Goal: Task Accomplishment & Management: Use online tool/utility

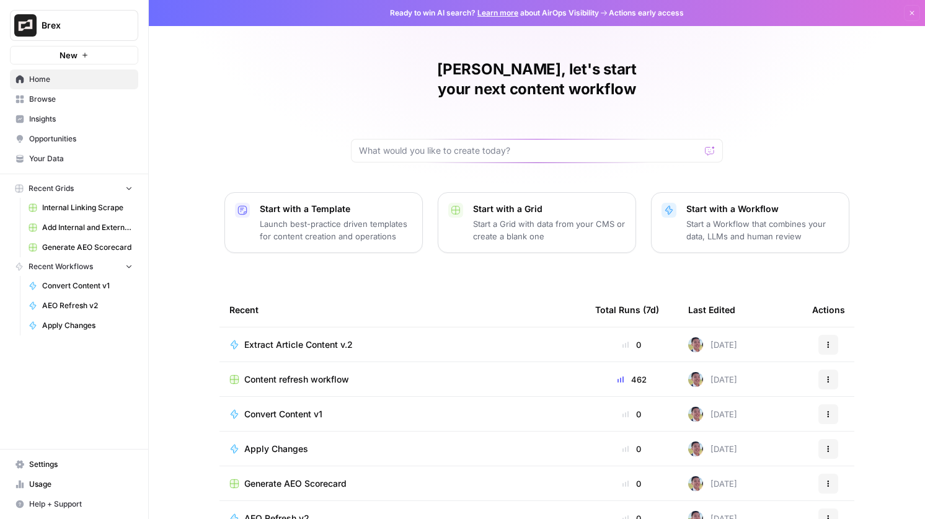
click at [49, 20] on span "Brex" at bounding box center [79, 25] width 75 height 12
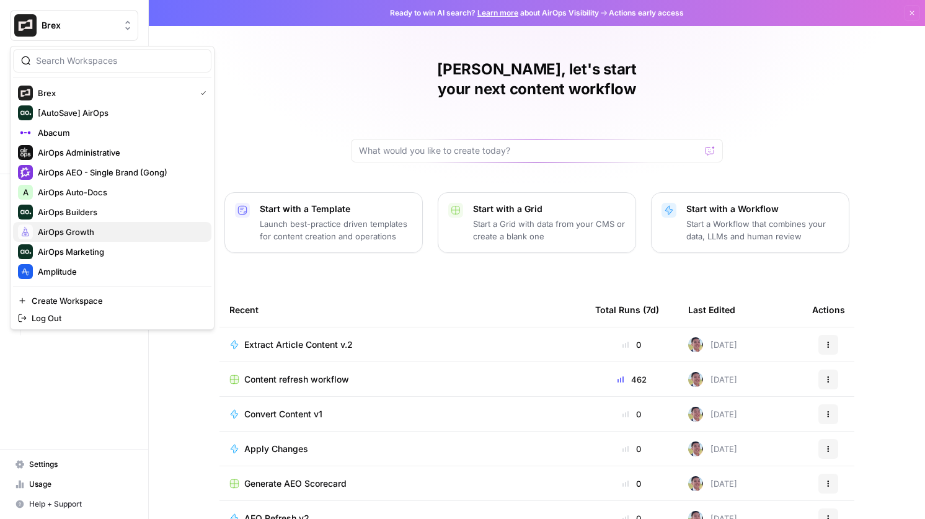
click at [84, 227] on span "AirOps Growth" at bounding box center [120, 232] width 164 height 12
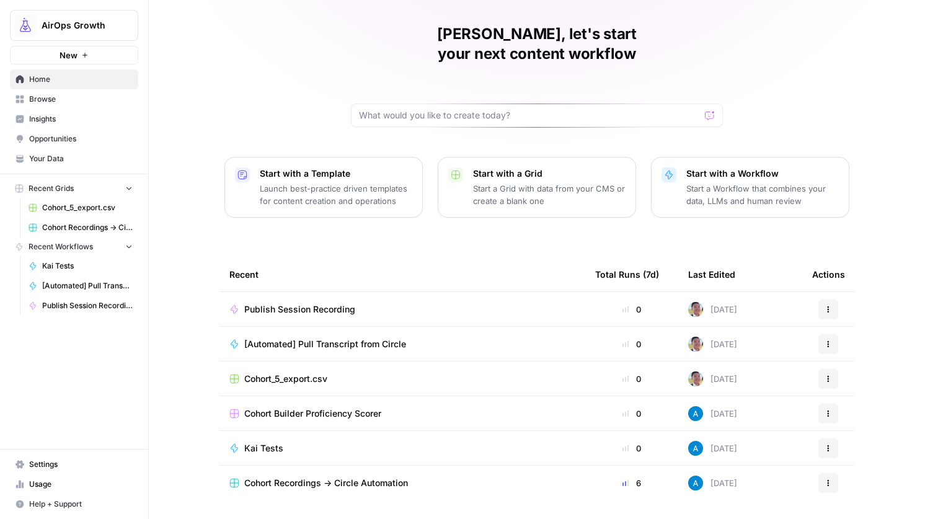
scroll to position [51, 0]
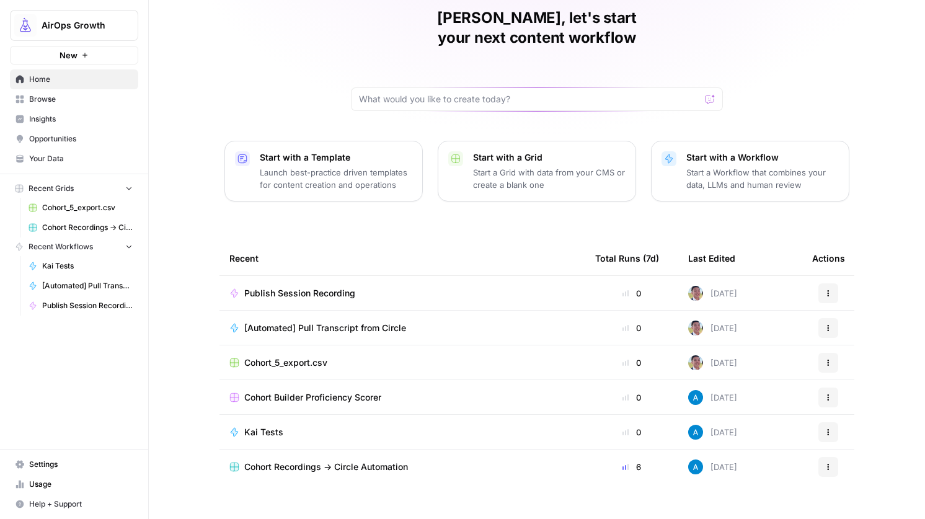
click at [91, 91] on link "Browse" at bounding box center [74, 99] width 128 height 20
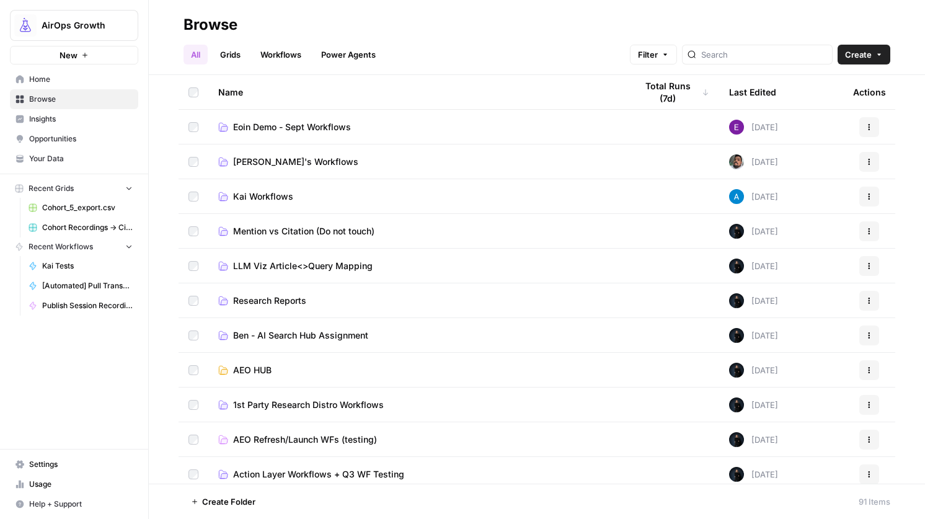
click at [268, 195] on span "Kai Workflows" at bounding box center [263, 196] width 60 height 12
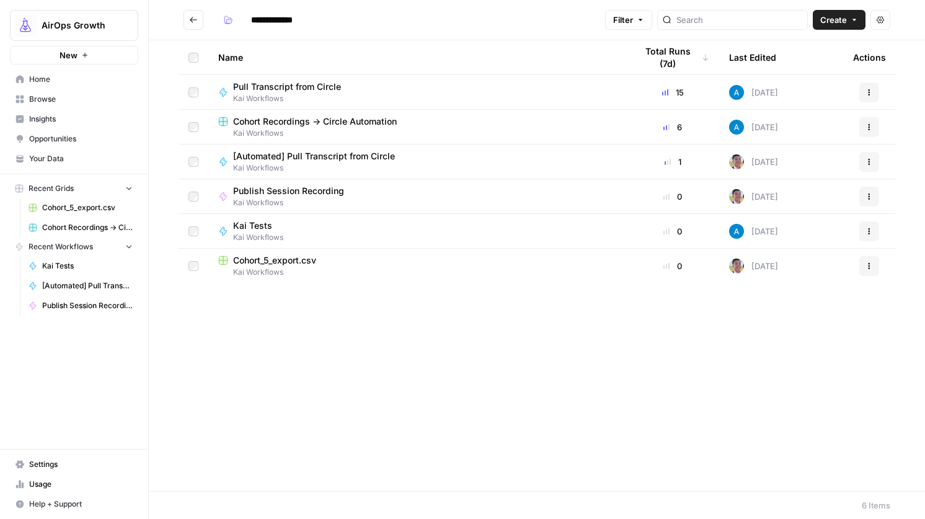
click at [314, 86] on span "Pull Transcript from Circle" at bounding box center [287, 87] width 108 height 12
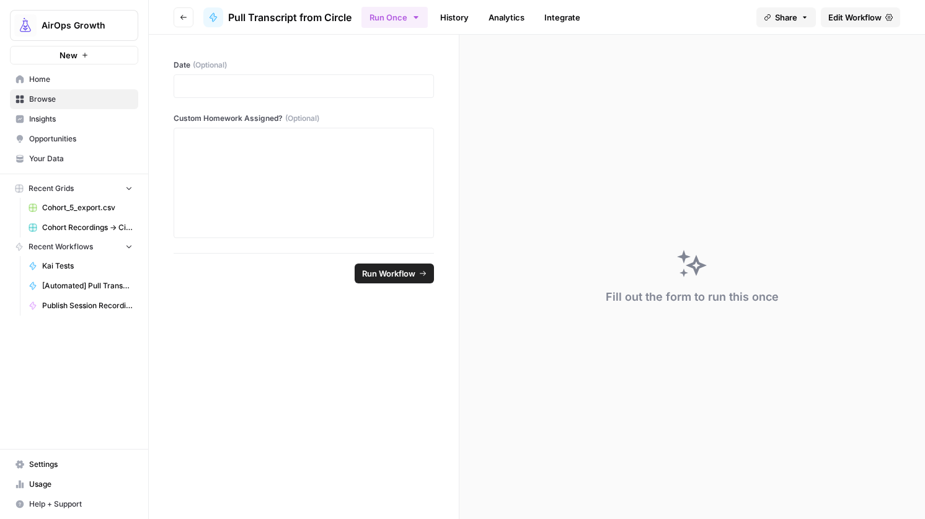
click at [181, 14] on icon "button" at bounding box center [183, 17] width 7 height 7
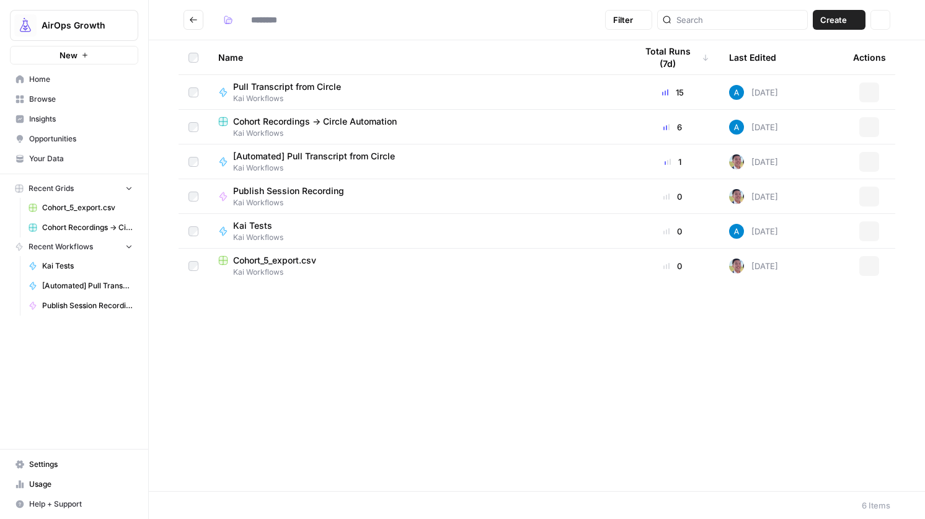
type input "**********"
click at [325, 90] on span "Pull Transcript from Circle" at bounding box center [287, 87] width 108 height 12
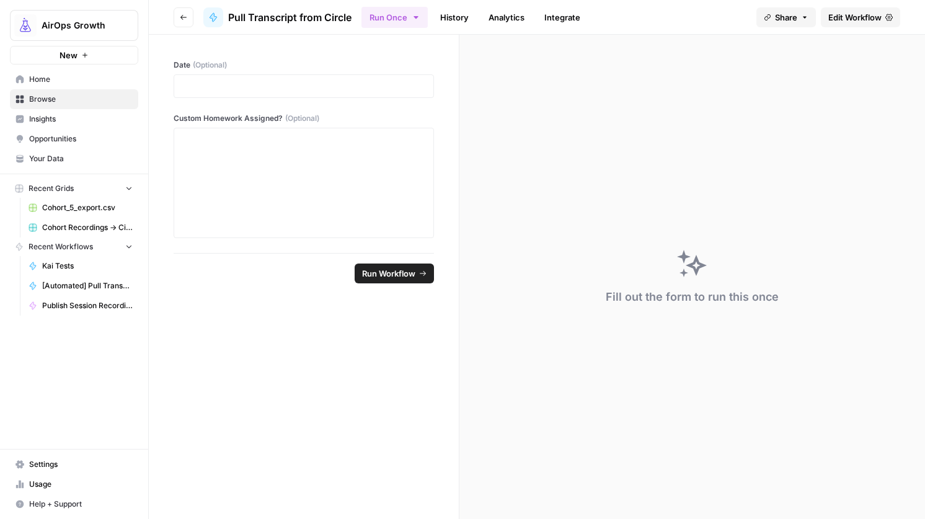
click at [859, 11] on span "Edit Workflow" at bounding box center [854, 17] width 53 height 12
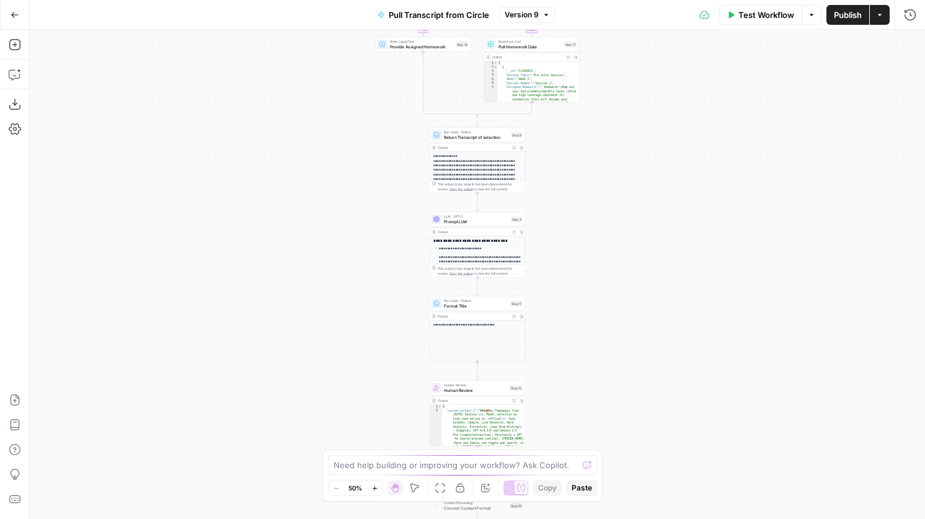
click at [24, 26] on div "Go Back" at bounding box center [15, 14] width 30 height 29
click at [9, 15] on button "Go Back" at bounding box center [15, 15] width 22 height 22
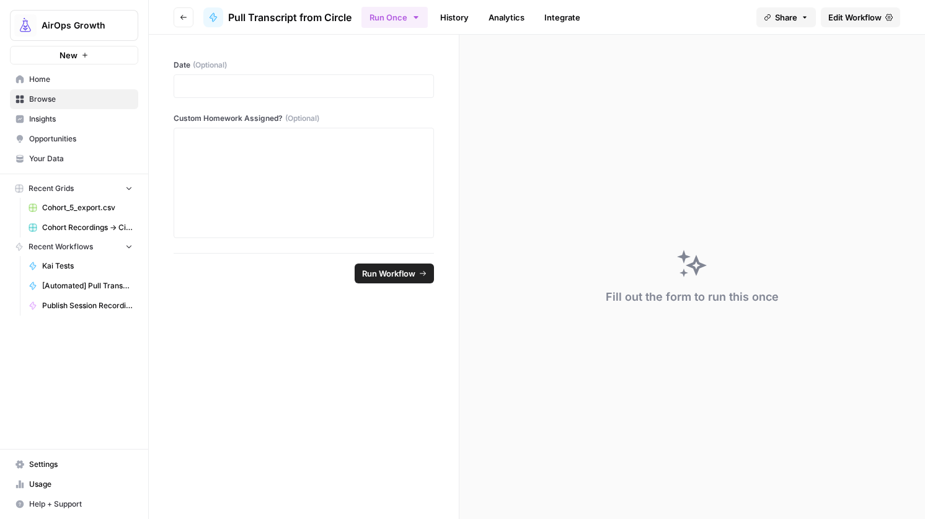
click at [835, 12] on span "Edit Workflow" at bounding box center [854, 17] width 53 height 12
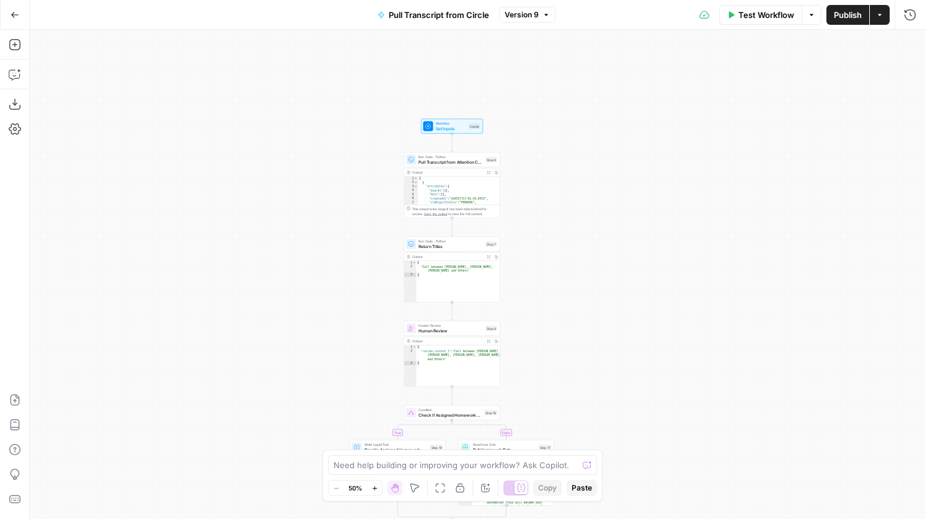
click at [474, 160] on span "Pull Transcript from Attention Conversation ID" at bounding box center [450, 162] width 64 height 6
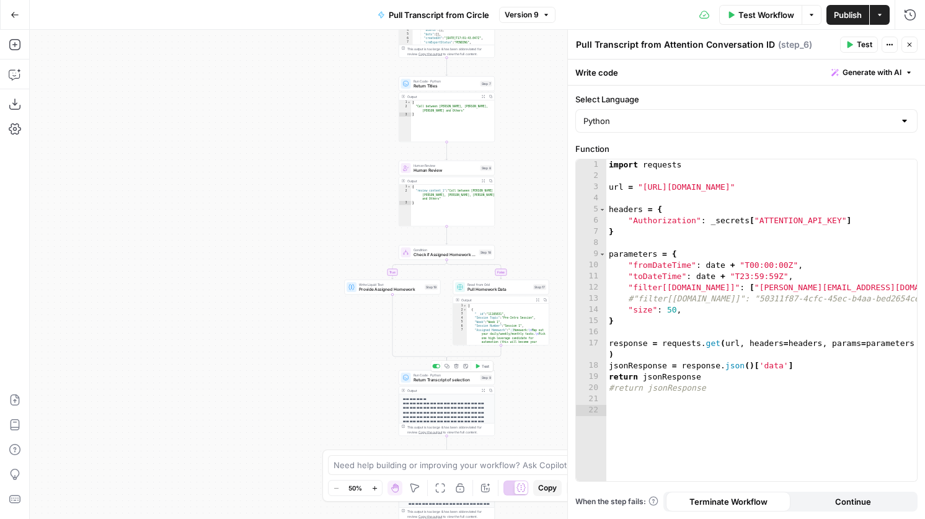
click at [464, 384] on div "Run Code · Python Return Transcript of selection Step 9 Copy step Delete step A…" at bounding box center [446, 377] width 96 height 15
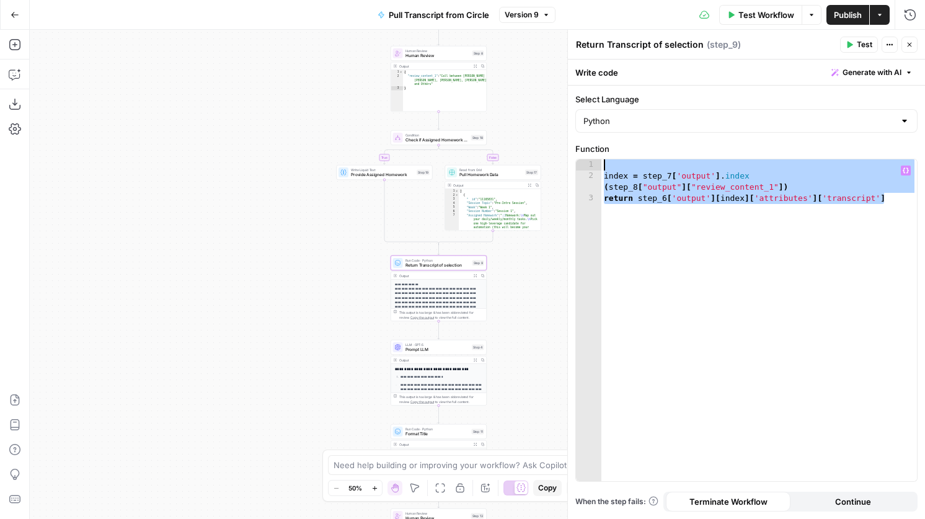
drag, startPoint x: 890, startPoint y: 199, endPoint x: 558, endPoint y: 166, distance: 334.4
click at [558, 166] on body "AirOps Growth New Home Browse Insights Opportunities Your Data Recent Grids Coh…" at bounding box center [462, 259] width 925 height 519
type textarea "**********"
click at [14, 45] on icon "button" at bounding box center [14, 44] width 11 height 11
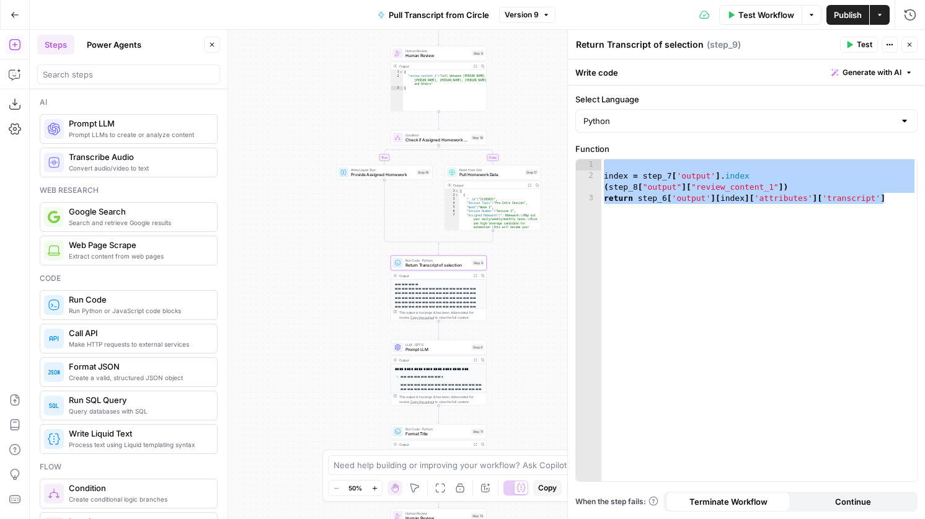
click at [101, 82] on div at bounding box center [128, 74] width 183 height 20
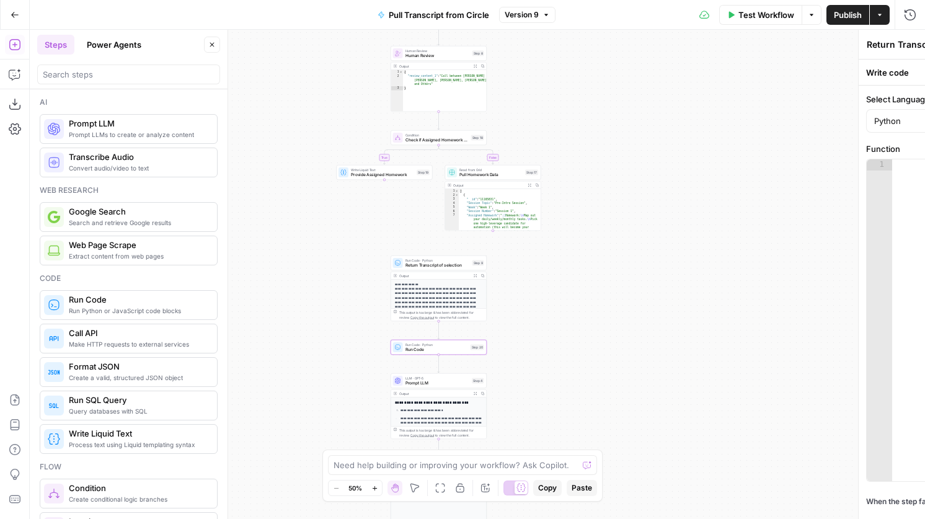
type textarea "Run Code"
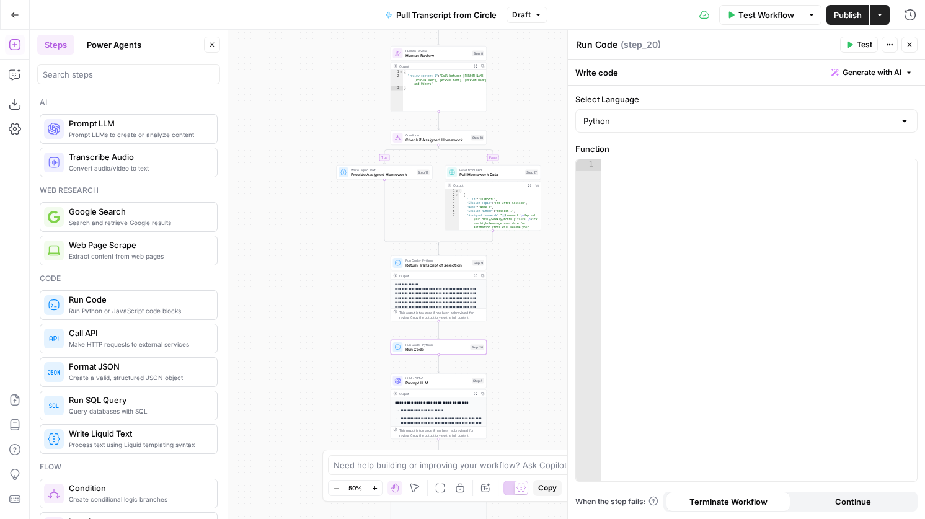
click at [664, 215] on div at bounding box center [758, 331] width 315 height 344
paste textarea "**********"
type textarea "**********"
click at [615, 38] on textarea "Run Code" at bounding box center [597, 44] width 42 height 12
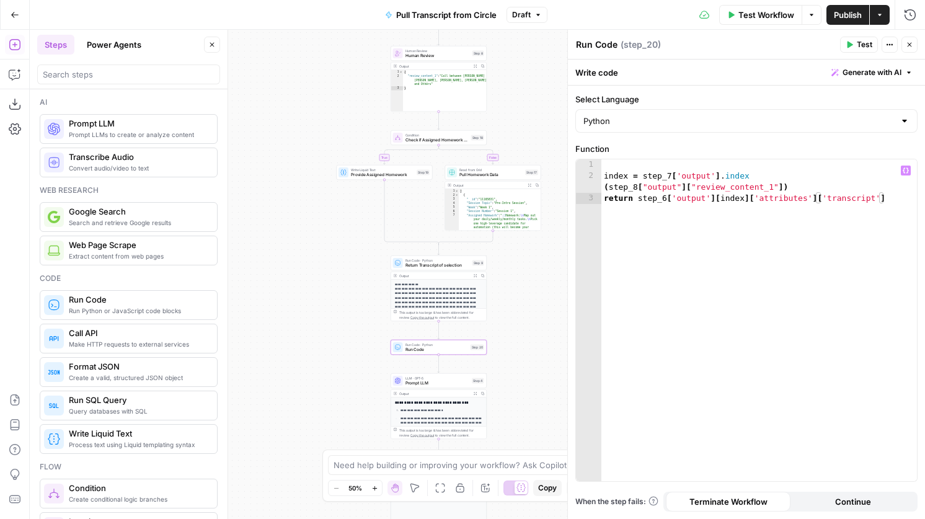
click at [615, 38] on textarea "Run Code" at bounding box center [597, 44] width 42 height 12
type textarea "L"
type textarea "Return Link of Selection"
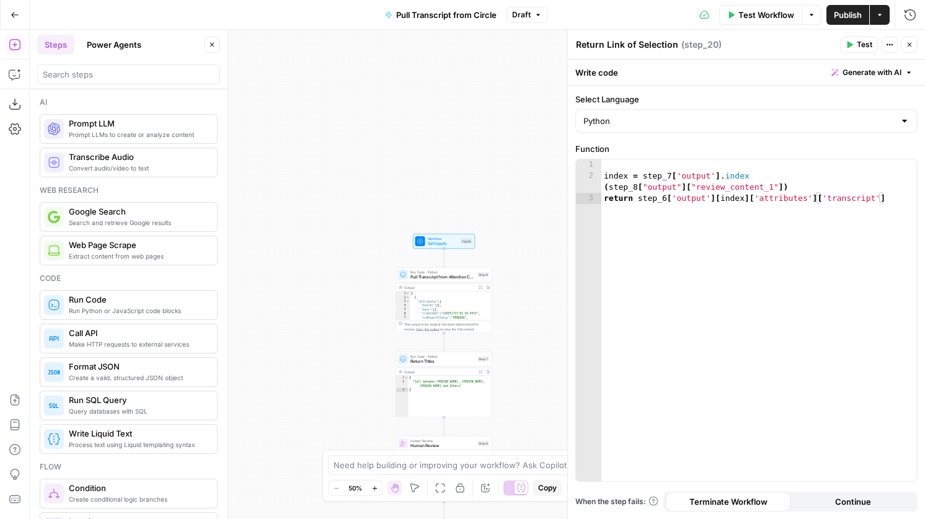
click at [481, 287] on icon "button" at bounding box center [480, 288] width 4 height 4
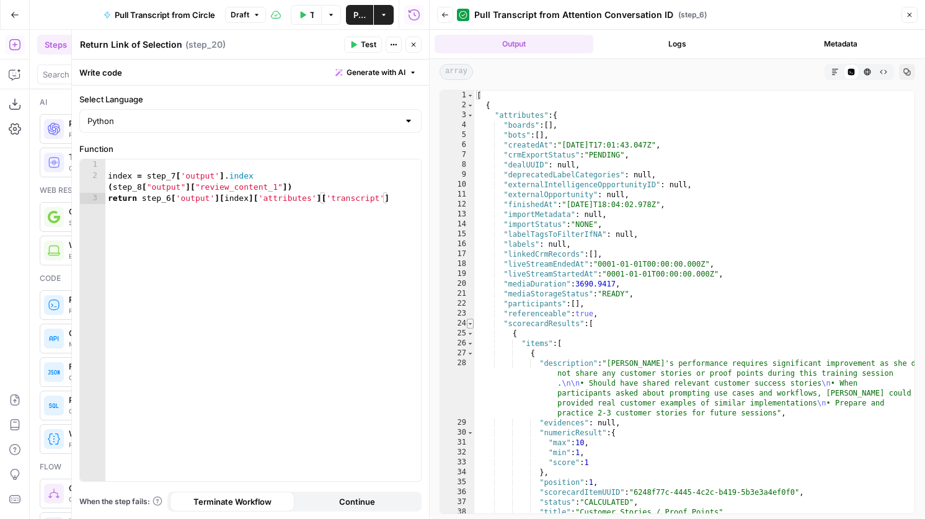
type textarea "*"
click at [470, 323] on span "Toggle code folding, rows 24 through 67" at bounding box center [470, 324] width 7 height 10
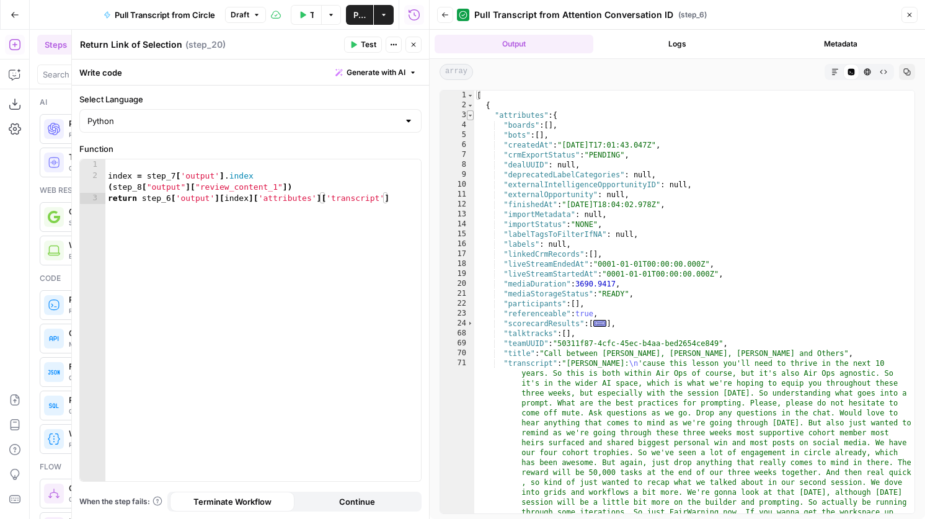
click at [469, 120] on span "Toggle code folding, rows 3 through 95" at bounding box center [470, 115] width 7 height 10
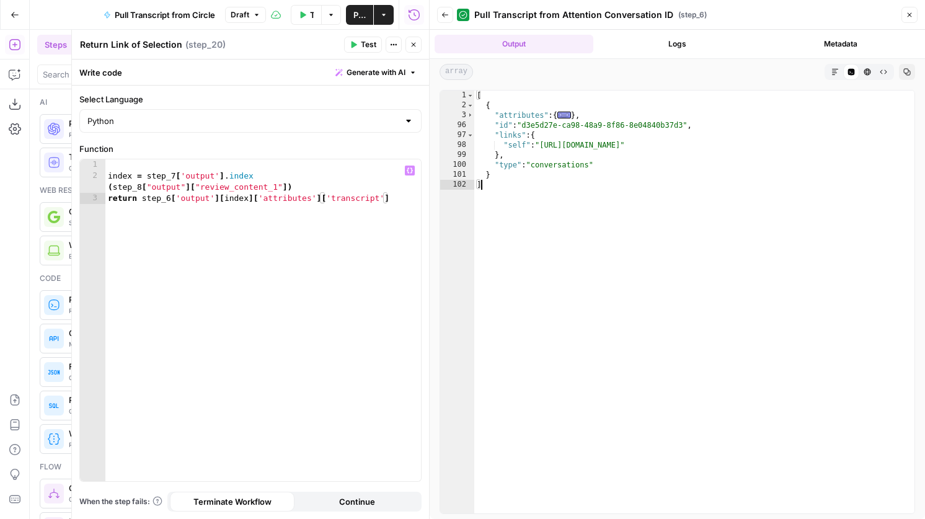
click at [311, 201] on div "index = step_7 [ 'output' ] . index ( step_8 [ "output" ] [ "review_content_1" …" at bounding box center [262, 331] width 315 height 344
click at [354, 202] on div "index = step_7 [ 'output' ] . index ( step_8 [ "output" ] [ "review_content_1" …" at bounding box center [262, 331] width 315 height 344
type textarea "**********"
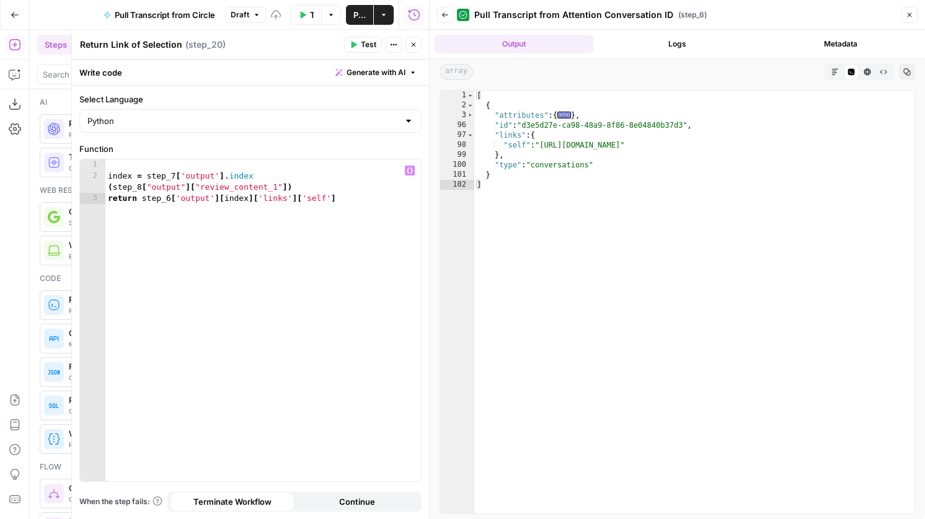
click at [364, 48] on span "Test" at bounding box center [368, 44] width 15 height 11
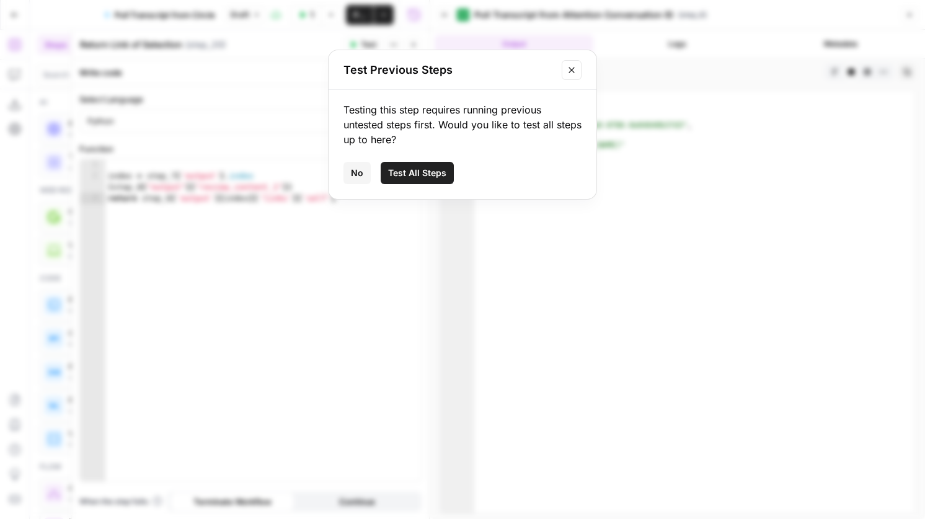
click at [428, 170] on span "Test All Steps" at bounding box center [417, 173] width 58 height 12
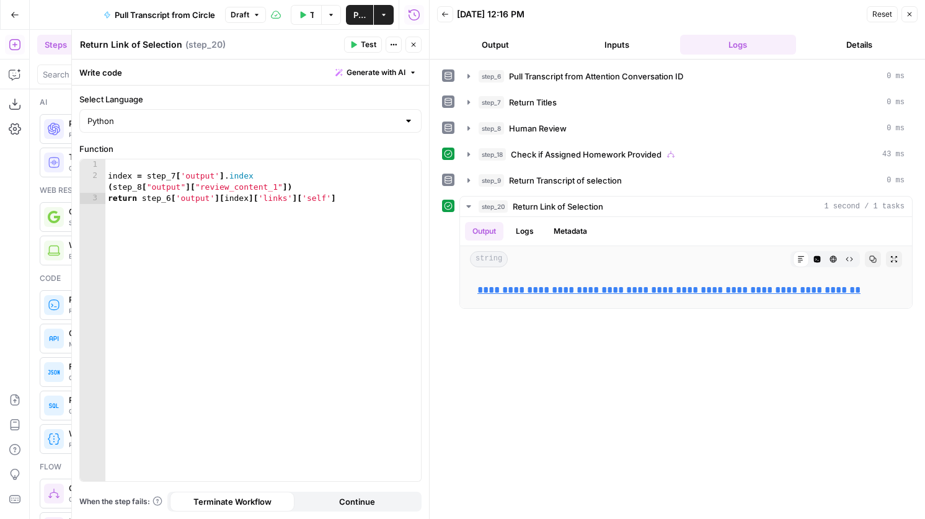
click at [412, 45] on icon "button" at bounding box center [413, 45] width 4 height 4
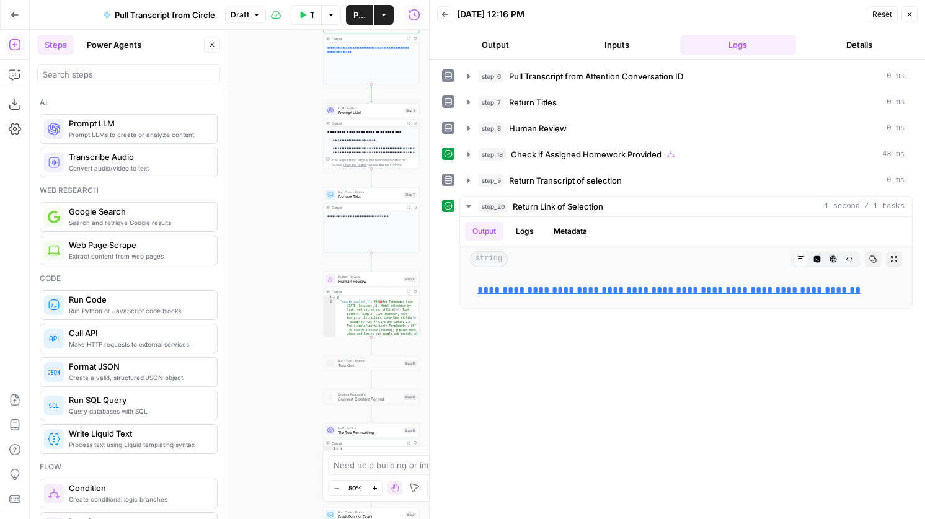
click at [344, 112] on span "Prompt LLM" at bounding box center [370, 113] width 64 height 6
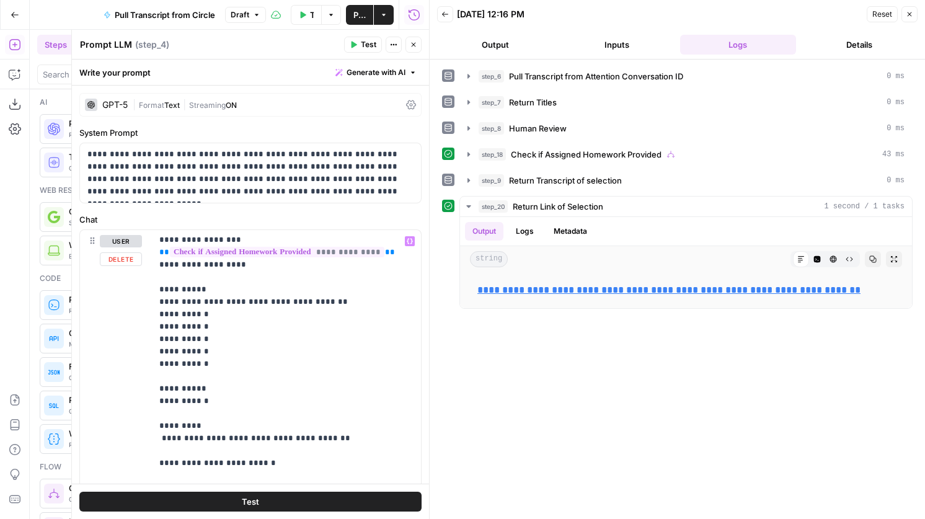
scroll to position [379, 0]
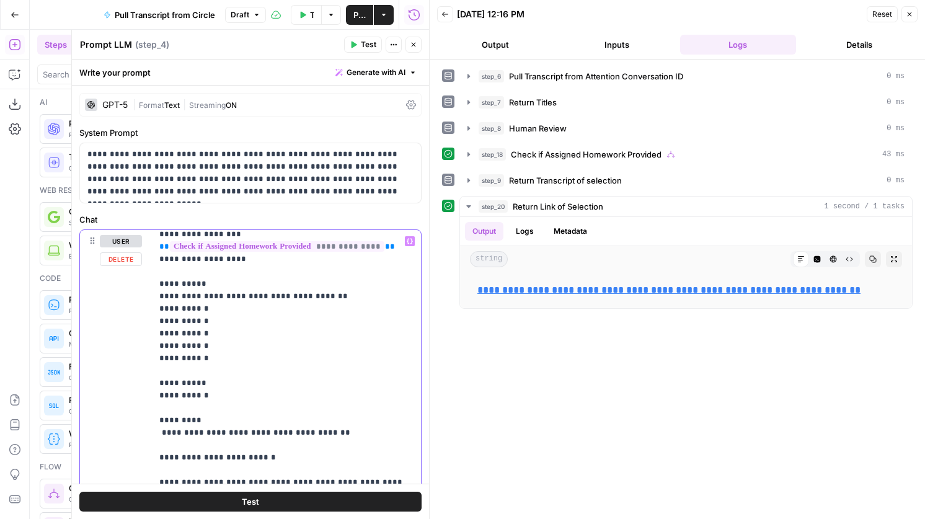
click at [266, 299] on p "**********" at bounding box center [286, 475] width 254 height 1239
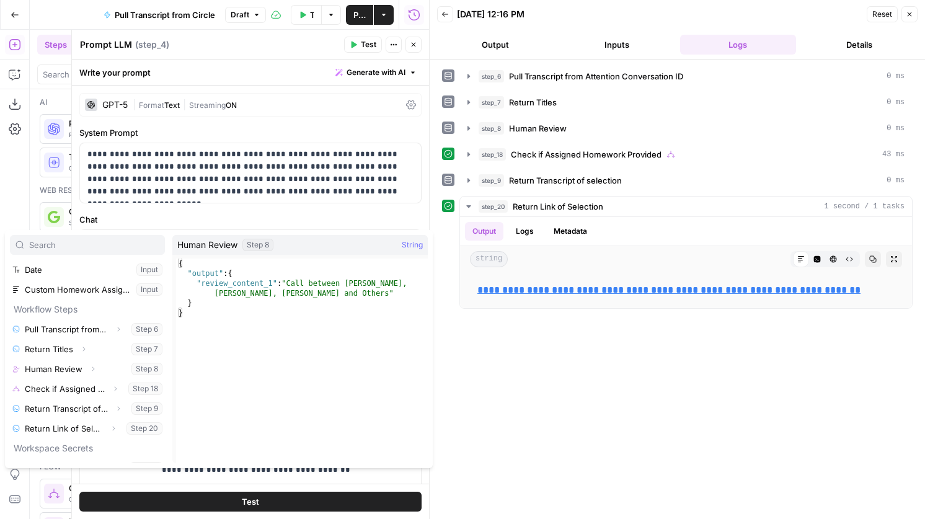
scroll to position [27, 0]
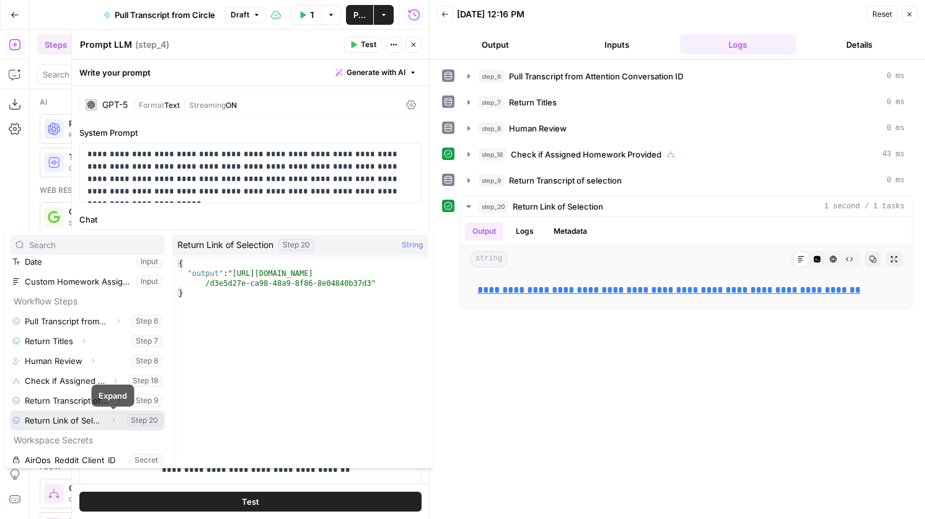
click at [113, 420] on icon "button" at bounding box center [113, 419] width 7 height 7
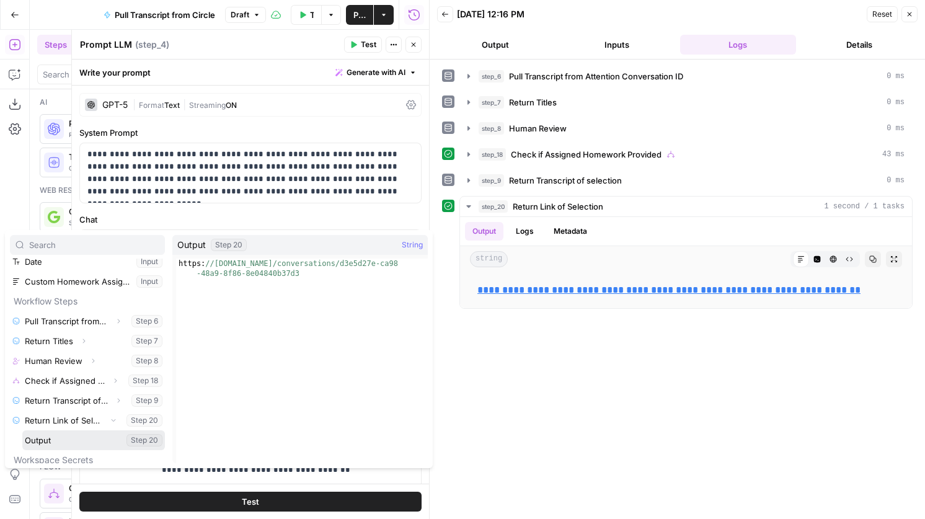
click at [97, 445] on button "Select variable Output" at bounding box center [93, 440] width 143 height 20
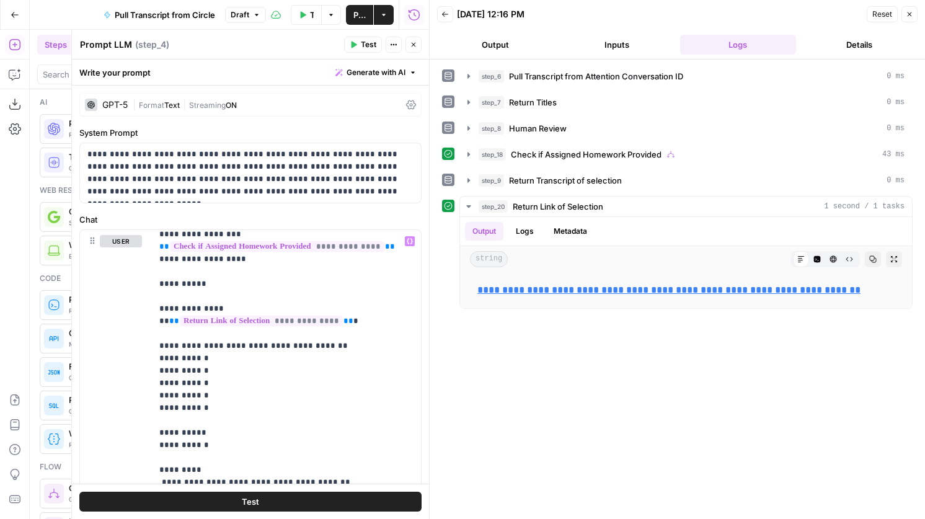
click at [359, 42] on button "Test" at bounding box center [363, 45] width 38 height 16
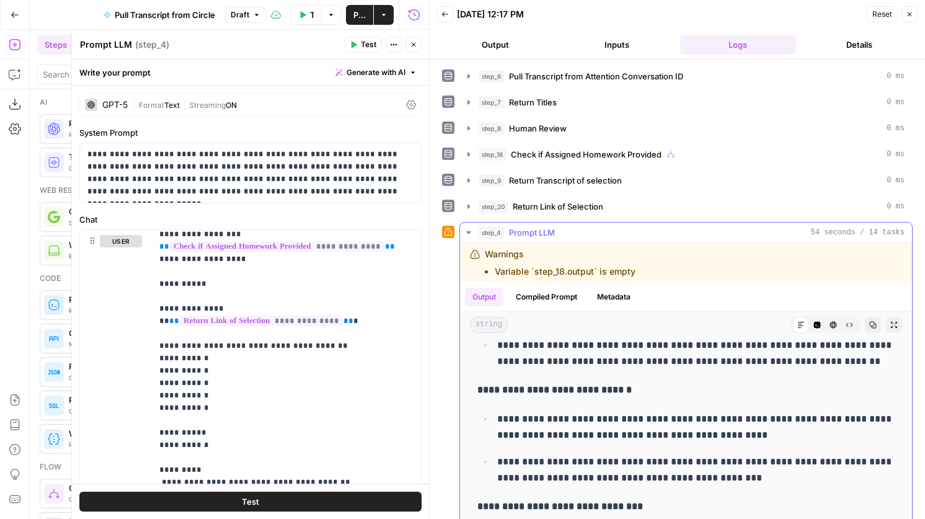
scroll to position [0, 0]
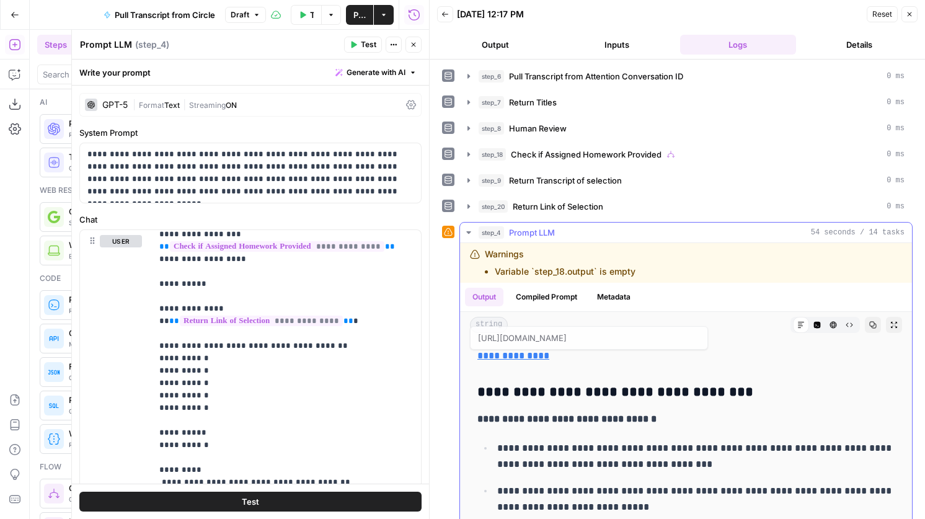
click at [518, 358] on link "**********" at bounding box center [513, 355] width 72 height 9
click at [529, 355] on link "**********" at bounding box center [513, 355] width 72 height 9
click at [410, 51] on button "Close" at bounding box center [413, 45] width 16 height 16
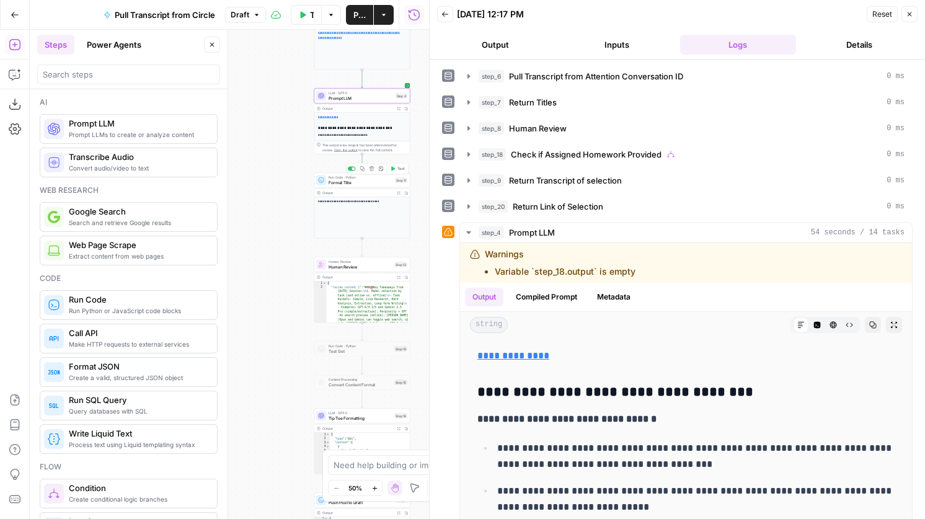
click at [401, 171] on button "Test" at bounding box center [397, 169] width 19 height 8
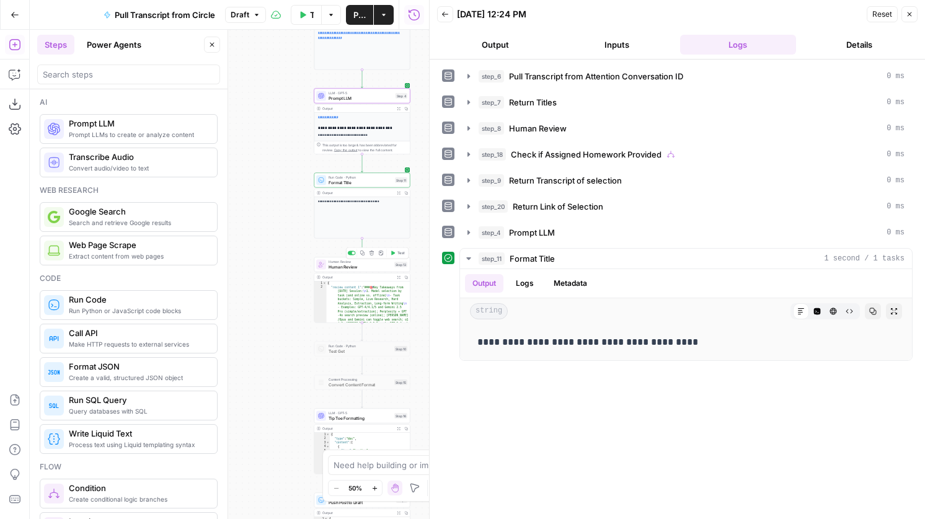
click at [400, 252] on span "Test" at bounding box center [400, 253] width 7 height 6
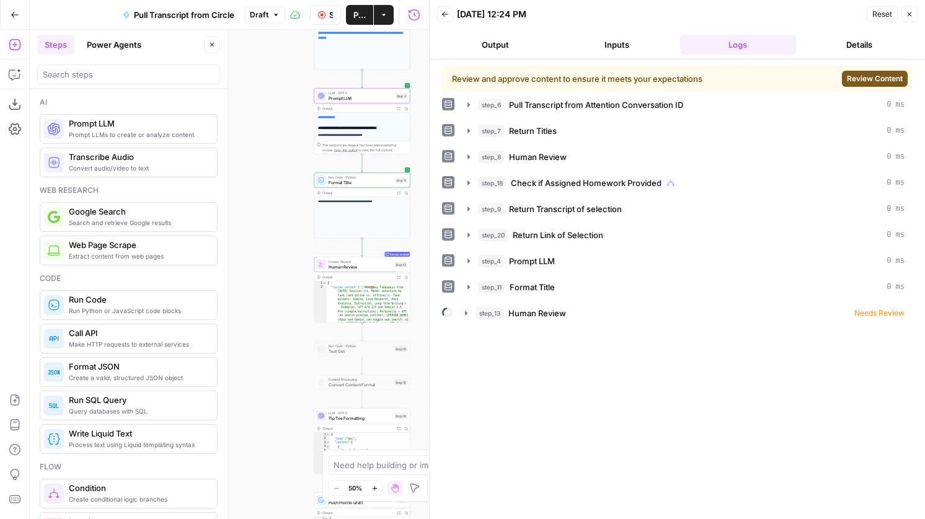
click at [853, 82] on span "Review Content" at bounding box center [874, 78] width 56 height 11
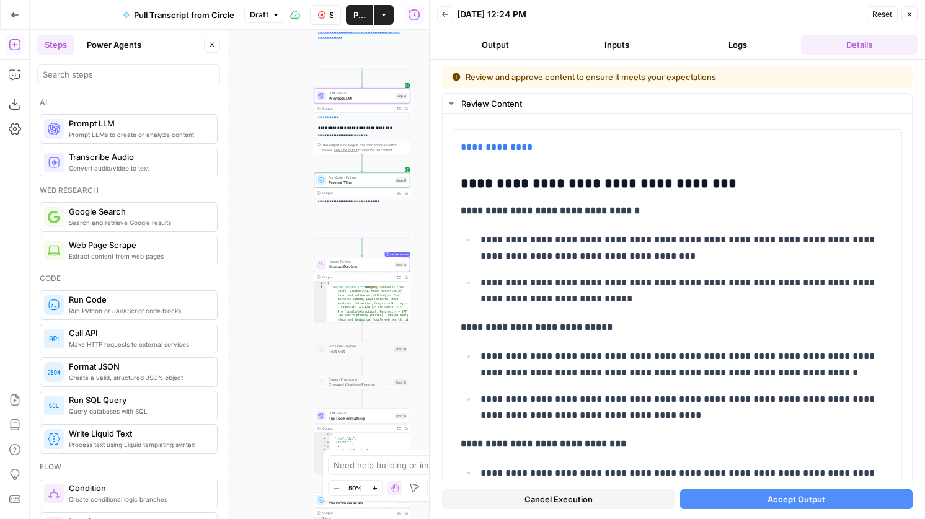
click at [775, 497] on span "Accept Output" at bounding box center [796, 499] width 58 height 12
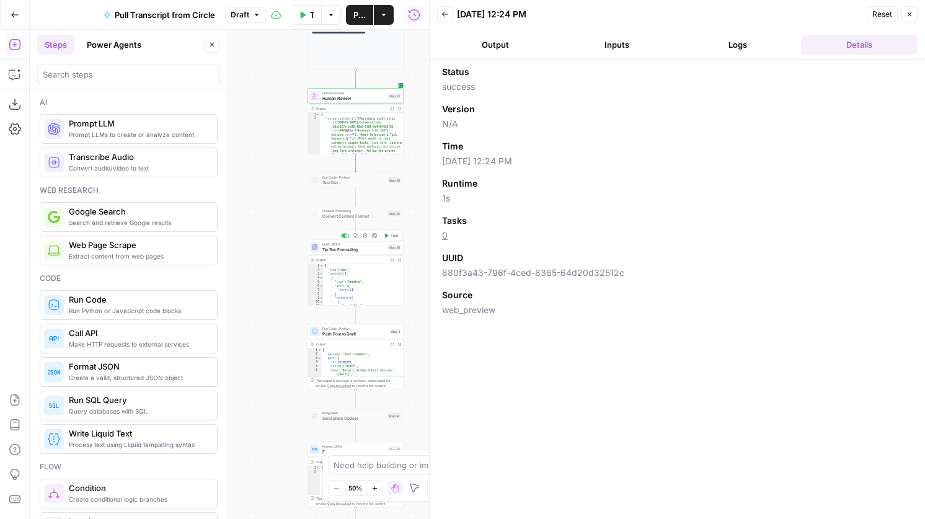
click at [395, 234] on span "Test" at bounding box center [393, 236] width 7 height 6
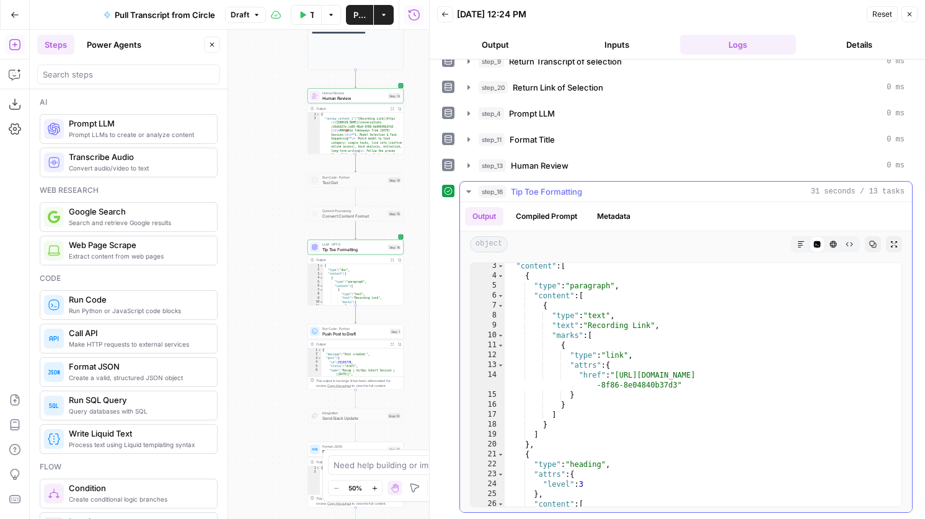
scroll to position [22, 0]
click at [396, 318] on span "Test" at bounding box center [393, 320] width 7 height 6
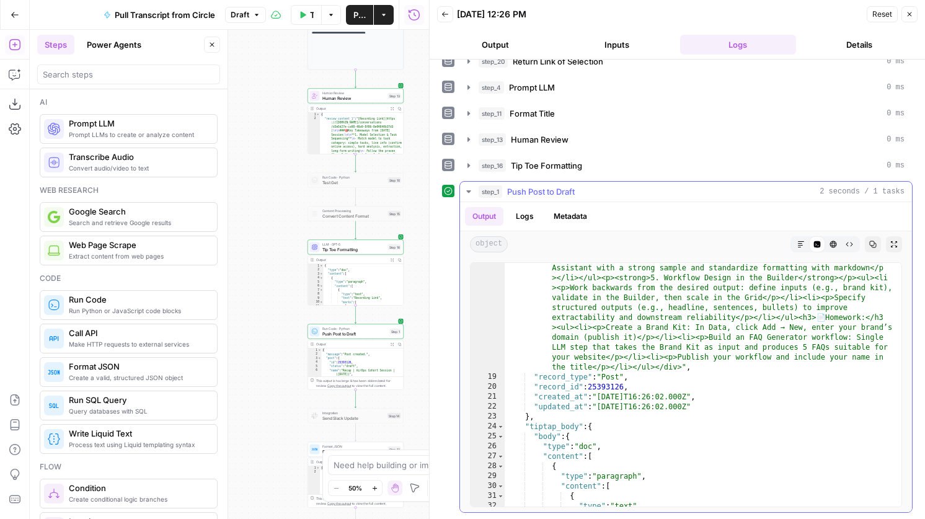
scroll to position [372, 0]
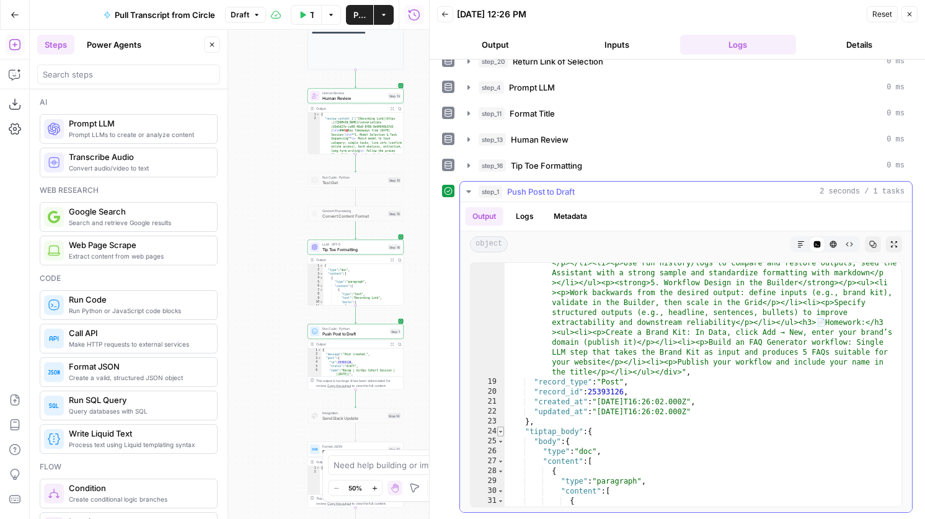
click at [503, 434] on span "Toggle code folding, rows 24 through 370" at bounding box center [500, 431] width 7 height 10
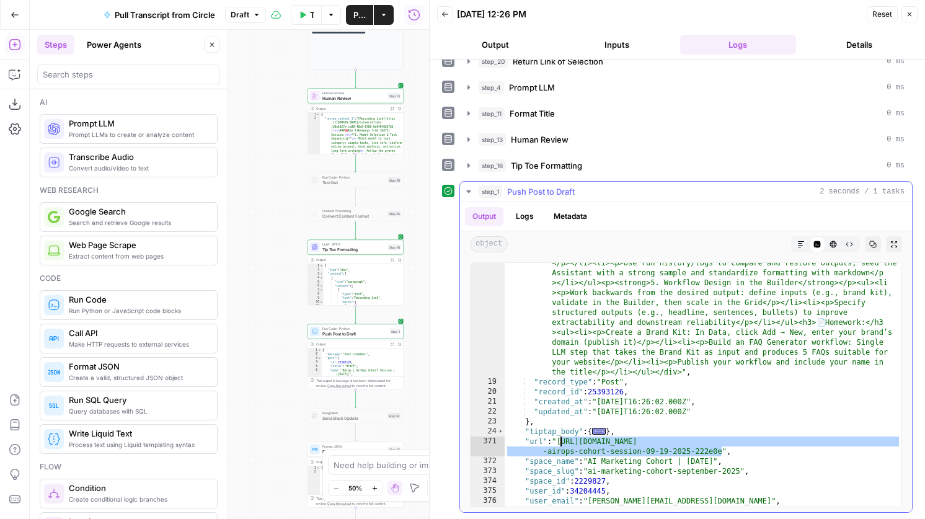
drag, startPoint x: 721, startPoint y: 452, endPoint x: 560, endPoint y: 441, distance: 161.5
click at [560, 441] on div ""body" : "<div><p><a href= \" https://app.attention.tech/conversations/d3e5d27e…" at bounding box center [702, 344] width 397 height 571
type textarea "**********"
click at [86, 87] on header "Steps Power Agents Close" at bounding box center [129, 59] width 198 height 59
click at [88, 79] on input "search" at bounding box center [129, 74] width 172 height 12
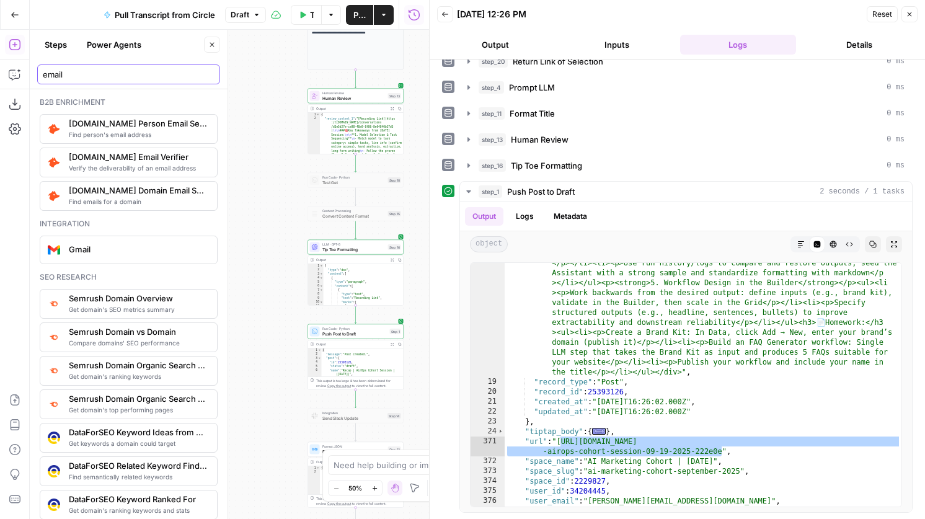
type input "email"
click at [211, 47] on icon "button" at bounding box center [211, 44] width 7 height 7
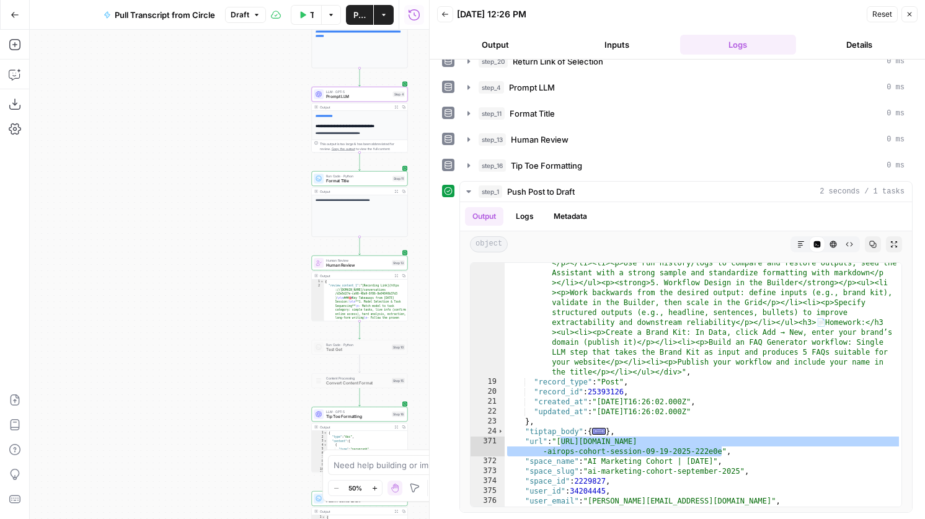
click at [343, 97] on span "Prompt LLM" at bounding box center [358, 97] width 64 height 6
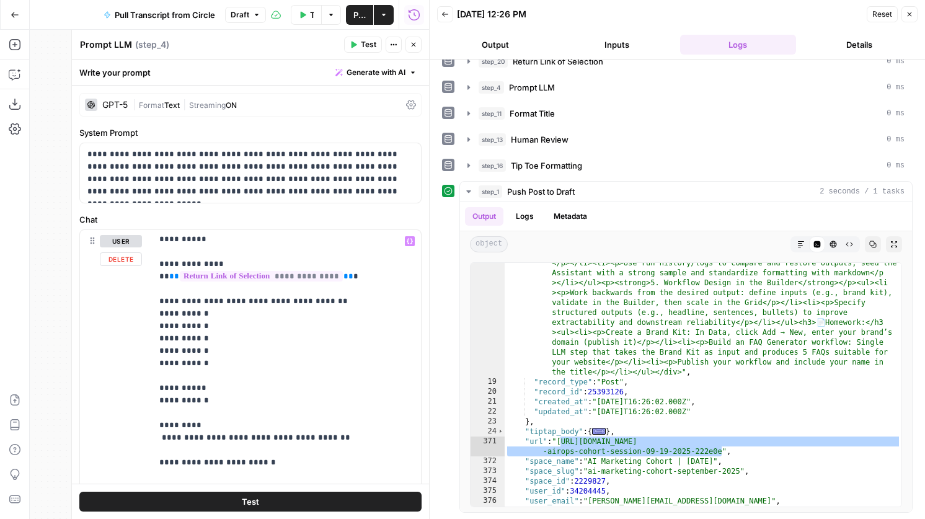
scroll to position [420, 0]
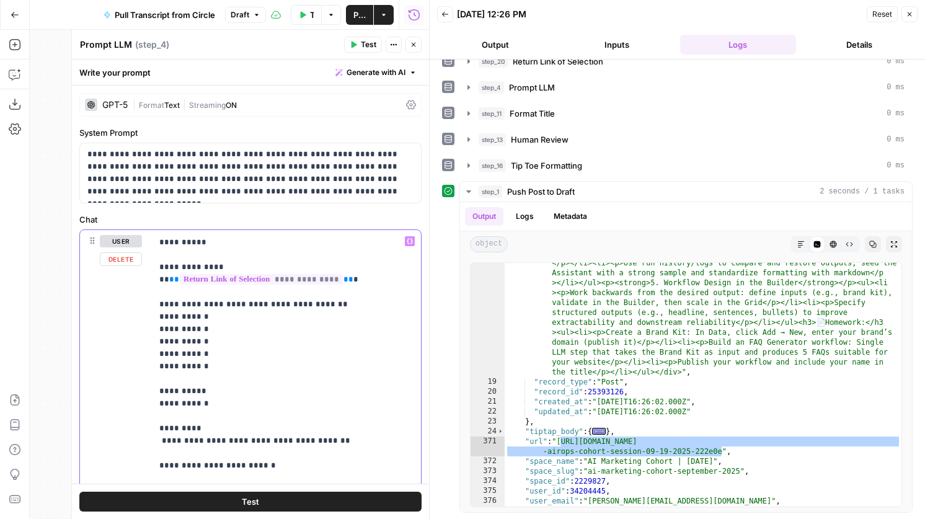
click at [201, 270] on p "**********" at bounding box center [286, 453] width 254 height 1277
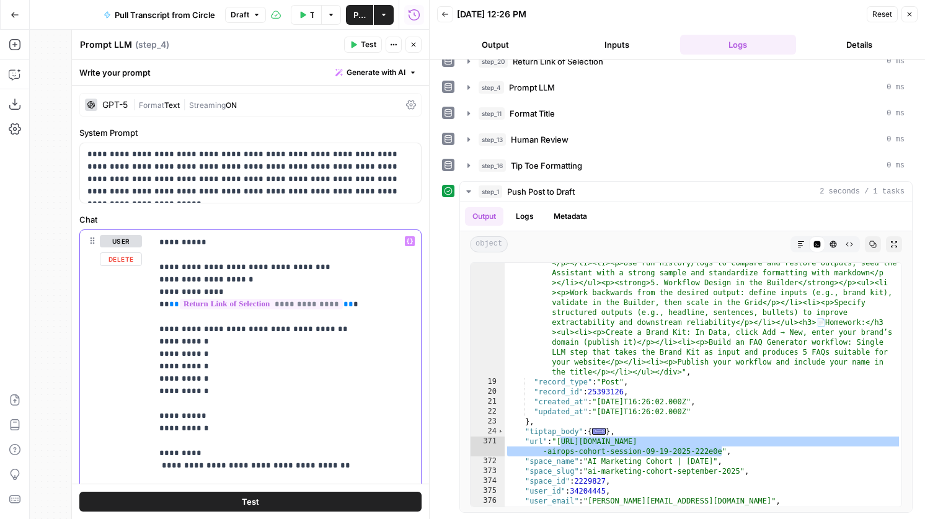
click at [183, 330] on p "**********" at bounding box center [286, 465] width 254 height 1301
drag, startPoint x: 178, startPoint y: 288, endPoint x: 167, endPoint y: 289, distance: 11.2
click at [167, 289] on p "**********" at bounding box center [286, 465] width 254 height 1301
drag, startPoint x: 175, startPoint y: 291, endPoint x: 155, endPoint y: 292, distance: 20.5
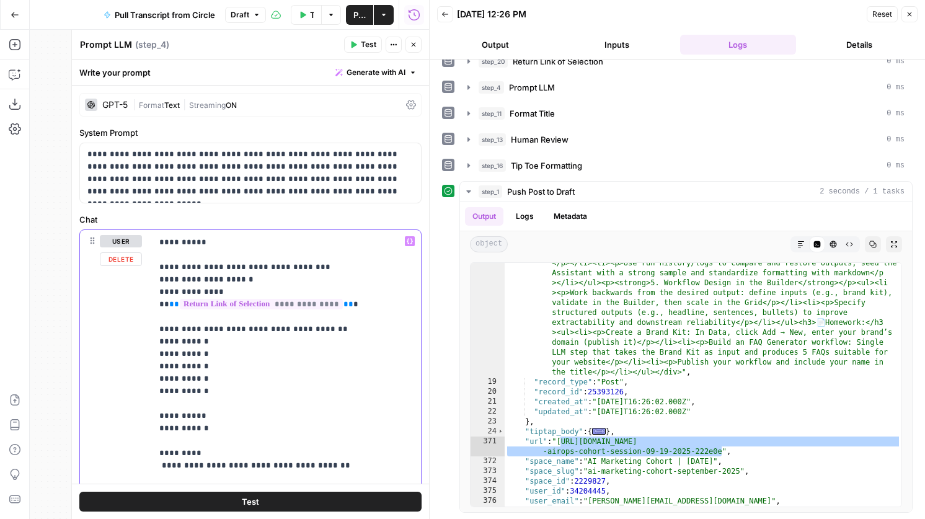
click at [155, 292] on div "**********" at bounding box center [286, 482] width 269 height 505
click at [157, 305] on div "**********" at bounding box center [286, 482] width 269 height 505
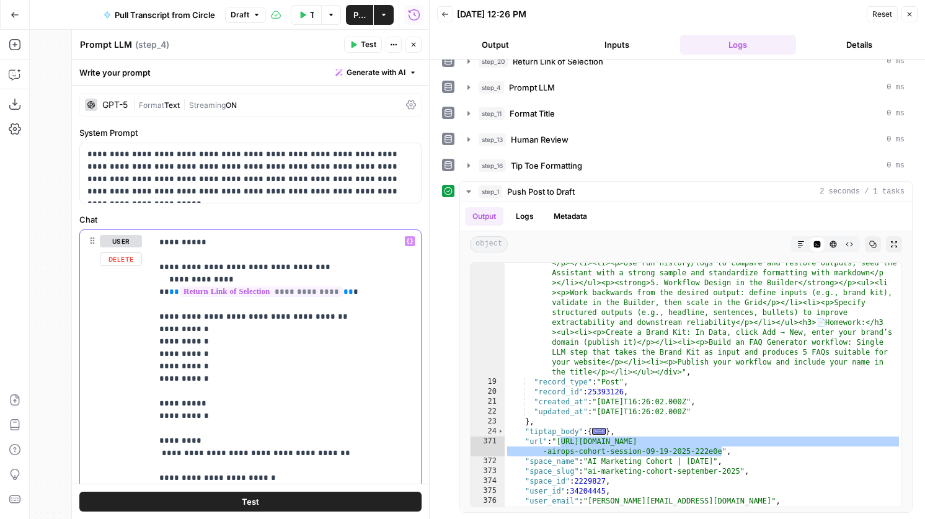
drag, startPoint x: 238, startPoint y: 280, endPoint x: 181, endPoint y: 281, distance: 57.0
click at [181, 281] on p "**********" at bounding box center [286, 465] width 254 height 1301
click at [173, 281] on p "**********" at bounding box center [286, 465] width 254 height 1301
click at [170, 292] on p "**********" at bounding box center [286, 465] width 254 height 1301
click at [365, 41] on span "Test" at bounding box center [368, 44] width 15 height 11
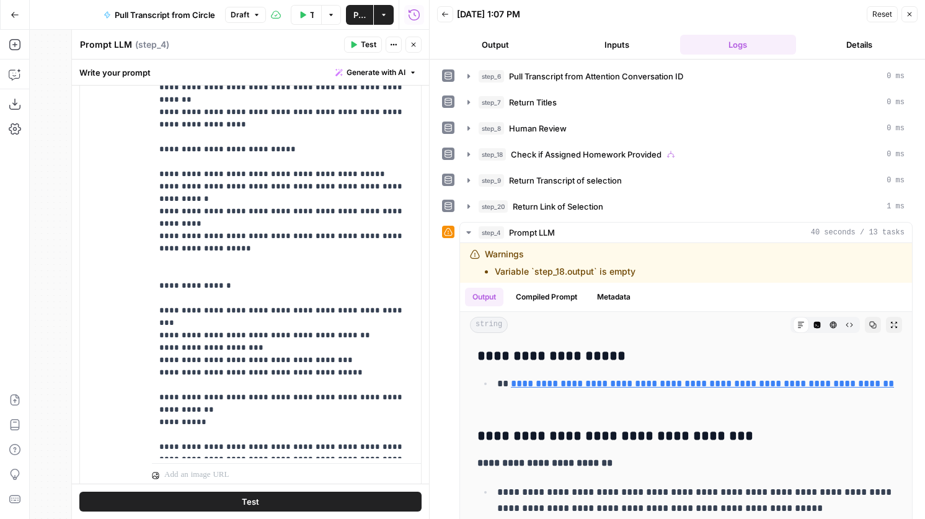
scroll to position [317, 0]
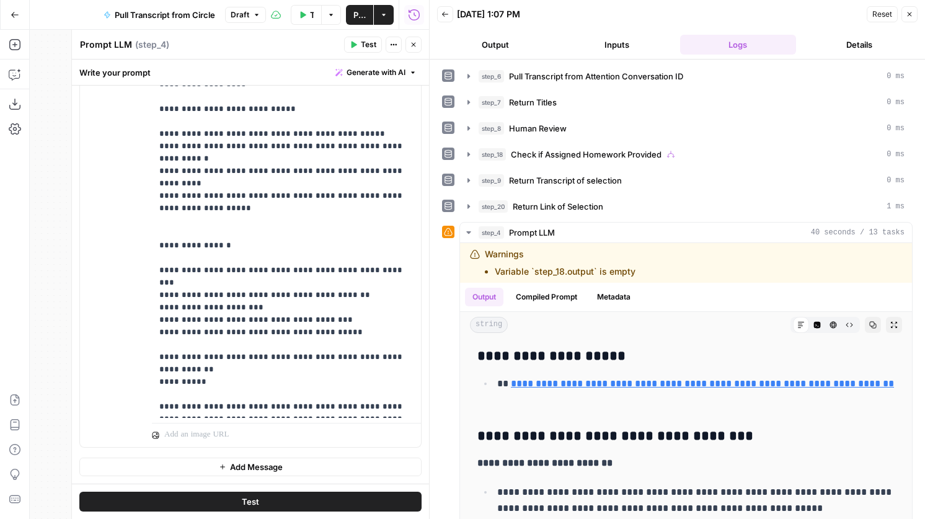
click at [415, 49] on button "Close" at bounding box center [413, 45] width 16 height 16
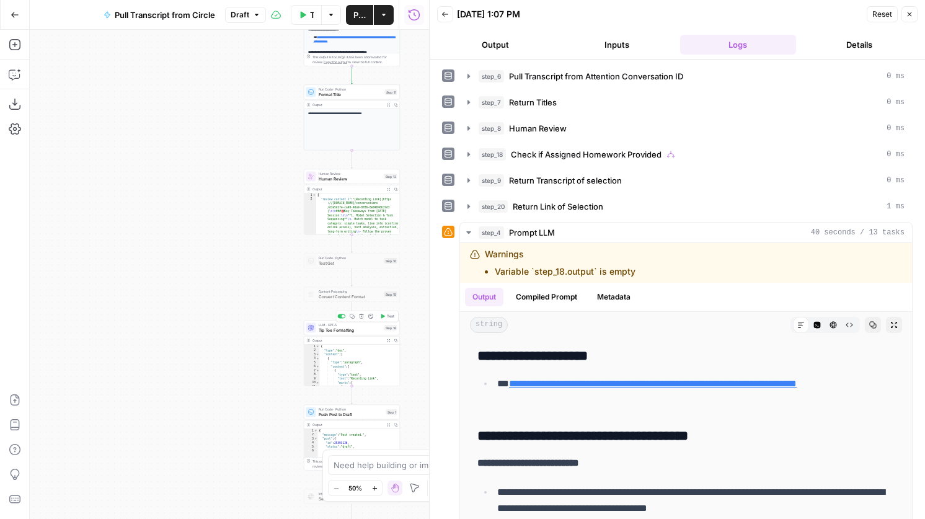
click at [390, 315] on span "Test" at bounding box center [390, 317] width 7 height 6
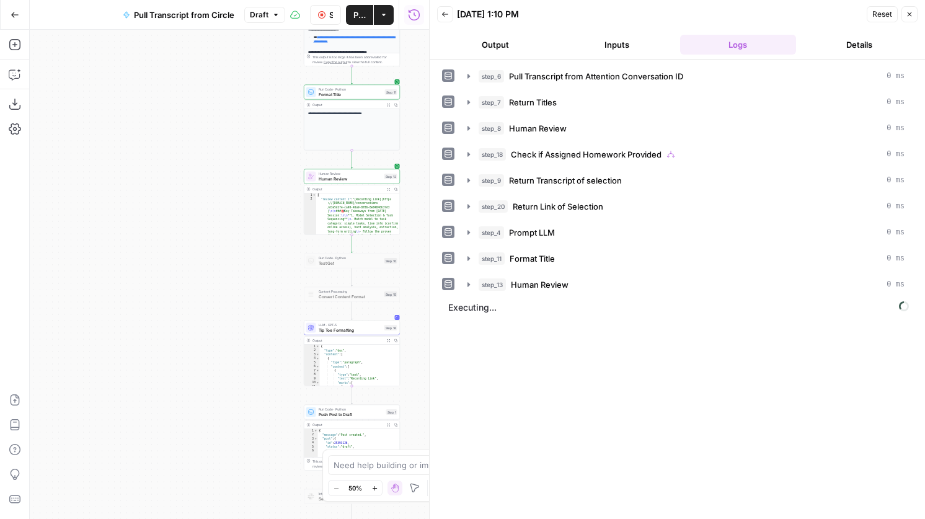
click at [369, 185] on div "Output Expand Output Copy" at bounding box center [351, 189] width 95 height 8
click at [387, 190] on icon "button" at bounding box center [388, 189] width 3 height 3
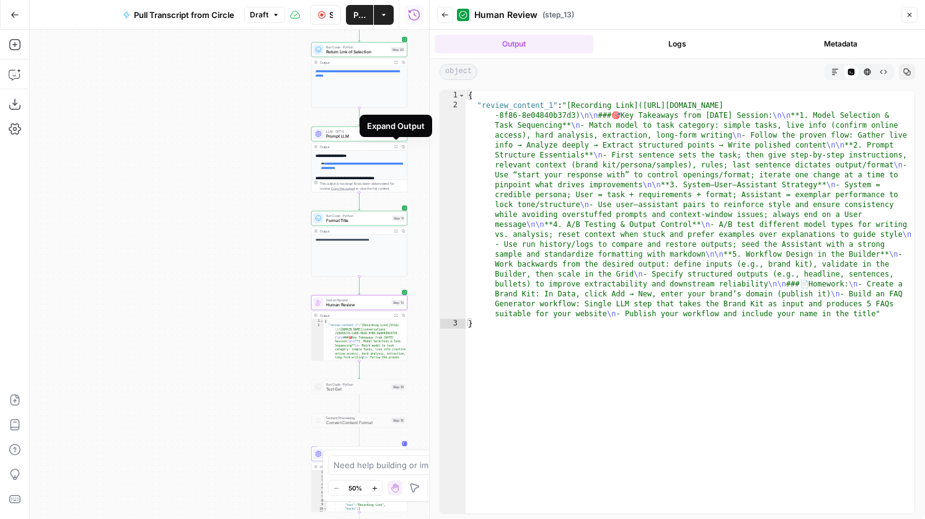
click at [395, 146] on icon "button" at bounding box center [396, 147] width 4 height 4
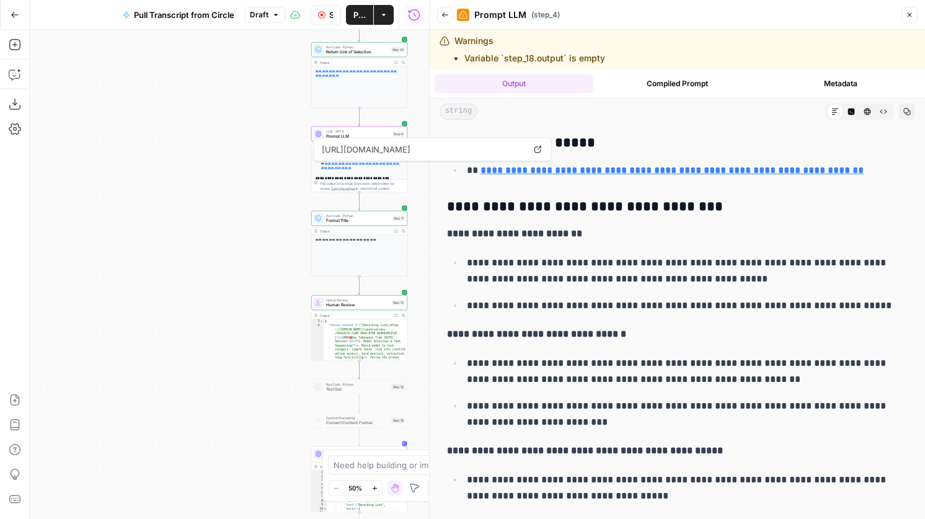
click at [358, 130] on span "LLM · GPT-5" at bounding box center [358, 131] width 64 height 5
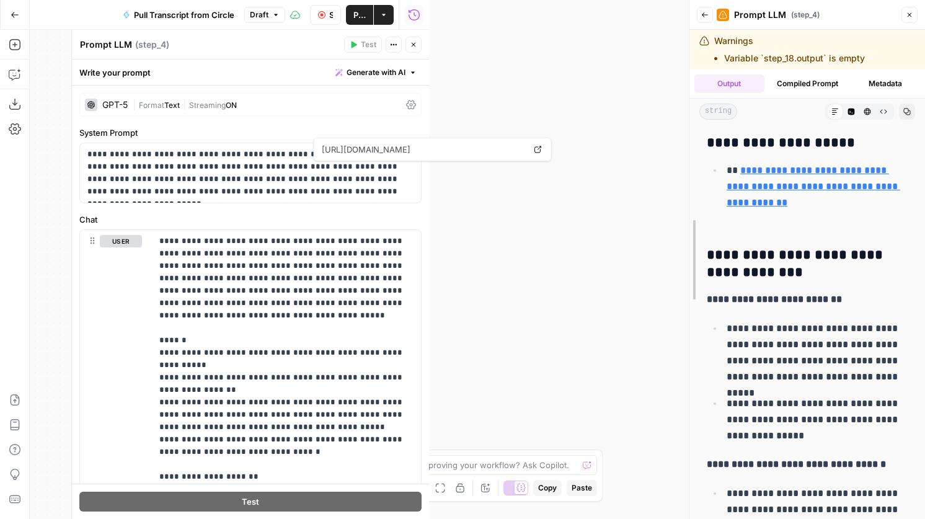
drag, startPoint x: 428, startPoint y: 260, endPoint x: 725, endPoint y: 247, distance: 297.1
click at [695, 247] on div at bounding box center [689, 259] width 12 height 519
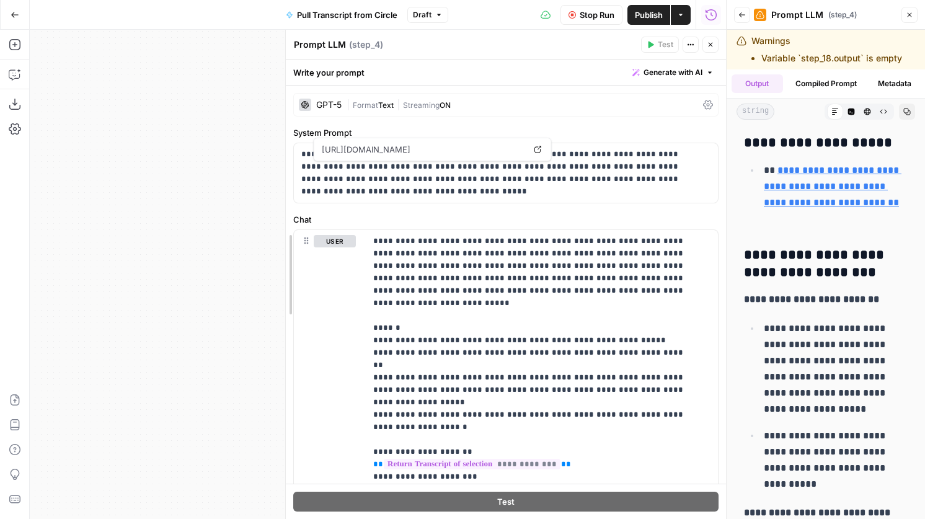
drag, startPoint x: 372, startPoint y: 330, endPoint x: 138, endPoint y: 335, distance: 234.3
click at [138, 335] on body "AirOps Growth New Home Browse Insights Opportunities Your Data Recent Grids Coh…" at bounding box center [462, 259] width 925 height 519
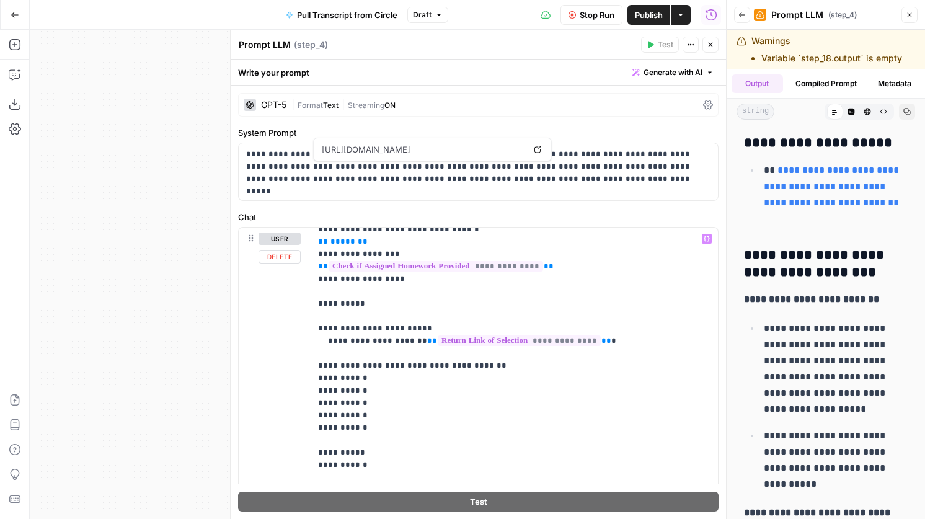
scroll to position [260, 0]
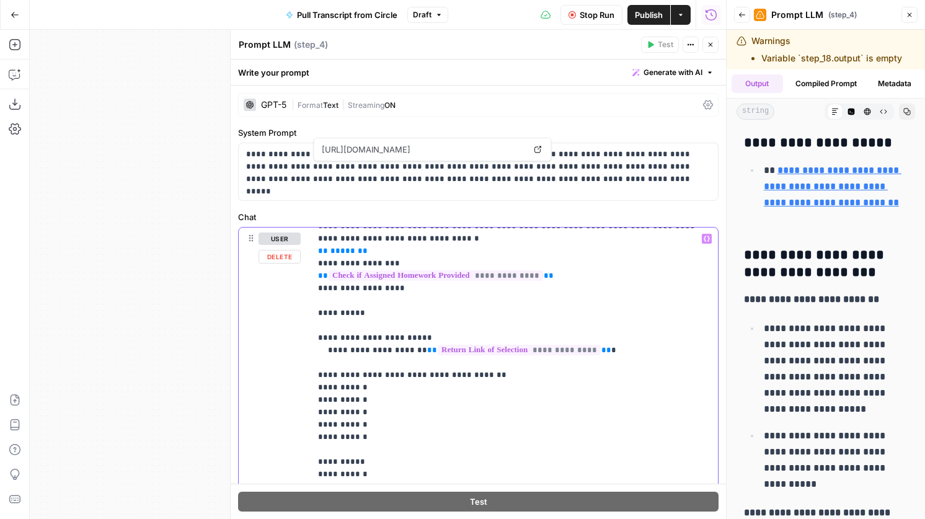
click at [343, 327] on p "**********" at bounding box center [514, 492] width 392 height 1041
click at [850, 111] on icon "button" at bounding box center [850, 111] width 7 height 7
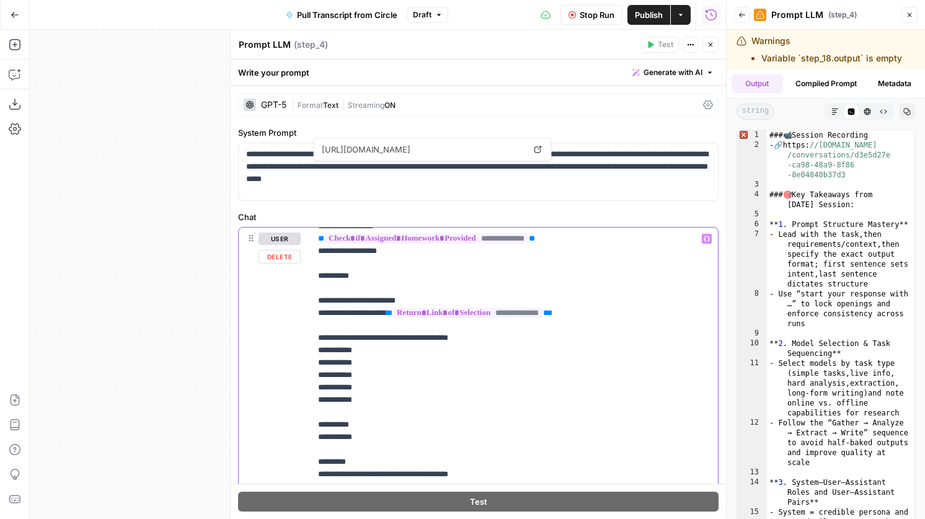
click at [406, 323] on p "**********" at bounding box center [514, 492] width 392 height 1041
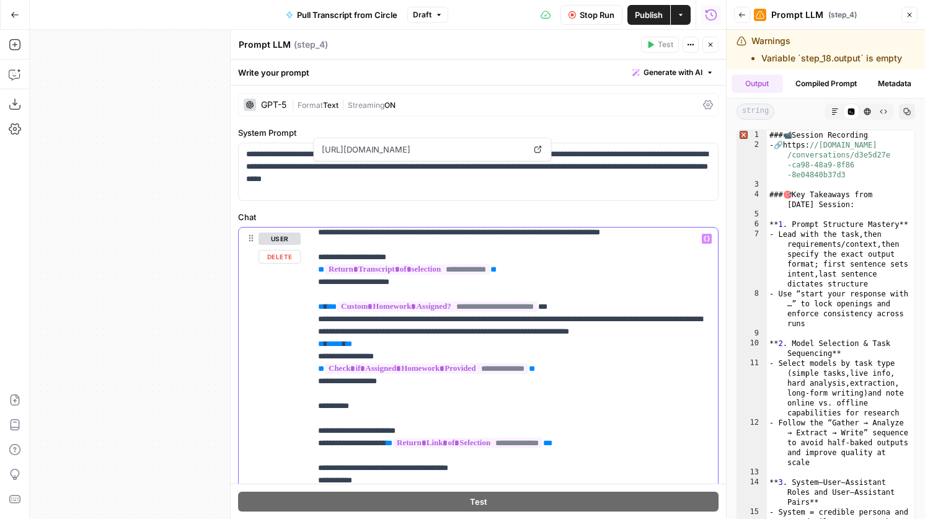
scroll to position [0, 0]
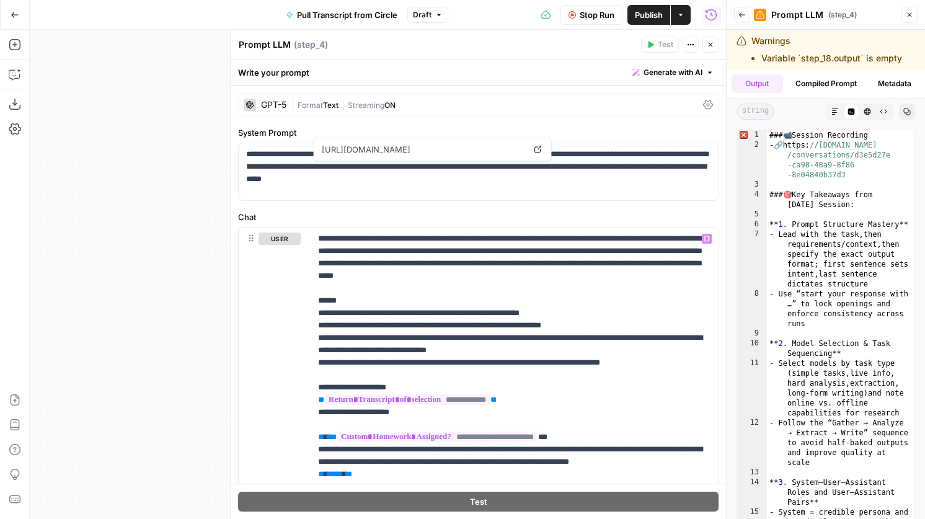
click at [599, 9] on span "Stop Run" at bounding box center [596, 15] width 35 height 12
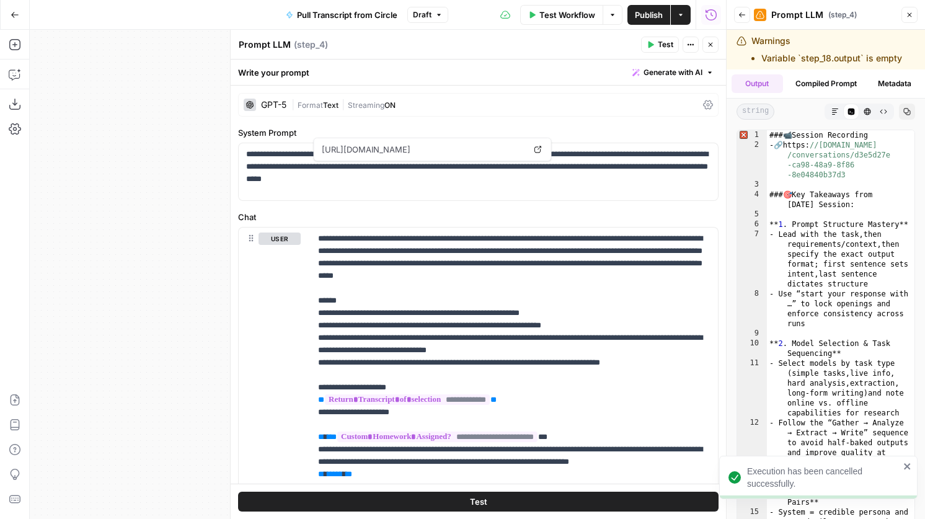
click at [659, 46] on span "Test" at bounding box center [664, 44] width 15 height 11
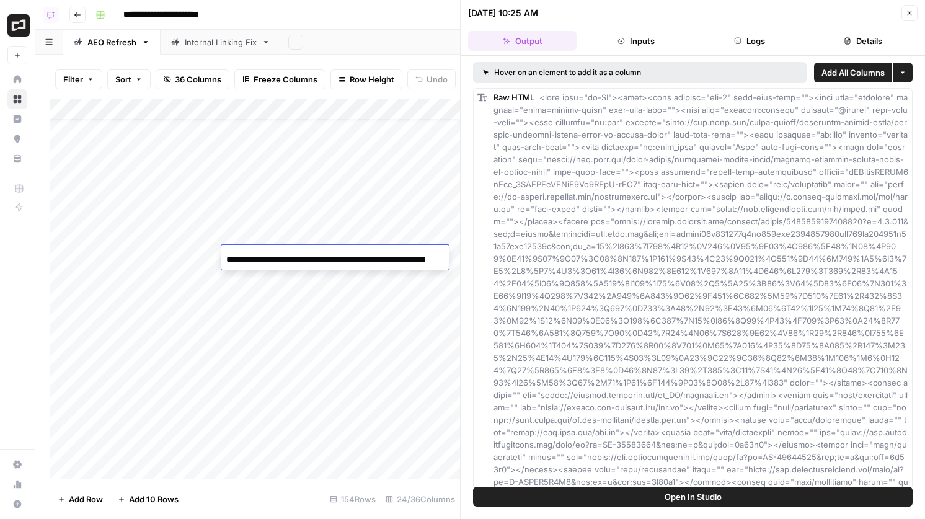
scroll to position [21, 0]
click at [916, 15] on button "Close" at bounding box center [909, 13] width 16 height 16
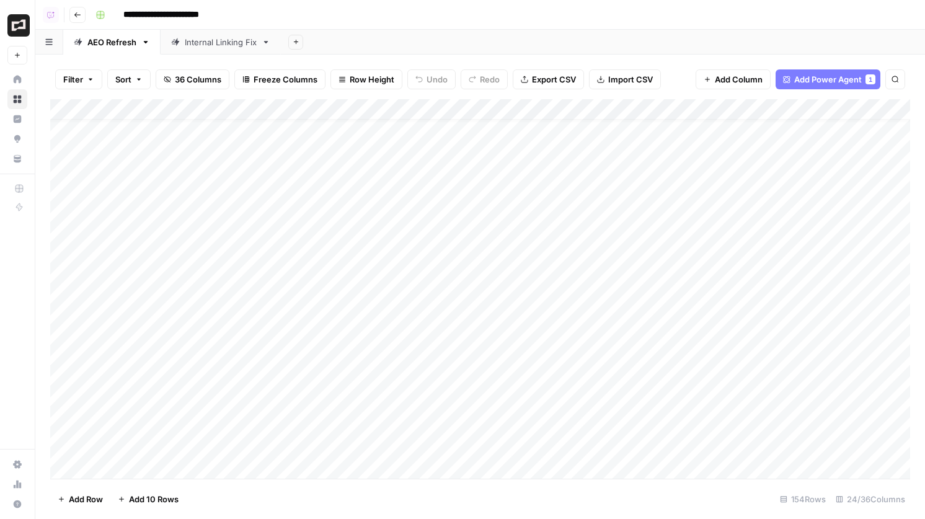
click at [582, 256] on div "Add Column" at bounding box center [479, 288] width 859 height 379
click at [587, 255] on div "Add Column" at bounding box center [479, 288] width 859 height 379
click at [584, 277] on div "Add Column" at bounding box center [479, 288] width 859 height 379
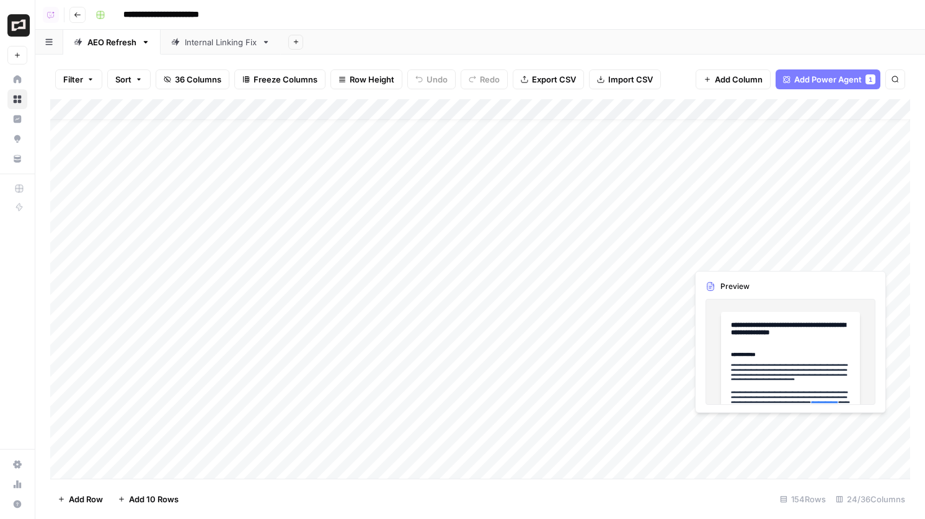
click at [717, 257] on div "Add Column" at bounding box center [479, 288] width 859 height 379
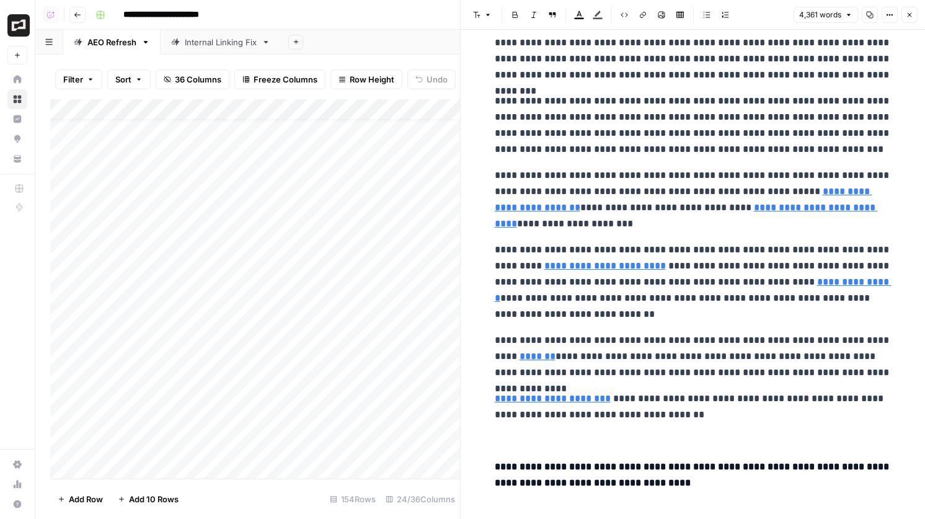
scroll to position [9945, 0]
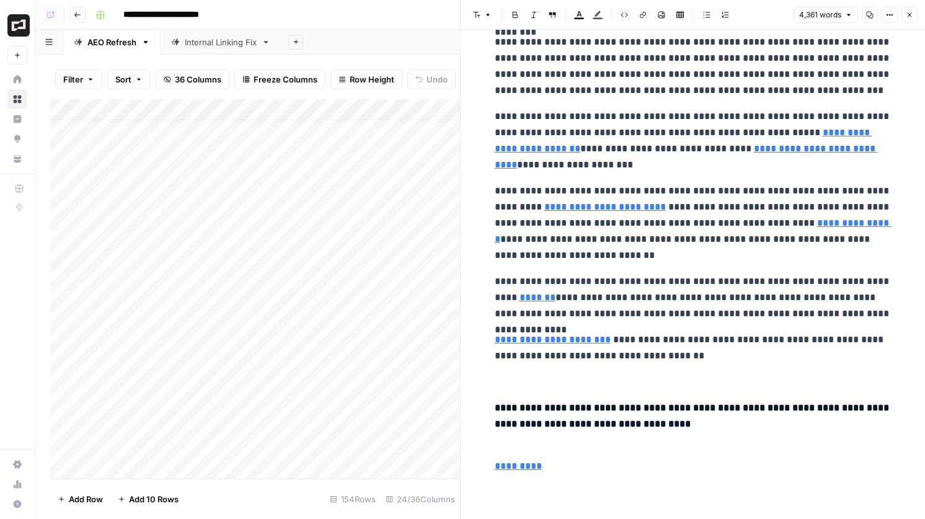
click at [882, 17] on button "Options" at bounding box center [889, 15] width 16 height 16
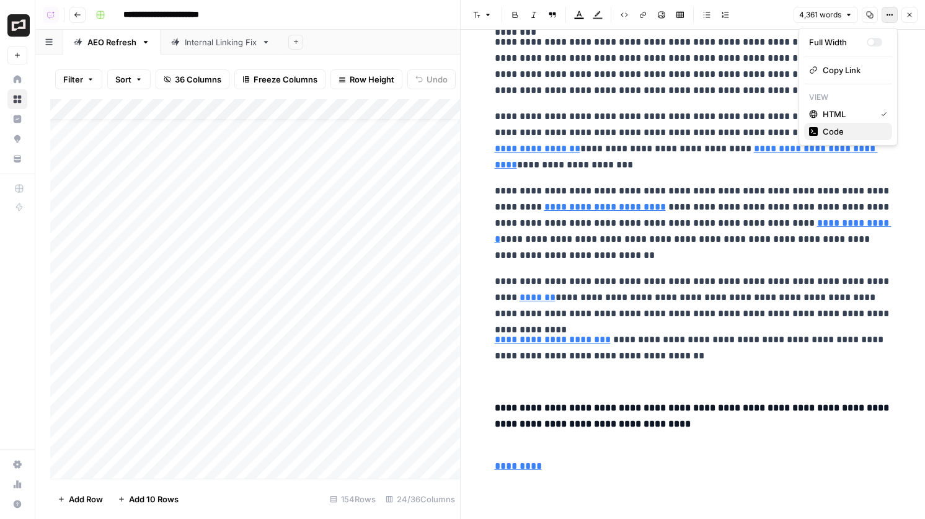
click at [827, 130] on span "Code" at bounding box center [851, 131] width 59 height 12
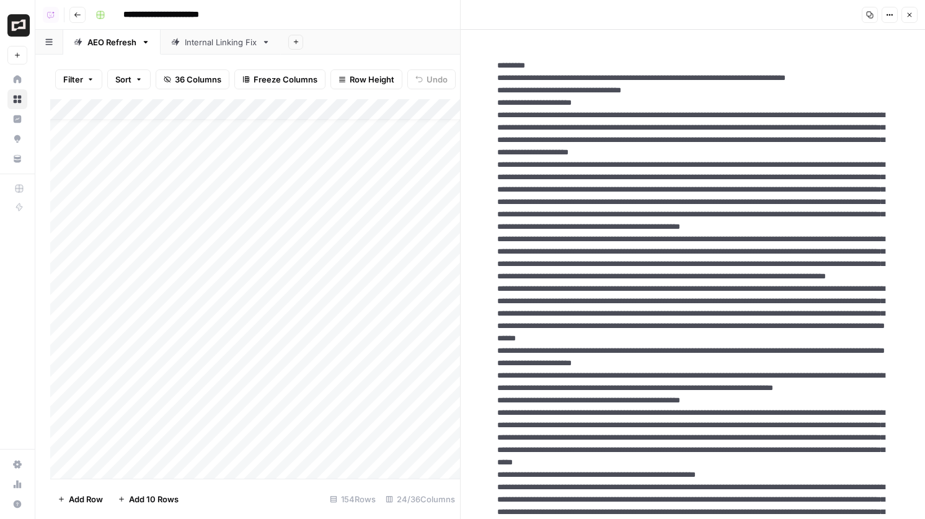
click at [909, 14] on icon "button" at bounding box center [908, 14] width 7 height 7
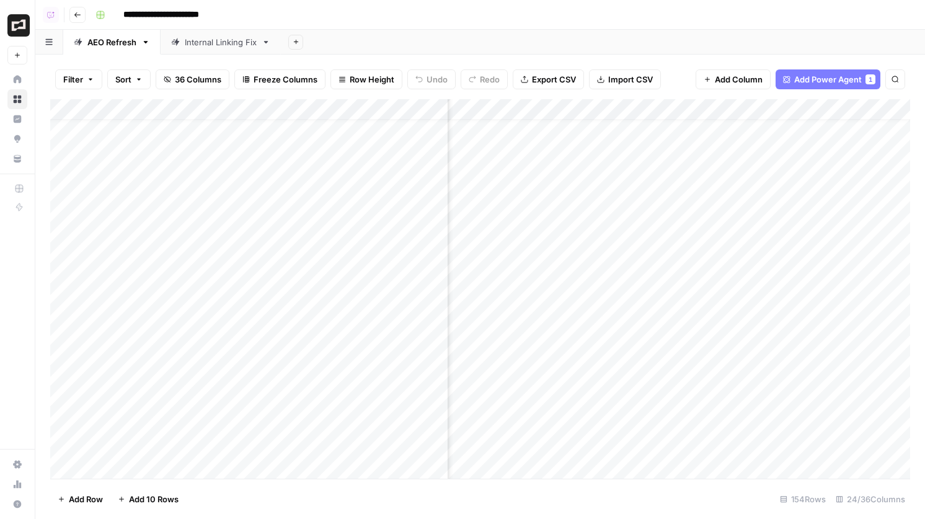
scroll to position [21, 649]
click at [830, 257] on div "Add Column" at bounding box center [479, 288] width 859 height 379
click at [828, 276] on div "Add Column" at bounding box center [479, 288] width 859 height 379
click at [811, 106] on div "Add Column" at bounding box center [479, 288] width 859 height 379
click at [871, 235] on div "Add Column" at bounding box center [479, 288] width 859 height 379
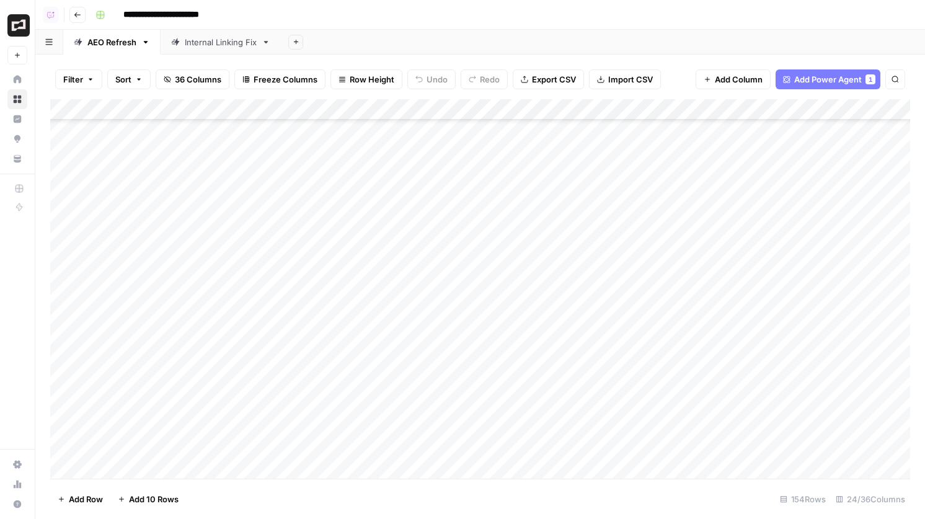
scroll to position [97, 1]
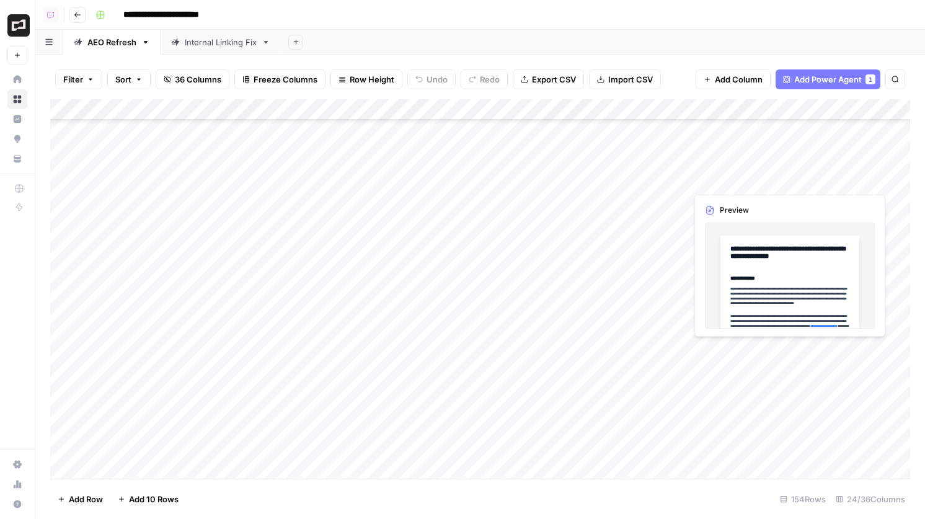
click at [767, 177] on div "Add Column" at bounding box center [479, 288] width 859 height 379
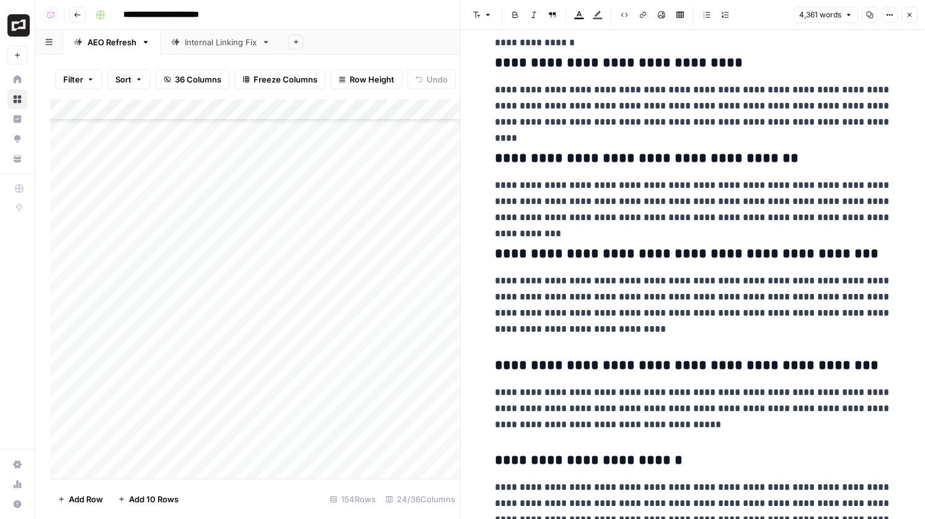
scroll to position [9945, 0]
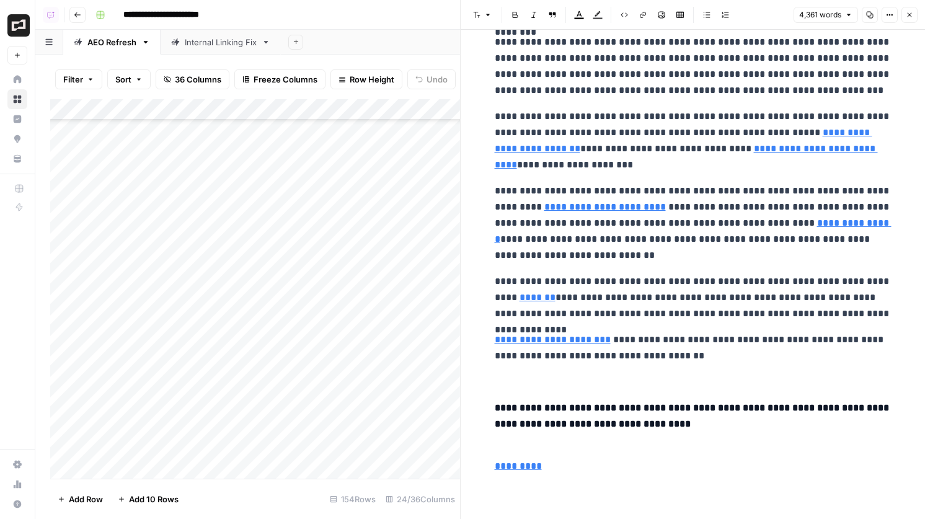
click at [903, 17] on button "Close" at bounding box center [909, 15] width 16 height 16
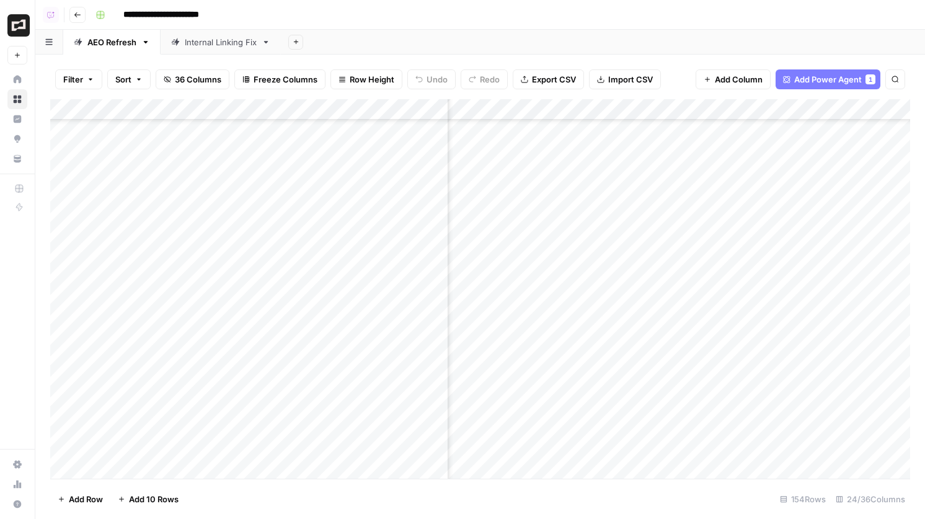
scroll to position [98, 921]
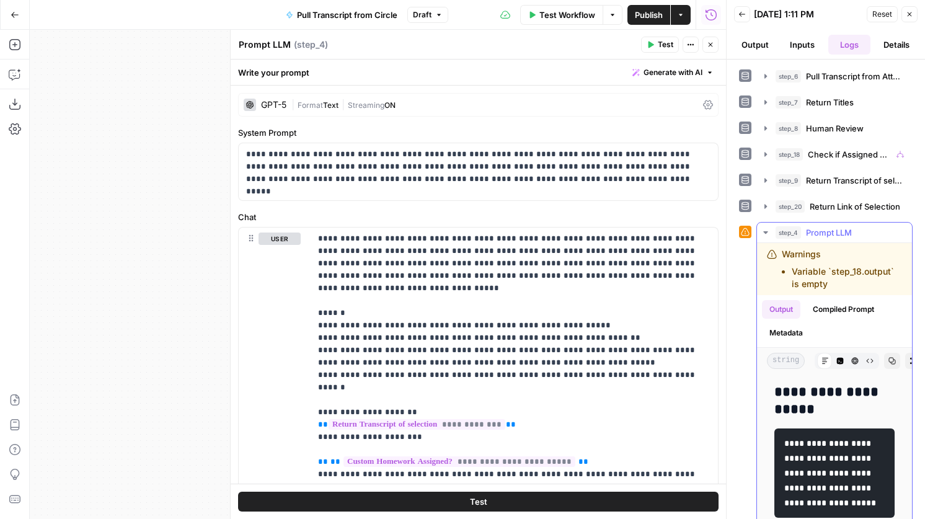
click at [840, 364] on icon "button" at bounding box center [839, 360] width 7 height 7
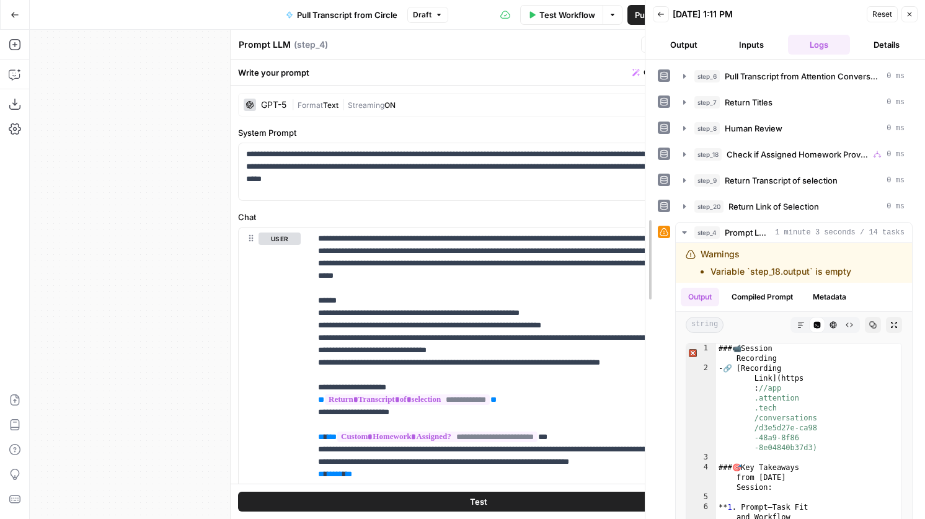
drag, startPoint x: 727, startPoint y: 373, endPoint x: 452, endPoint y: 346, distance: 276.5
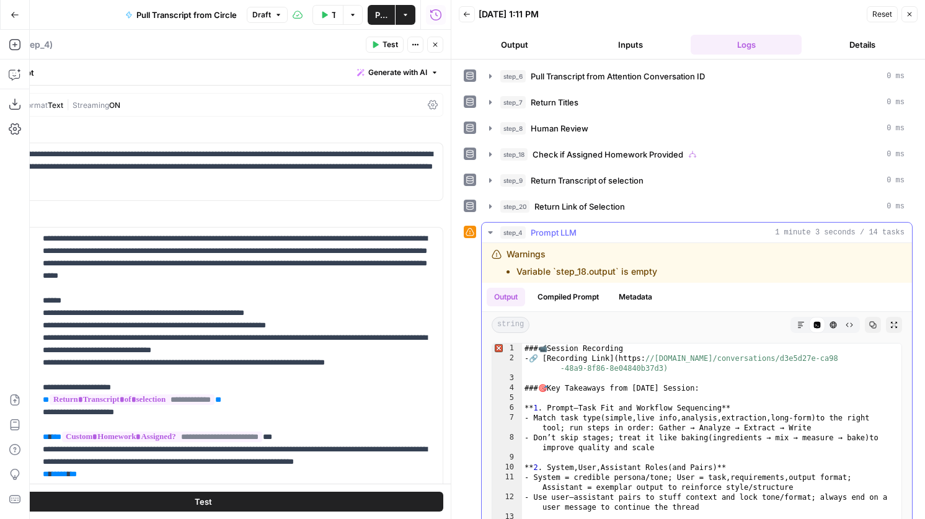
click at [798, 323] on icon "button" at bounding box center [801, 325] width 6 height 6
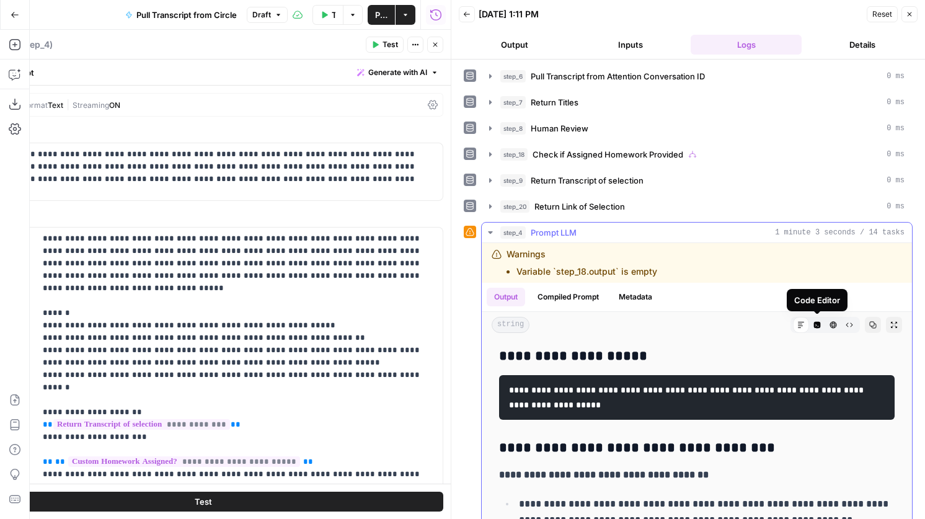
click at [834, 325] on icon "button" at bounding box center [832, 324] width 7 height 7
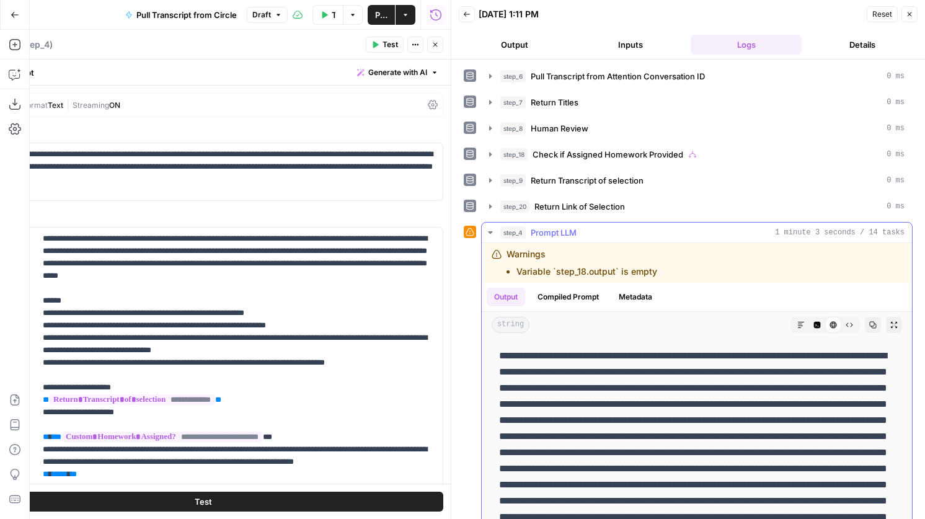
click at [815, 327] on icon "button" at bounding box center [817, 325] width 7 height 7
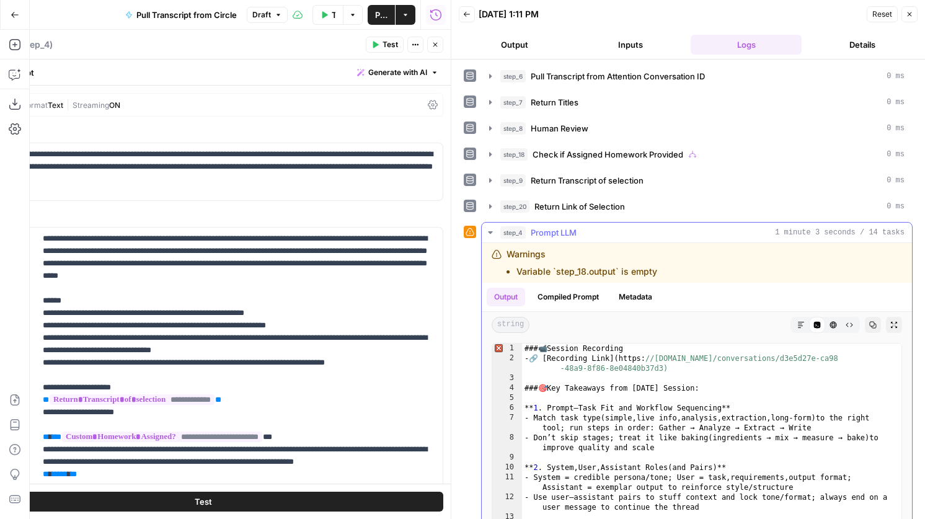
click at [799, 325] on icon "button" at bounding box center [801, 325] width 6 height 6
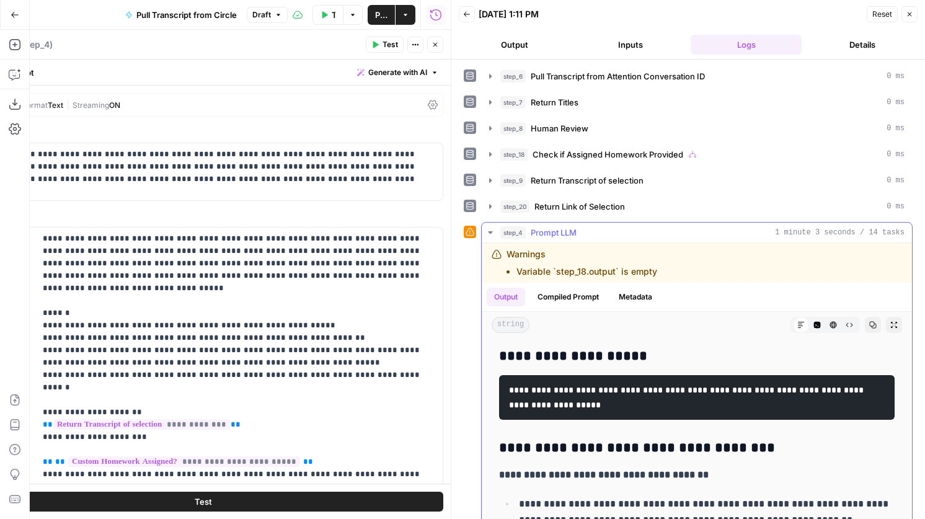
click at [576, 388] on code "**********" at bounding box center [687, 397] width 357 height 24
click at [637, 412] on pre "**********" at bounding box center [696, 397] width 395 height 45
click at [441, 40] on button "Close" at bounding box center [435, 45] width 16 height 16
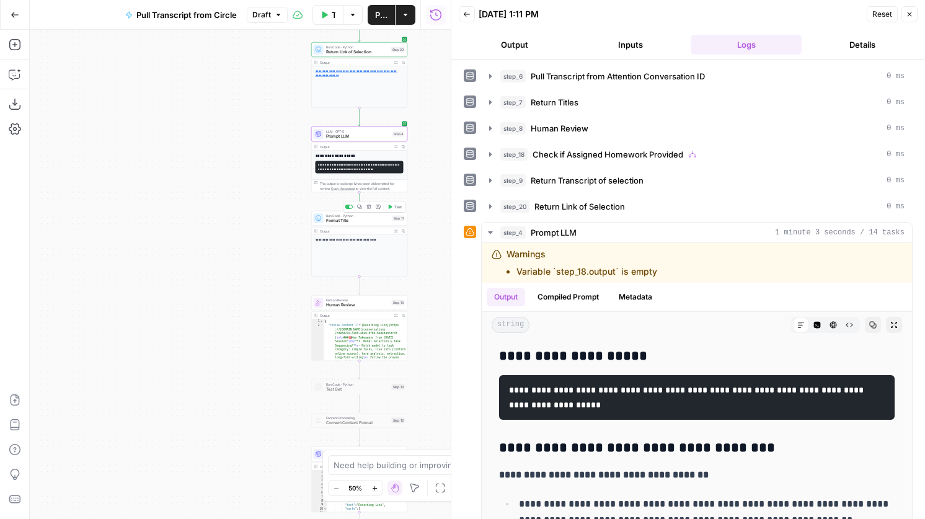
click at [401, 209] on span "Test" at bounding box center [397, 207] width 7 height 6
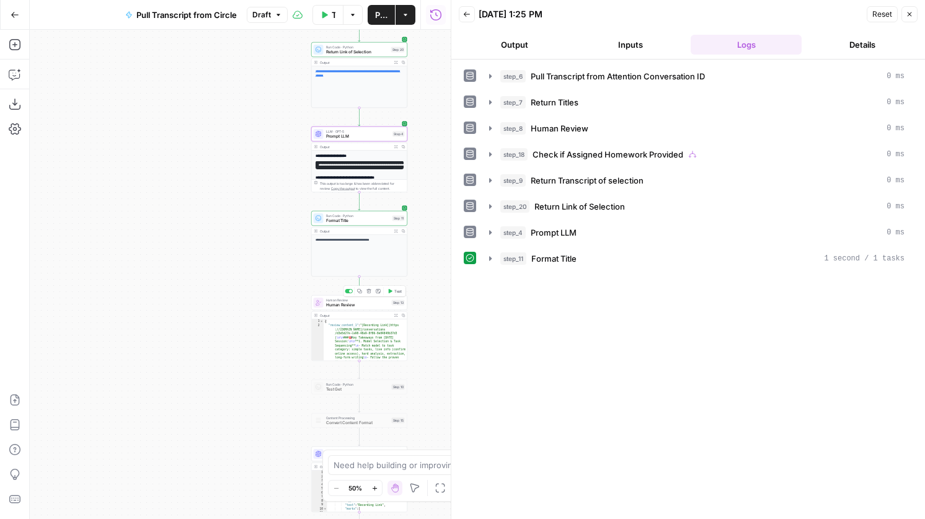
click at [396, 294] on button "Test" at bounding box center [394, 291] width 19 height 8
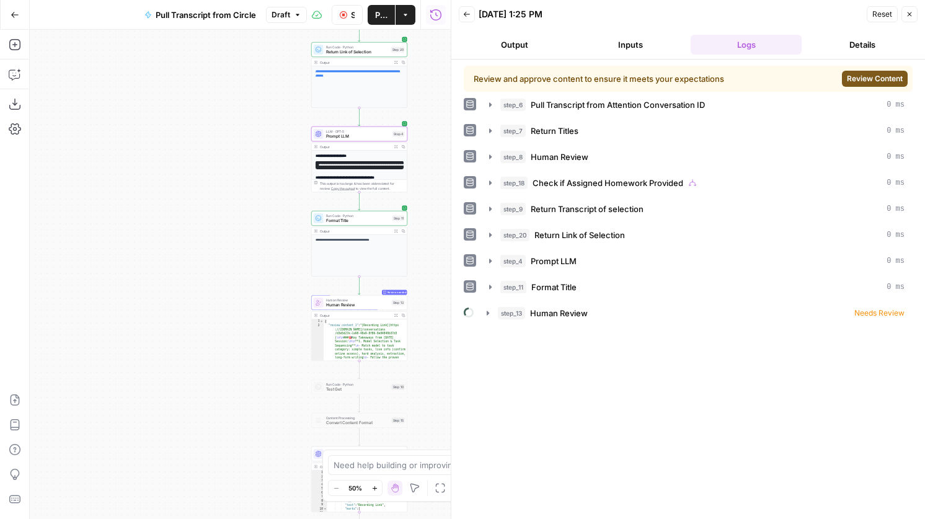
click at [863, 73] on button "Review Content" at bounding box center [875, 79] width 66 height 16
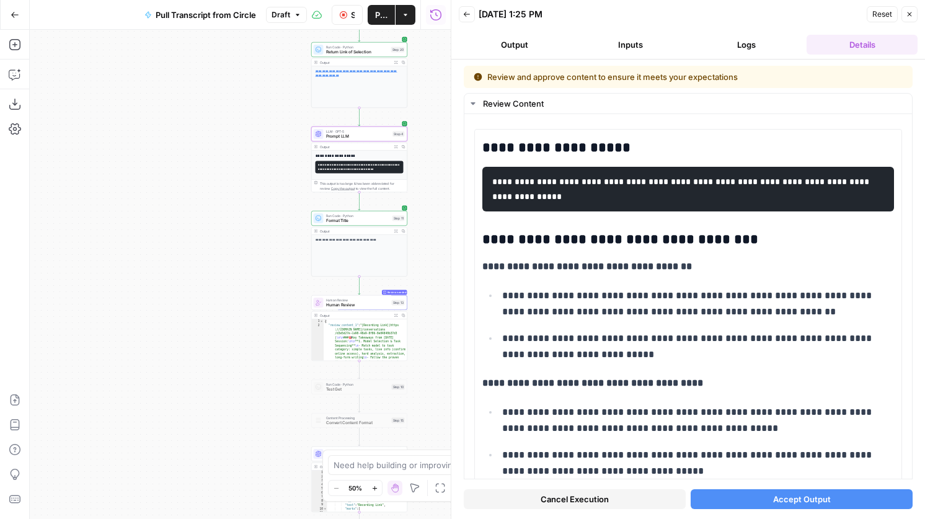
click at [776, 494] on span "Accept Output" at bounding box center [802, 499] width 58 height 12
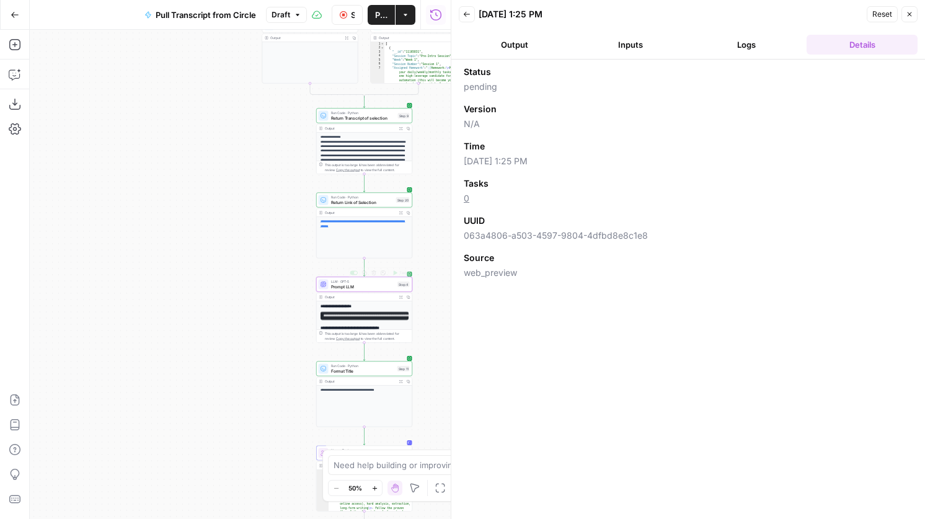
click at [336, 284] on span "Prompt LLM" at bounding box center [363, 286] width 64 height 6
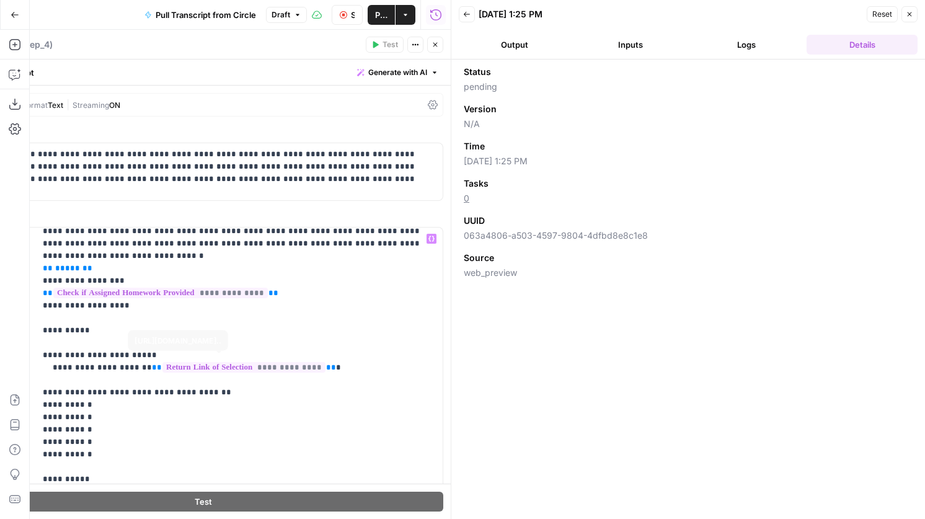
scroll to position [177, 0]
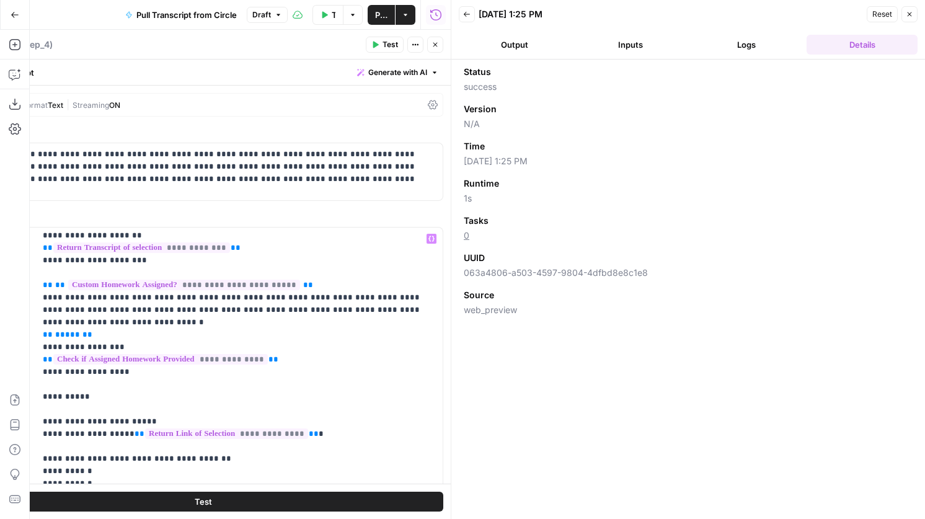
click at [376, 41] on icon "button" at bounding box center [374, 44] width 7 height 7
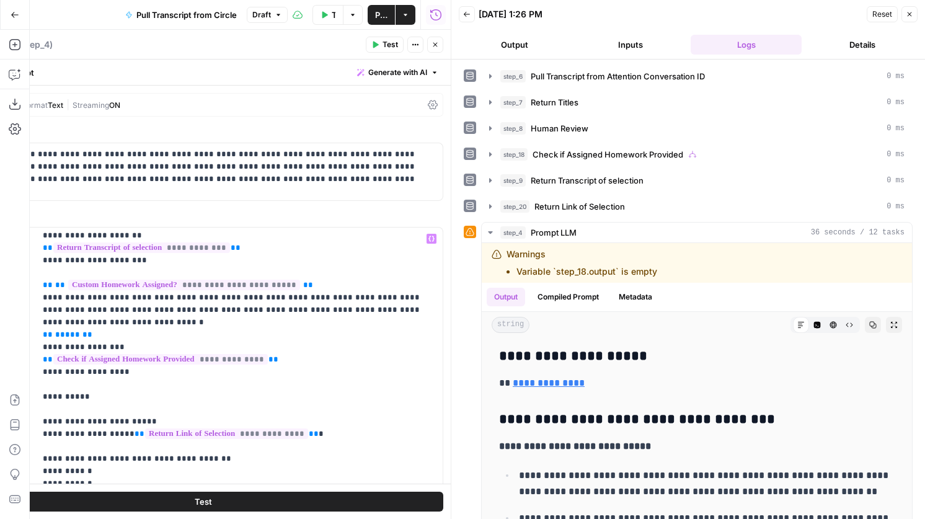
scroll to position [0, 0]
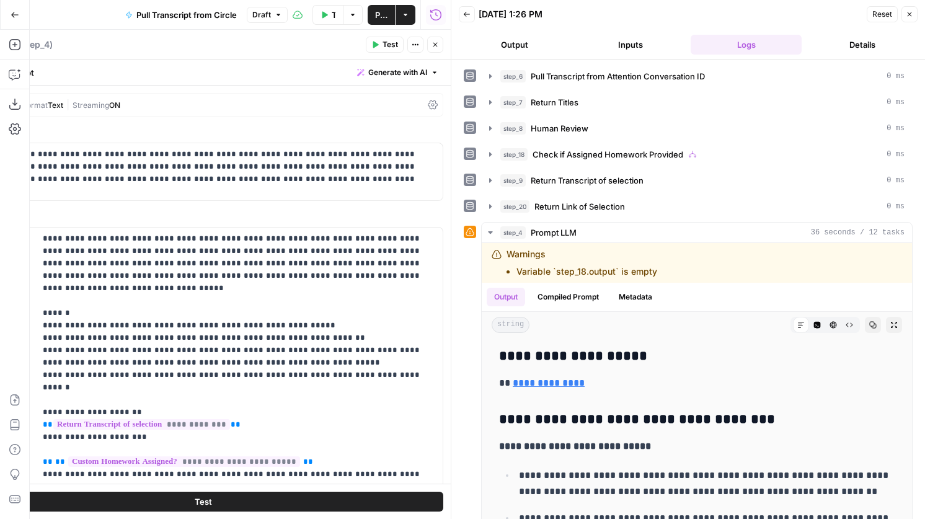
click at [434, 43] on icon "button" at bounding box center [435, 45] width 4 height 4
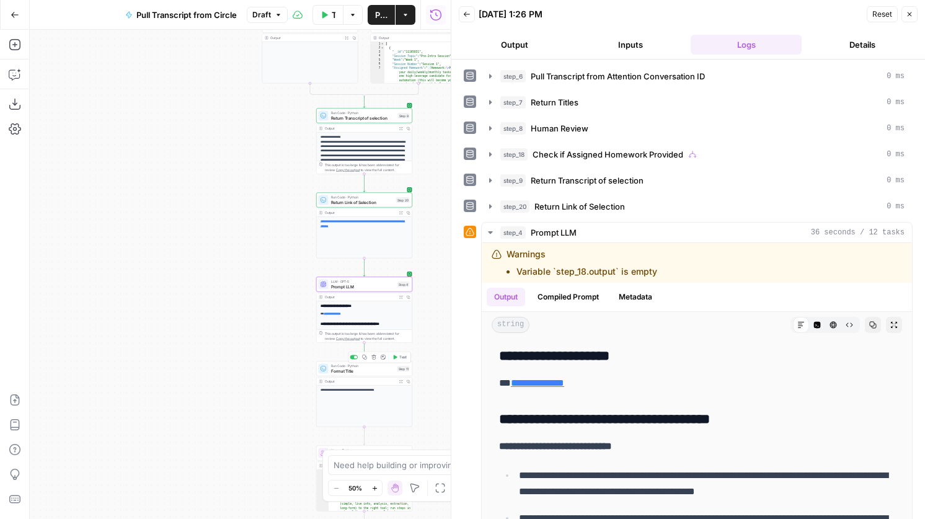
click at [408, 356] on button "Test" at bounding box center [399, 357] width 19 height 8
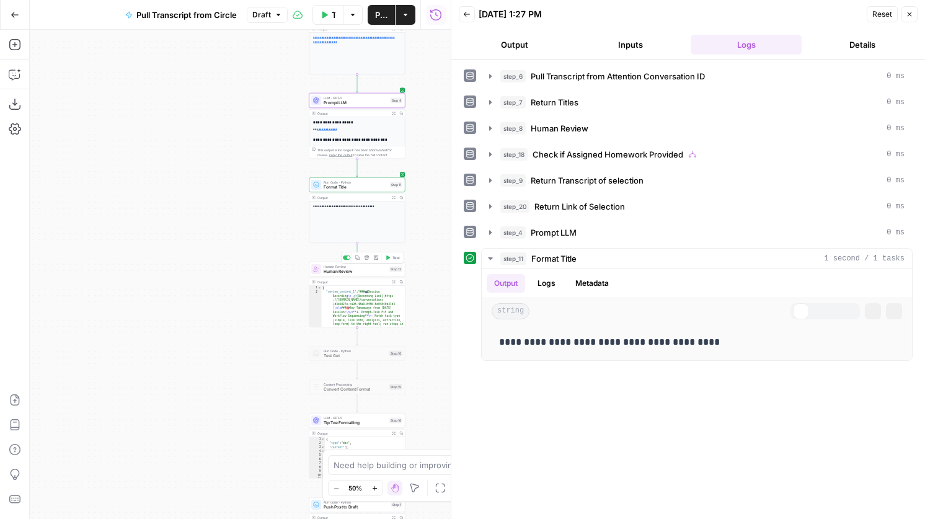
click at [395, 258] on span "Test" at bounding box center [395, 258] width 7 height 6
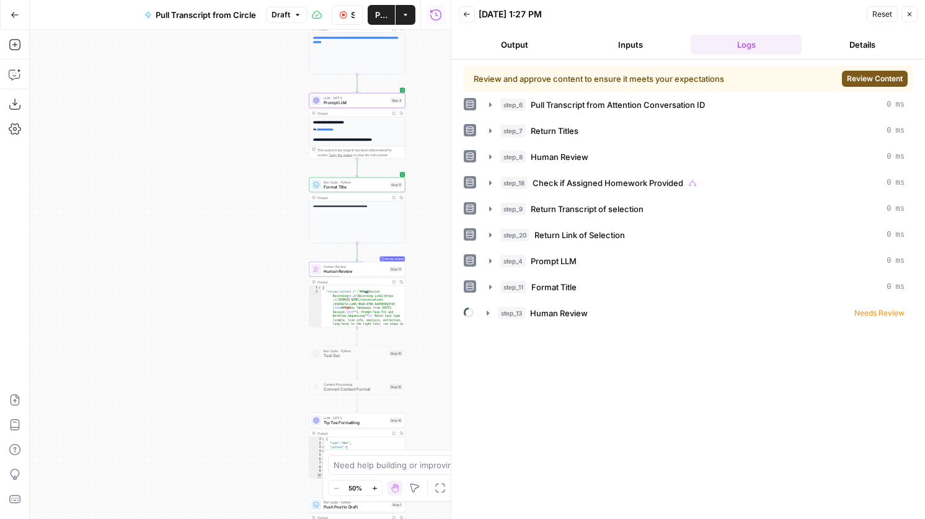
click at [872, 69] on div "Review and approve content to ensure it meets your expectations Review Content" at bounding box center [688, 79] width 449 height 26
click at [871, 74] on span "Review Content" at bounding box center [874, 78] width 56 height 11
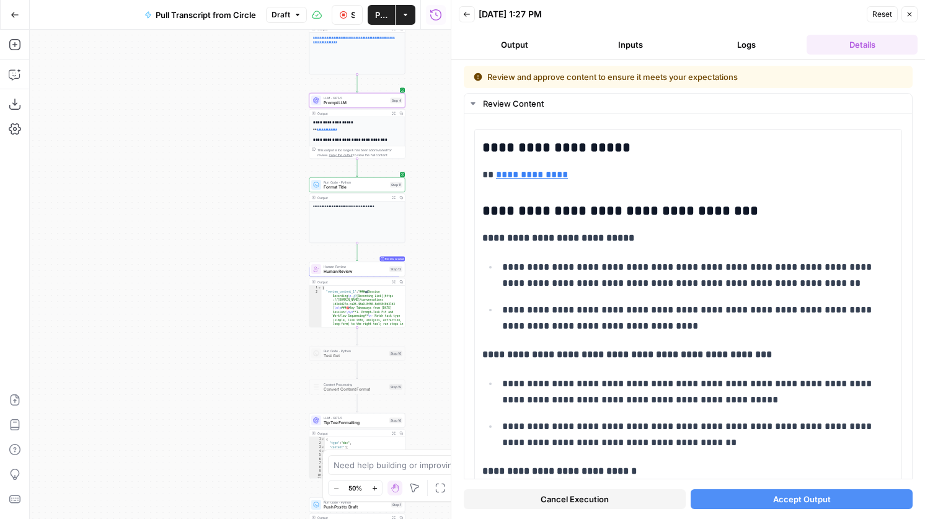
click at [818, 502] on span "Accept Output" at bounding box center [802, 499] width 58 height 12
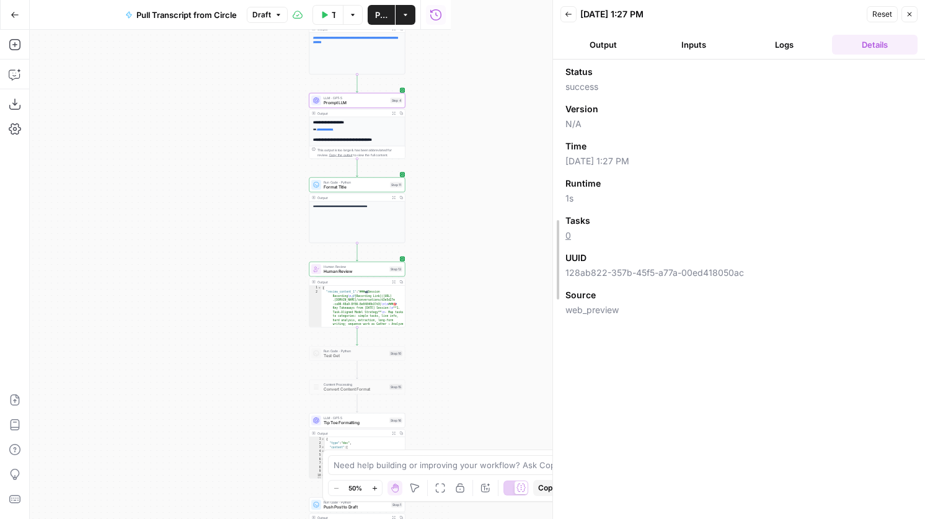
drag, startPoint x: 451, startPoint y: 212, endPoint x: 642, endPoint y: 216, distance: 190.9
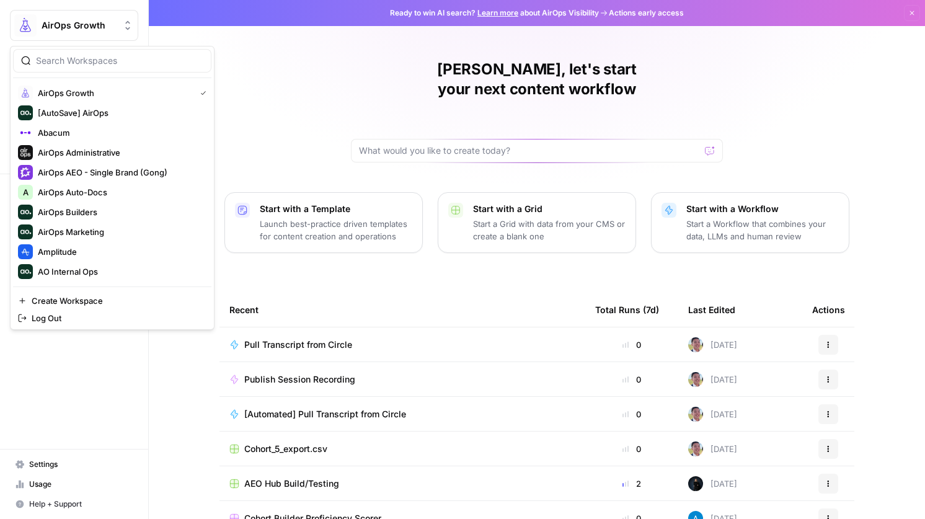
click at [58, 23] on span "AirOps Growth" at bounding box center [79, 25] width 75 height 12
click at [84, 253] on span "Amplitude" at bounding box center [120, 251] width 164 height 12
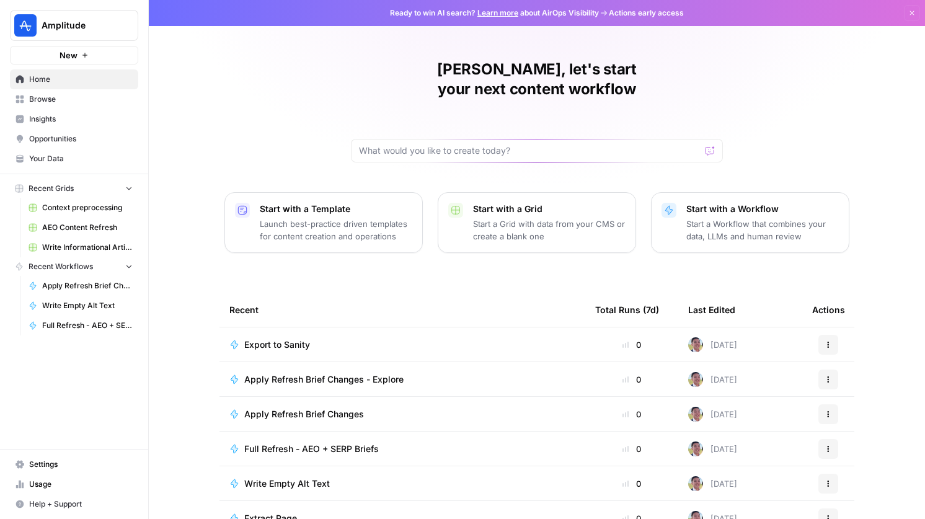
click at [66, 92] on link "Browse" at bounding box center [74, 99] width 128 height 20
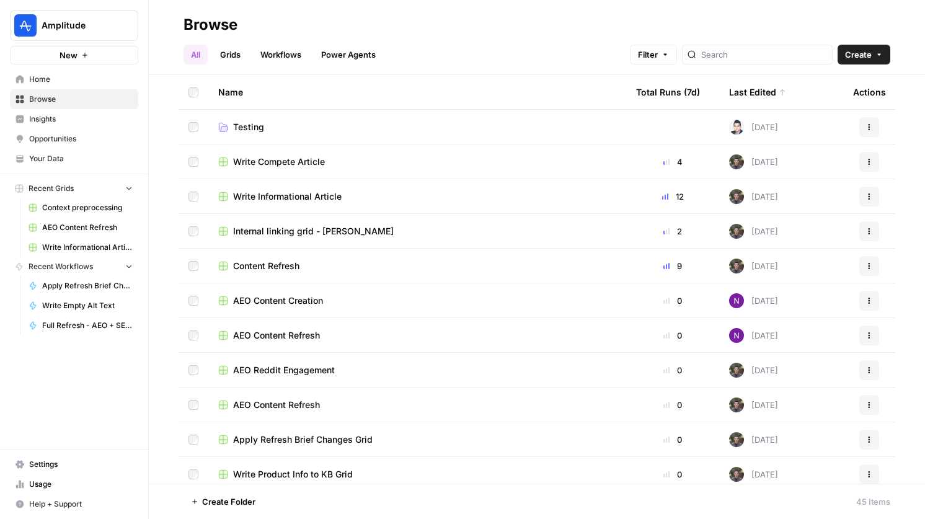
click at [297, 262] on span "Content Refresh" at bounding box center [266, 266] width 66 height 12
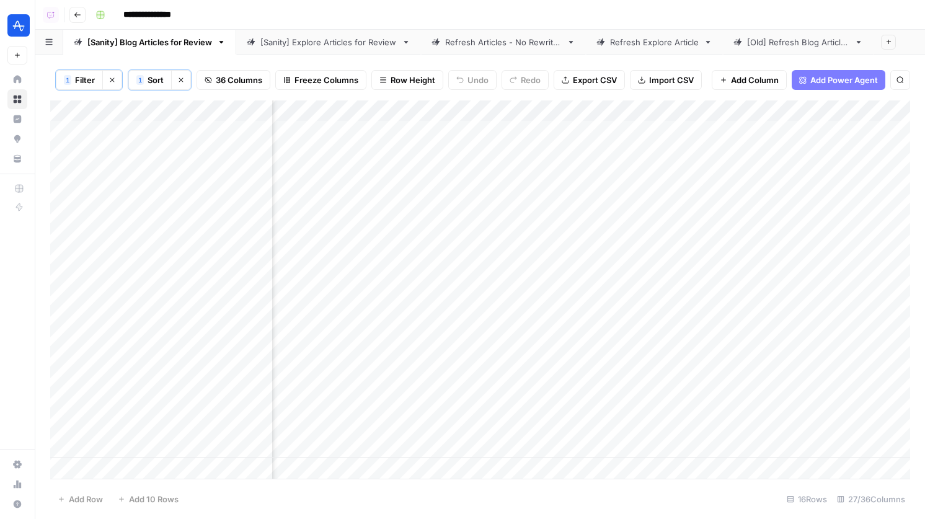
scroll to position [0, 3372]
click at [814, 133] on div "Add Column" at bounding box center [479, 289] width 859 height 378
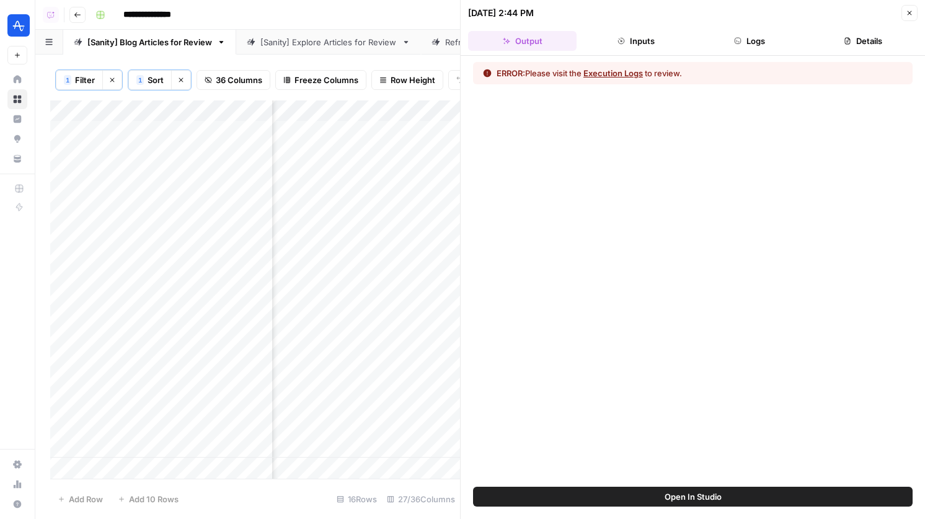
click at [856, 45] on button "Details" at bounding box center [863, 41] width 108 height 20
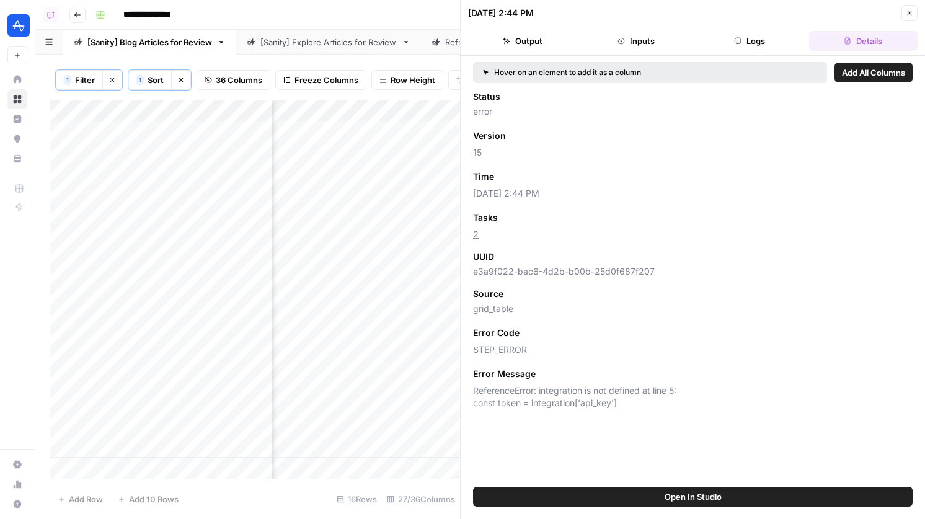
click at [902, 12] on button "Close" at bounding box center [909, 13] width 16 height 16
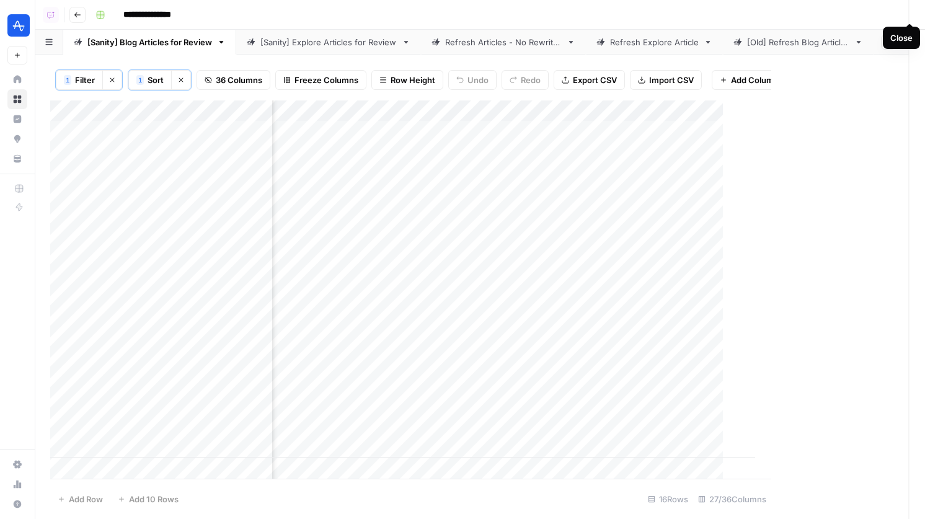
scroll to position [0, 3357]
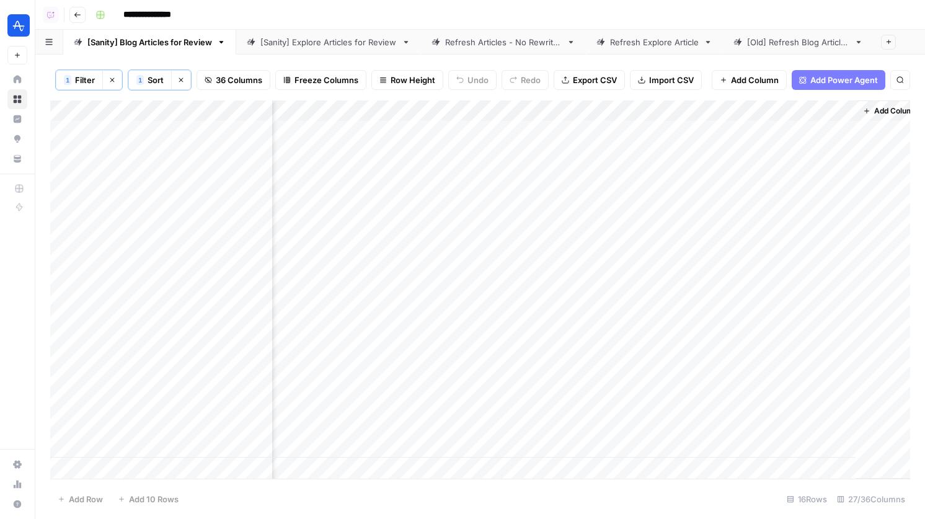
click at [829, 151] on div "Add Column" at bounding box center [479, 289] width 859 height 378
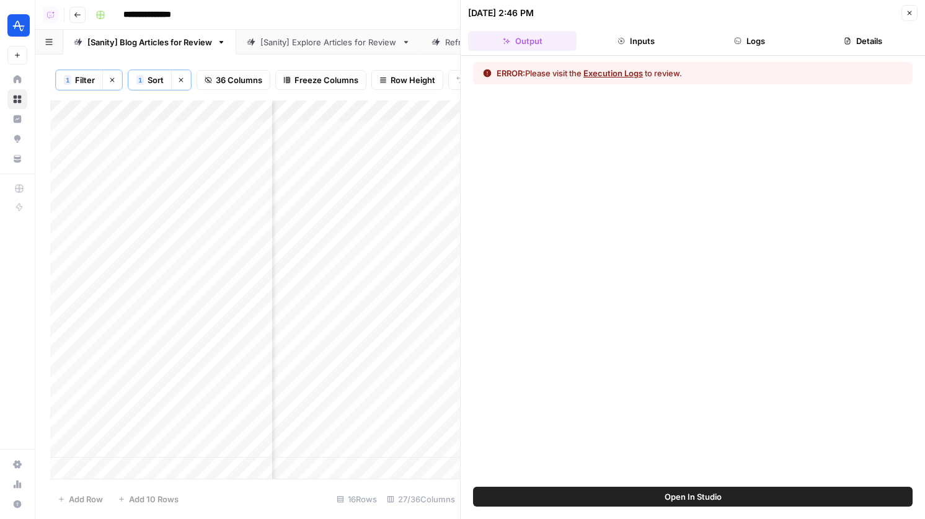
click at [856, 32] on button "Details" at bounding box center [863, 41] width 108 height 20
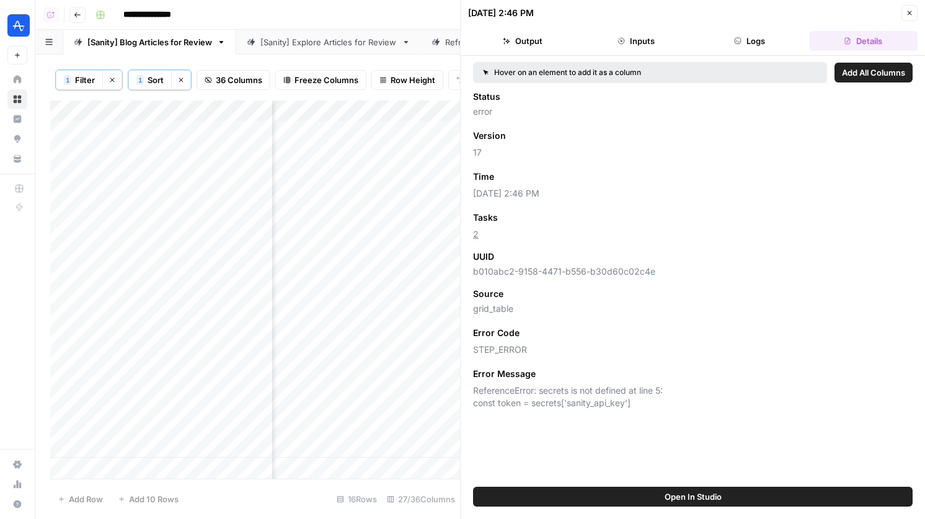
click at [904, 20] on button "Close" at bounding box center [909, 13] width 16 height 16
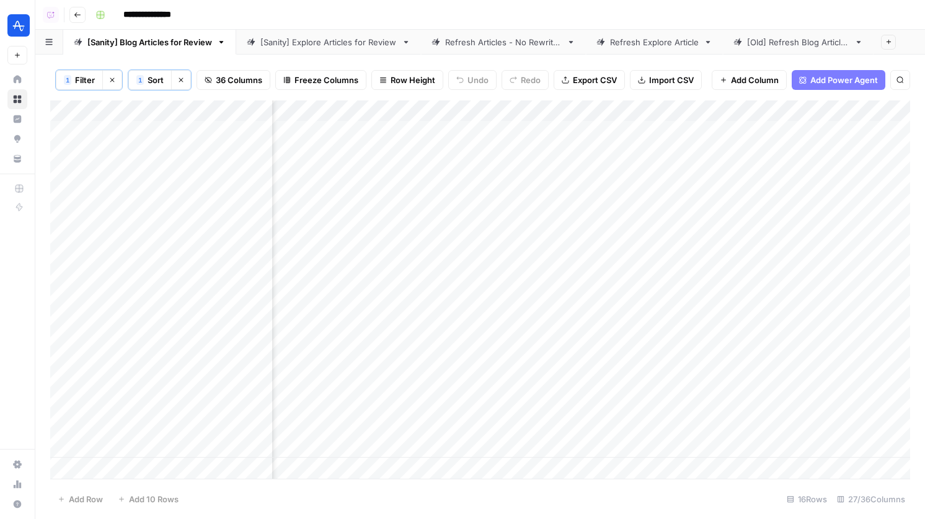
scroll to position [0, 2608]
click at [287, 43] on div "[Sanity] Explore Articles for Review" at bounding box center [328, 42] width 136 height 12
click at [793, 38] on div "[Old] Refresh Blog Articles" at bounding box center [798, 42] width 102 height 12
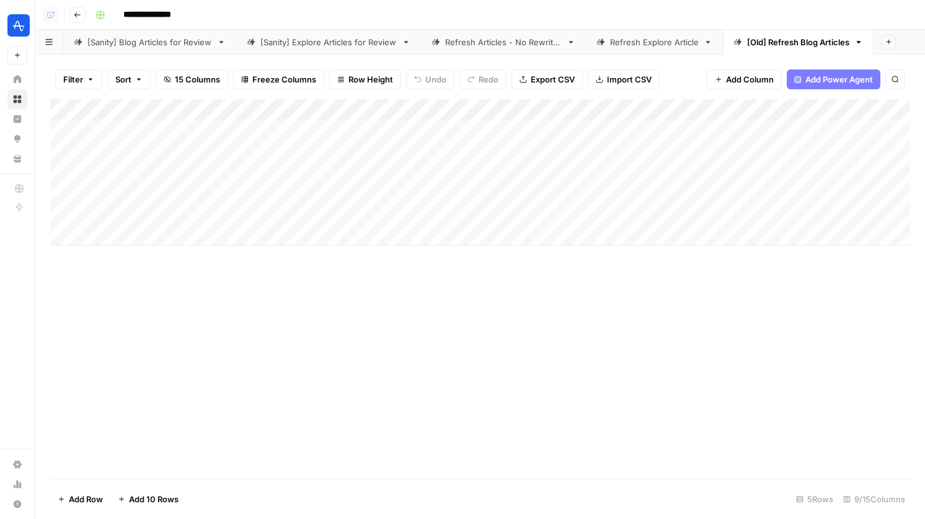
click at [636, 47] on div "Refresh Explore Article" at bounding box center [654, 42] width 89 height 12
click at [508, 39] on div "Refresh Articles - No Rewrites" at bounding box center [503, 42] width 116 height 12
click at [321, 43] on div "[Sanity] Explore Articles for Review" at bounding box center [328, 42] width 136 height 12
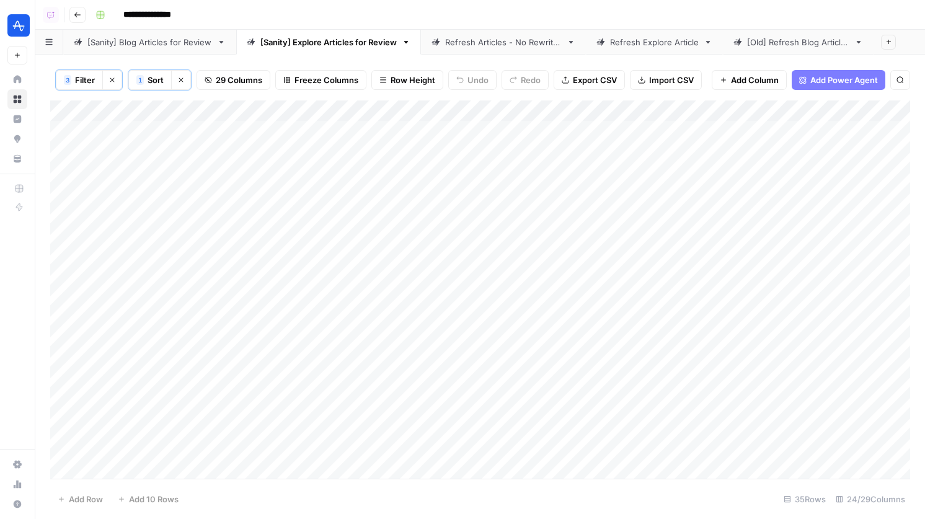
click at [504, 41] on div "Refresh Articles - No Rewrites" at bounding box center [503, 42] width 116 height 12
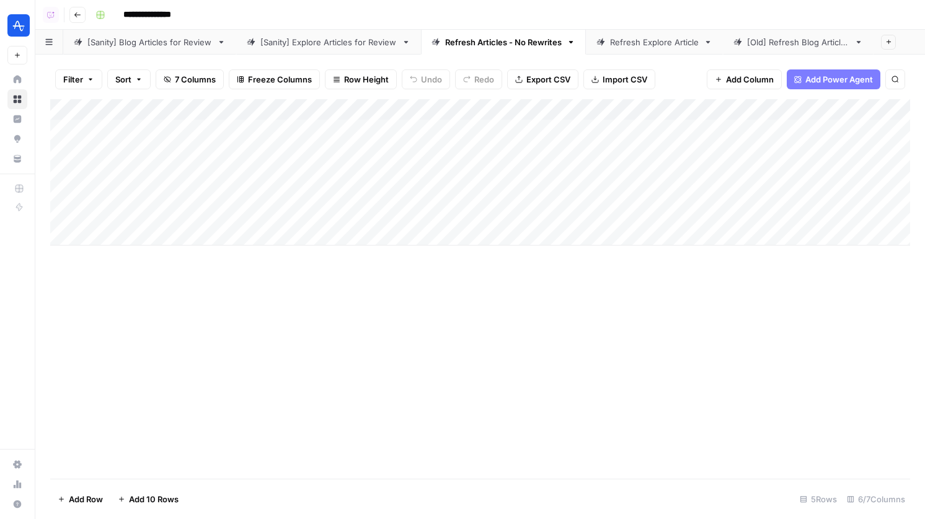
click at [342, 49] on link "[Sanity] Explore Articles for Review" at bounding box center [328, 42] width 185 height 25
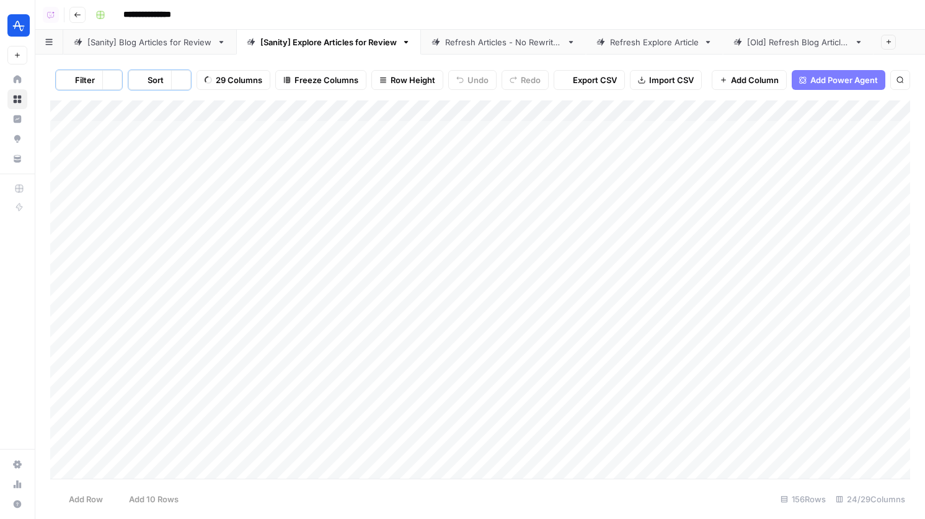
click at [154, 42] on div "[Sanity] Blog Articles for Review" at bounding box center [149, 42] width 125 height 12
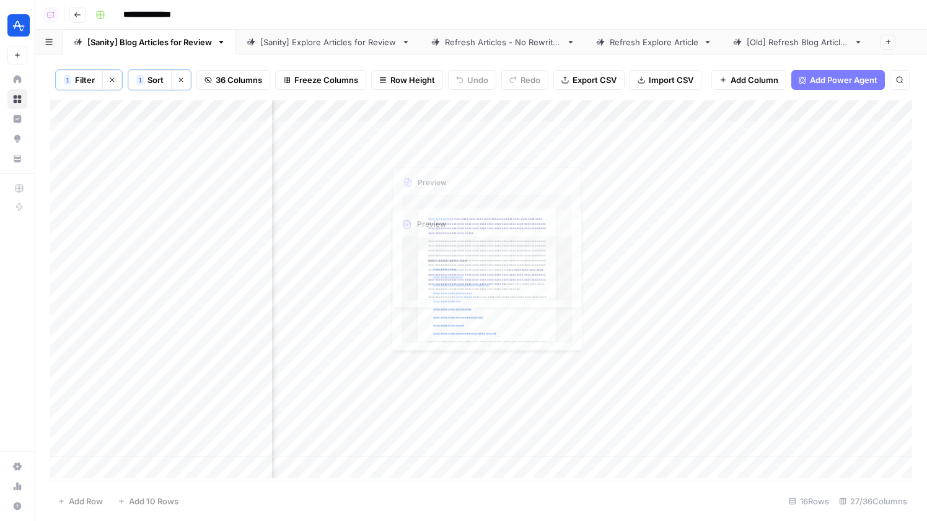
click at [496, 130] on div "Add Column" at bounding box center [481, 289] width 862 height 378
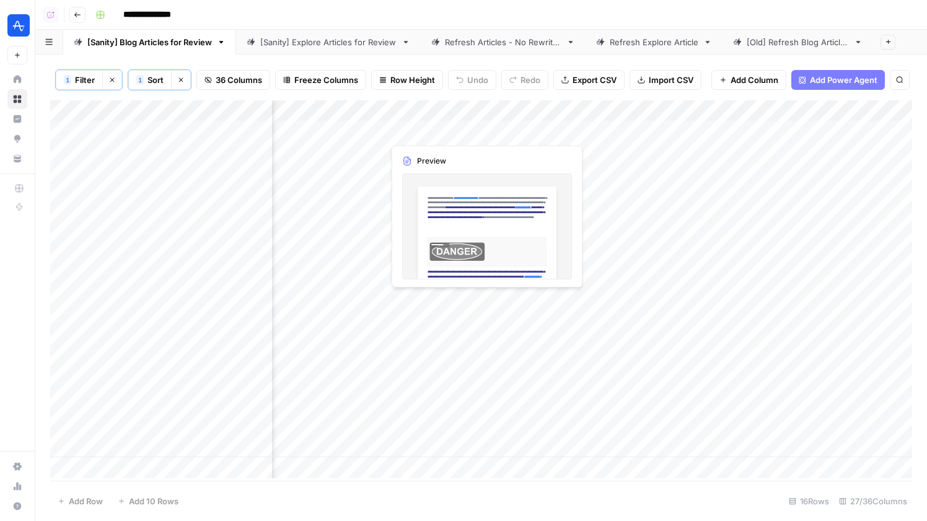
click at [496, 130] on div "Add Column" at bounding box center [481, 289] width 862 height 378
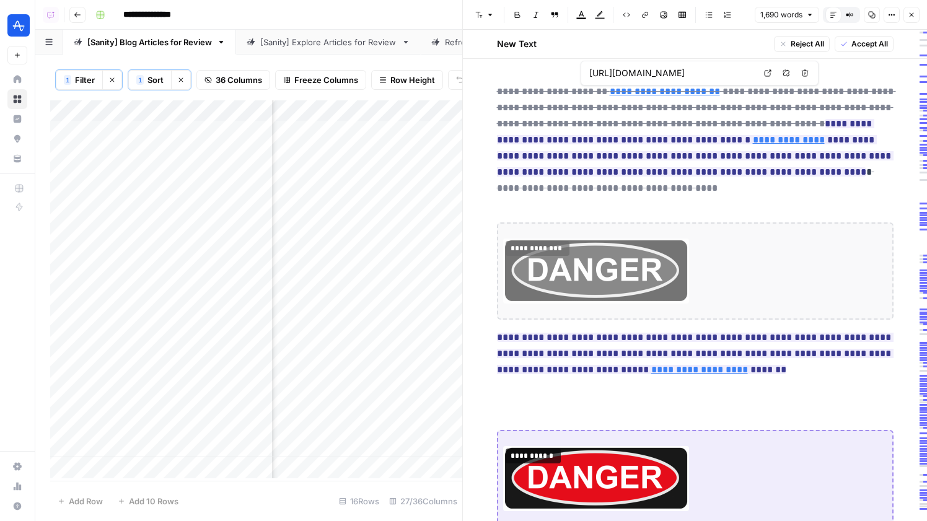
click at [915, 18] on button "Close" at bounding box center [911, 15] width 16 height 16
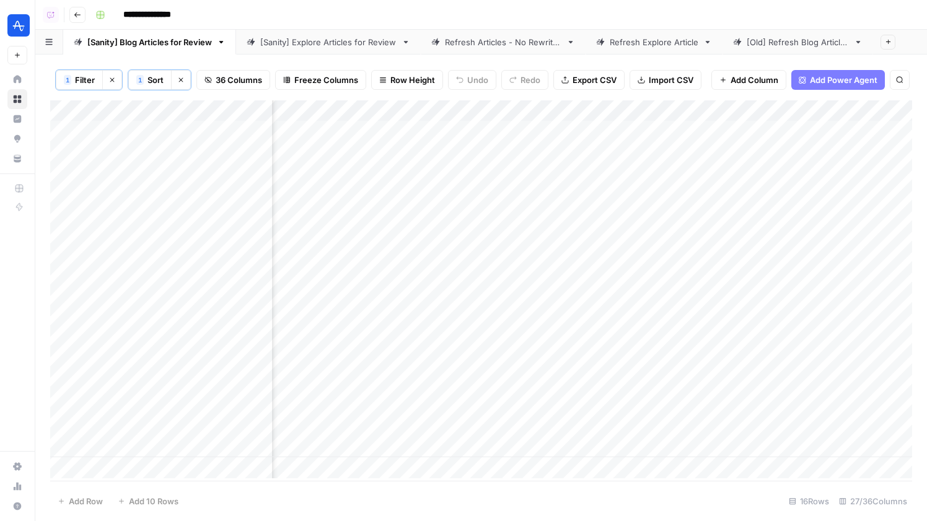
scroll to position [0, 2901]
click at [687, 175] on div "Add Column" at bounding box center [481, 289] width 862 height 378
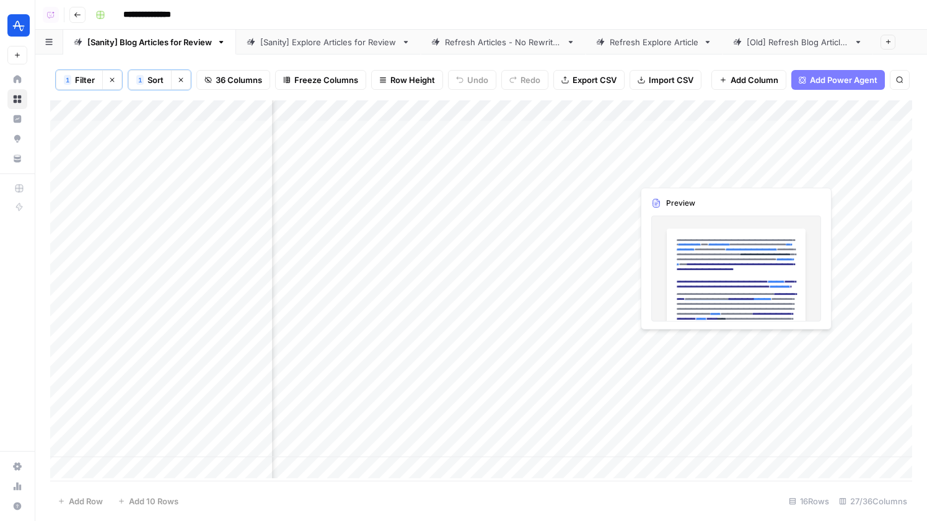
click at [687, 175] on div "Add Column" at bounding box center [481, 289] width 862 height 378
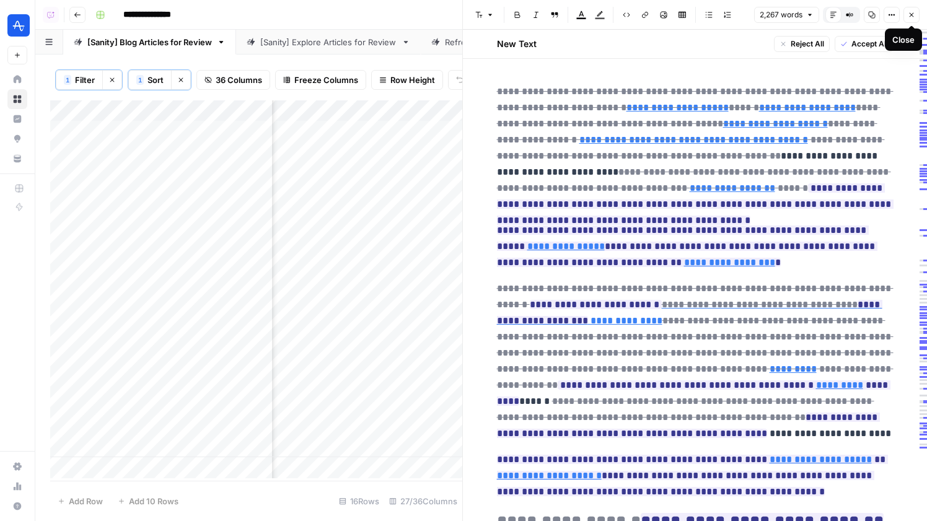
click at [914, 17] on icon "button" at bounding box center [911, 14] width 7 height 7
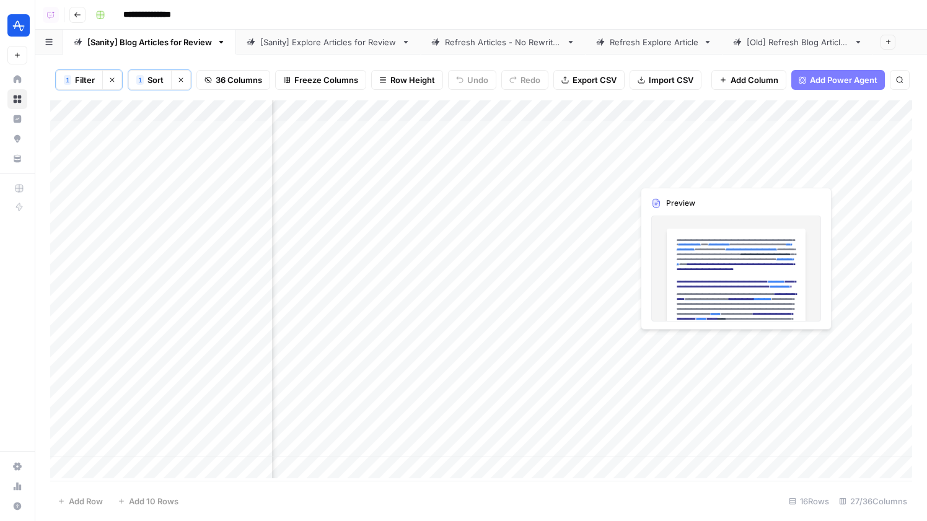
click at [701, 172] on div "Add Column" at bounding box center [481, 289] width 862 height 378
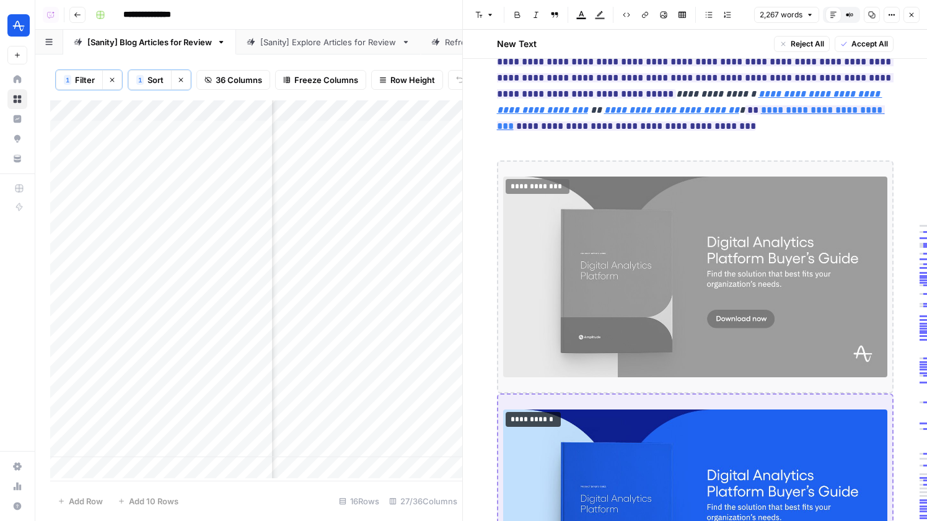
scroll to position [4899, 0]
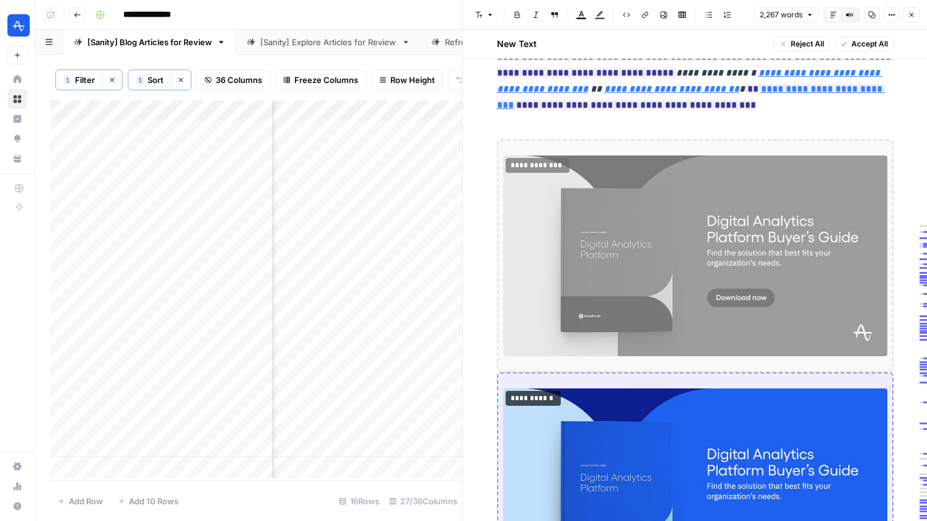
click at [868, 43] on span "Accept All" at bounding box center [869, 43] width 37 height 11
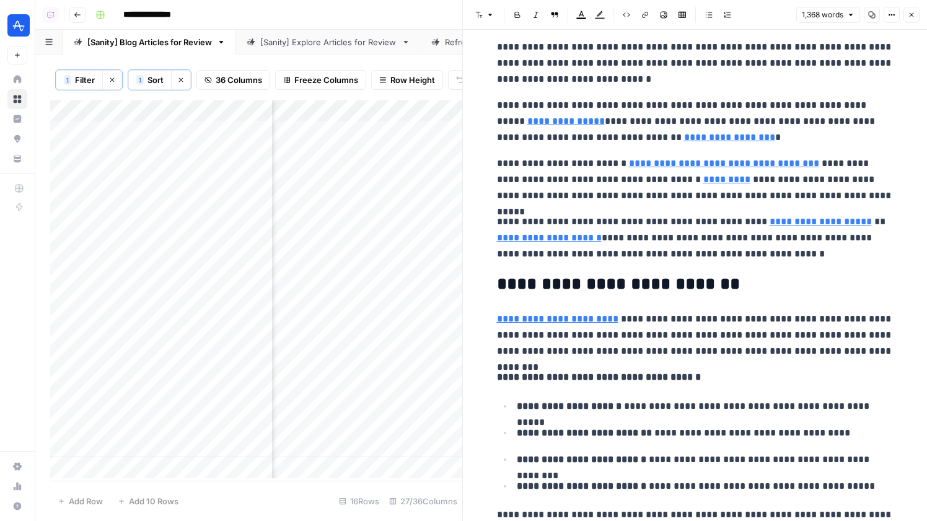
scroll to position [0, 0]
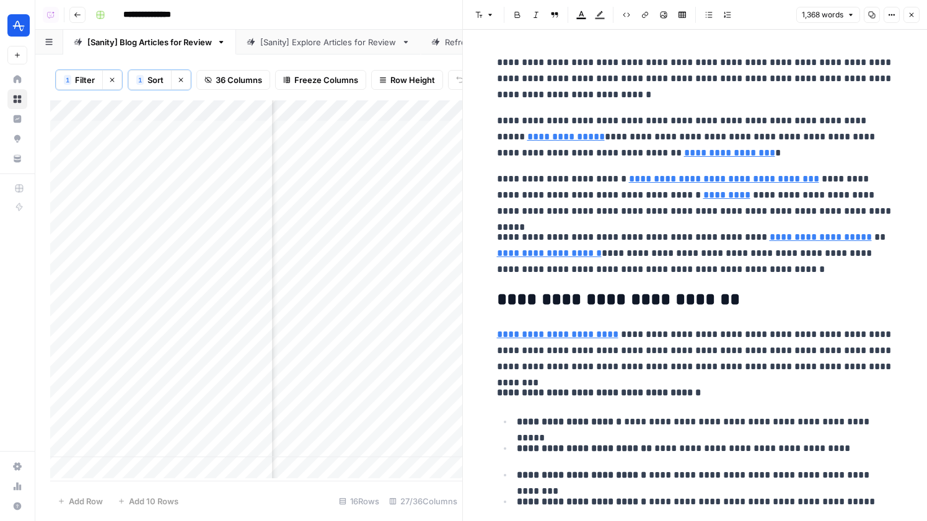
click at [910, 17] on icon "button" at bounding box center [911, 14] width 7 height 7
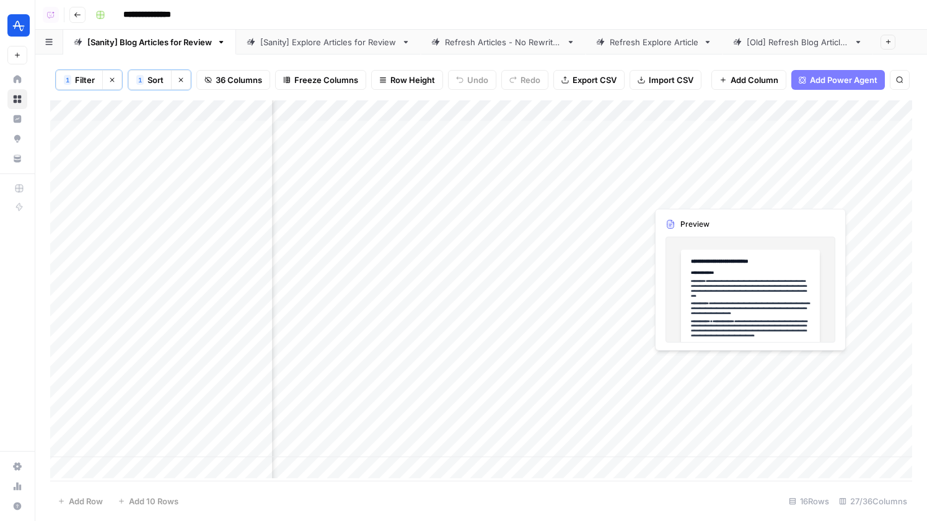
scroll to position [0, 3369]
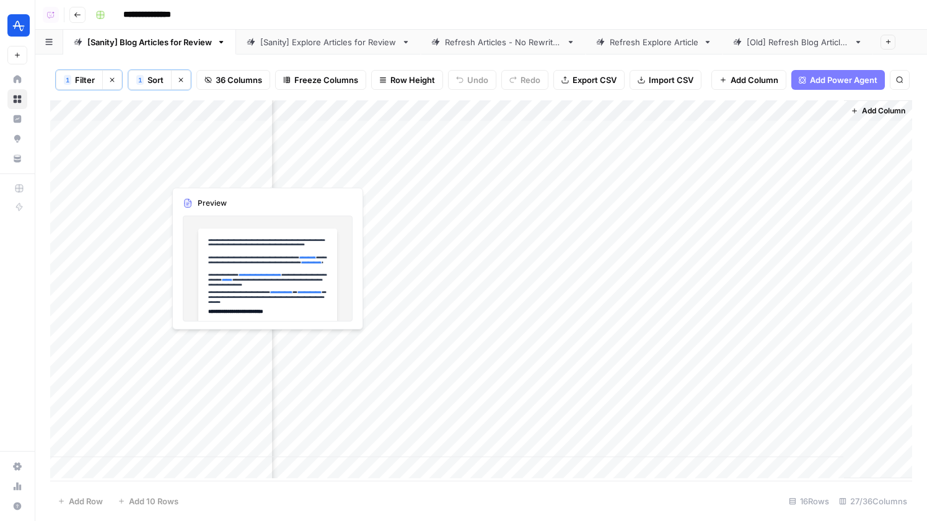
click at [327, 169] on div "Add Column" at bounding box center [481, 289] width 862 height 378
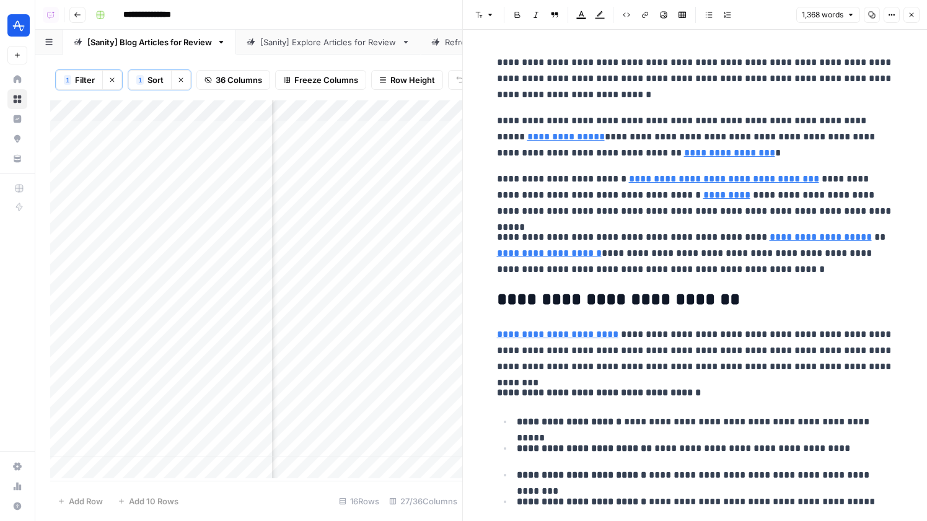
click at [916, 15] on button "Close" at bounding box center [911, 15] width 16 height 16
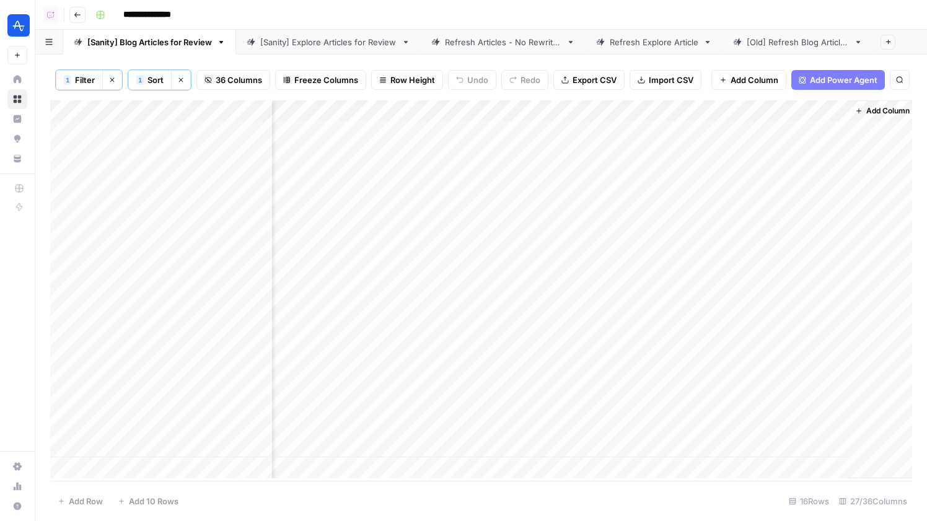
scroll to position [0, 3354]
click at [783, 170] on div "Add Column" at bounding box center [481, 289] width 862 height 378
click at [829, 171] on div "Add Column" at bounding box center [481, 289] width 862 height 378
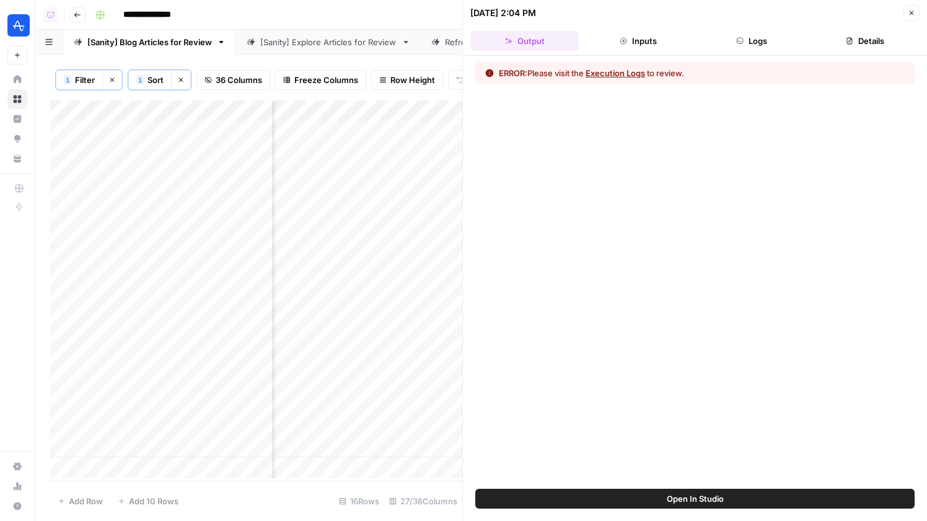
click at [784, 37] on button "Logs" at bounding box center [752, 41] width 108 height 20
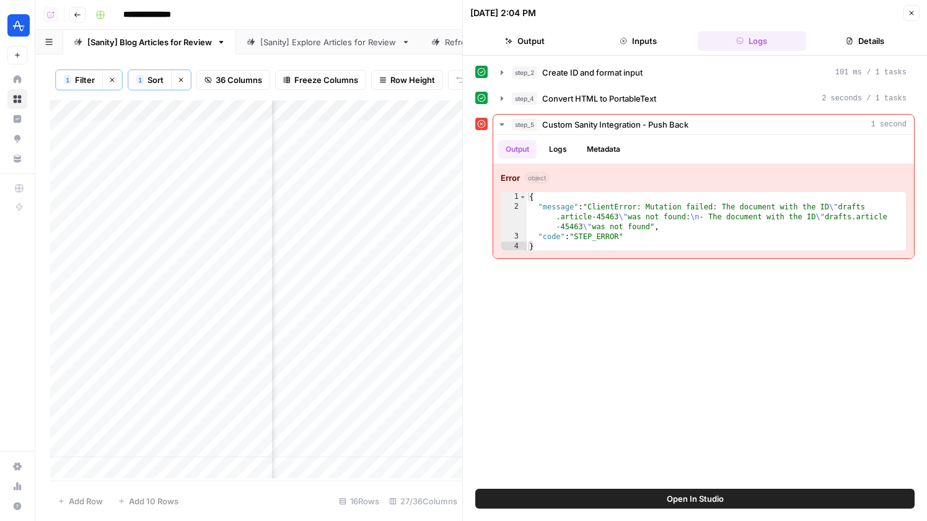
click at [726, 500] on button "Open In Studio" at bounding box center [694, 499] width 439 height 20
click at [600, 41] on button "Inputs" at bounding box center [638, 41] width 108 height 20
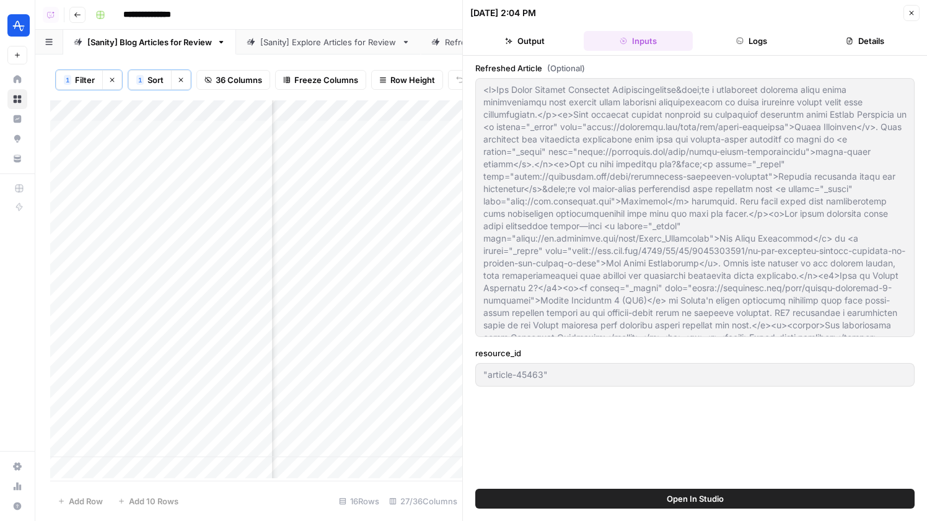
click at [907, 10] on button "Close" at bounding box center [911, 13] width 16 height 16
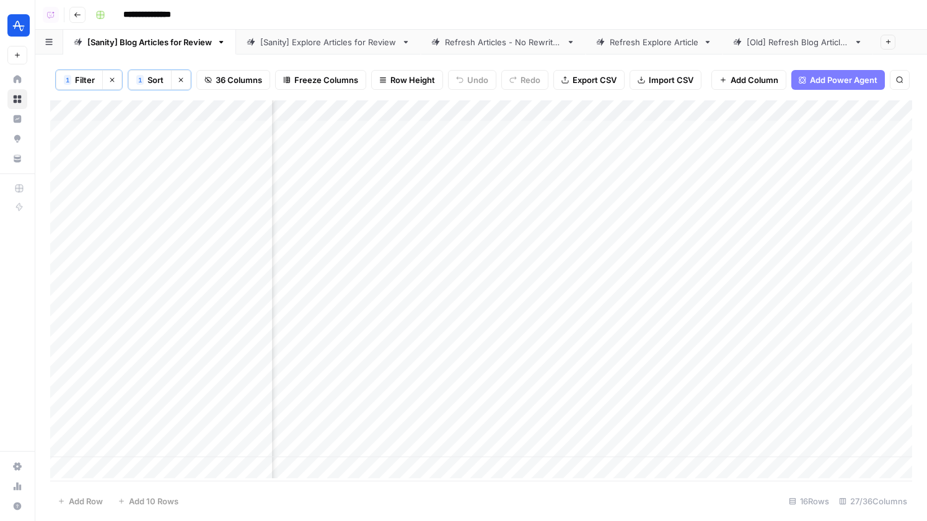
scroll to position [0, 2572]
click at [821, 116] on div "Add Column" at bounding box center [481, 289] width 862 height 378
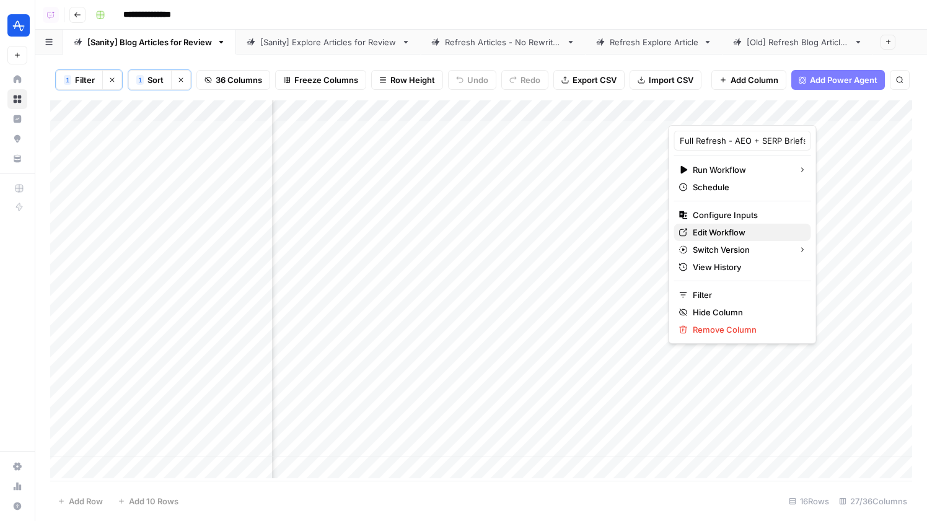
click at [732, 229] on span "Edit Workflow" at bounding box center [747, 232] width 108 height 12
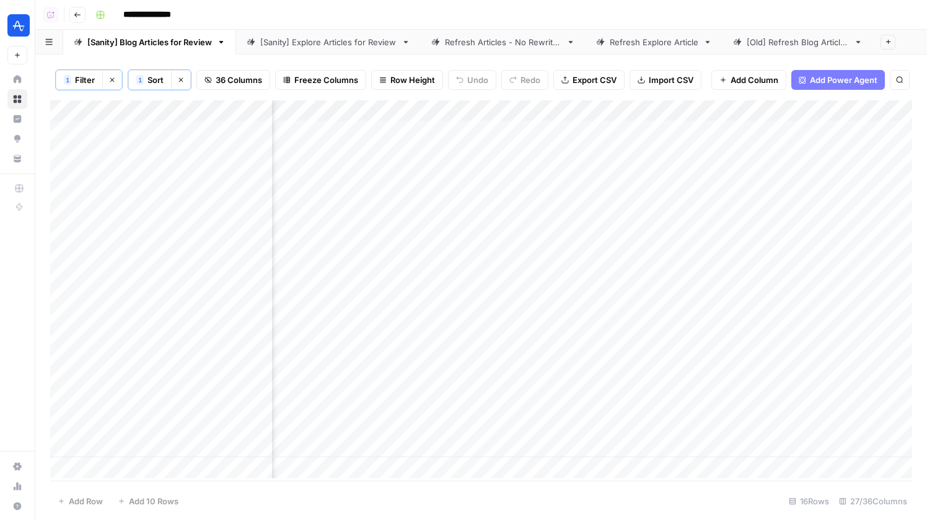
click at [826, 110] on div "Add Column" at bounding box center [481, 289] width 862 height 378
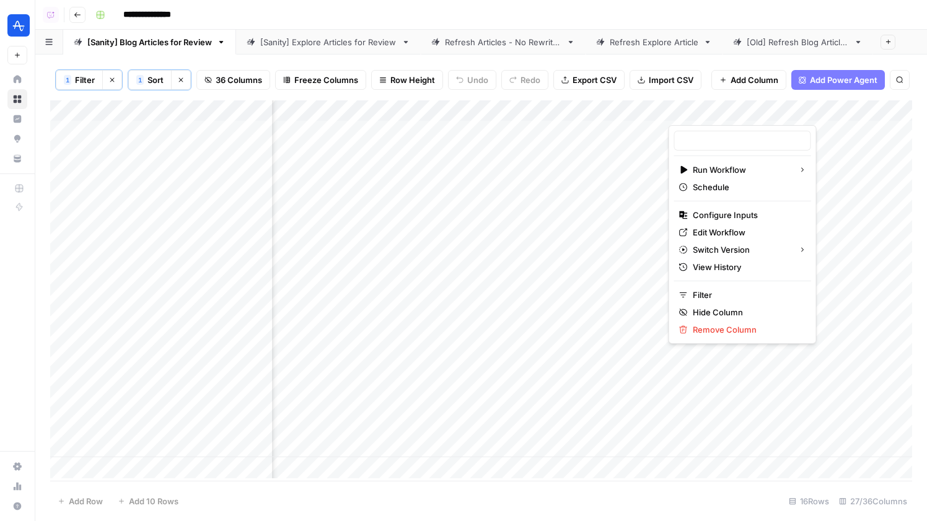
type input "Full Refresh - AEO + SERP Briefs"
click at [826, 112] on div at bounding box center [761, 112] width 185 height 25
click at [782, 97] on div "1 Filter Clear filters 1 Sort Clear sorts 36 Columns Freeze Columns Row Height …" at bounding box center [481, 79] width 862 height 41
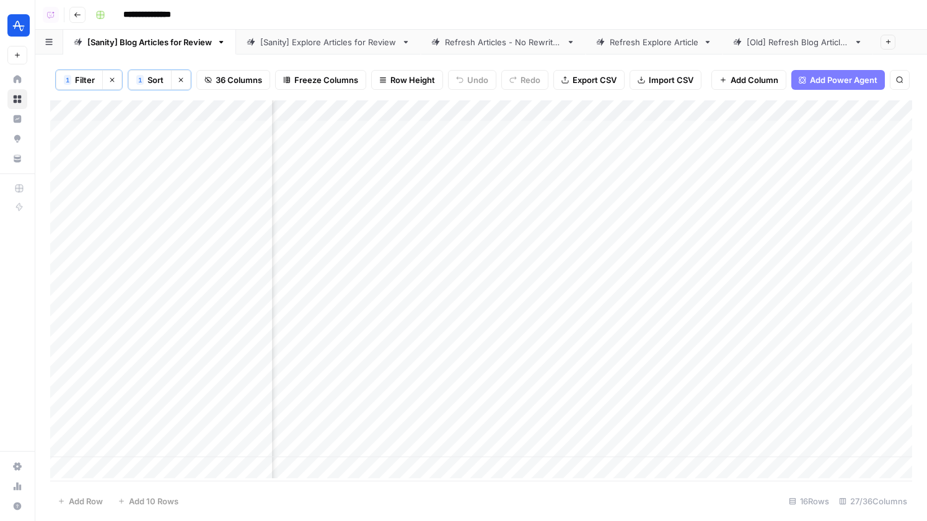
click at [827, 111] on div "Add Column" at bounding box center [481, 289] width 862 height 378
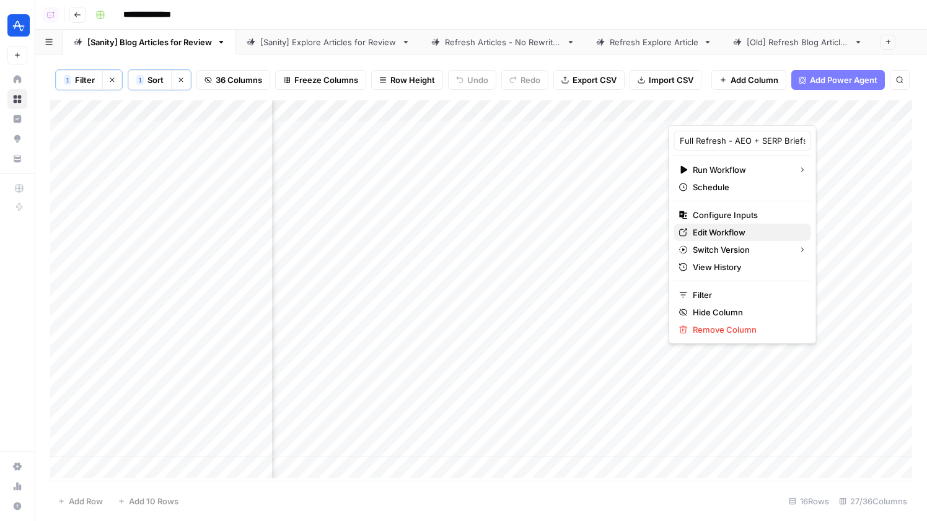
click at [714, 229] on span "Edit Workflow" at bounding box center [747, 232] width 108 height 12
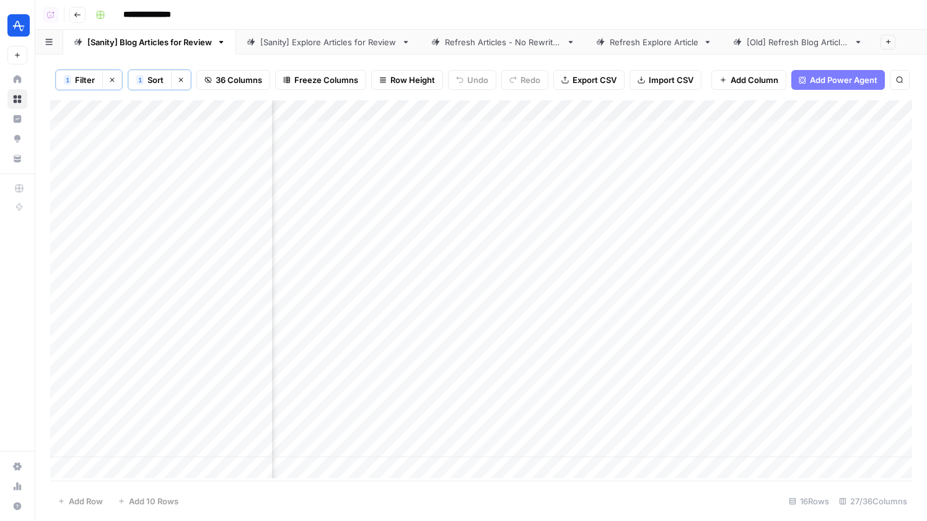
click at [113, 78] on icon "button" at bounding box center [112, 80] width 4 height 4
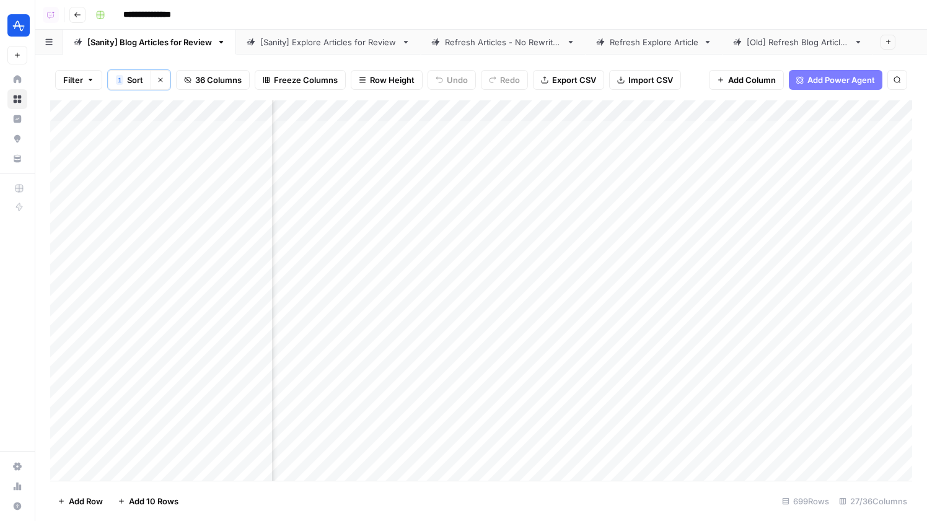
click at [77, 81] on span "Filter" at bounding box center [73, 80] width 20 height 12
click at [651, 96] on div "Filter 1 Sort Clear sorts 36 Columns Freeze Columns Row Height Undo Redo Export…" at bounding box center [481, 79] width 862 height 41
click at [840, 151] on div "Add Column" at bounding box center [481, 290] width 862 height 380
click at [88, 86] on button "Filter" at bounding box center [78, 80] width 47 height 20
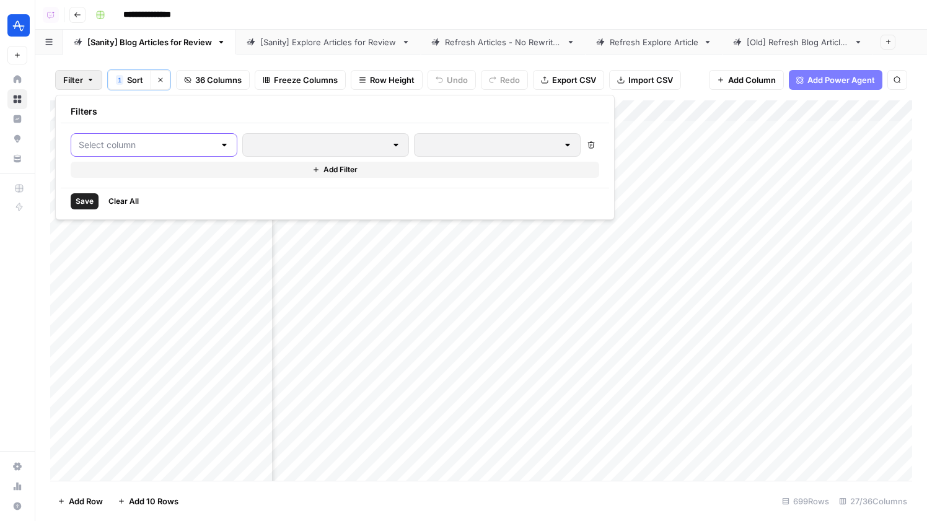
click at [130, 145] on input "text" at bounding box center [147, 145] width 136 height 12
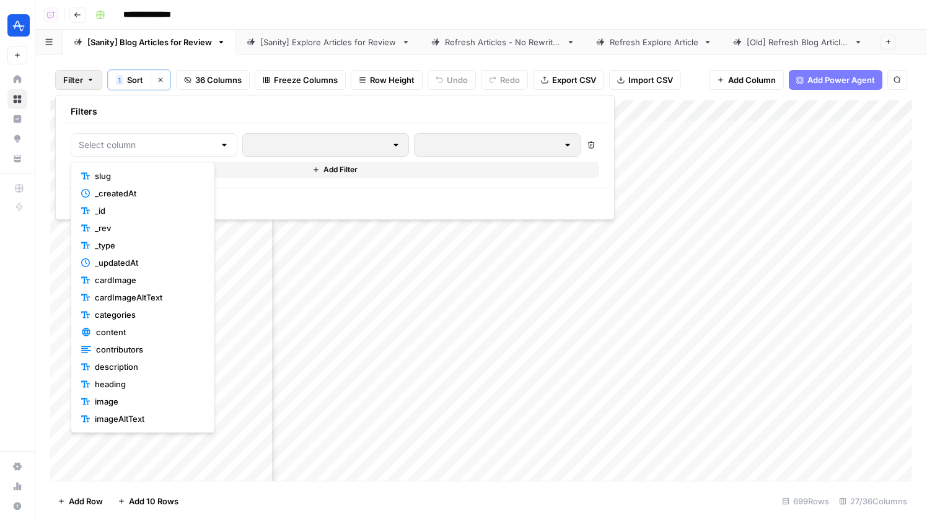
click at [339, 64] on div "Filter 1 Sort Clear sorts 36 Columns Freeze Columns Row Height Undo Redo Export…" at bounding box center [481, 79] width 862 height 41
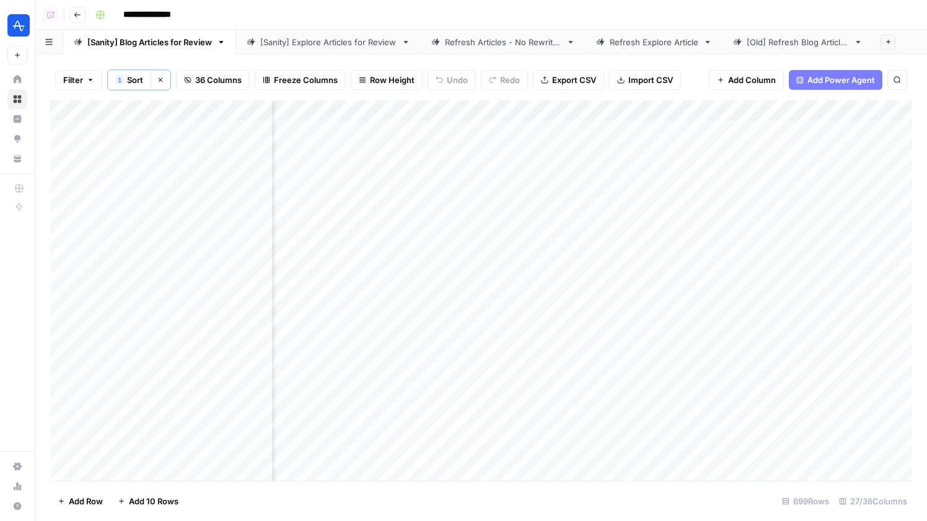
click at [343, 33] on link "[Sanity] Explore Articles for Review" at bounding box center [328, 42] width 185 height 25
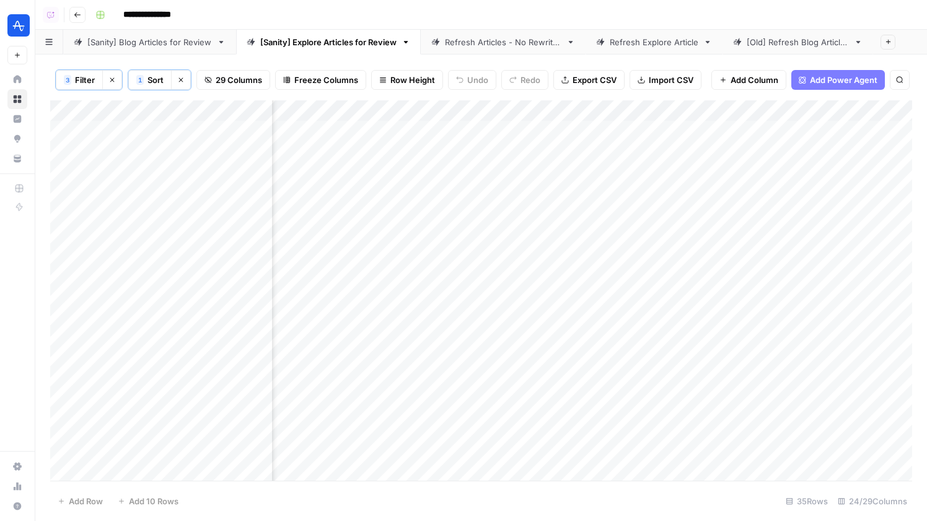
scroll to position [0, 2141]
click at [763, 111] on div "Add Column" at bounding box center [481, 290] width 862 height 380
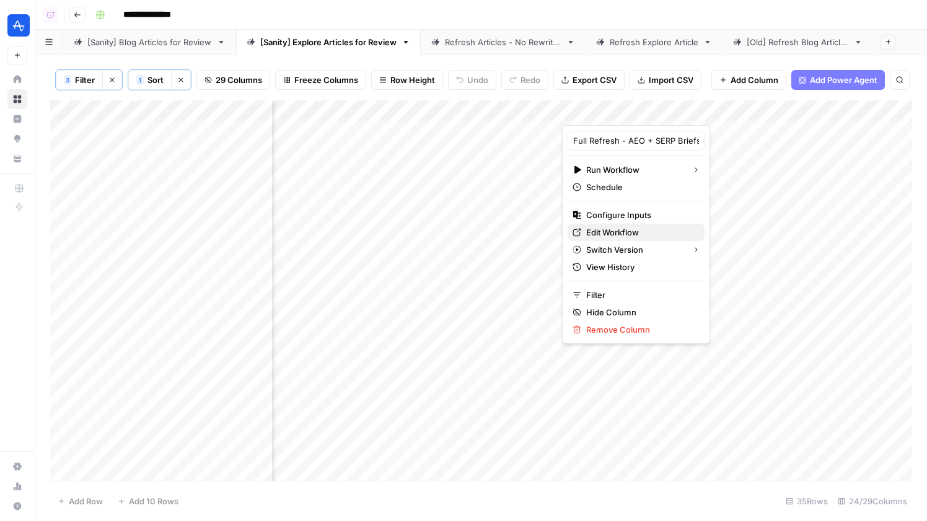
click at [646, 232] on span "Edit Workflow" at bounding box center [640, 232] width 108 height 12
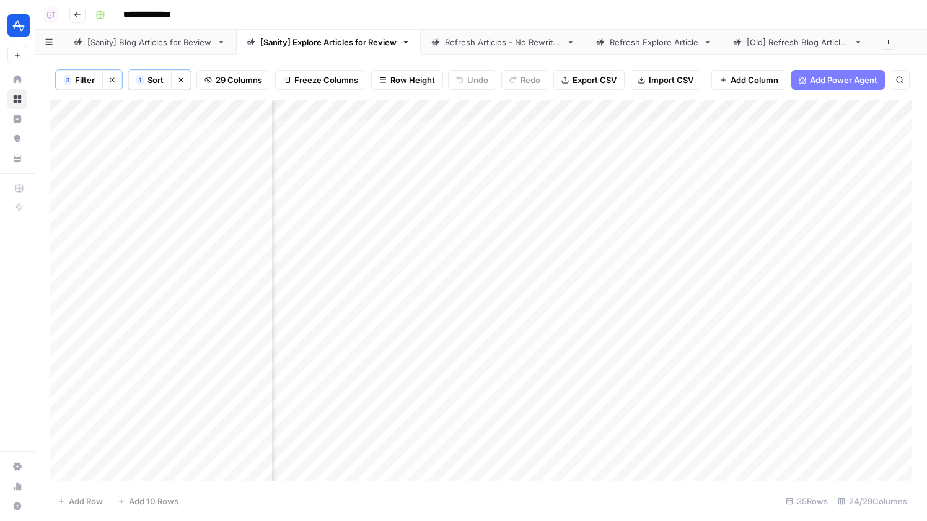
scroll to position [0, 1989]
click at [534, 168] on div "Add Column" at bounding box center [481, 290] width 862 height 380
click at [553, 211] on div "Add Column" at bounding box center [481, 290] width 862 height 380
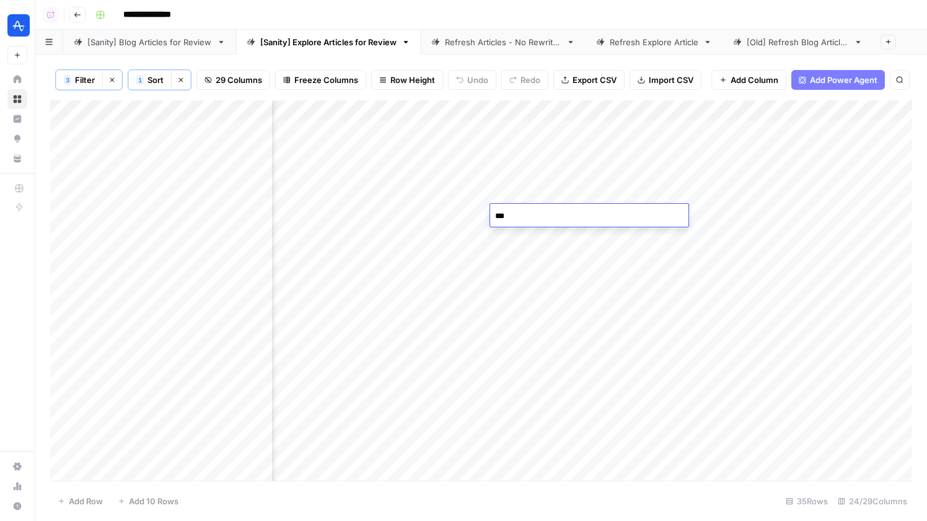
click at [550, 193] on div "Add Column" at bounding box center [481, 290] width 862 height 380
click at [566, 263] on div "Add Column" at bounding box center [481, 290] width 862 height 380
click at [162, 53] on link "[Sanity] Blog Articles for Review" at bounding box center [149, 42] width 173 height 25
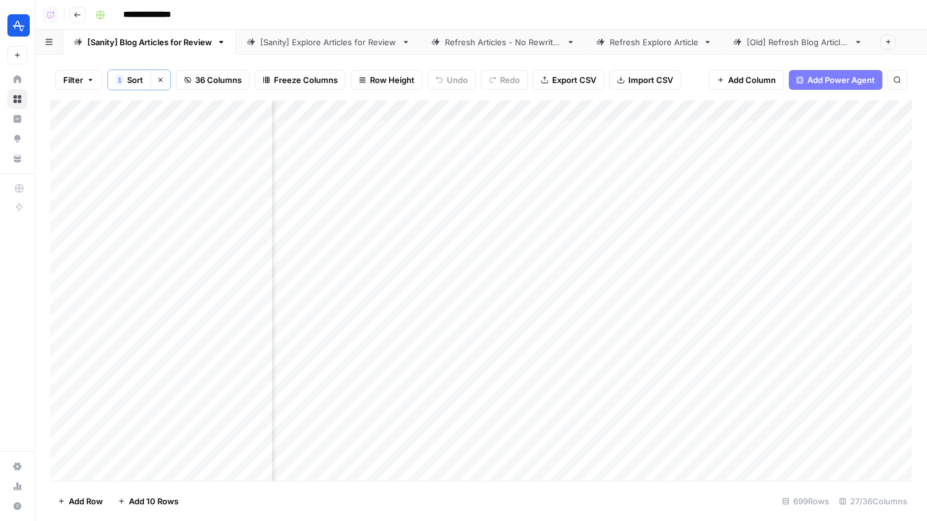
scroll to position [0, 2375]
click at [69, 83] on span "Filter" at bounding box center [73, 80] width 20 height 12
click at [152, 136] on button "Add Filter" at bounding box center [302, 141] width 462 height 16
click at [147, 145] on input "text" at bounding box center [147, 145] width 136 height 12
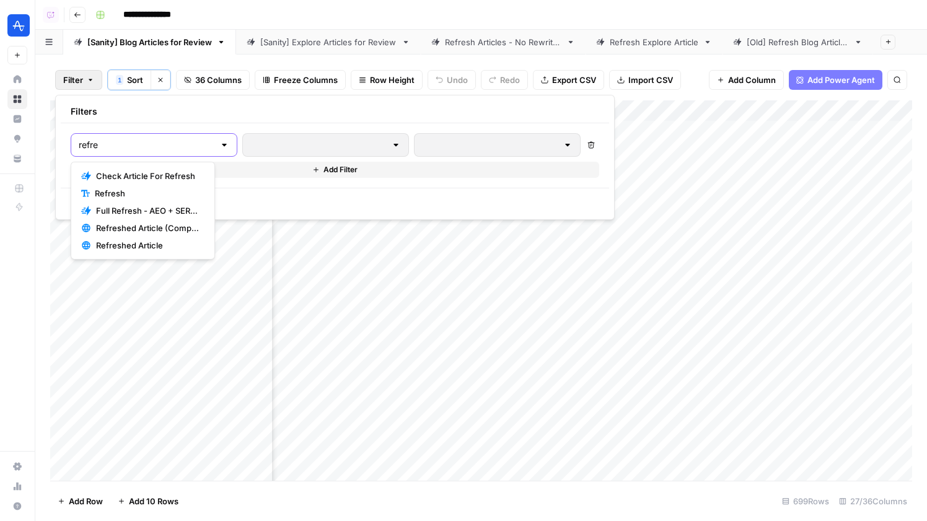
type input "refre"
click at [151, 190] on span "Refresh" at bounding box center [147, 193] width 105 height 12
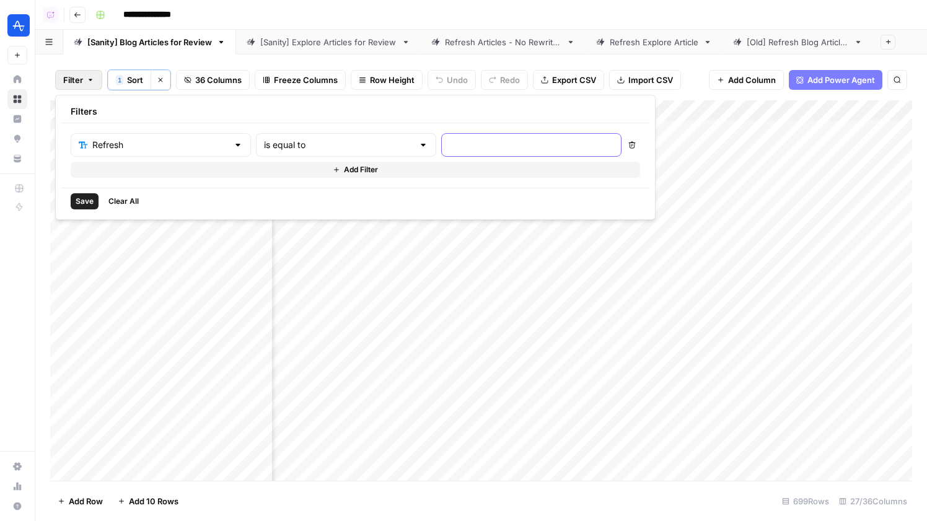
click at [449, 141] on input "text" at bounding box center [531, 145] width 164 height 12
type input "Yes"
click at [68, 193] on div "Save Clear All" at bounding box center [355, 201] width 589 height 27
click at [75, 198] on button "Save" at bounding box center [85, 201] width 28 height 16
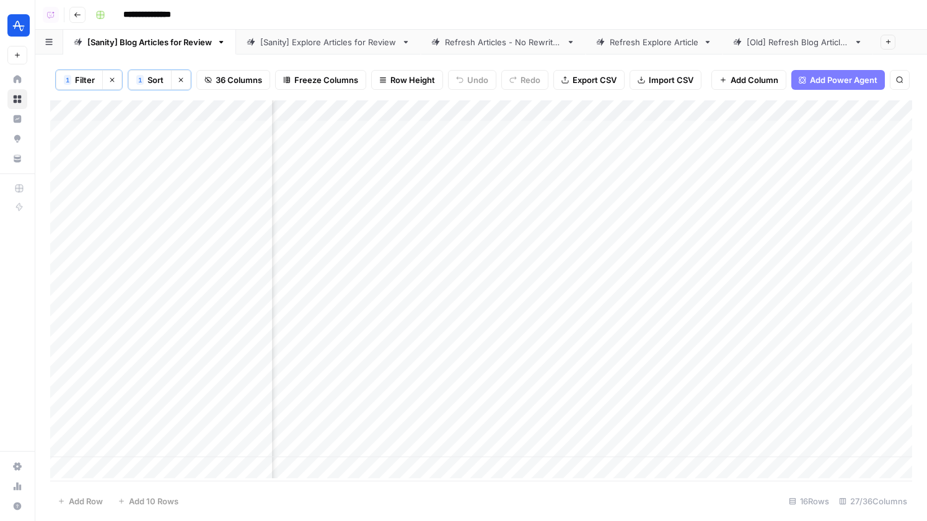
scroll to position [0, 3369]
click at [818, 110] on div "Add Column" at bounding box center [481, 289] width 862 height 378
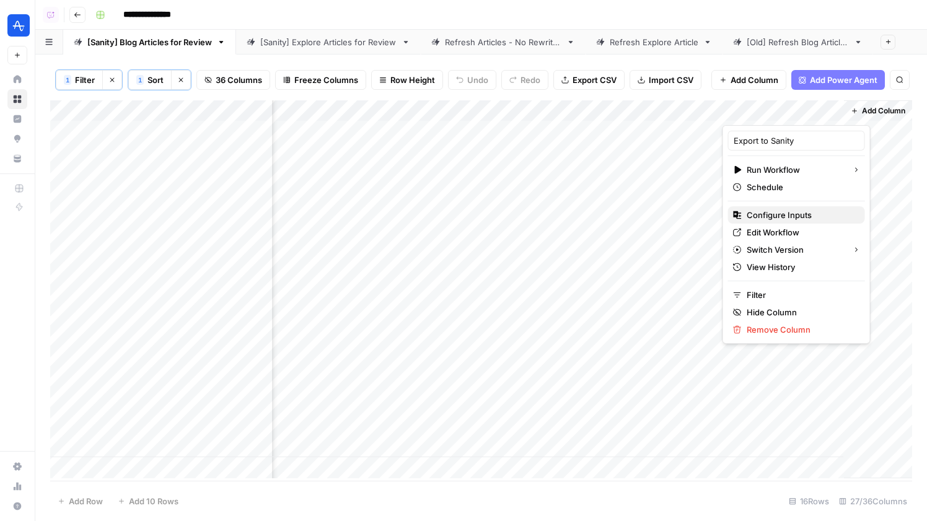
click at [776, 219] on span "Configure Inputs" at bounding box center [801, 215] width 108 height 12
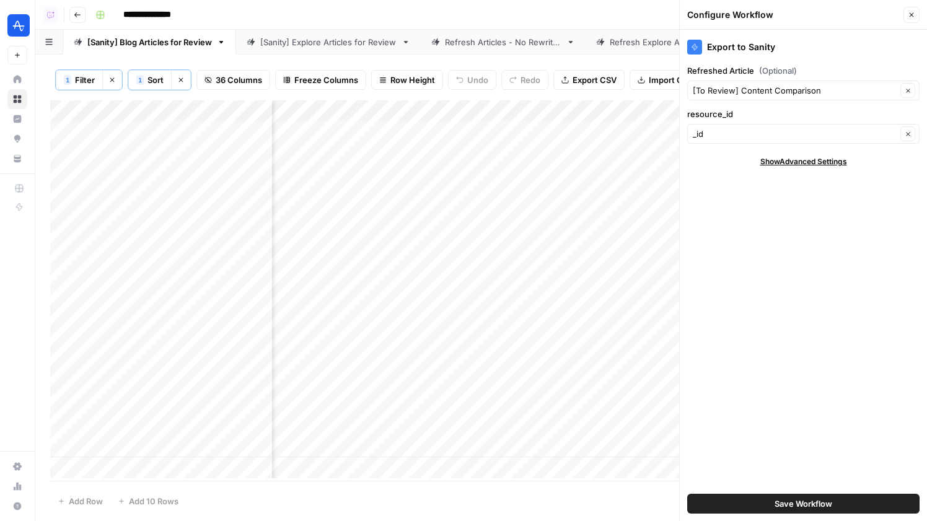
click at [912, 14] on icon "button" at bounding box center [912, 15] width 4 height 4
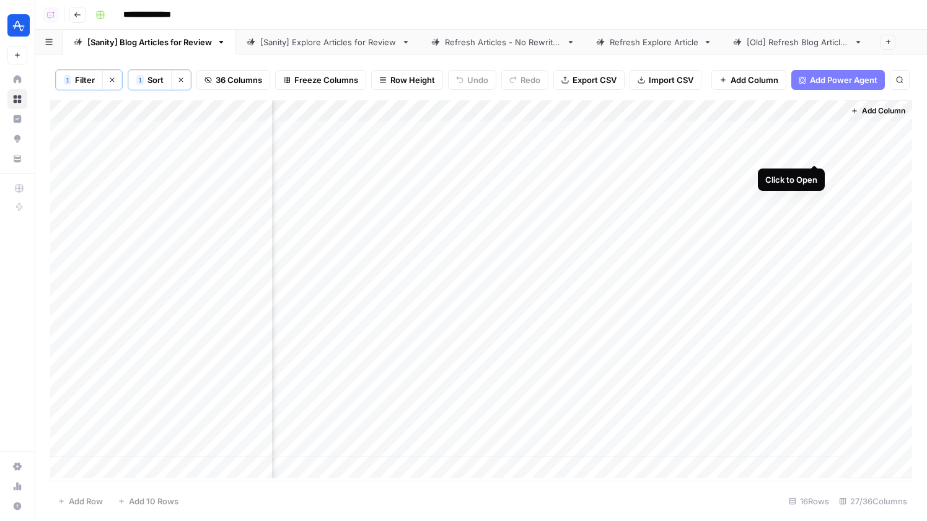
click at [807, 152] on div "Add Column" at bounding box center [481, 289] width 862 height 378
click at [812, 151] on div "Add Column" at bounding box center [481, 289] width 862 height 378
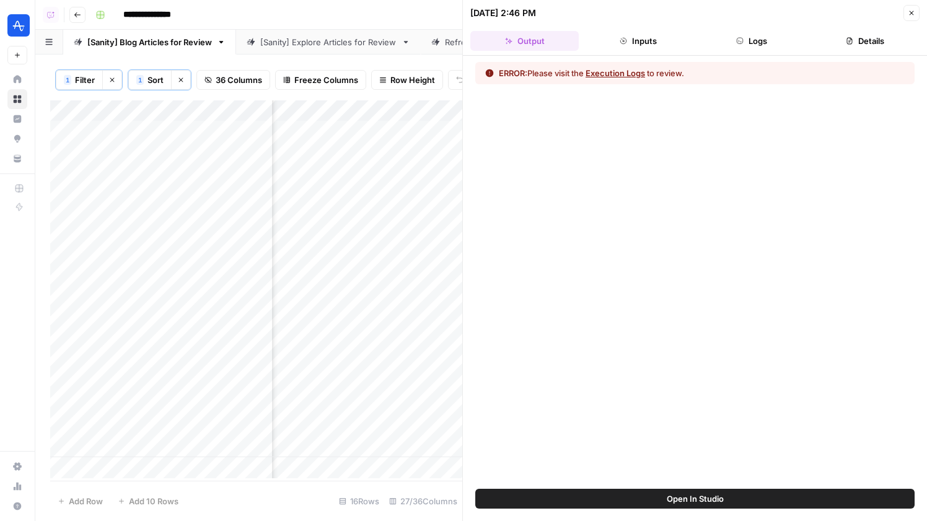
click at [791, 46] on button "Logs" at bounding box center [752, 41] width 108 height 20
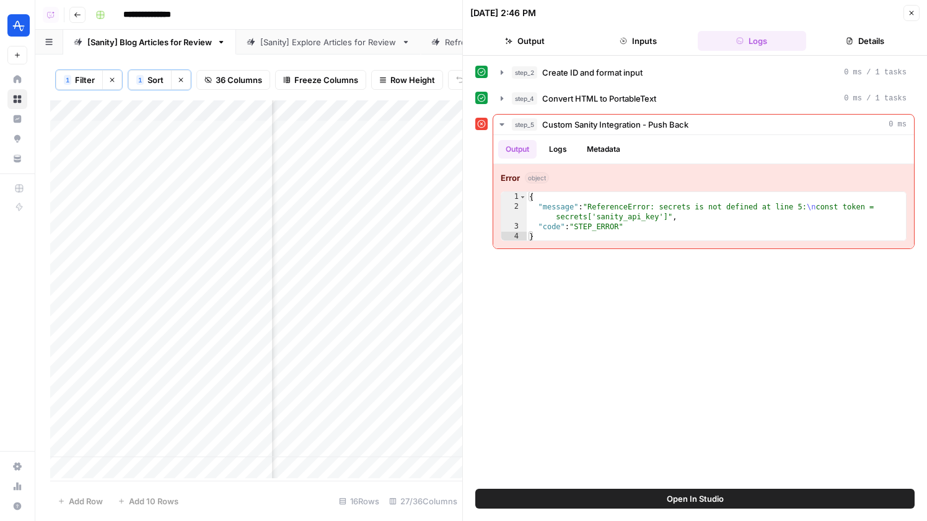
click at [702, 499] on span "Open In Studio" at bounding box center [695, 499] width 57 height 12
click at [912, 14] on icon "button" at bounding box center [911, 12] width 7 height 7
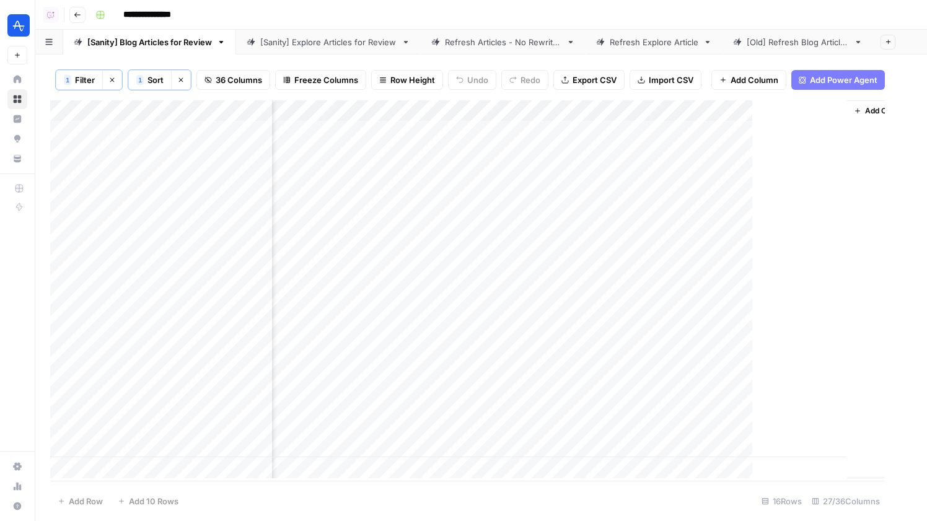
scroll to position [0, 3354]
click at [825, 149] on div "Add Column" at bounding box center [481, 289] width 862 height 378
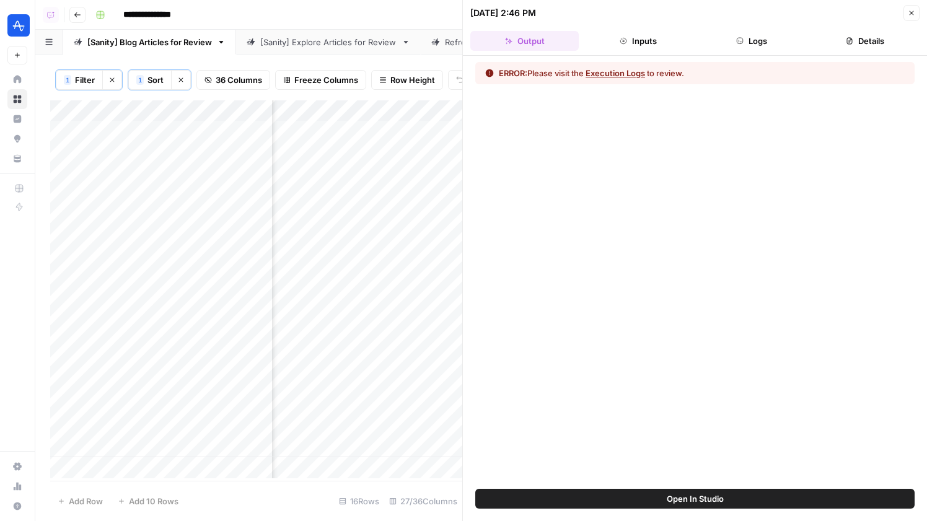
click at [913, 9] on icon "button" at bounding box center [911, 12] width 7 height 7
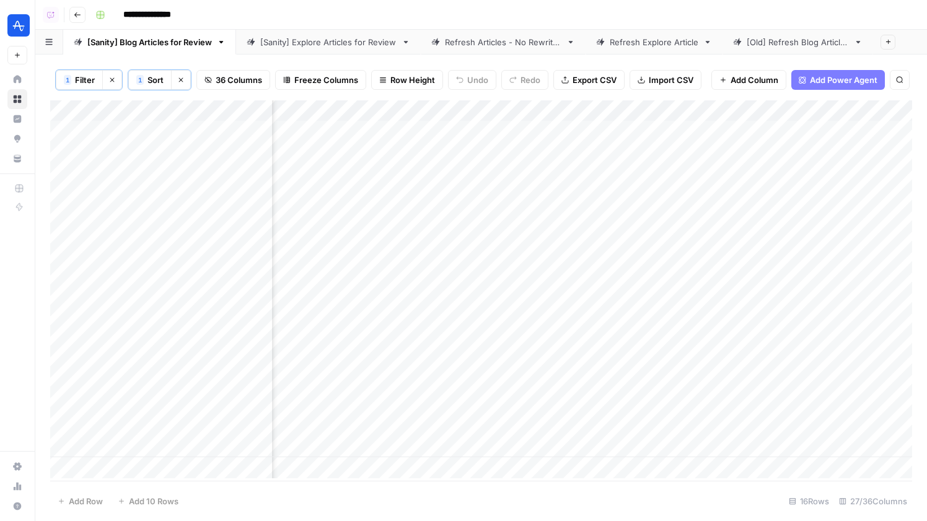
scroll to position [0, 3297]
click at [889, 172] on div "Add Column" at bounding box center [481, 289] width 862 height 378
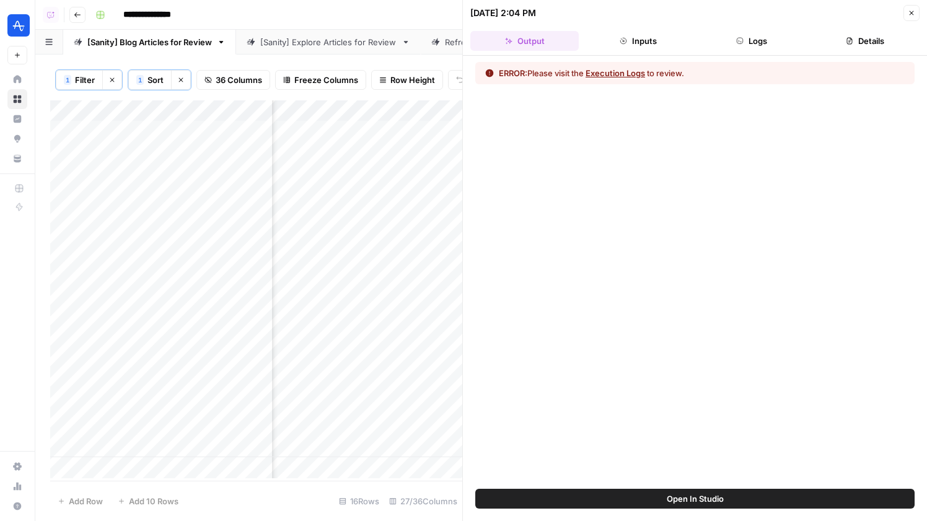
click at [654, 504] on button "Open In Studio" at bounding box center [694, 499] width 439 height 20
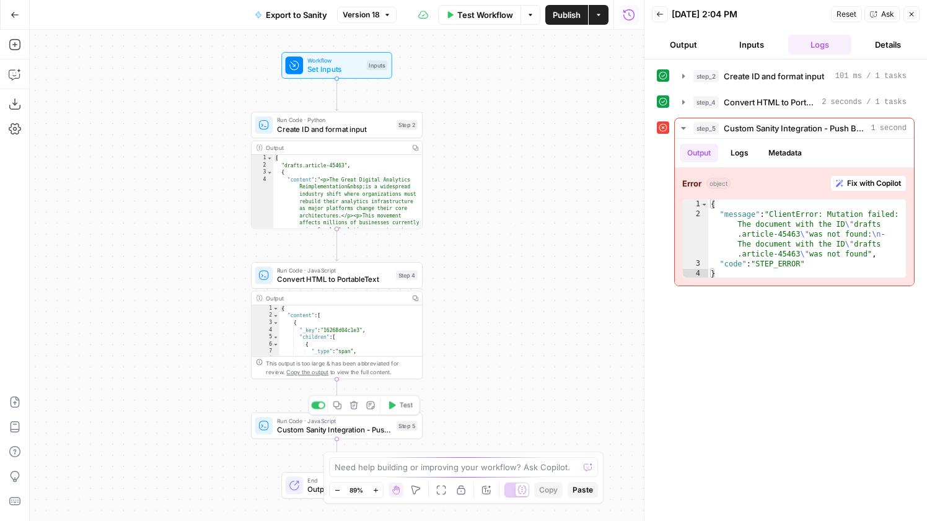
click at [351, 433] on span "Custom Sanity Integration - Push Back" at bounding box center [334, 429] width 115 height 11
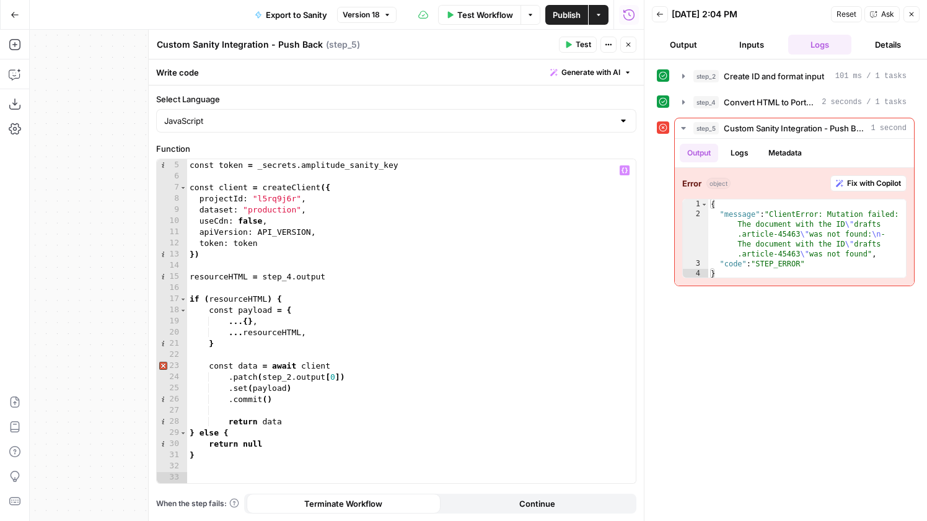
scroll to position [44, 0]
click at [758, 101] on span "Convert HTML to PortableText" at bounding box center [770, 102] width 93 height 12
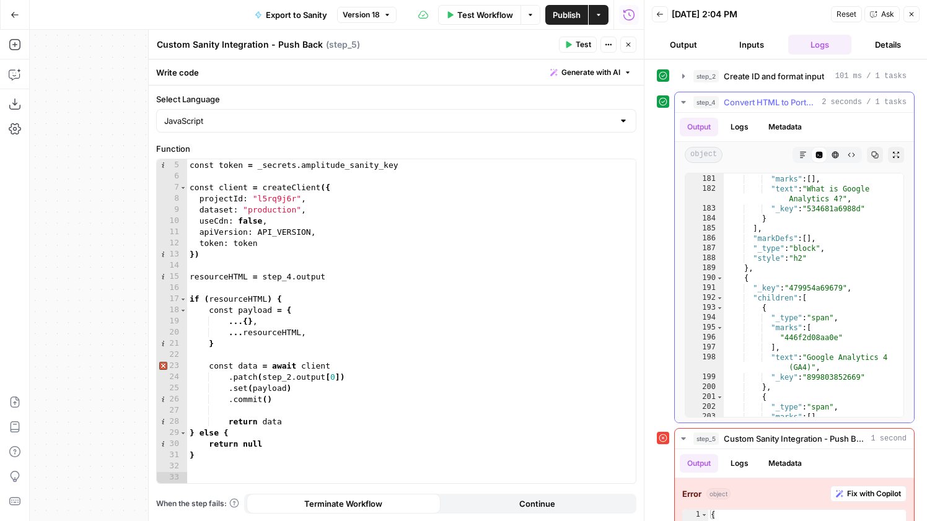
scroll to position [1917, 0]
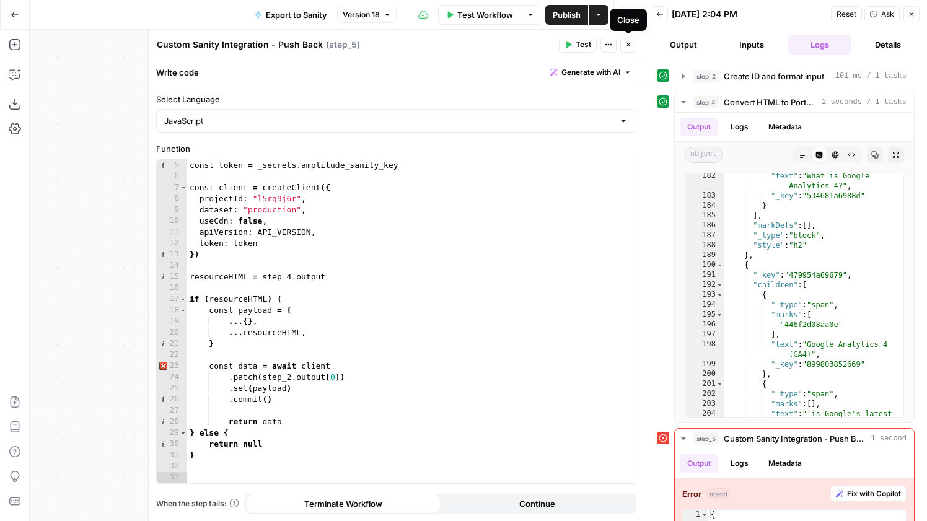
click at [623, 51] on button "Close" at bounding box center [628, 45] width 16 height 16
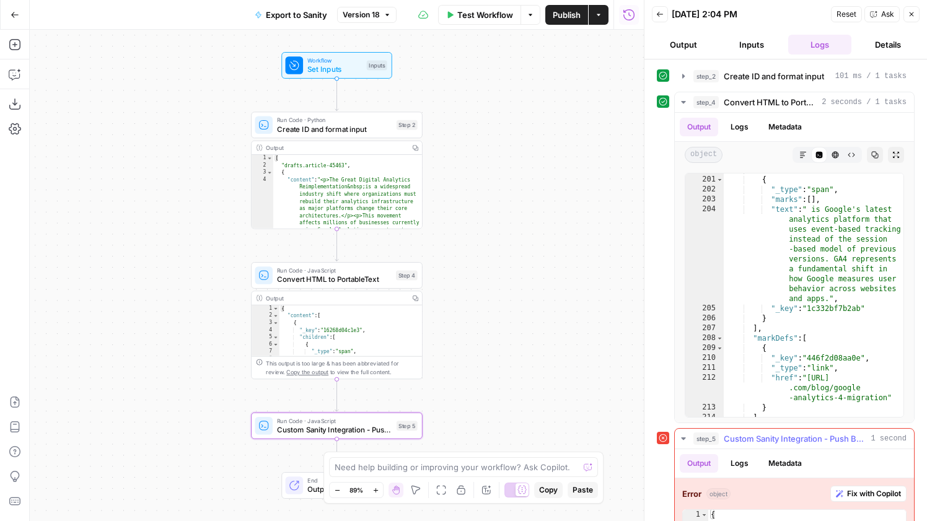
scroll to position [82, 0]
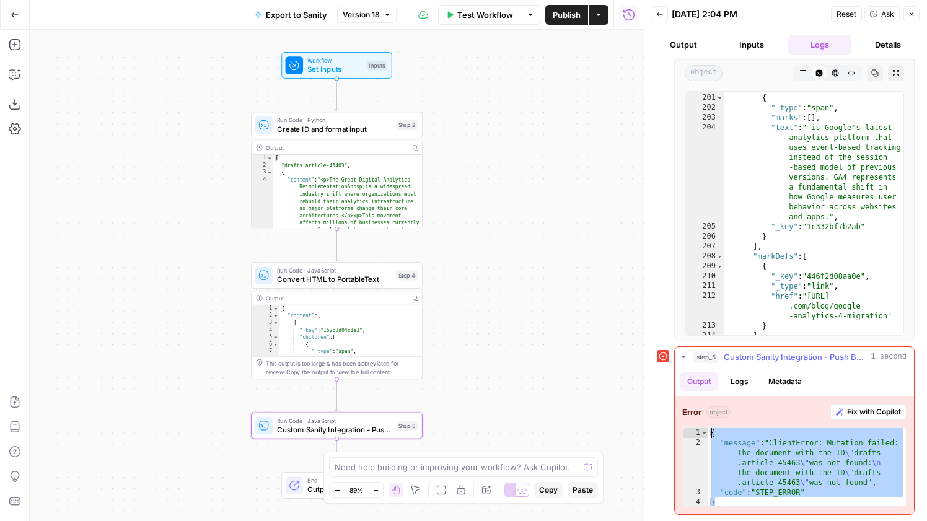
drag, startPoint x: 758, startPoint y: 498, endPoint x: 698, endPoint y: 366, distance: 144.8
click at [698, 366] on div "step_5 Custom Sanity Integration - Push Back 1 second Output Logs Metadata Erro…" at bounding box center [794, 430] width 240 height 169
type textarea "**********"
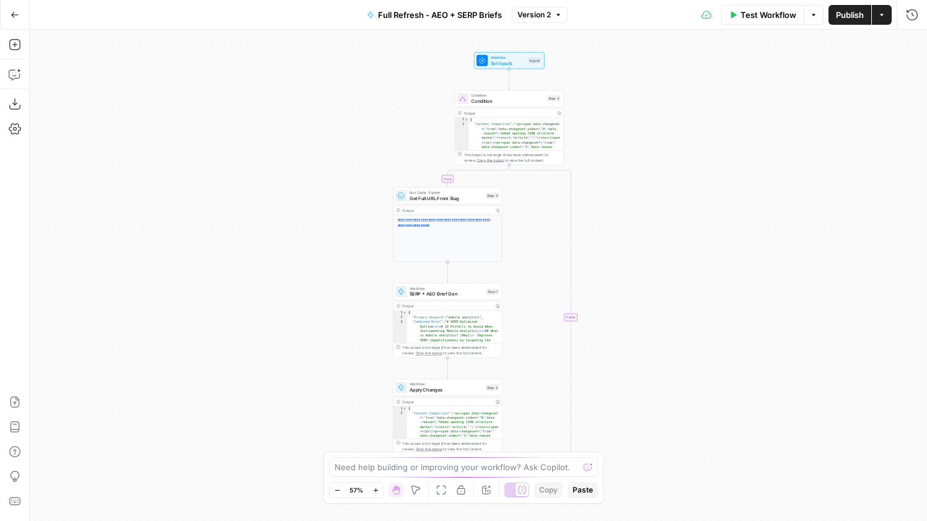
click at [510, 103] on span "Condition" at bounding box center [507, 100] width 73 height 7
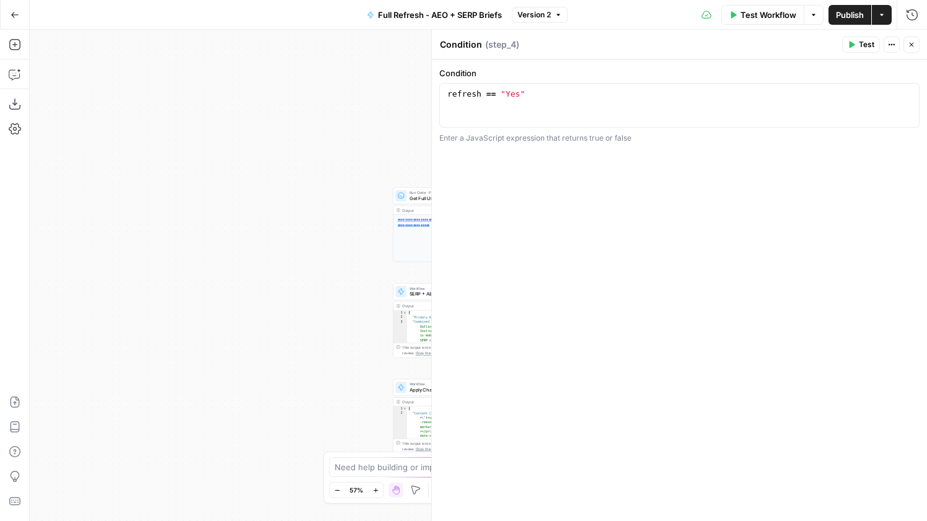
click at [913, 51] on button "Close" at bounding box center [911, 45] width 16 height 16
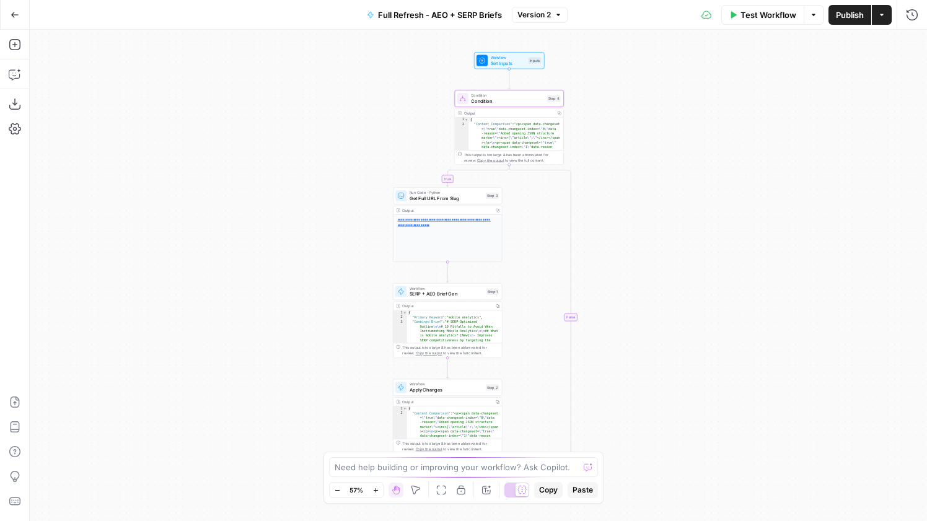
drag, startPoint x: 676, startPoint y: 253, endPoint x: 634, endPoint y: 211, distance: 59.2
click at [666, 245] on div "true false Workflow Set Inputs Inputs Condition Condition Step 4 Output Copy 1 …" at bounding box center [478, 275] width 897 height 491
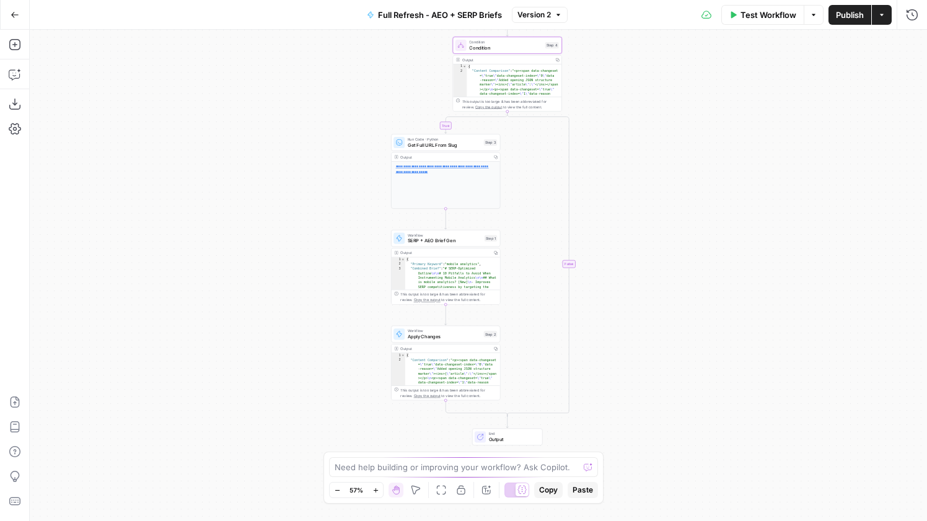
drag, startPoint x: 688, startPoint y: 301, endPoint x: 698, endPoint y: 258, distance: 43.9
click at [698, 257] on div "true false Workflow Set Inputs Inputs Condition Condition Step 4 Output Copy 1 …" at bounding box center [478, 275] width 897 height 491
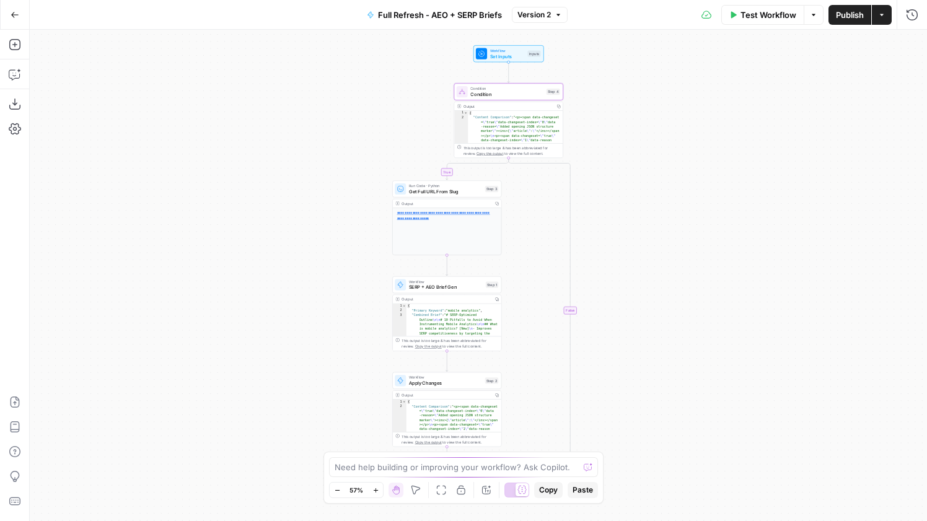
drag, startPoint x: 681, startPoint y: 204, endPoint x: 682, endPoint y: 330, distance: 125.8
click at [682, 330] on div "true false Workflow Set Inputs Inputs Condition Condition Step 4 Output Copy 1 …" at bounding box center [478, 275] width 897 height 491
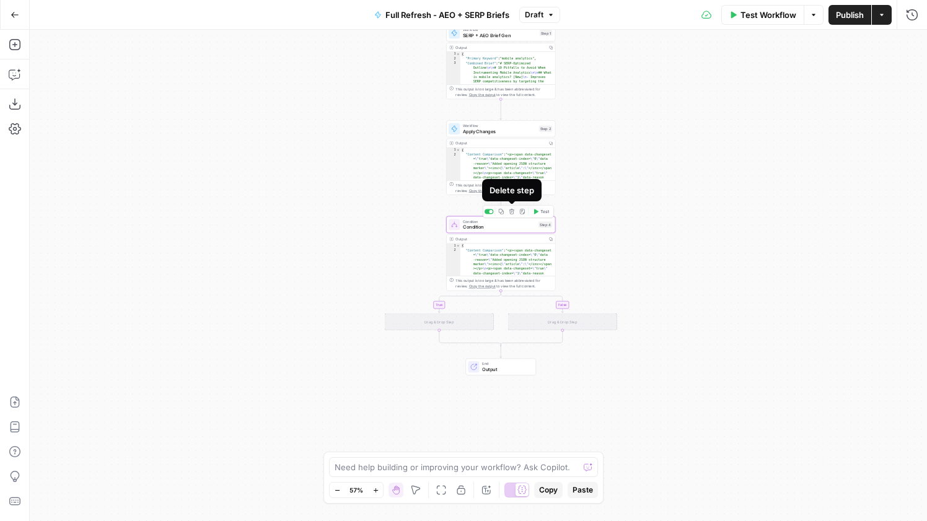
click at [501, 214] on icon "button" at bounding box center [501, 212] width 6 height 6
click at [494, 213] on div "Copy step Delete step Add Note Test" at bounding box center [518, 211] width 71 height 12
click at [486, 213] on div at bounding box center [489, 211] width 9 height 5
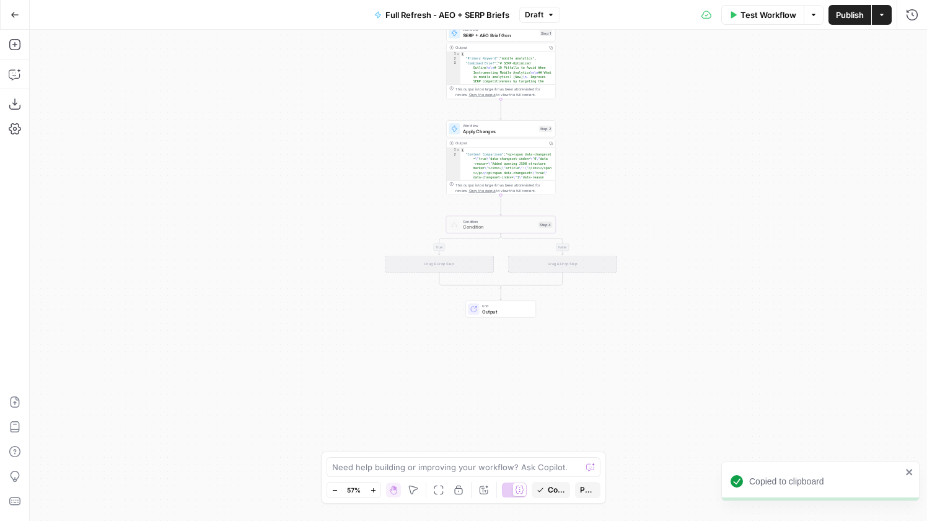
click at [853, 22] on button "Publish" at bounding box center [850, 15] width 43 height 20
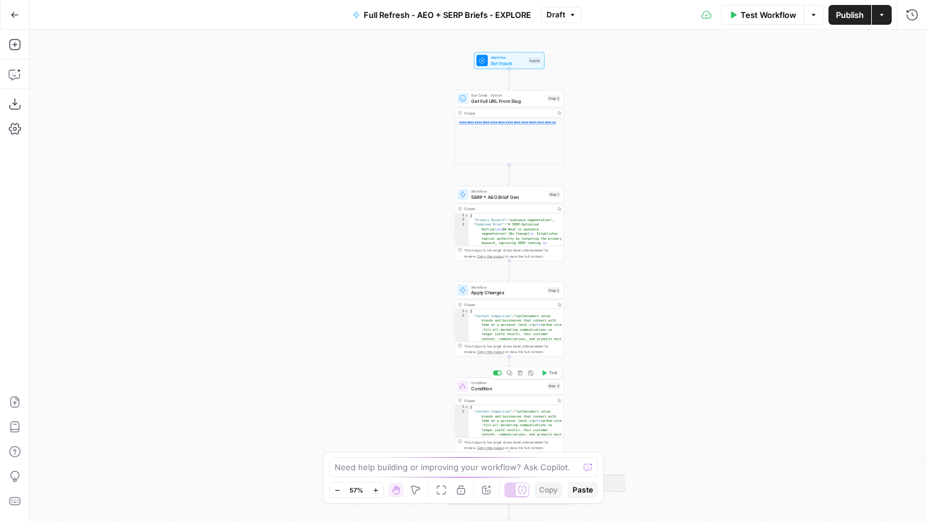
click at [496, 377] on div "Copy step Delete step Add Note Test" at bounding box center [526, 373] width 71 height 12
click at [498, 371] on div at bounding box center [497, 373] width 9 height 5
click at [851, 17] on span "Publish" at bounding box center [850, 15] width 28 height 12
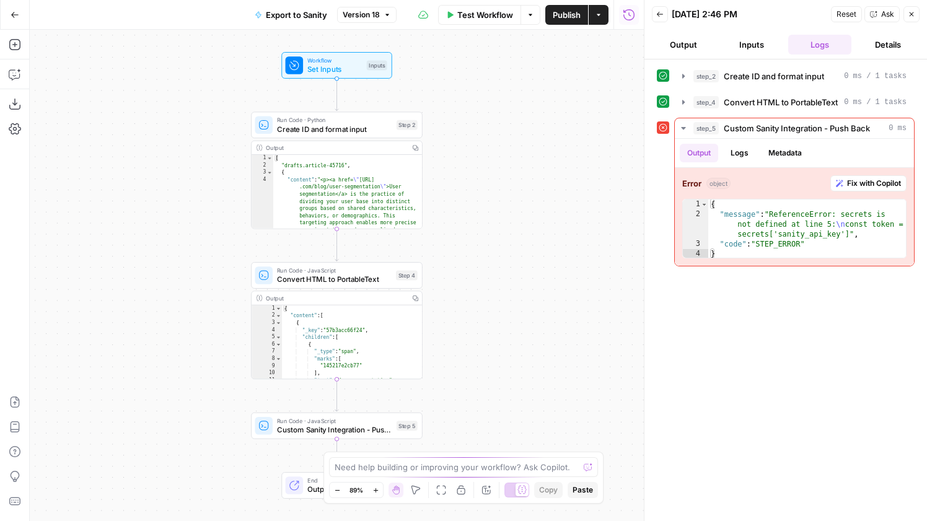
click at [404, 424] on div "Step 5" at bounding box center [407, 426] width 21 height 10
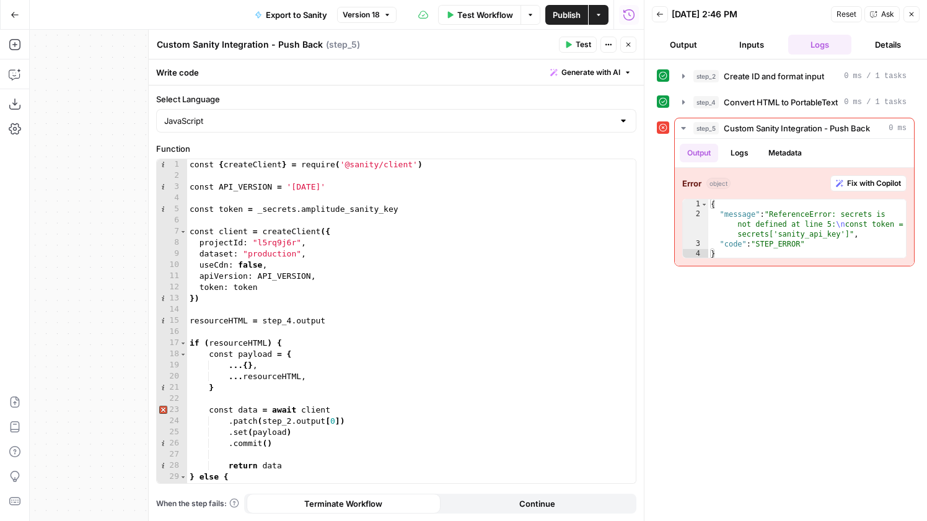
click at [905, 13] on button "Close" at bounding box center [911, 14] width 16 height 16
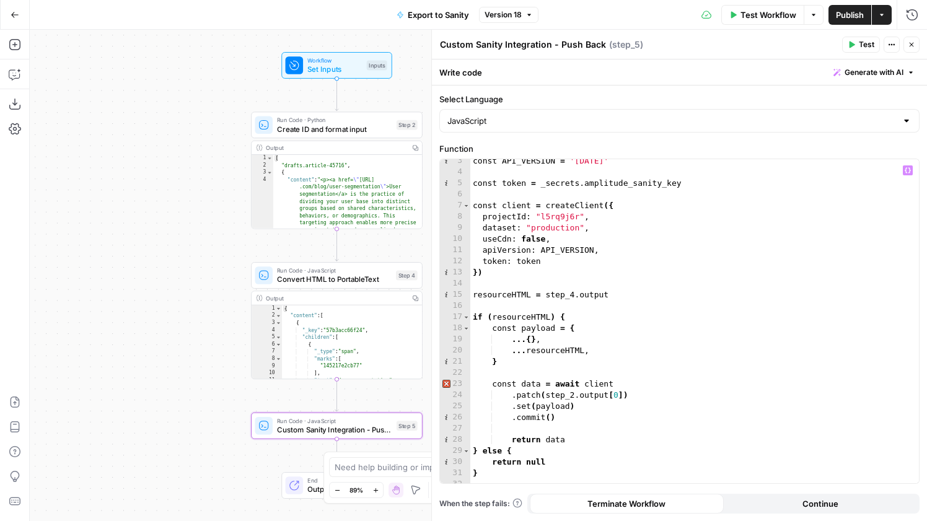
scroll to position [20, 0]
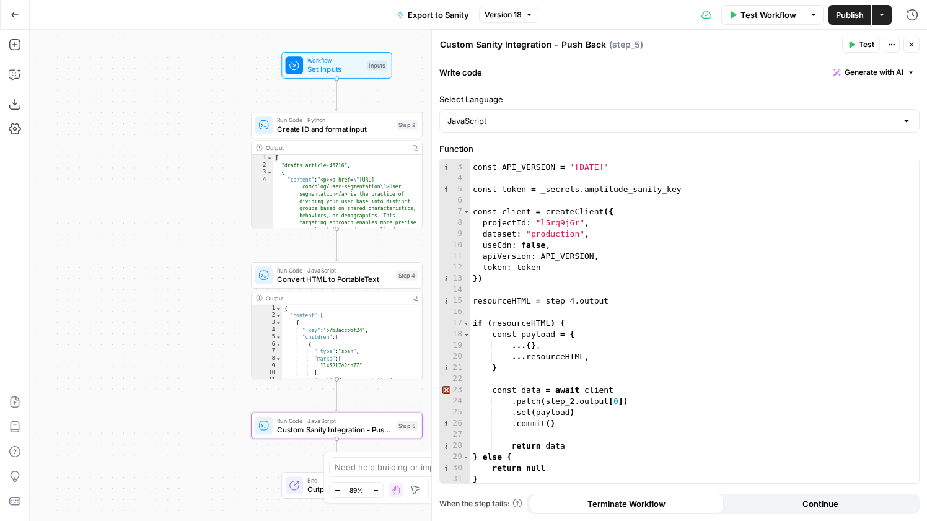
click at [335, 426] on span "Custom Sanity Integration - Push Back" at bounding box center [334, 429] width 115 height 11
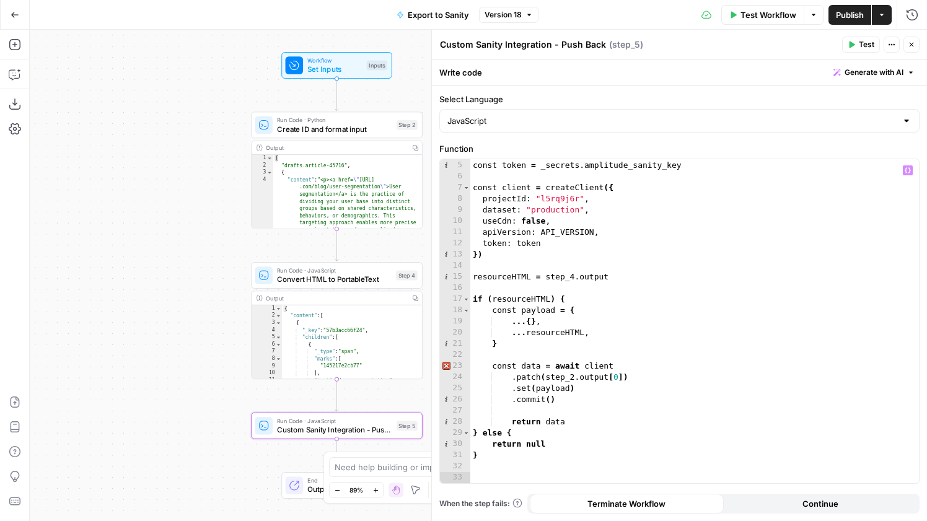
scroll to position [44, 0]
click at [525, 322] on div "const token = _secrets . amplitude_sanity_key const client = createClient ( { p…" at bounding box center [694, 322] width 449 height 346
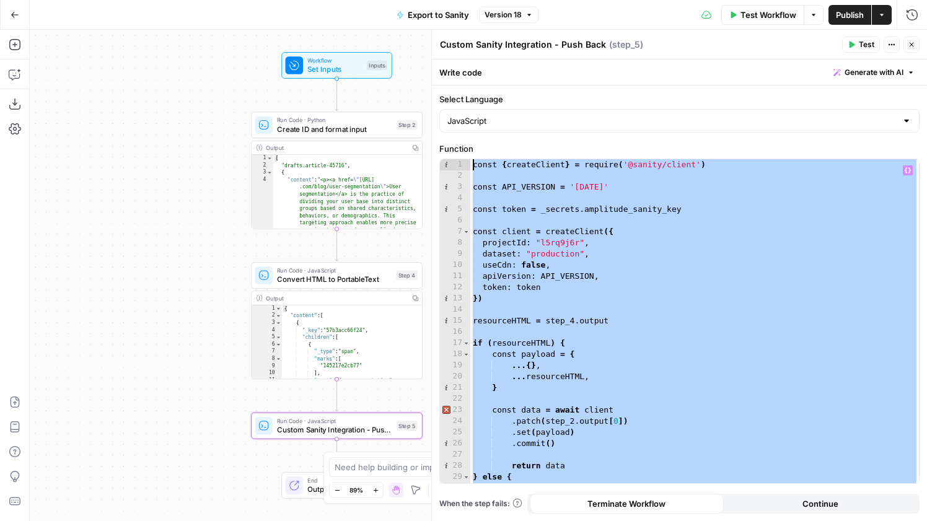
scroll to position [0, 0]
drag, startPoint x: 503, startPoint y: 460, endPoint x: 426, endPoint y: 115, distance: 353.7
click at [431, 115] on div "Custom Sanity Integration - Push Back Custom Sanity Integration - Push Back ( s…" at bounding box center [679, 275] width 496 height 491
click at [602, 415] on div "const { createClient } = require ( '@sanity/client' ) const API_VERSION = '2025…" at bounding box center [694, 332] width 449 height 346
type textarea "**********"
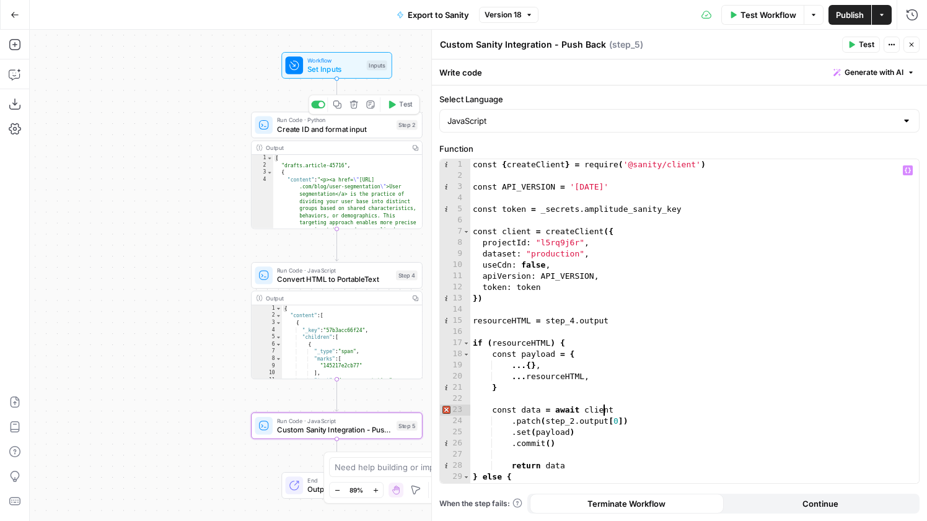
click at [356, 128] on span "Create ID and format input" at bounding box center [334, 128] width 115 height 11
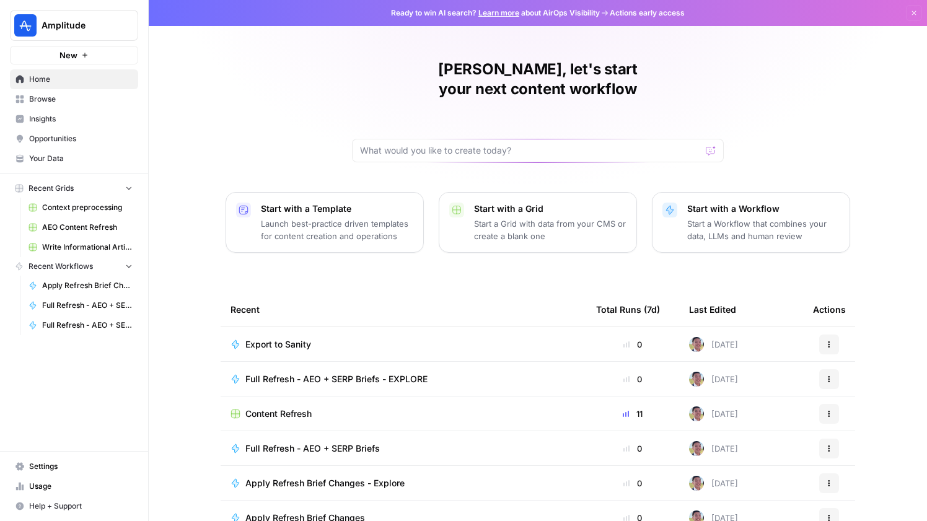
click at [37, 117] on span "Insights" at bounding box center [80, 118] width 103 height 11
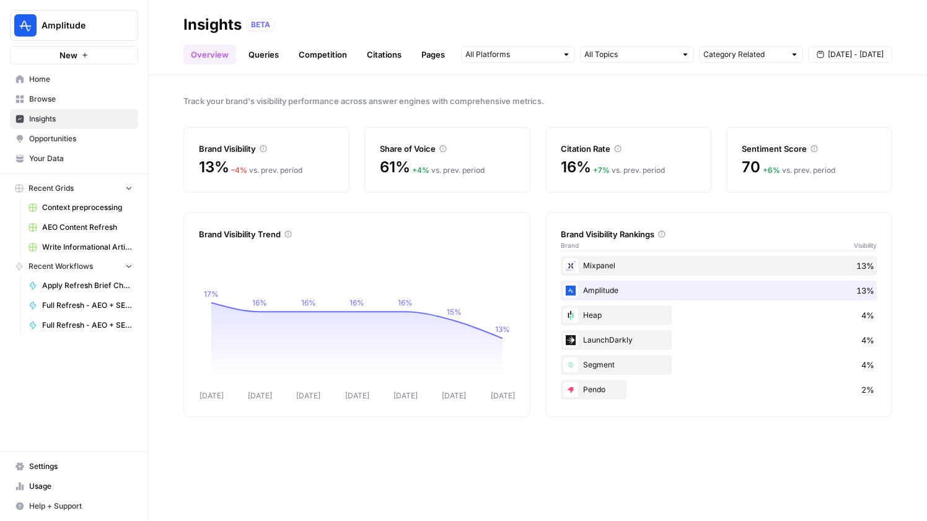
click at [258, 61] on link "Queries" at bounding box center [263, 55] width 45 height 20
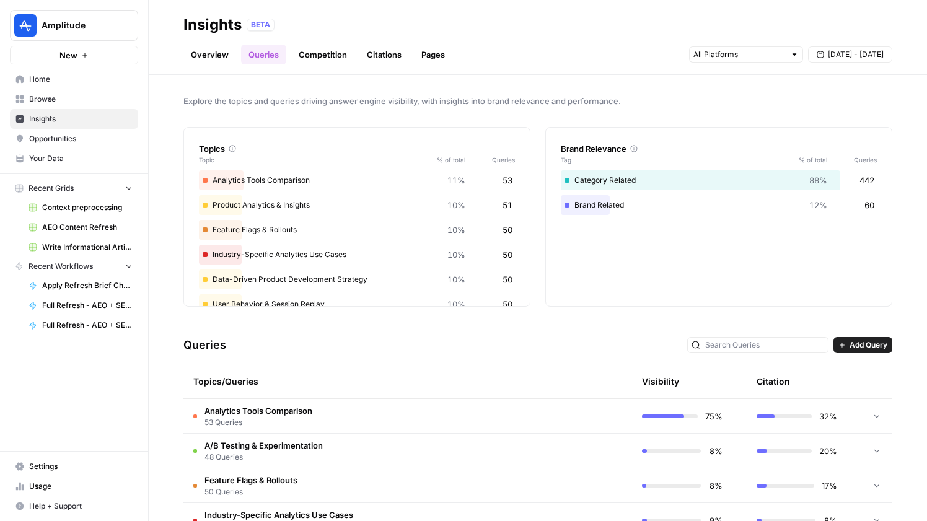
click at [342, 55] on link "Competition" at bounding box center [322, 55] width 63 height 20
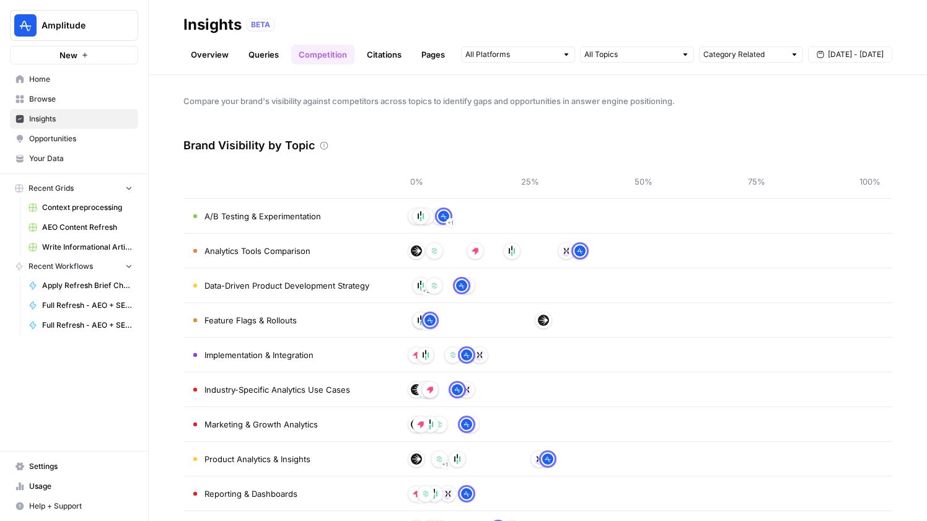
click at [396, 56] on link "Citations" at bounding box center [384, 55] width 50 height 20
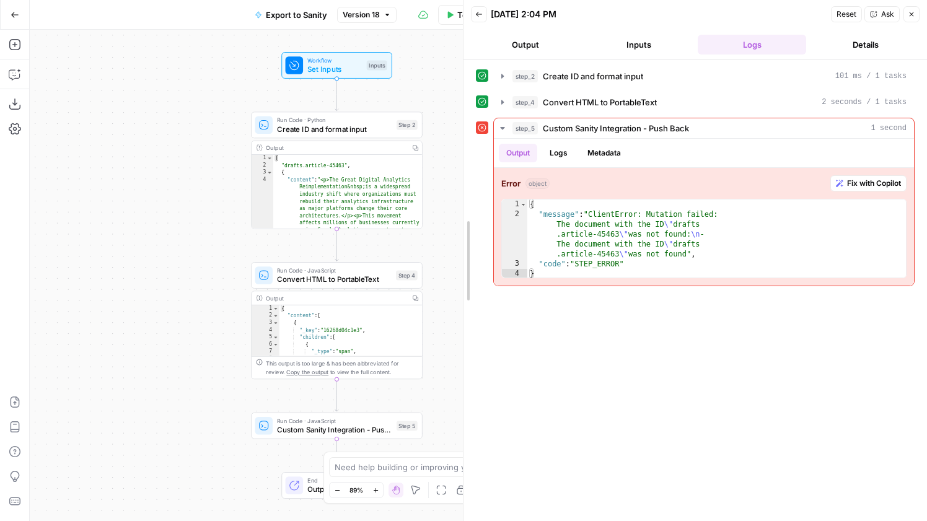
drag, startPoint x: 646, startPoint y: 232, endPoint x: 447, endPoint y: 227, distance: 198.4
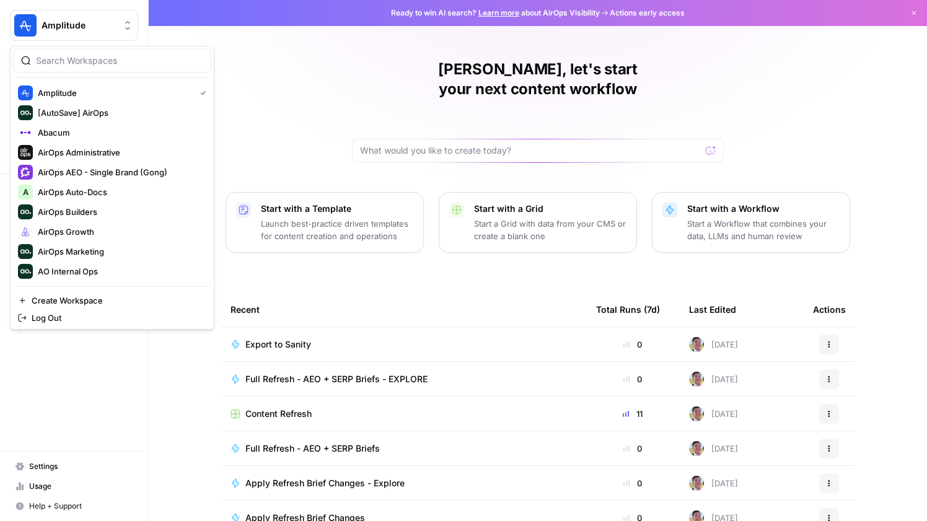
click at [94, 15] on button "Amplitude" at bounding box center [74, 25] width 128 height 31
click at [95, 235] on span "AirOps Growth" at bounding box center [120, 232] width 164 height 12
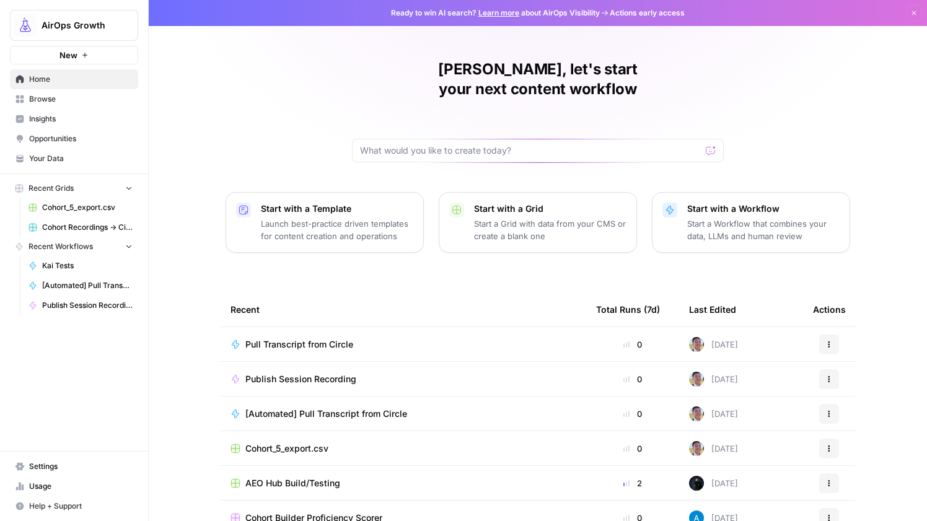
click at [328, 338] on span "Pull Transcript from Circle" at bounding box center [299, 344] width 108 height 12
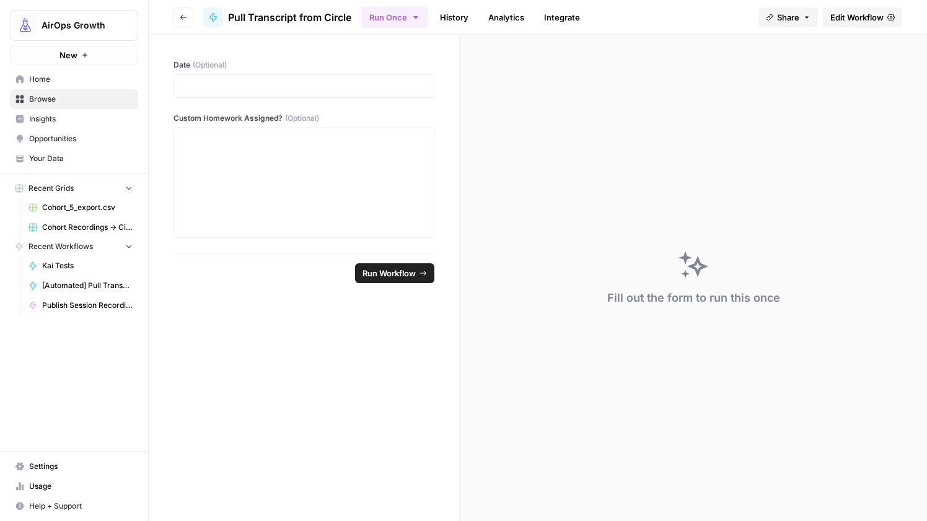
click at [858, 24] on link "Edit Workflow" at bounding box center [862, 17] width 79 height 20
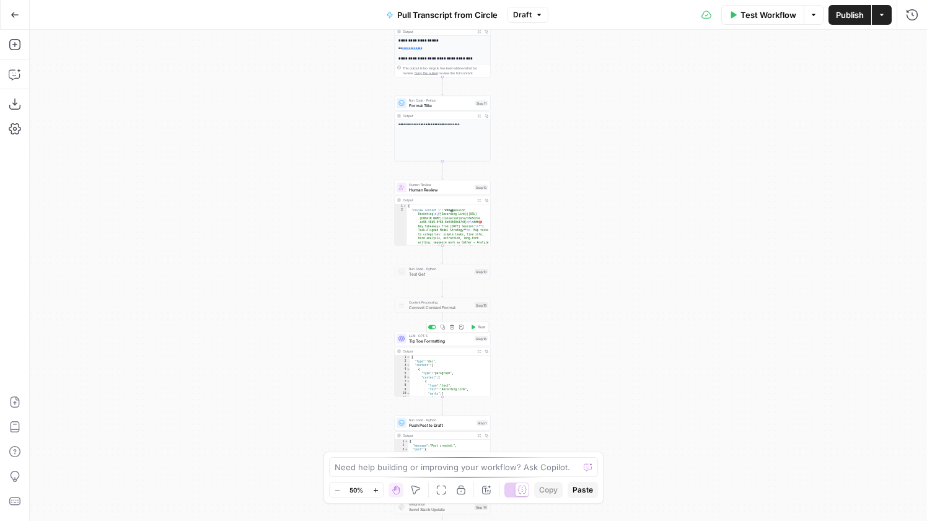
click at [483, 328] on span "Test" at bounding box center [481, 328] width 7 height 6
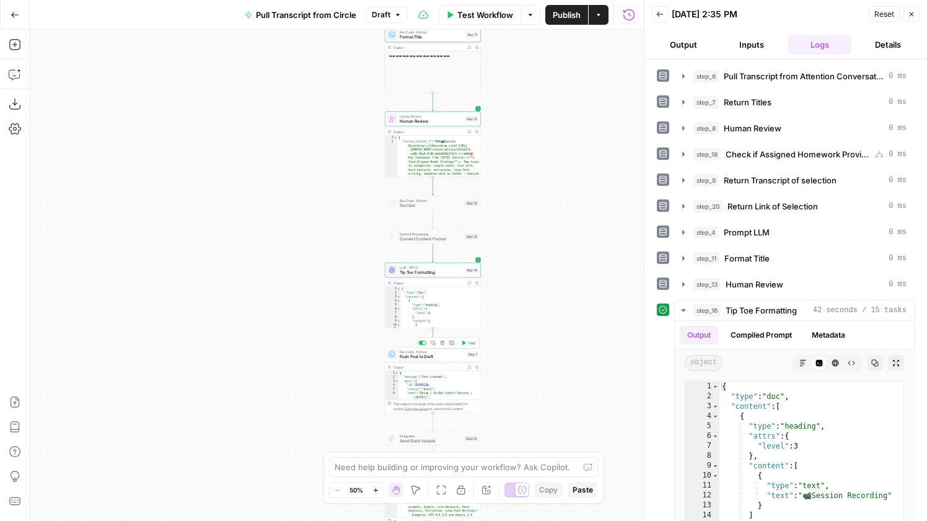
click at [473, 341] on span "Test" at bounding box center [471, 343] width 7 height 6
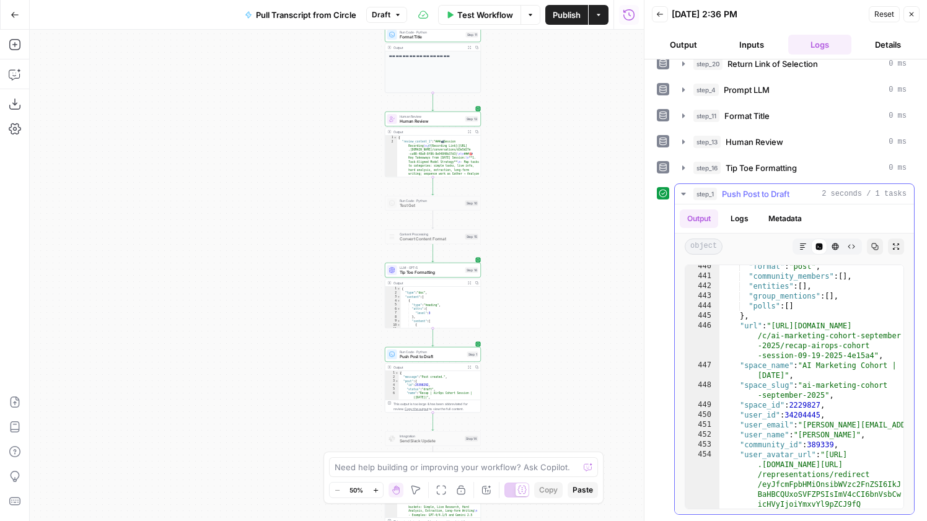
scroll to position [6922, 0]
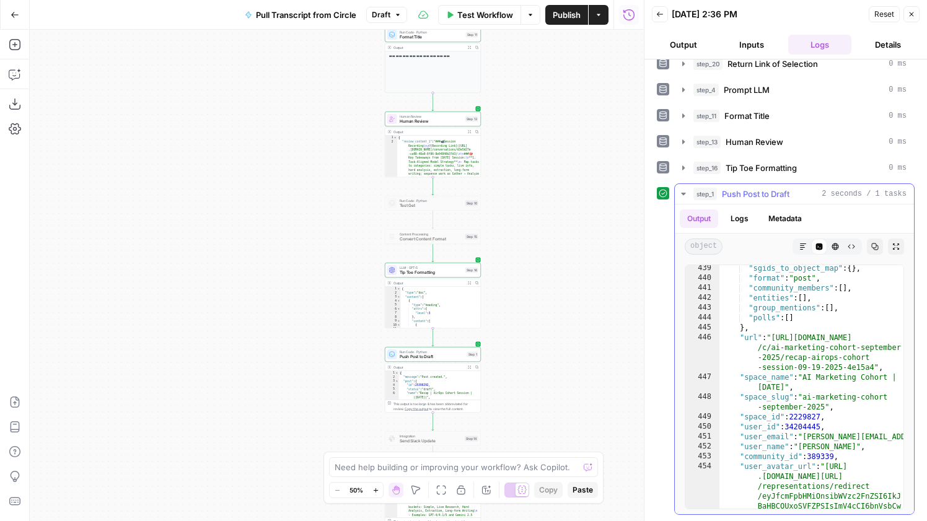
type textarea "**********"
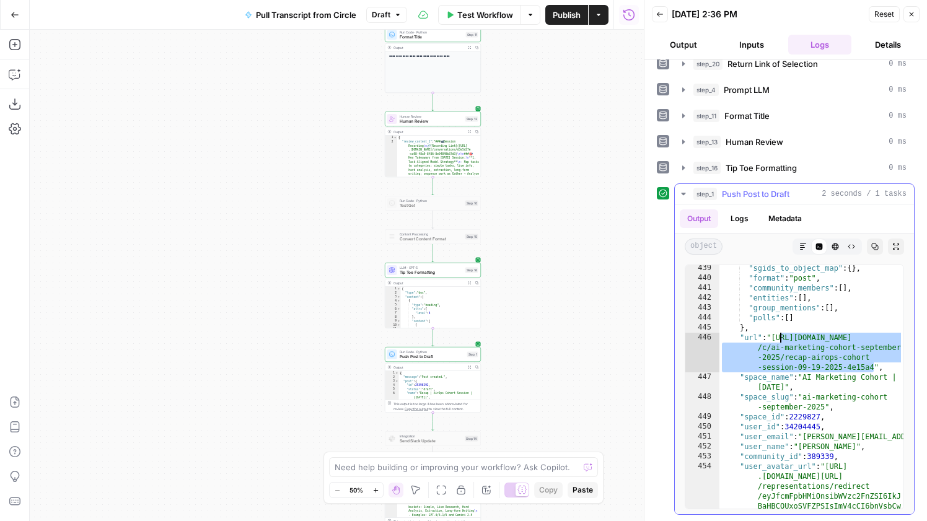
drag, startPoint x: 873, startPoint y: 367, endPoint x: 778, endPoint y: 339, distance: 99.0
click at [778, 339] on div ""sgids_to_object_map" : { } , "format" : "post" , "community_members" : [ ] , "…" at bounding box center [811, 484] width 184 height 442
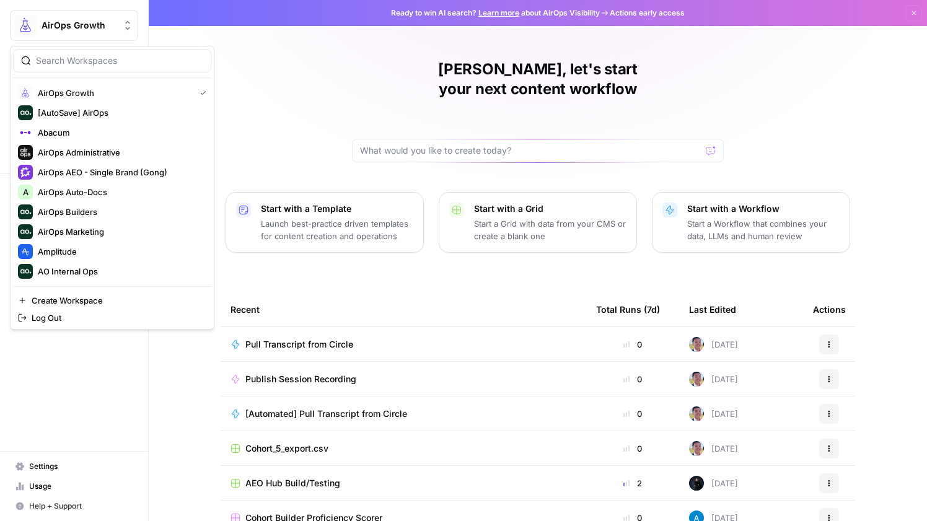
click at [94, 33] on button "AirOps Growth" at bounding box center [74, 25] width 128 height 31
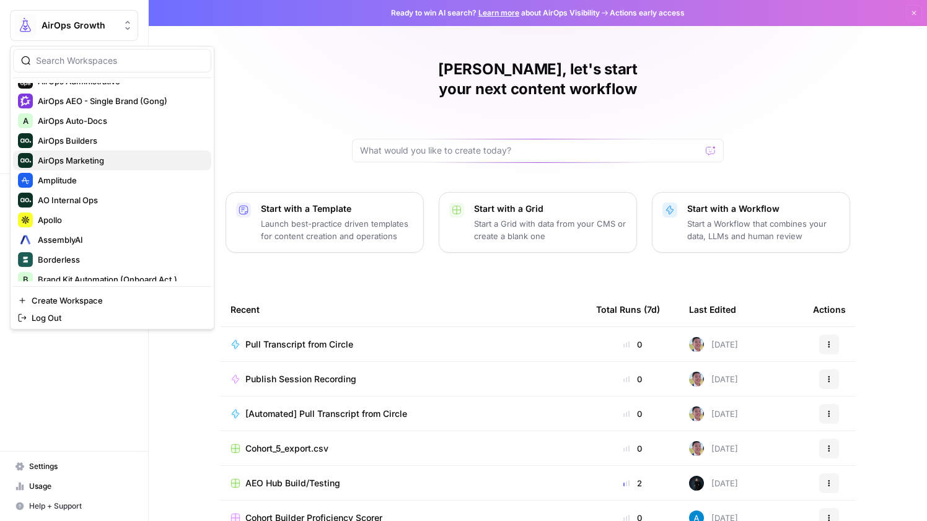
scroll to position [138, 0]
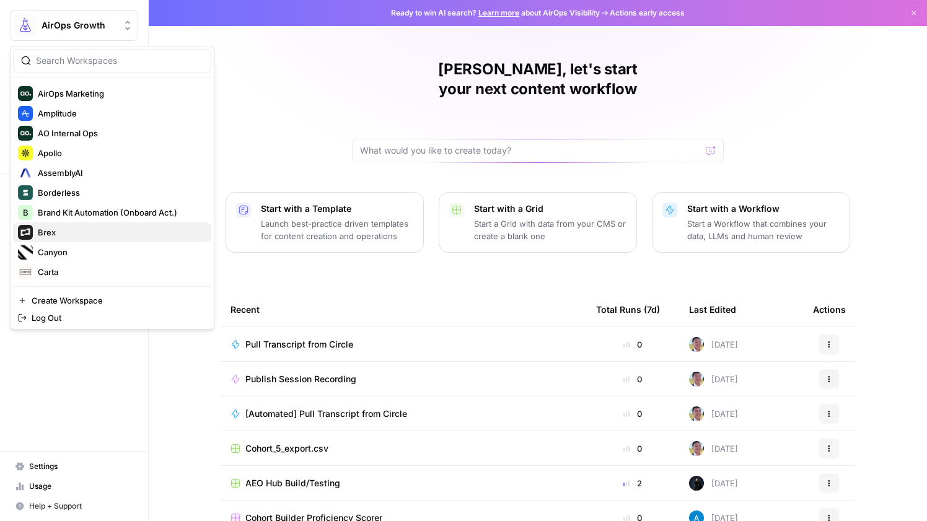
click at [87, 238] on span "Brex" at bounding box center [120, 232] width 164 height 12
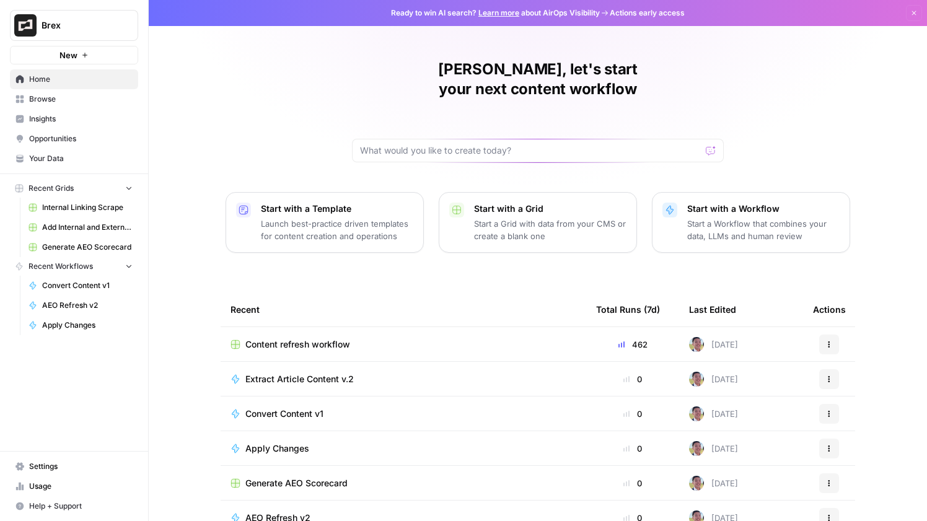
click at [319, 338] on span "Content refresh workflow" at bounding box center [297, 344] width 105 height 12
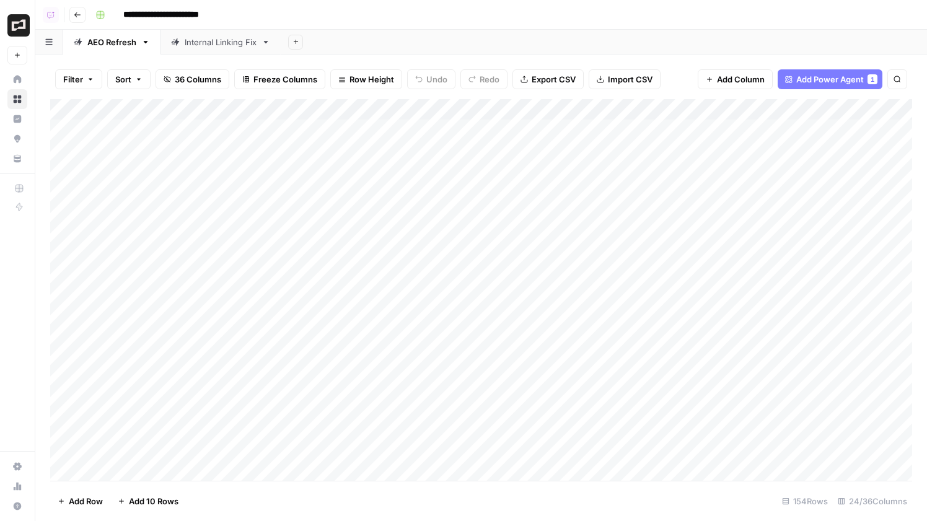
click at [568, 113] on div "Add Column" at bounding box center [481, 290] width 862 height 382
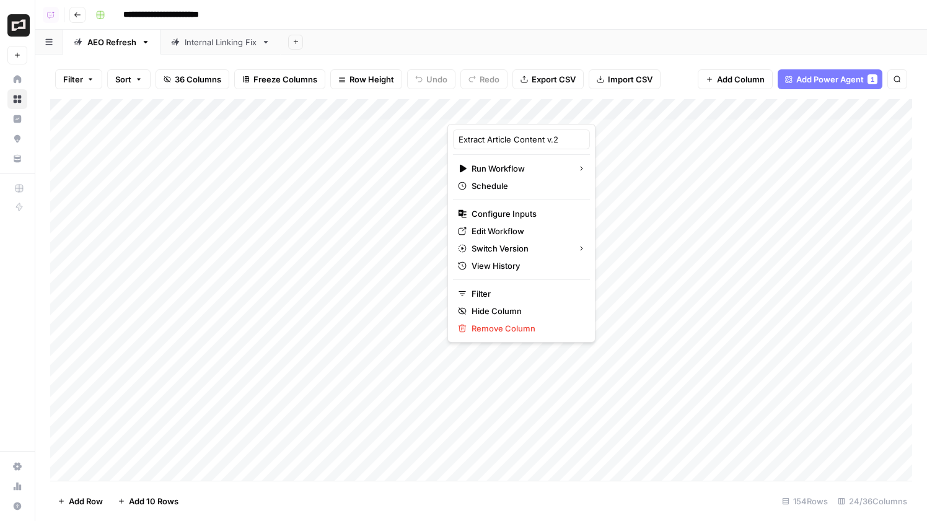
click at [502, 397] on div "Add Column" at bounding box center [481, 290] width 862 height 382
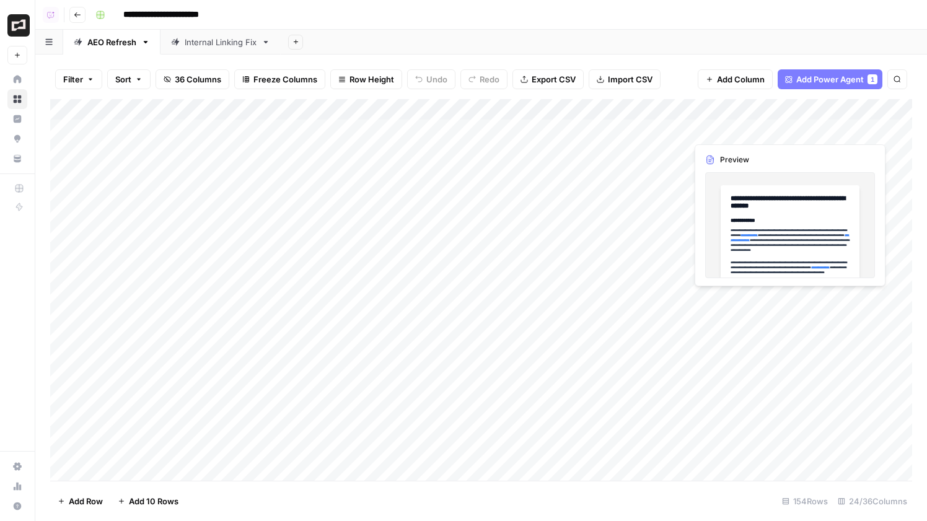
click at [784, 128] on div "Add Column" at bounding box center [481, 290] width 862 height 382
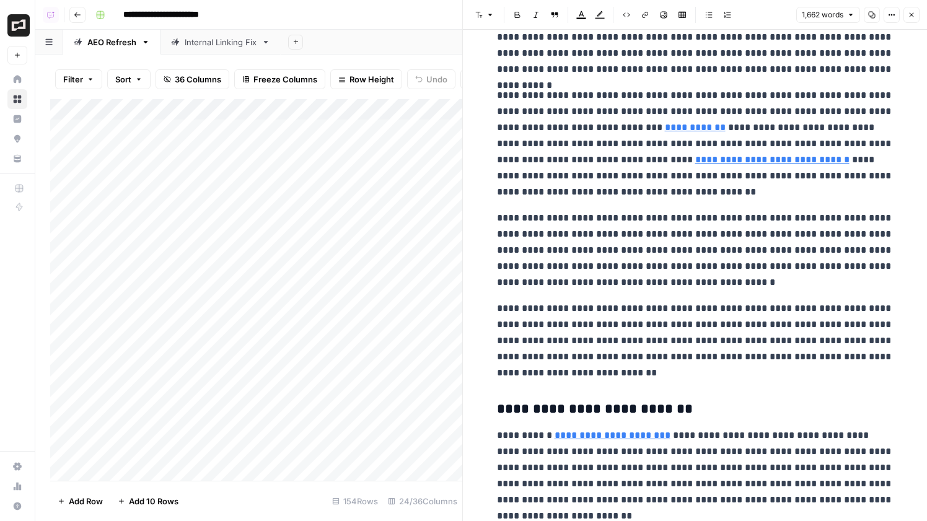
scroll to position [2567, 0]
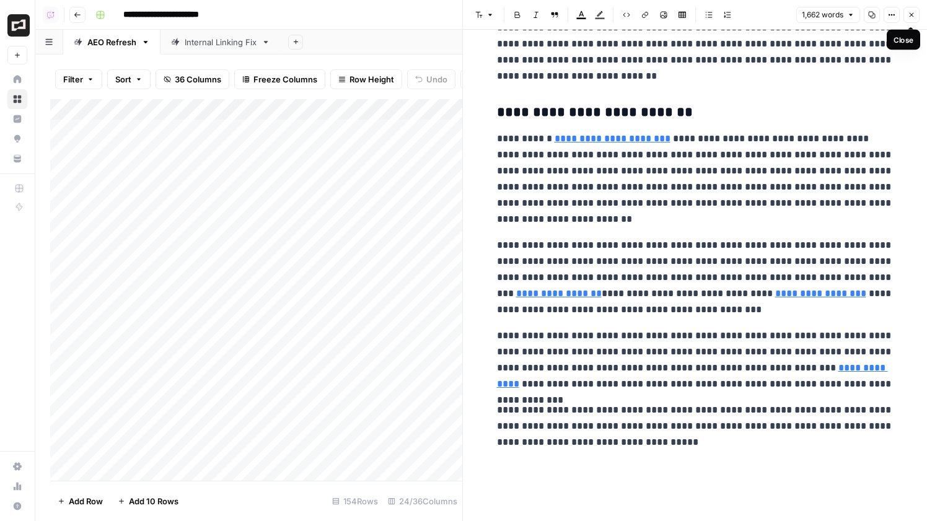
click at [915, 11] on icon "button" at bounding box center [911, 14] width 7 height 7
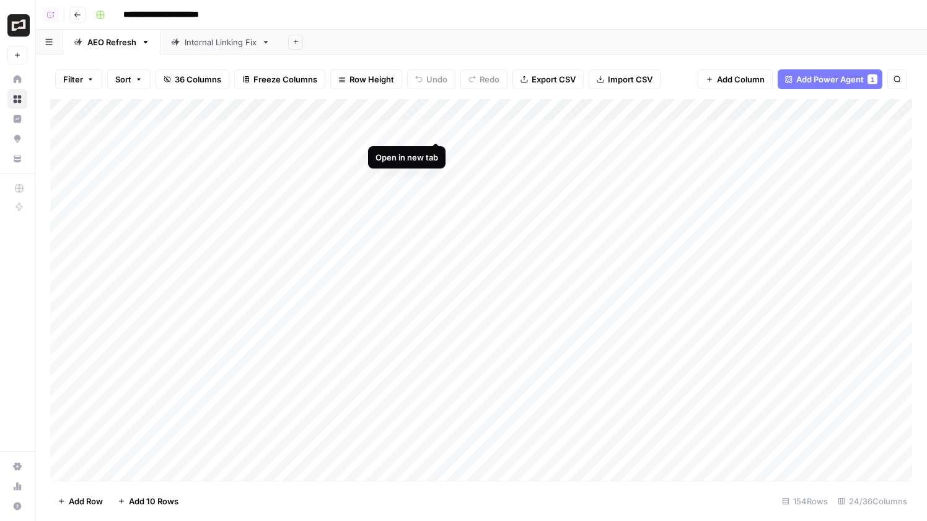
click at [436, 130] on div "Add Column" at bounding box center [481, 290] width 862 height 382
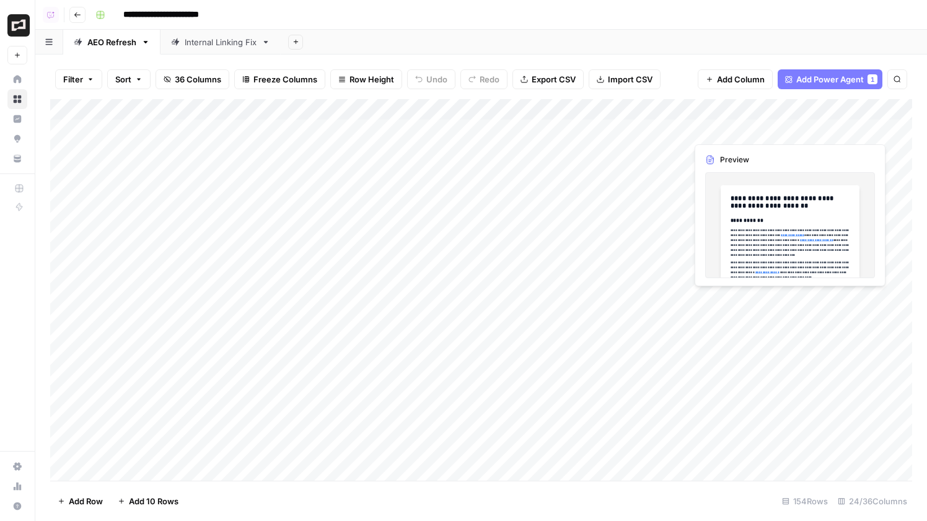
click at [754, 131] on div "Add Column" at bounding box center [481, 290] width 862 height 382
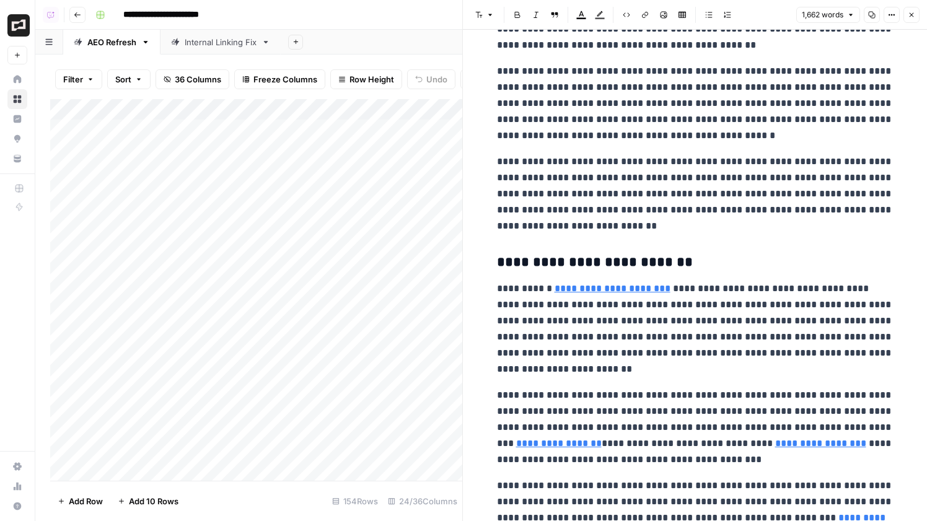
scroll to position [2567, 0]
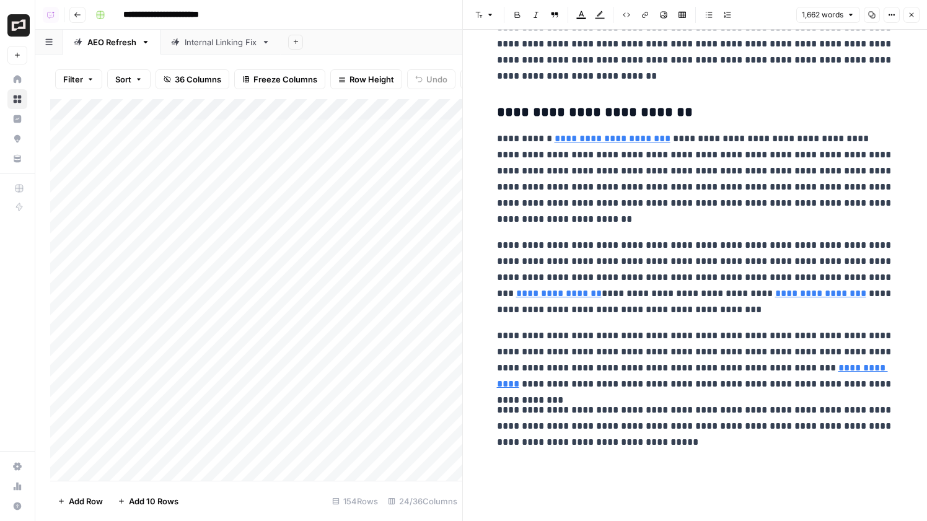
click at [918, 6] on header "Font style Bold Italic Block quote Text color Highlight color Code block Link I…" at bounding box center [695, 15] width 464 height 30
click at [914, 8] on button "Close" at bounding box center [911, 15] width 16 height 16
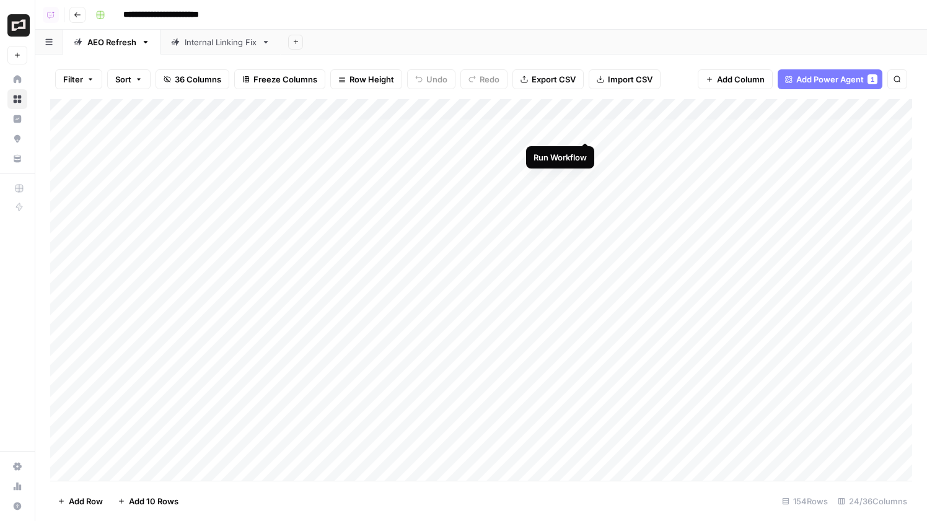
click at [581, 132] on div "Add Column" at bounding box center [481, 290] width 862 height 382
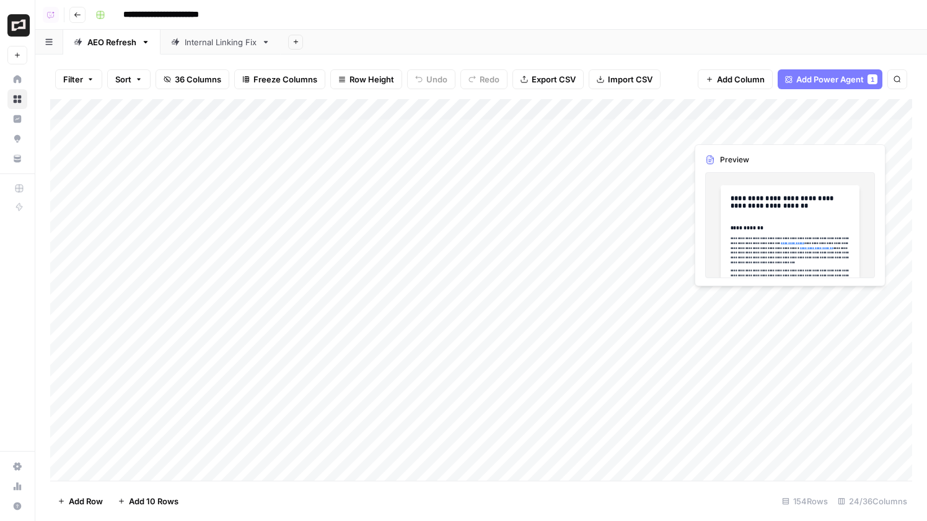
click at [750, 131] on div "Add Column" at bounding box center [481, 290] width 862 height 382
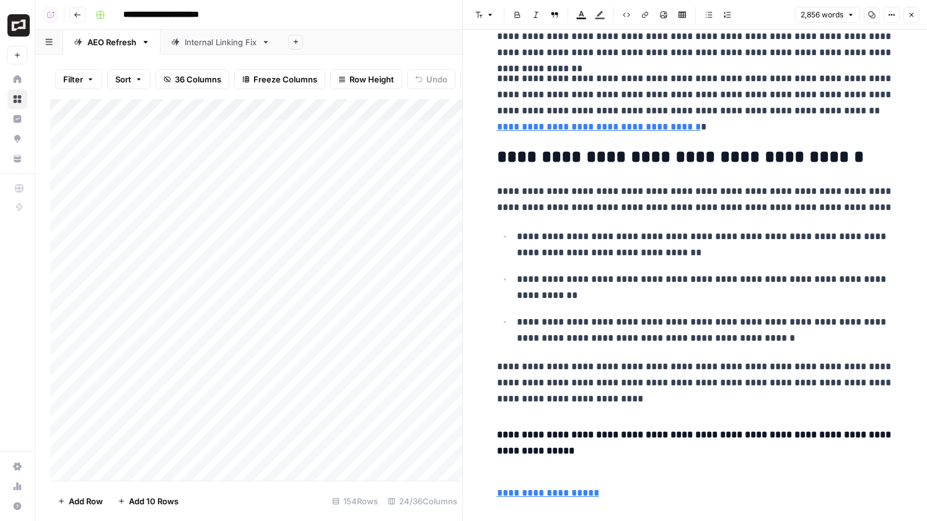
scroll to position [4905, 0]
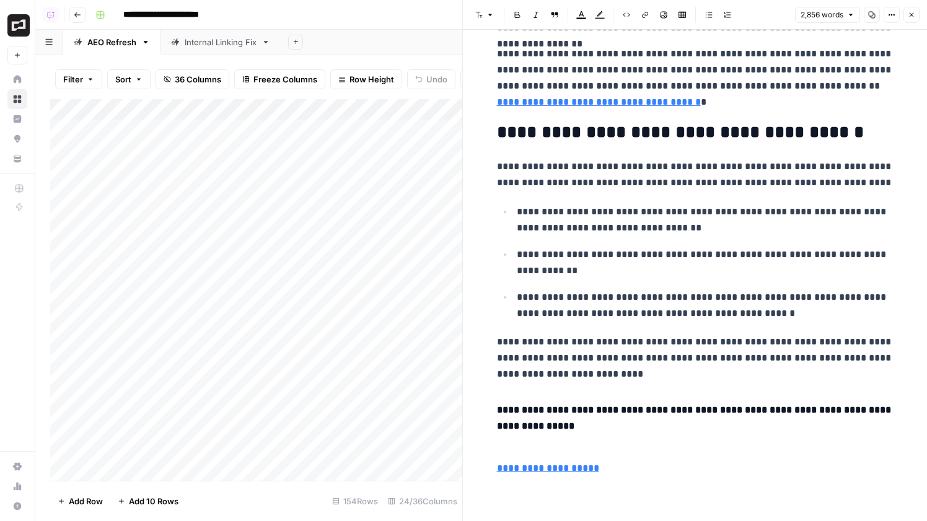
click at [912, 18] on icon "button" at bounding box center [911, 14] width 7 height 7
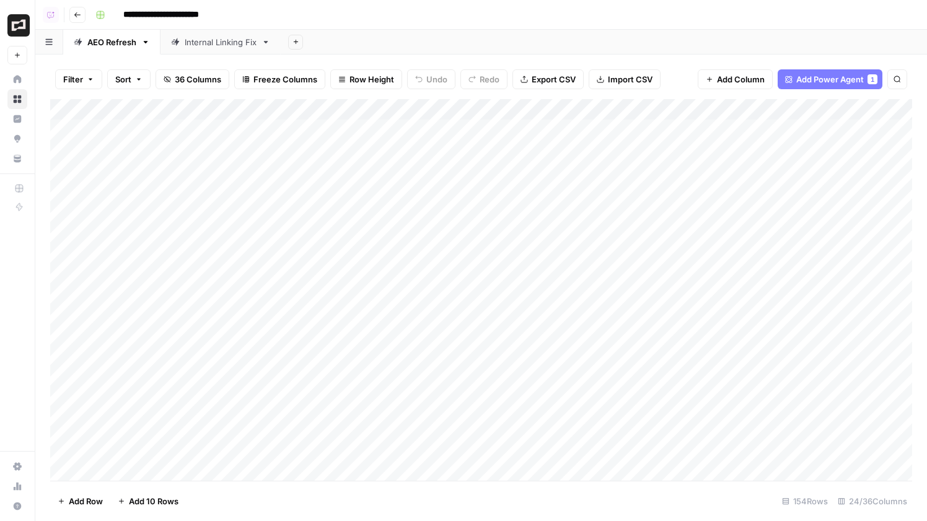
click at [436, 126] on div "Add Column" at bounding box center [481, 290] width 862 height 382
click at [654, 211] on div "Add Column" at bounding box center [481, 290] width 862 height 382
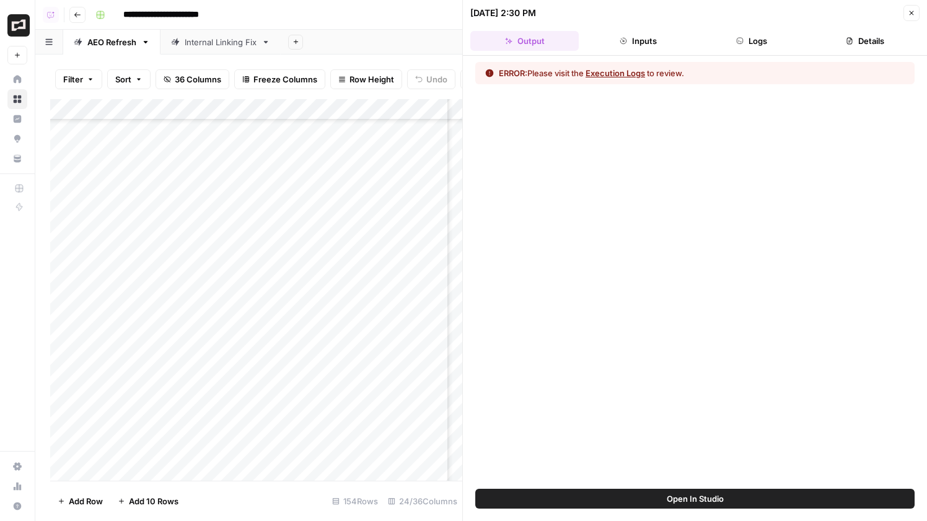
click at [771, 49] on button "Logs" at bounding box center [752, 41] width 108 height 20
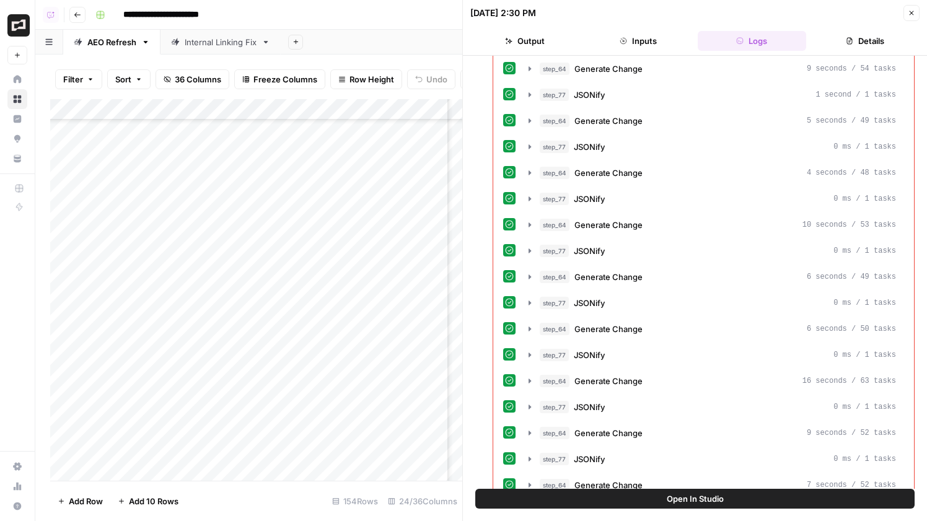
scroll to position [1324, 0]
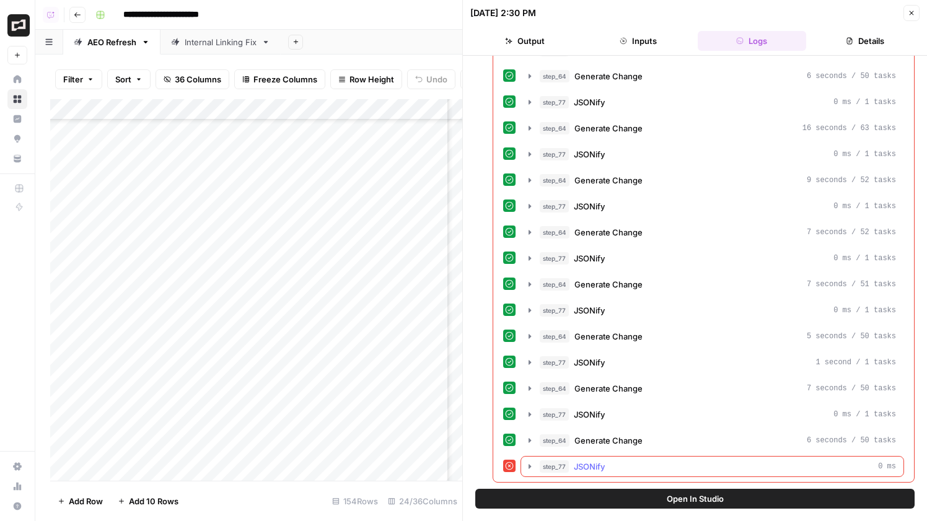
click at [641, 466] on div "step_77 JSONify 0 ms" at bounding box center [718, 466] width 356 height 12
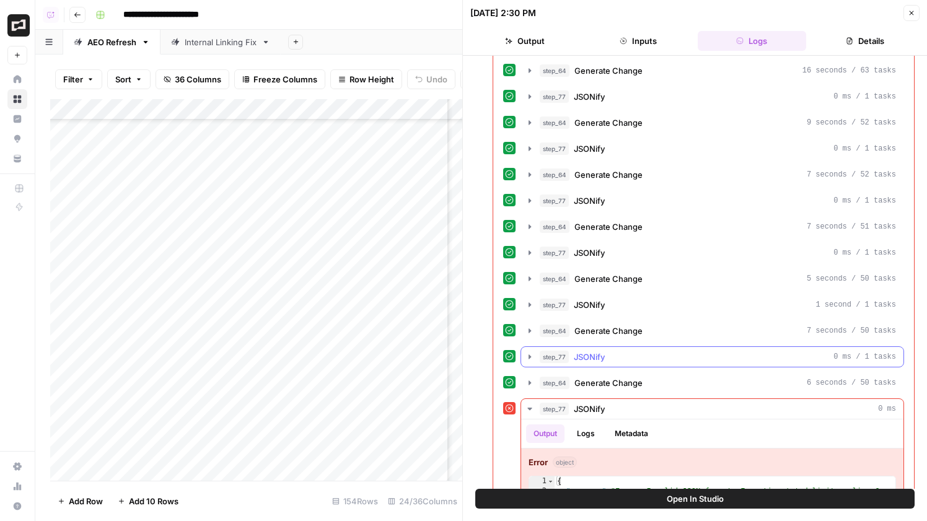
scroll to position [1448, 0]
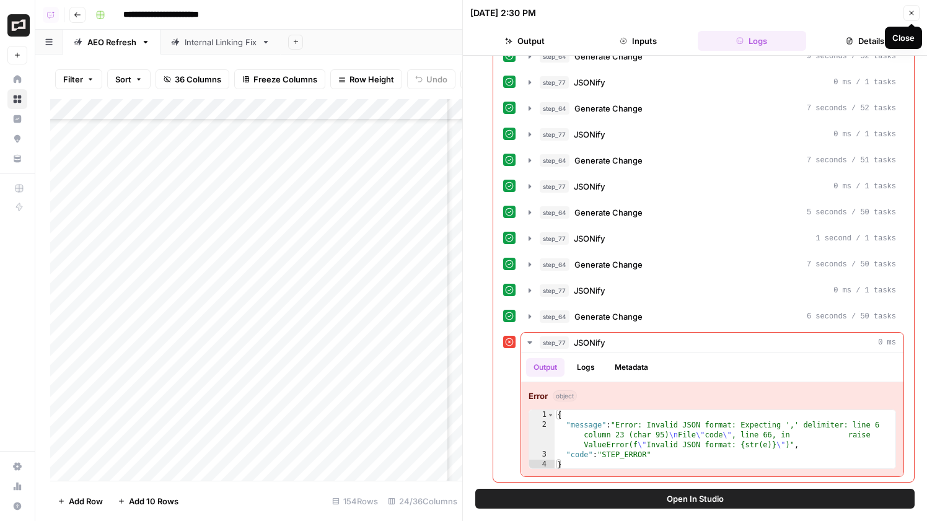
click at [913, 11] on icon "button" at bounding box center [911, 12] width 7 height 7
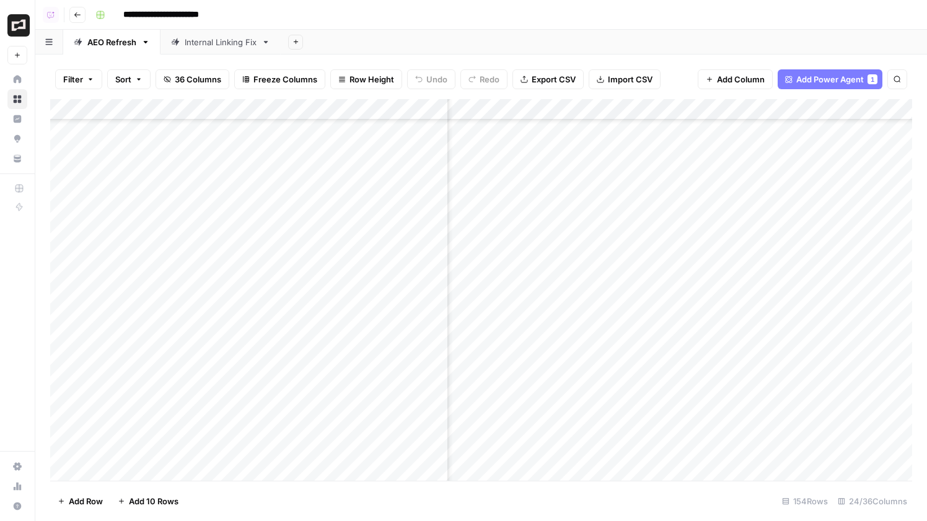
scroll to position [233, 806]
click at [673, 210] on div "Add Column" at bounding box center [481, 290] width 862 height 382
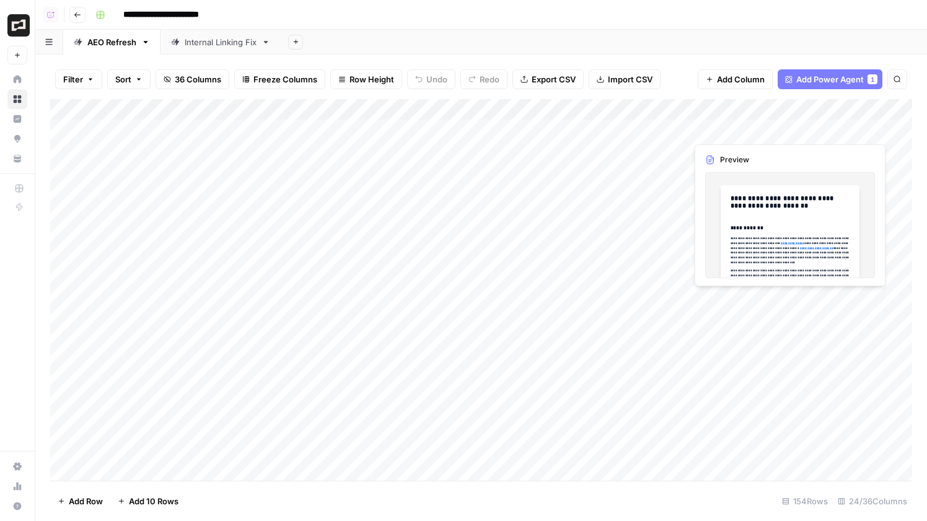
click at [768, 130] on div "Add Column" at bounding box center [481, 290] width 862 height 382
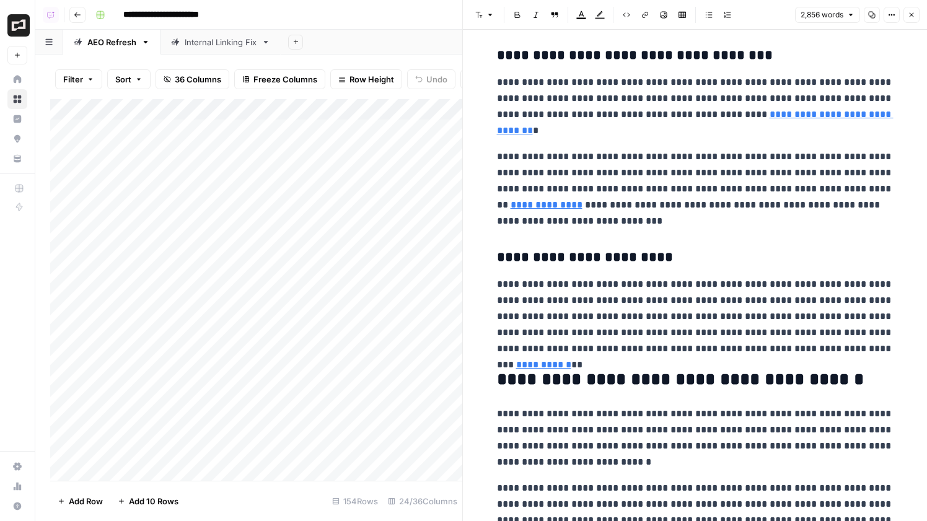
scroll to position [3652, 0]
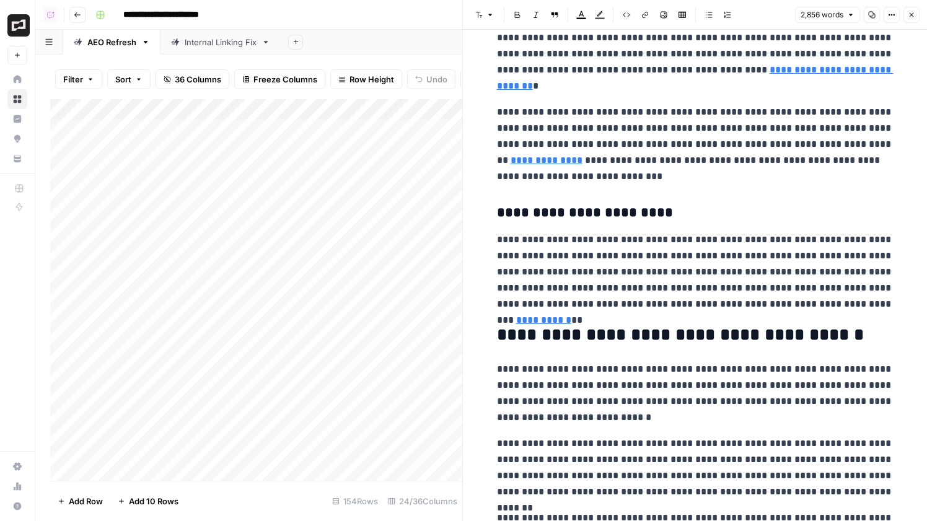
click at [697, 300] on p "**********" at bounding box center [695, 272] width 397 height 81
type input "don't just mana"
click at [861, 22] on icon "button" at bounding box center [861, 20] width 6 height 6
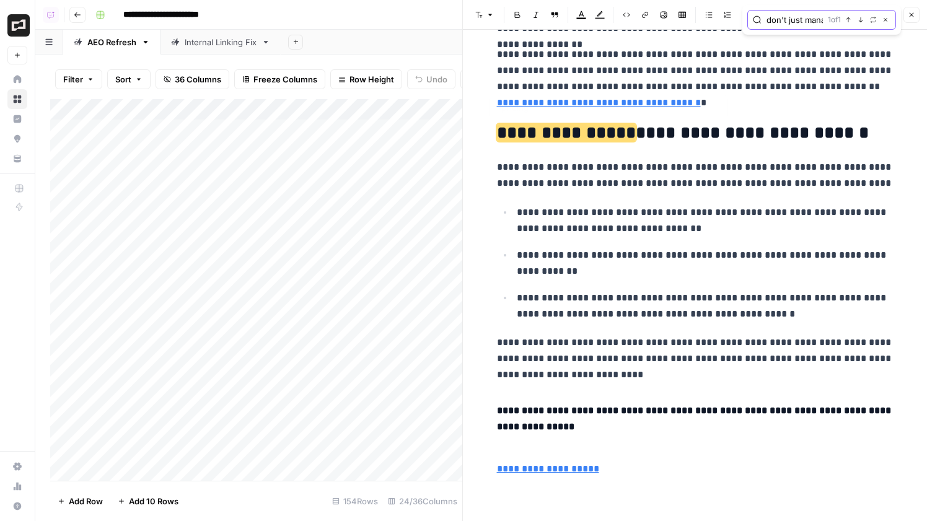
scroll to position [4905, 0]
click at [912, 16] on icon "button" at bounding box center [911, 14] width 7 height 7
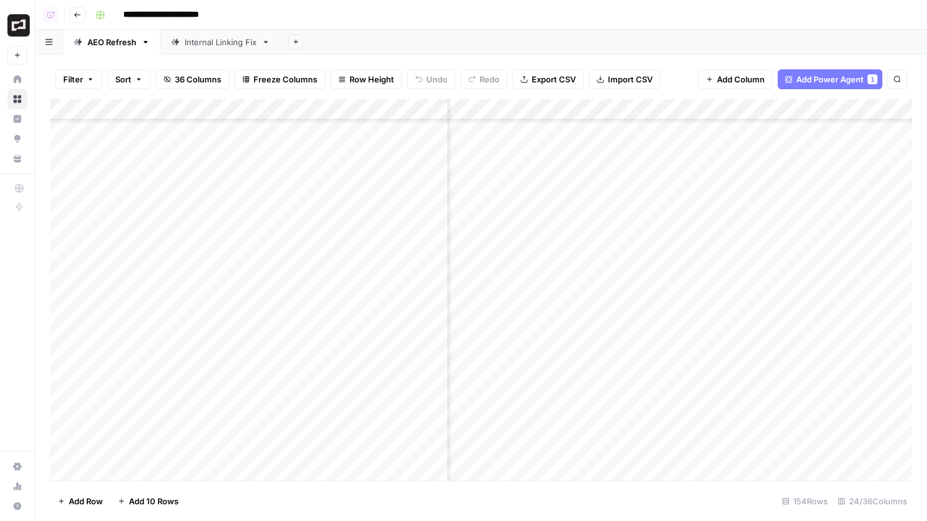
scroll to position [154, 672]
click at [789, 107] on div "Add Column" at bounding box center [481, 290] width 862 height 382
click at [858, 366] on div "Add Column" at bounding box center [481, 290] width 862 height 382
click at [584, 216] on div "Add Column" at bounding box center [481, 290] width 862 height 382
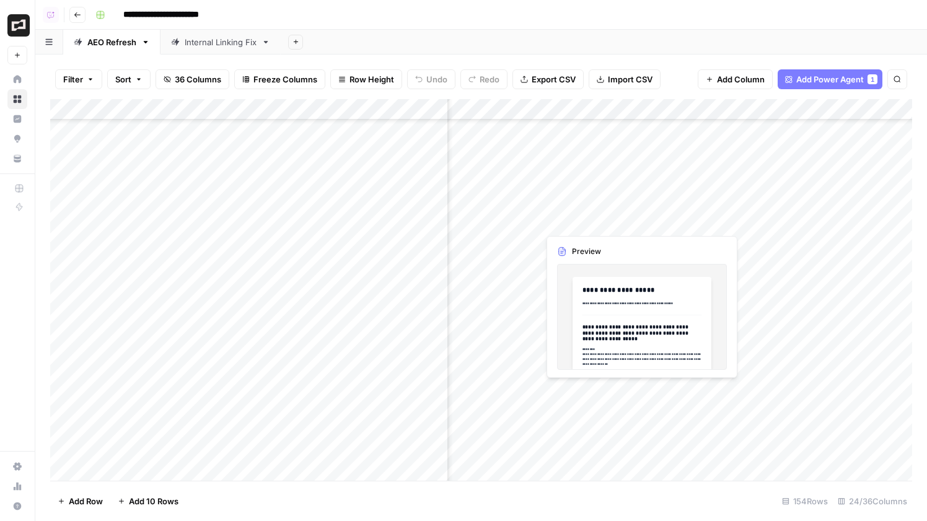
click at [584, 216] on div "Add Column" at bounding box center [481, 290] width 862 height 382
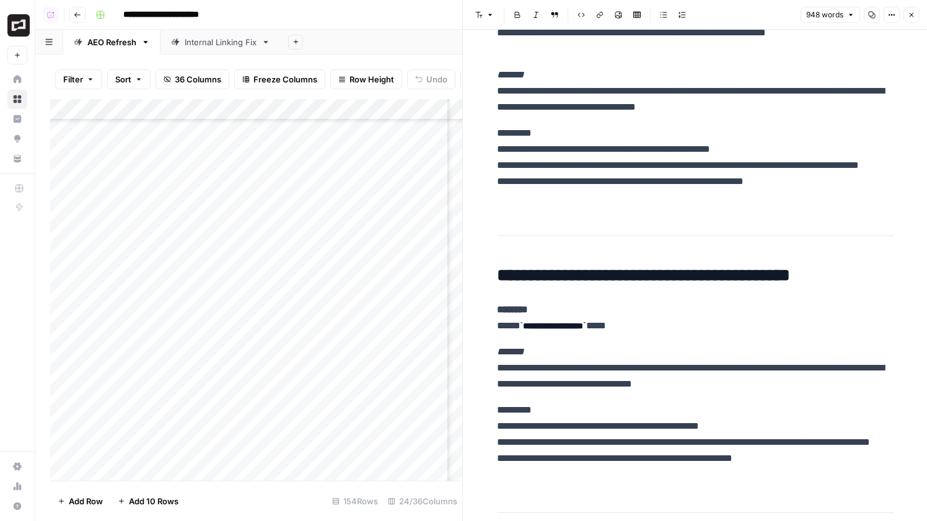
scroll to position [281, 0]
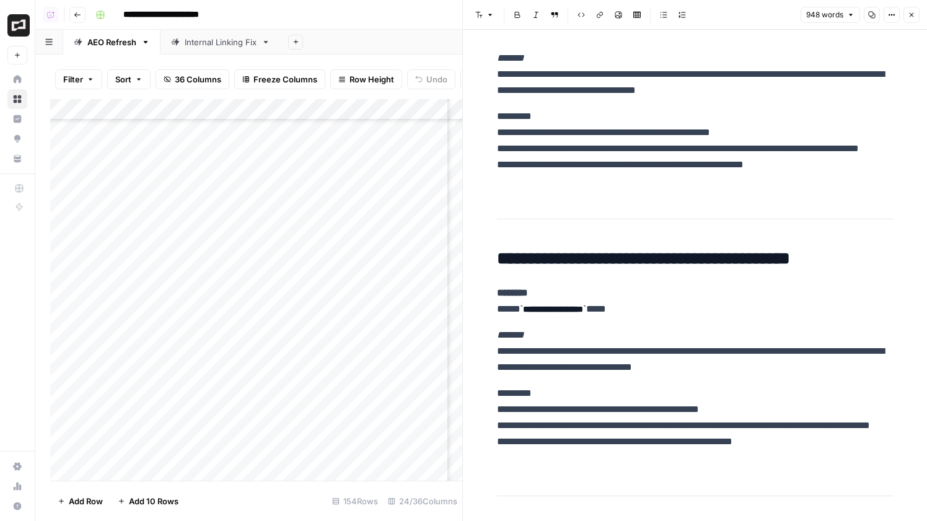
click at [913, 18] on icon "button" at bounding box center [911, 14] width 7 height 7
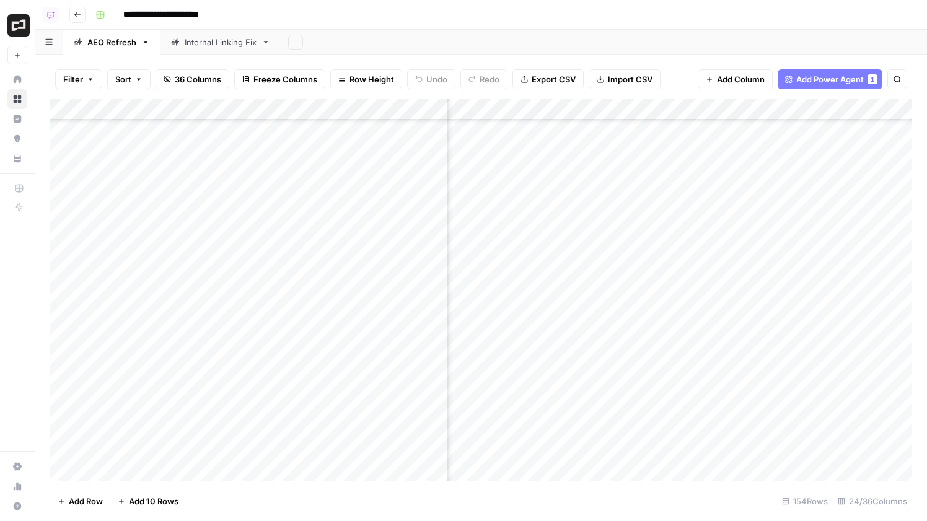
scroll to position [288, 1542]
click at [664, 222] on div "Add Column" at bounding box center [481, 290] width 862 height 382
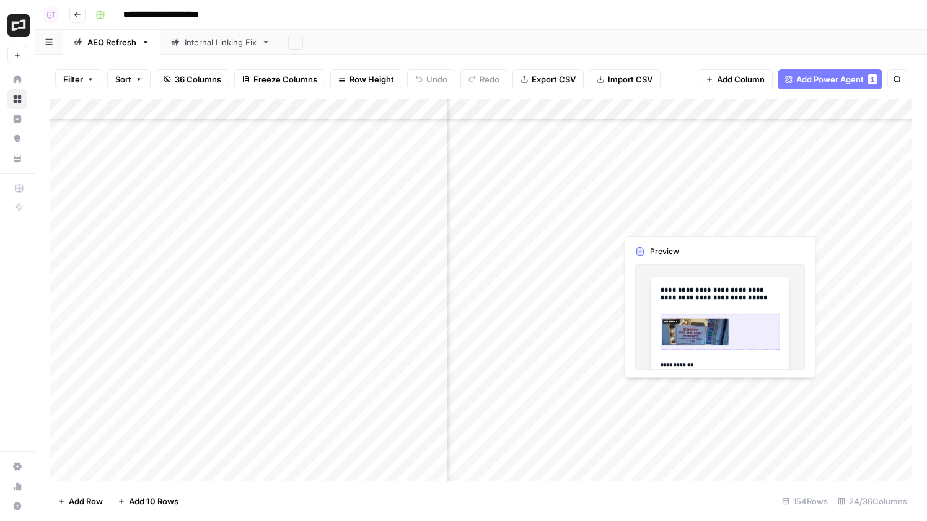
click at [664, 222] on div "Add Column" at bounding box center [481, 290] width 862 height 382
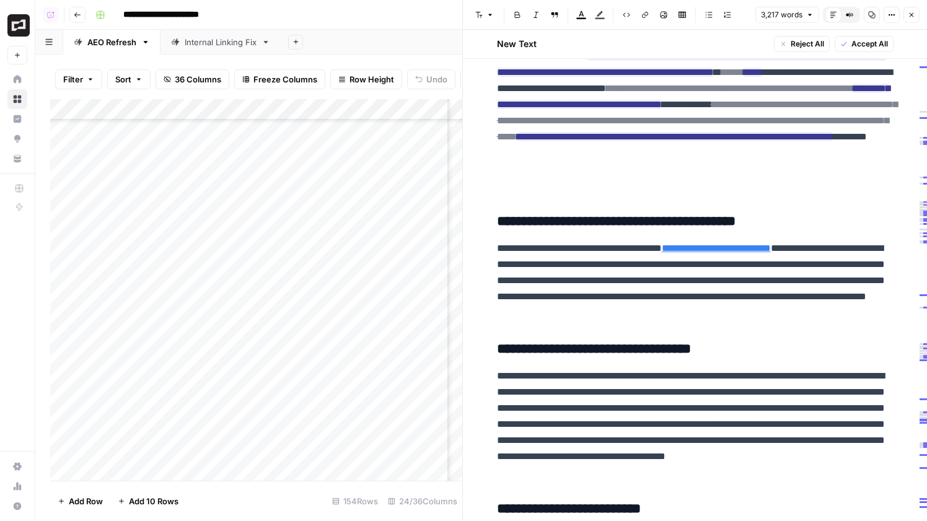
scroll to position [1509, 0]
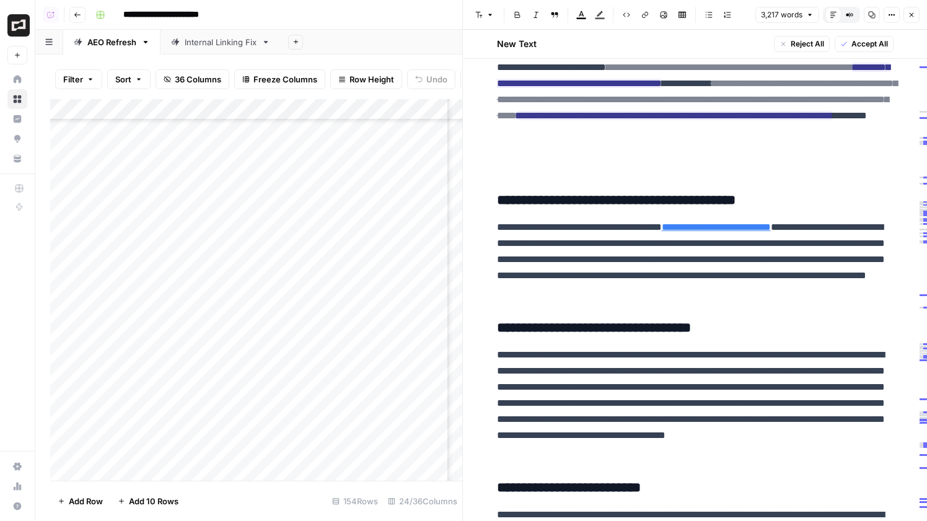
click at [903, 20] on button "Close" at bounding box center [911, 15] width 16 height 16
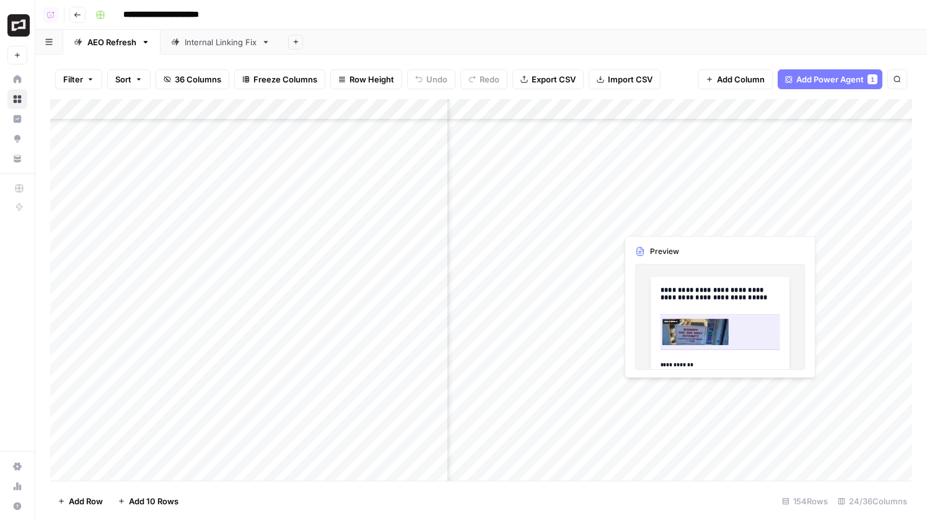
click at [690, 209] on div "Add Column" at bounding box center [481, 290] width 862 height 382
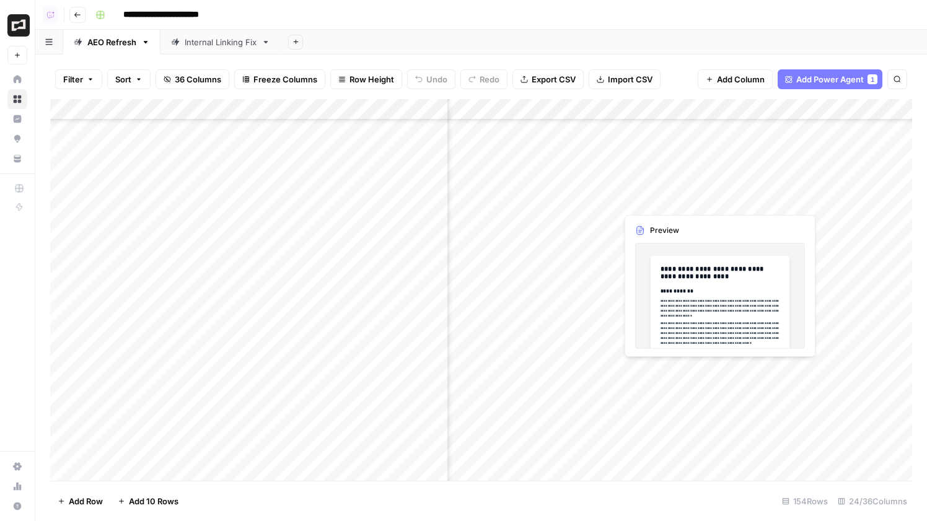
click at [690, 209] on div "Add Column" at bounding box center [481, 290] width 862 height 382
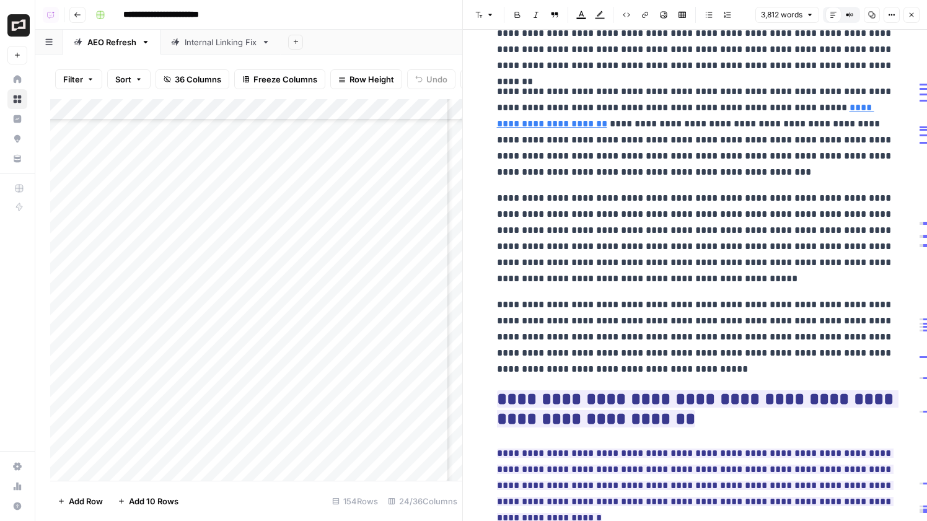
scroll to position [486, 0]
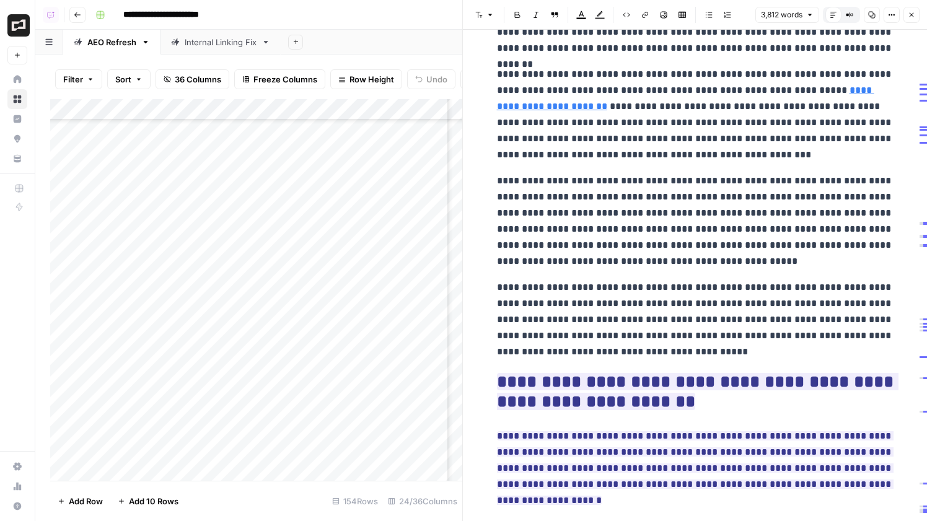
click at [907, 26] on header "Font style Bold Italic Block quote Text color Highlight color Code block Link I…" at bounding box center [695, 15] width 464 height 30
click at [907, 21] on button "Close" at bounding box center [911, 15] width 16 height 16
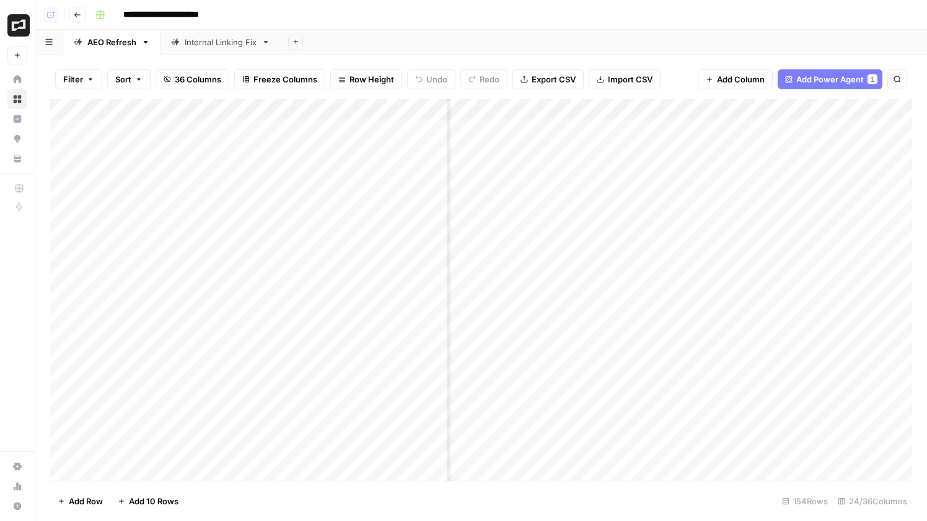
scroll to position [0, 690]
click at [789, 129] on div "Add Column" at bounding box center [481, 290] width 862 height 382
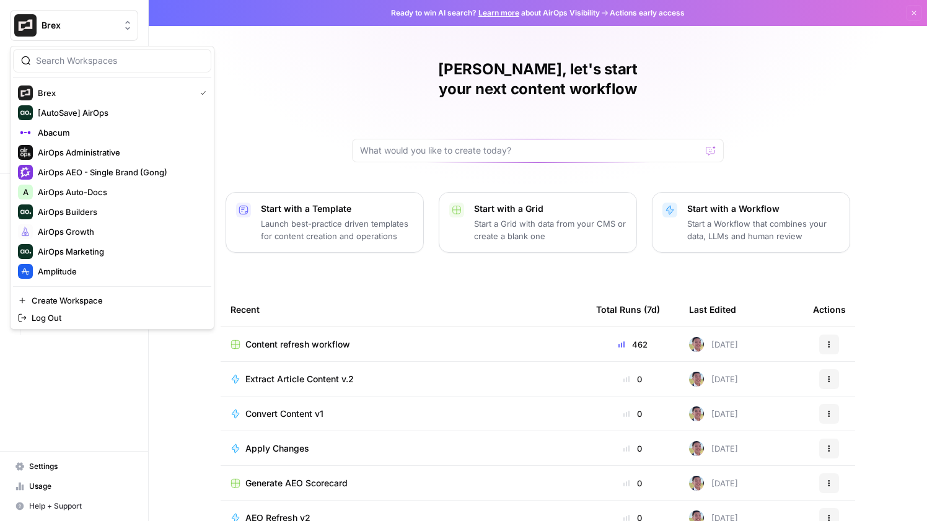
click at [39, 13] on button "Brex" at bounding box center [74, 25] width 128 height 31
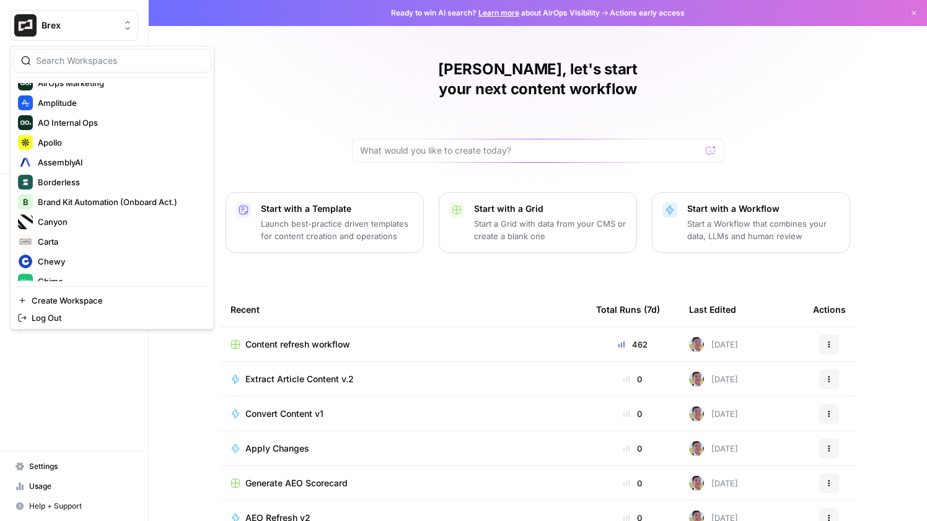
scroll to position [173, 0]
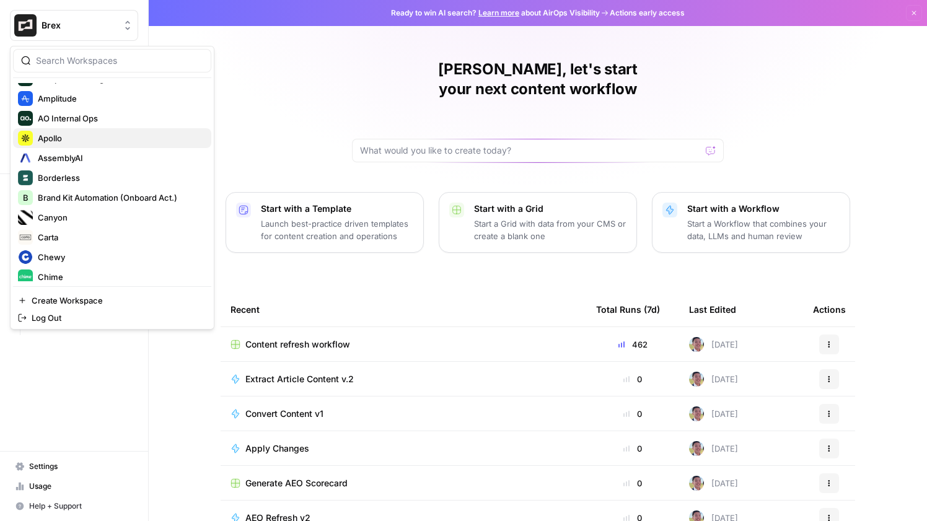
click at [131, 144] on div "Apollo" at bounding box center [112, 138] width 188 height 15
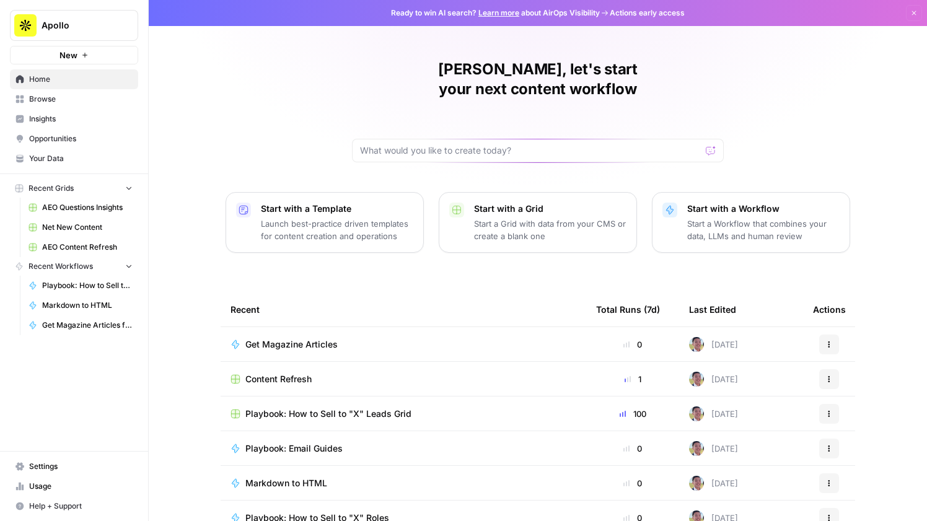
click at [301, 373] on span "Content Refresh" at bounding box center [278, 379] width 66 height 12
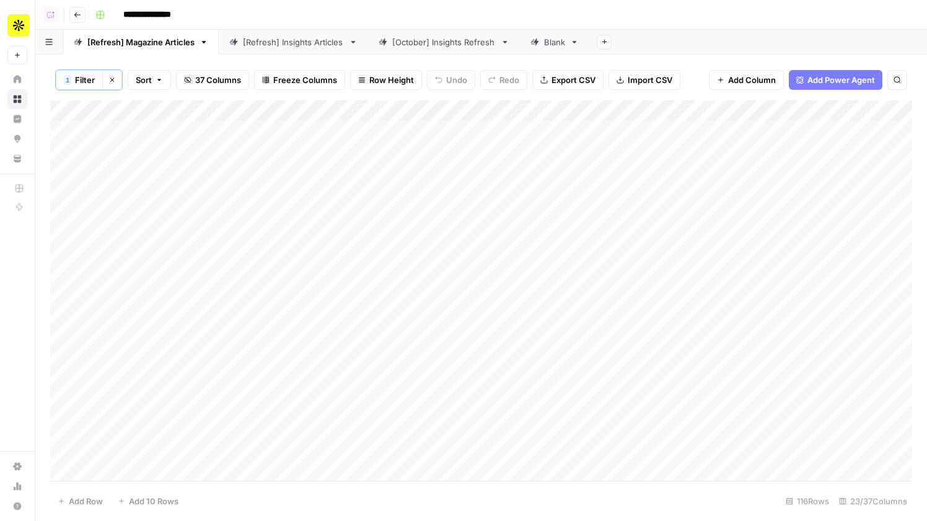
click at [555, 38] on div "Blank" at bounding box center [554, 42] width 21 height 12
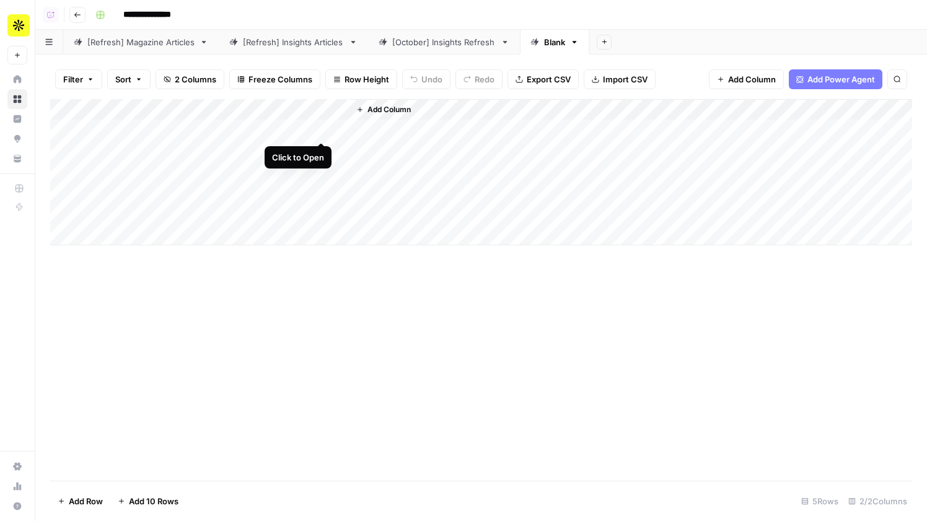
click at [322, 131] on div "Add Column" at bounding box center [481, 172] width 862 height 146
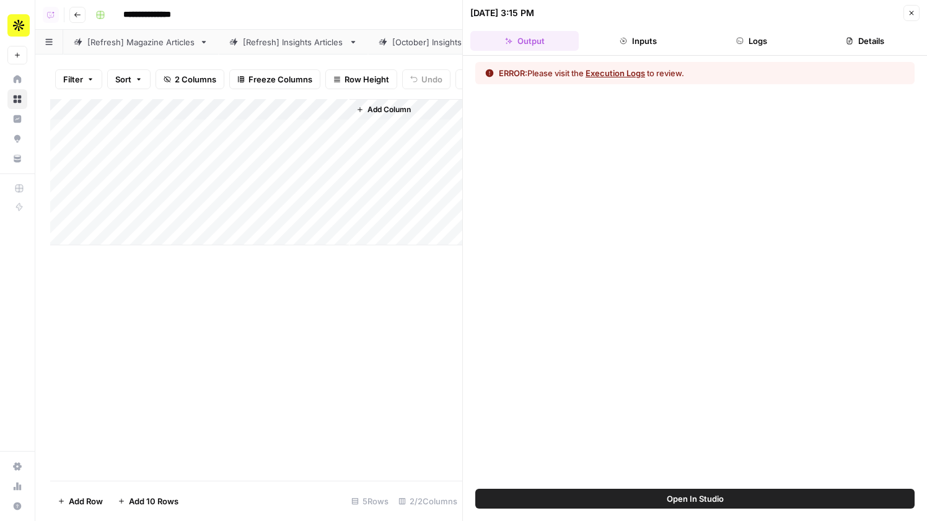
click at [699, 499] on span "Open In Studio" at bounding box center [695, 499] width 57 height 12
click at [340, 130] on div "Add Column" at bounding box center [256, 172] width 412 height 146
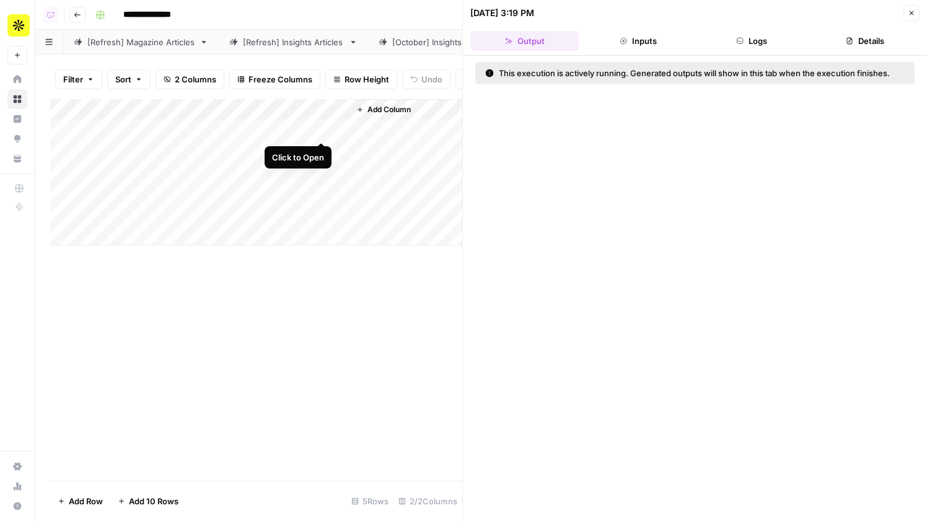
click at [318, 127] on div "Add Column" at bounding box center [256, 172] width 412 height 146
click at [771, 43] on button "Logs" at bounding box center [752, 41] width 108 height 20
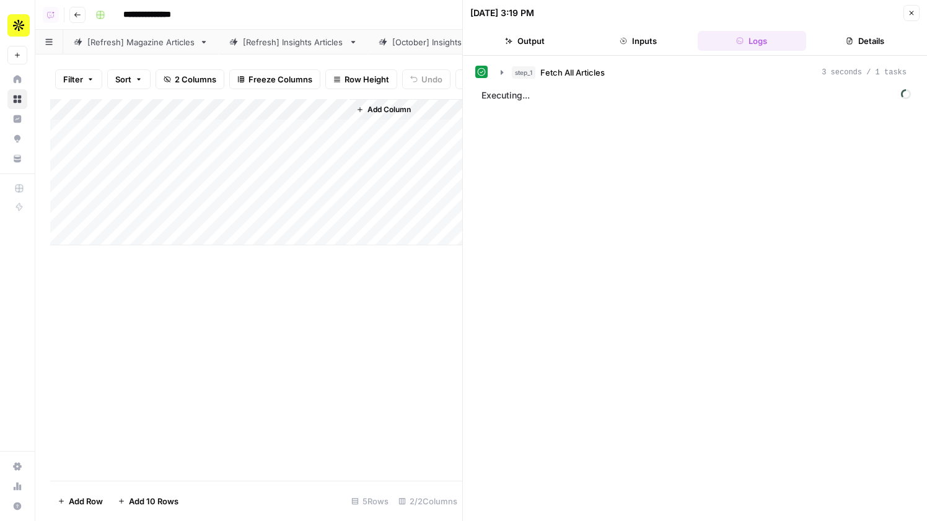
click at [706, 73] on div "step_1 Fetch All Articles 3 seconds / 1 tasks" at bounding box center [709, 72] width 395 height 12
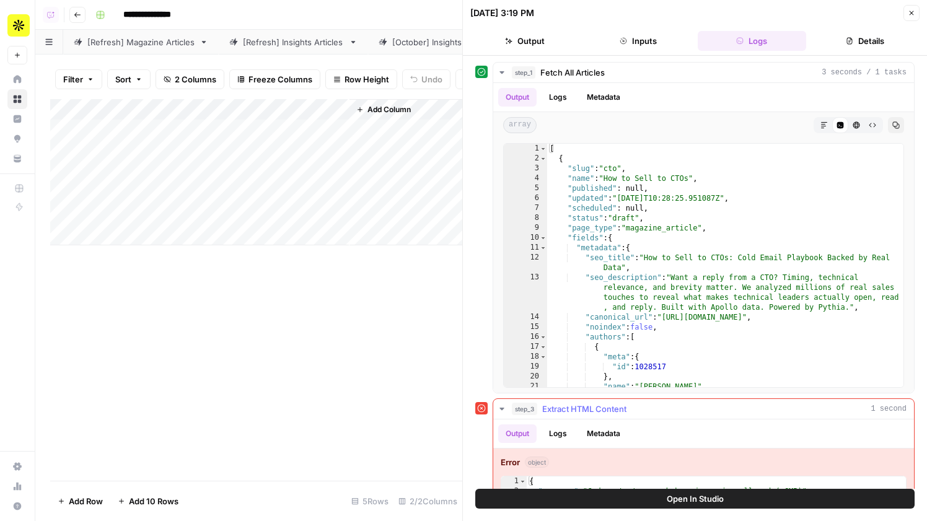
scroll to position [41, 0]
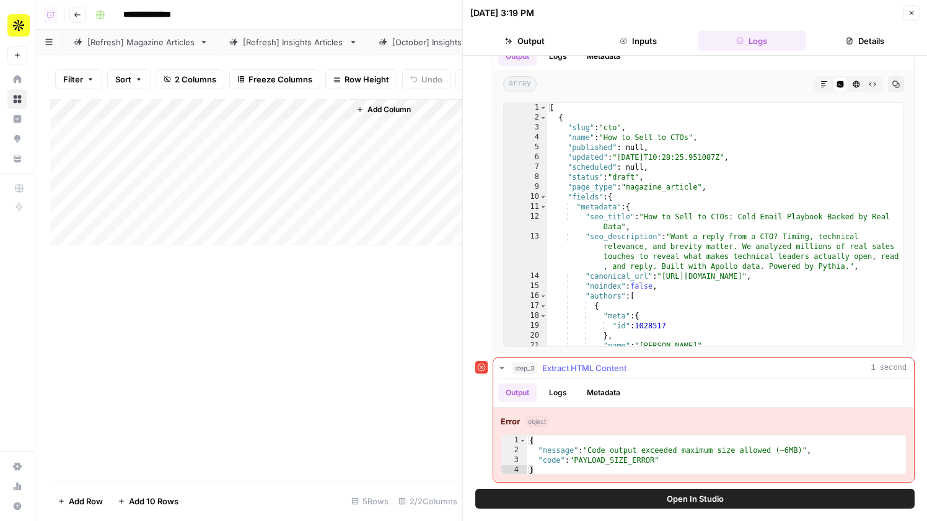
click at [605, 367] on span "Extract HTML Content" at bounding box center [584, 368] width 84 height 12
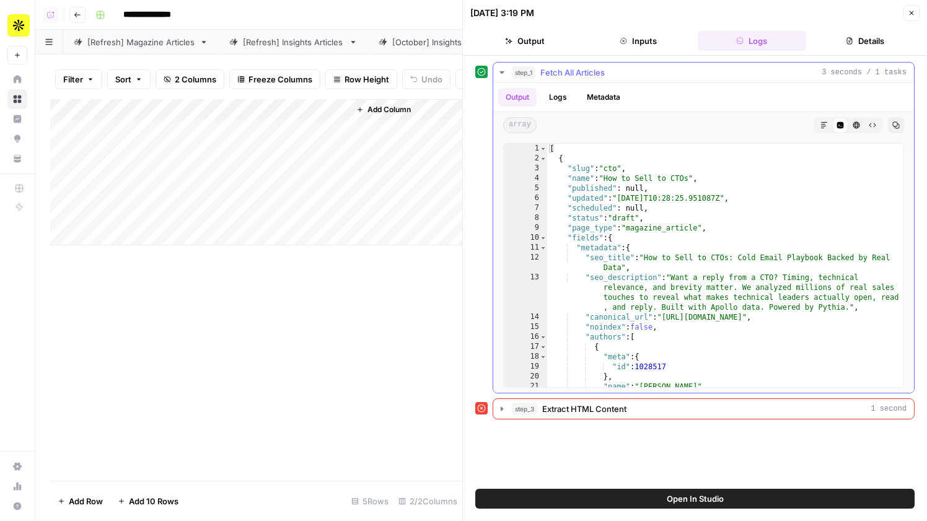
scroll to position [0, 0]
click at [633, 504] on button "Open In Studio" at bounding box center [694, 499] width 439 height 20
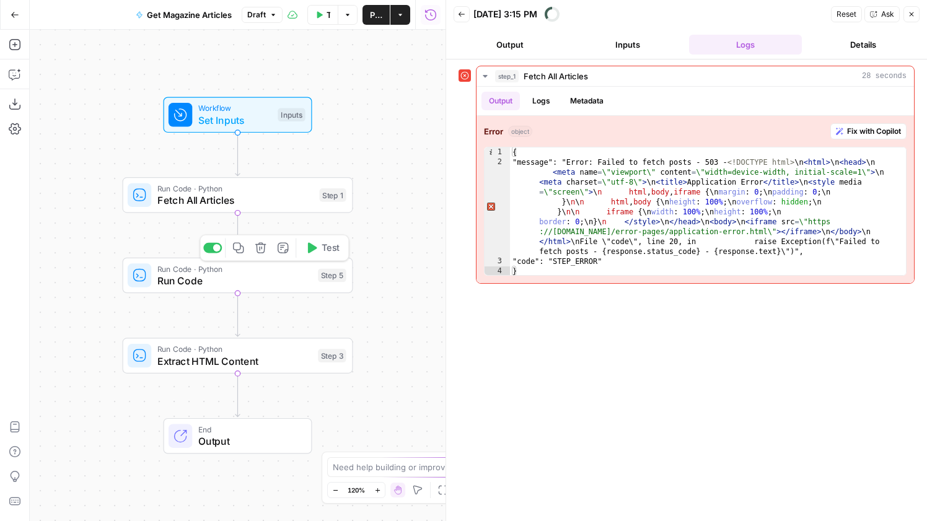
click at [280, 283] on span "Run Code" at bounding box center [234, 280] width 155 height 15
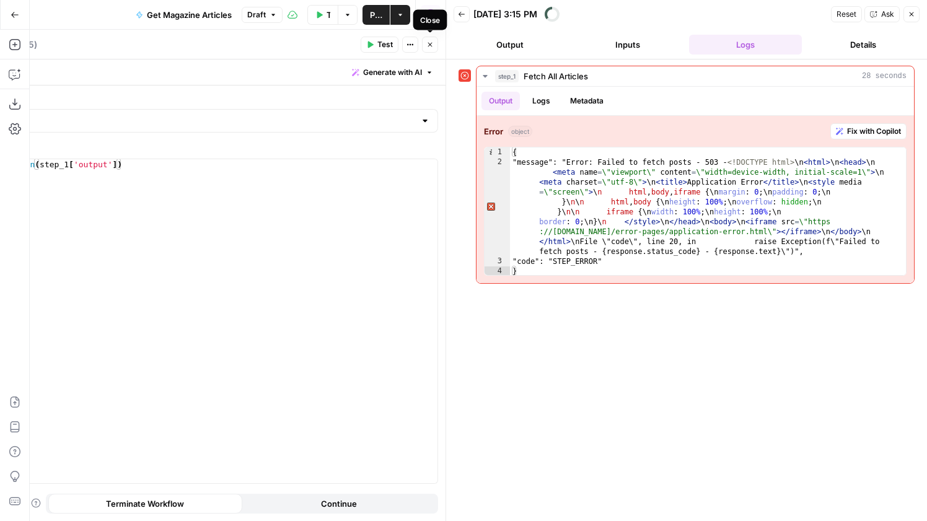
click at [425, 45] on button "Close" at bounding box center [430, 45] width 16 height 16
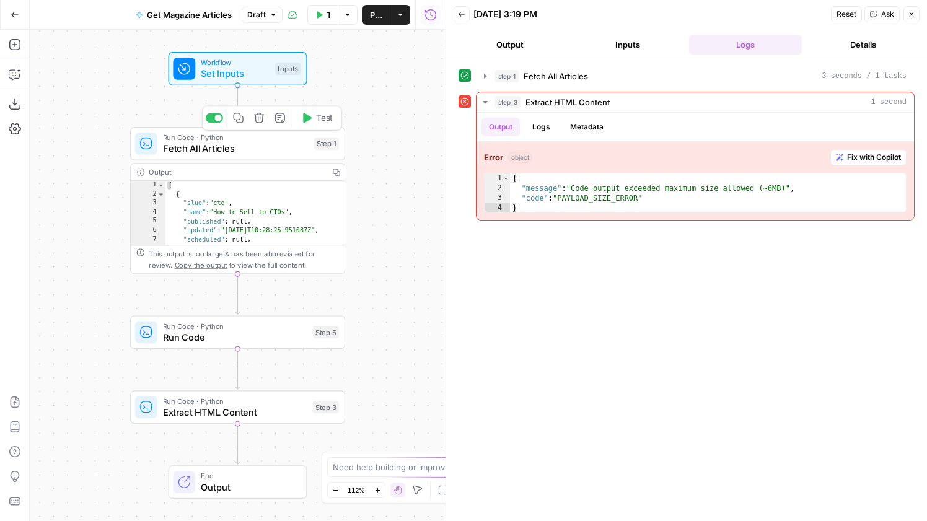
click at [278, 152] on span "Fetch All Articles" at bounding box center [236, 148] width 146 height 14
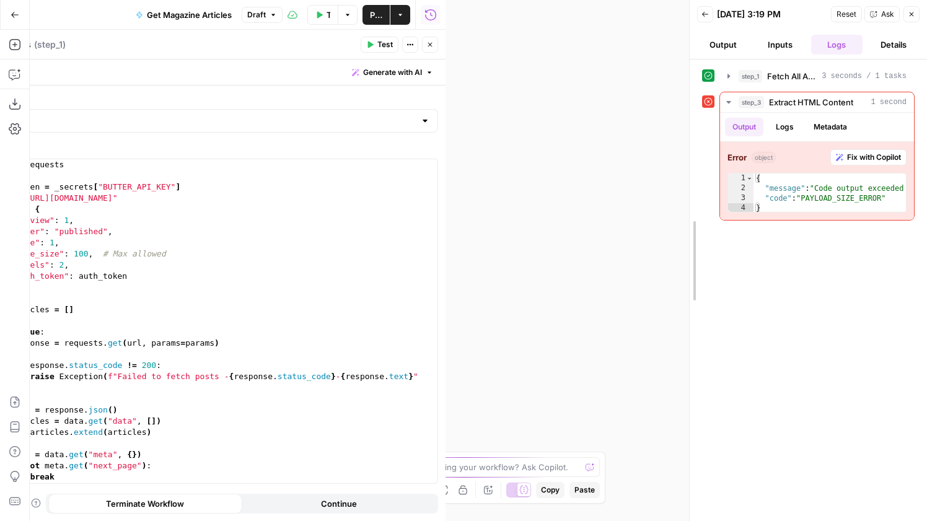
drag, startPoint x: 441, startPoint y: 262, endPoint x: 736, endPoint y: 343, distance: 305.2
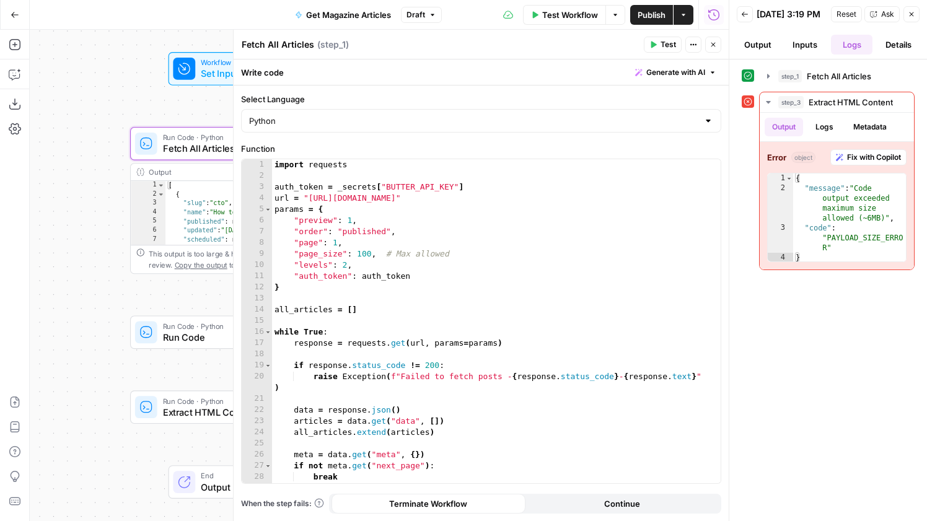
click at [415, 12] on span "Draft" at bounding box center [416, 14] width 19 height 11
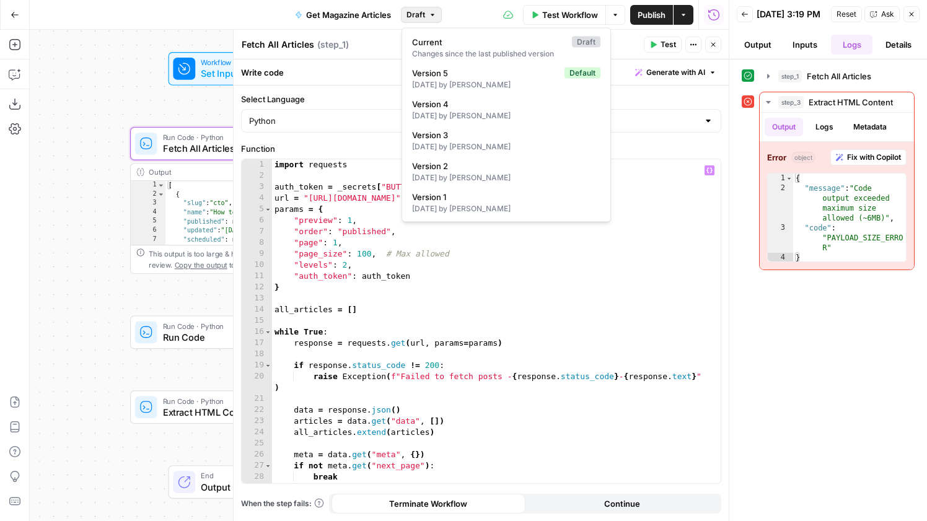
scroll to position [55, 0]
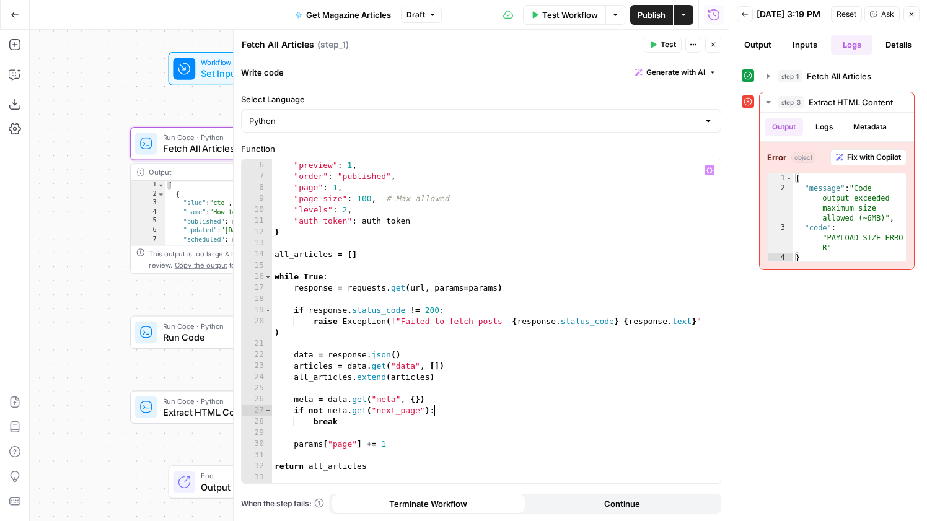
click at [462, 408] on div "params = { "preview" : 1 , "order" : "published" , "page" : 1 , "page_size" : 1…" at bounding box center [496, 322] width 449 height 346
click at [403, 422] on div "params = { "preview" : 1 , "order" : "published" , "page" : 1 , "page_size" : 1…" at bounding box center [496, 322] width 449 height 346
click at [413, 443] on div "params = { "preview" : 1 , "order" : "published" , "page" : 1 , "page_size" : 1…" at bounding box center [496, 322] width 449 height 346
click at [388, 465] on div "params = { "preview" : 1 , "order" : "published" , "page" : 1 , "page_size" : 1…" at bounding box center [496, 322] width 449 height 346
type textarea "**********"
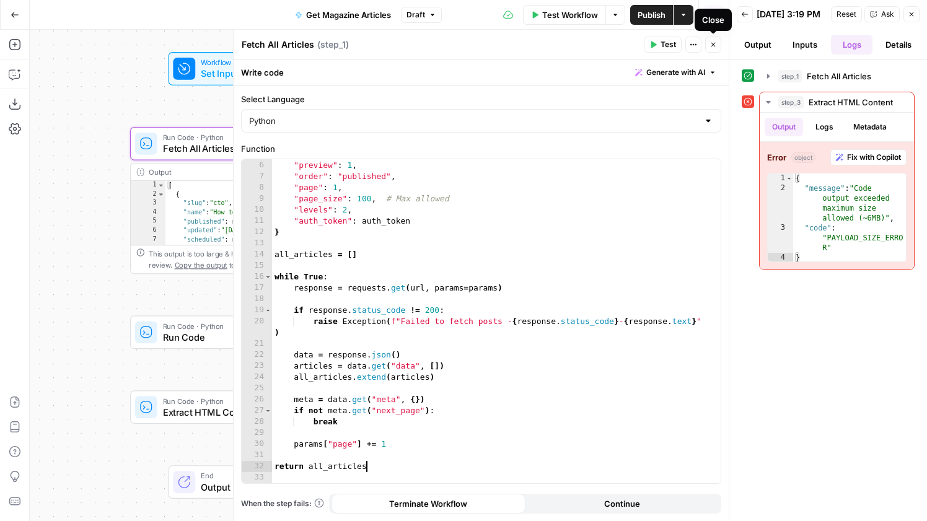
click at [711, 45] on icon "button" at bounding box center [713, 44] width 7 height 7
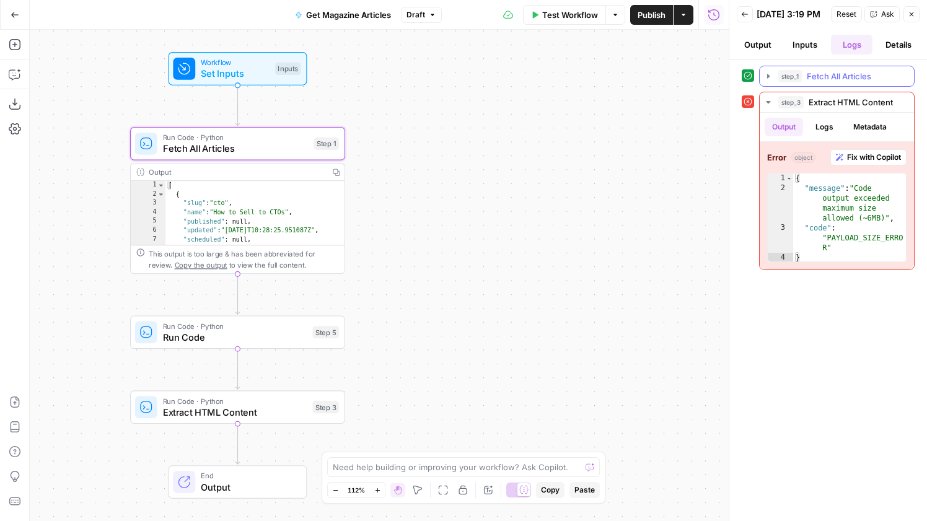
click at [783, 77] on span "step_1" at bounding box center [790, 76] width 24 height 12
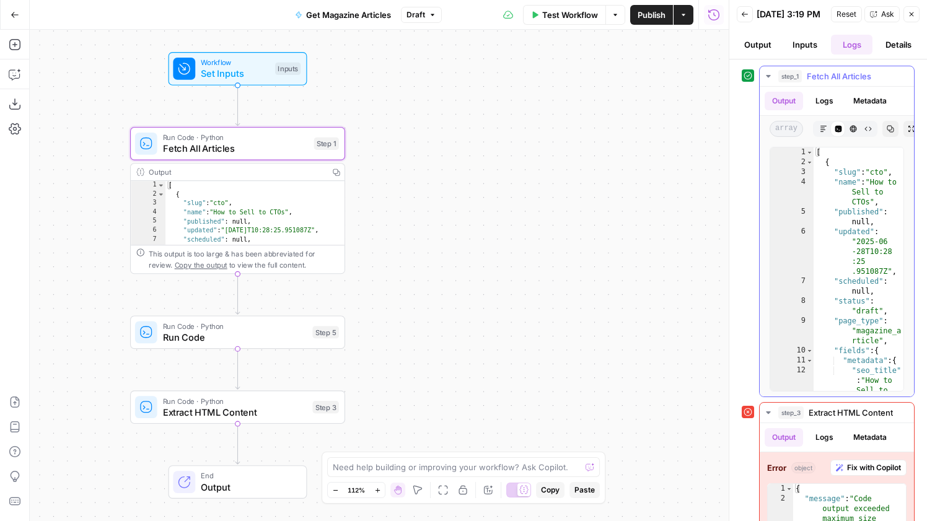
click at [803, 74] on button "step_1 Fetch All Articles 3 seconds / 1 tasks" at bounding box center [837, 76] width 154 height 20
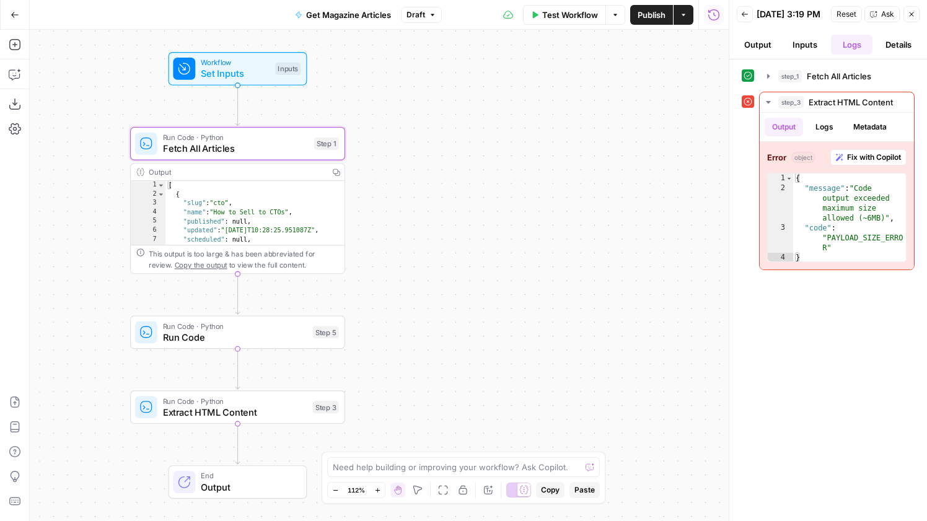
click at [257, 336] on span "Run Code" at bounding box center [235, 337] width 144 height 14
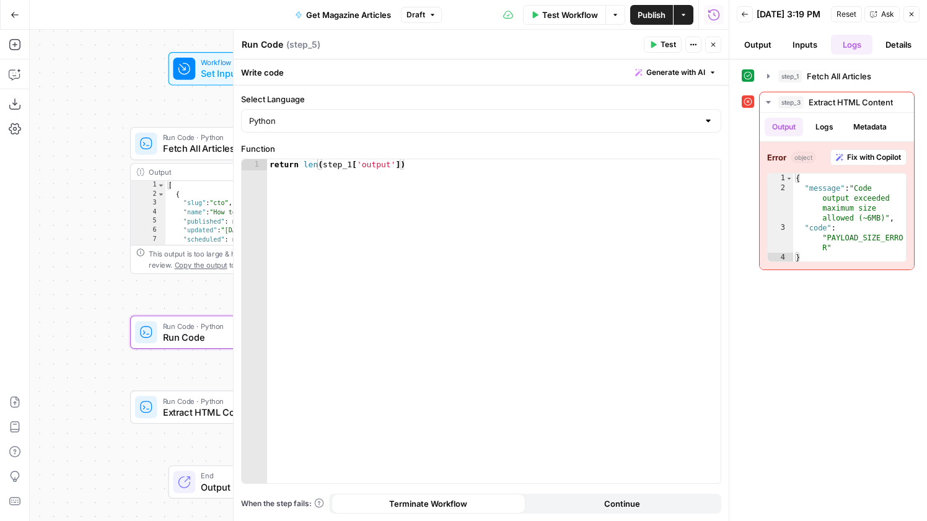
click at [712, 48] on icon "button" at bounding box center [713, 44] width 7 height 7
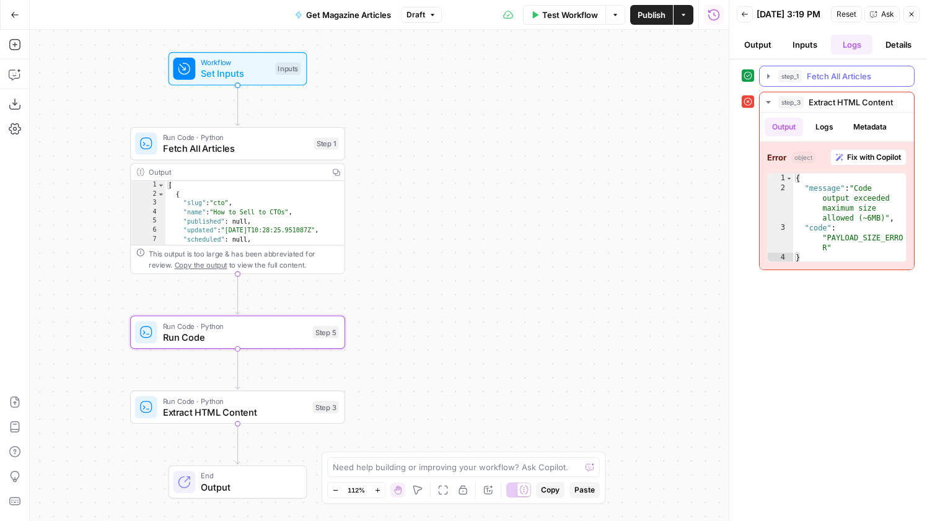
click at [789, 73] on button "step_1 Fetch All Articles 3 seconds / 1 tasks" at bounding box center [837, 76] width 154 height 20
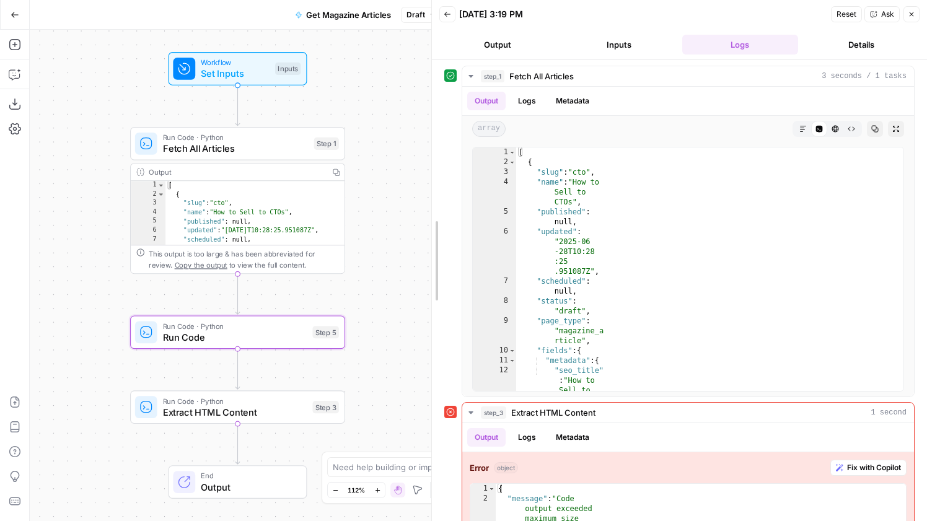
drag, startPoint x: 727, startPoint y: 125, endPoint x: 293, endPoint y: 209, distance: 441.9
click at [293, 209] on body "Apollo New Home Browse Insights Opportunities Your Data Recent Grids AEO Questi…" at bounding box center [463, 260] width 927 height 521
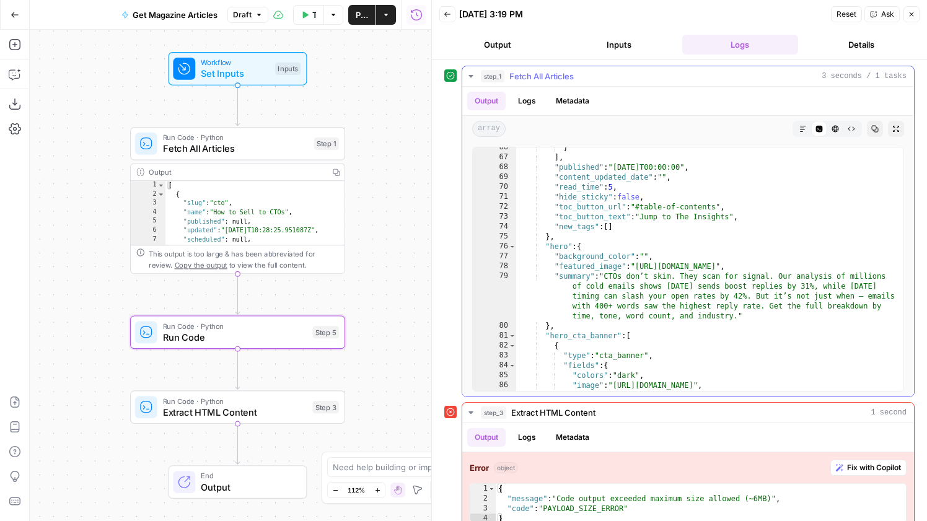
scroll to position [17, 0]
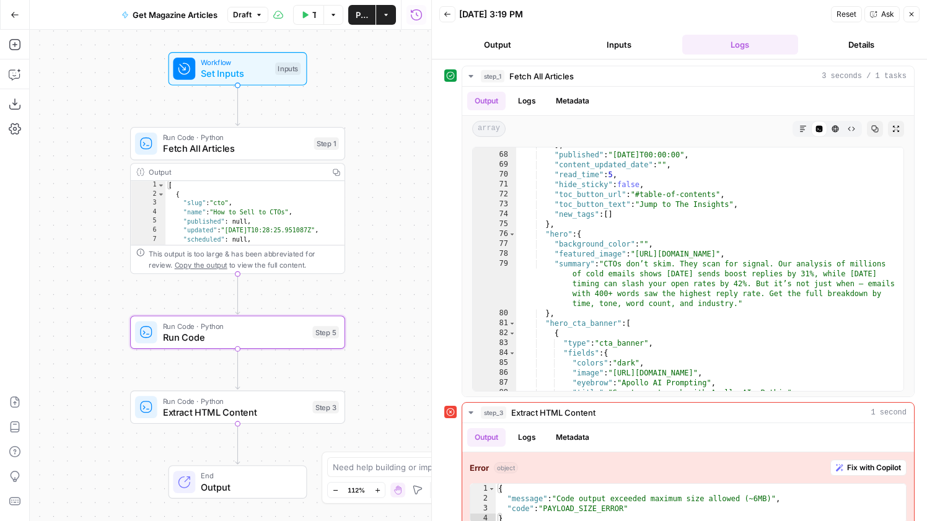
click at [248, 416] on span "Extract HTML Content" at bounding box center [235, 412] width 144 height 14
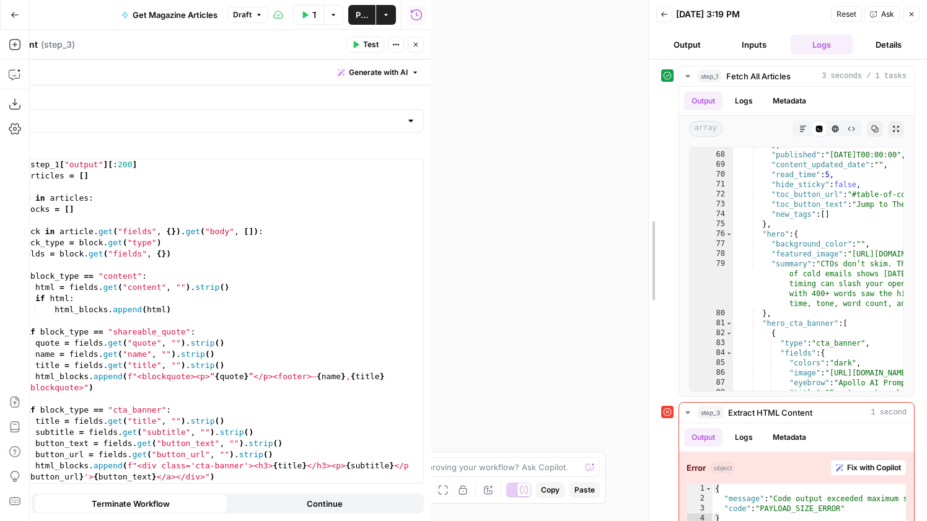
drag, startPoint x: 431, startPoint y: 223, endPoint x: 663, endPoint y: 275, distance: 238.0
click at [655, 275] on div at bounding box center [649, 260] width 12 height 521
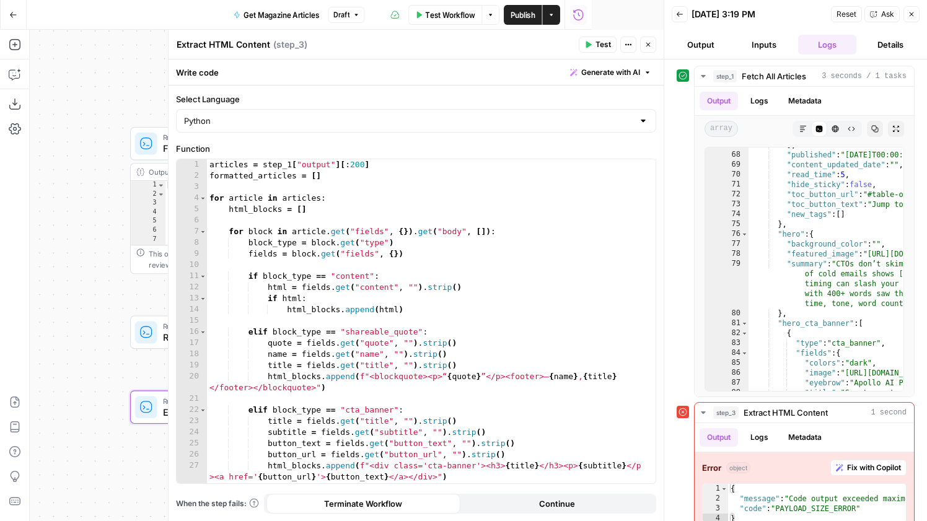
scroll to position [7, 0]
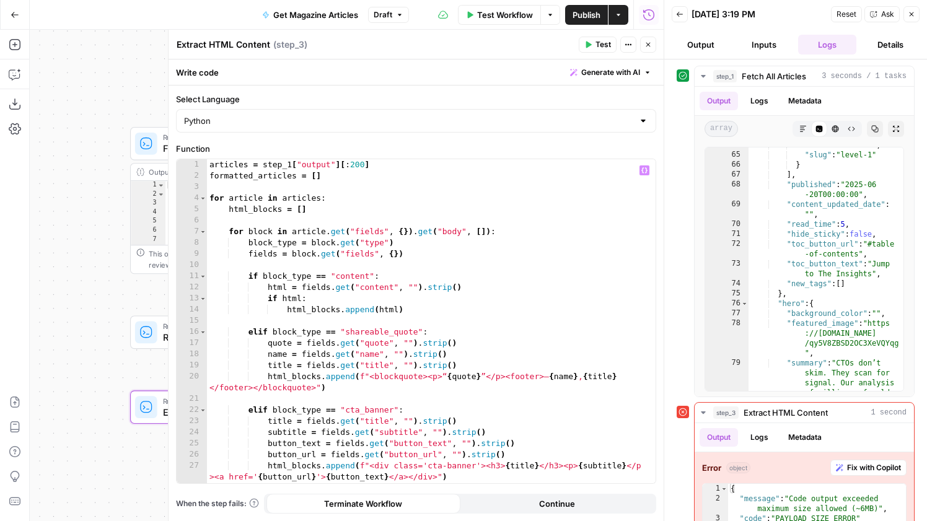
type textarea "**********"
click at [367, 165] on div "articles = step_1 [ "output" ] [ : 200 ] formatted_articles = [ ] for article i…" at bounding box center [431, 332] width 449 height 346
click at [651, 48] on icon "button" at bounding box center [647, 44] width 7 height 7
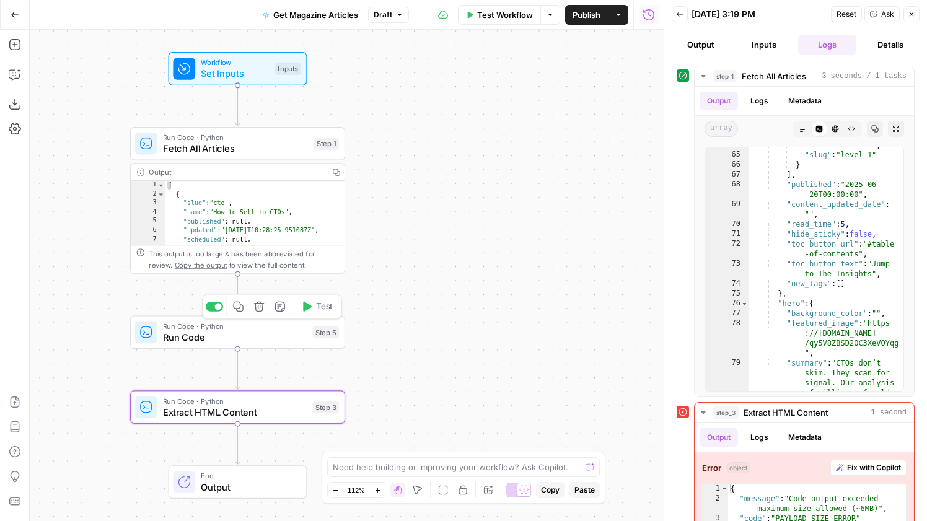
click at [333, 312] on button "Test" at bounding box center [316, 306] width 43 height 18
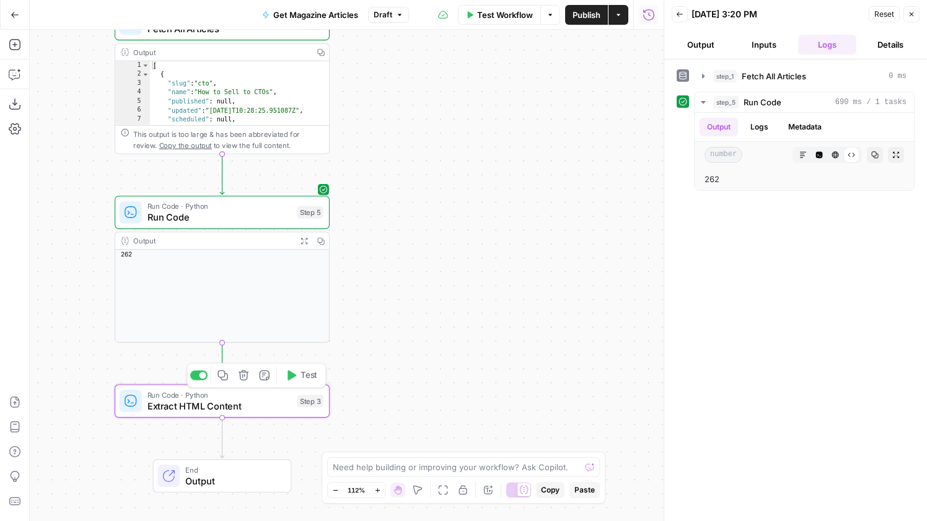
click at [197, 413] on div "Run Code · Python Extract HTML Content Step 3 Copy step Delete step Add Note Te…" at bounding box center [222, 400] width 215 height 33
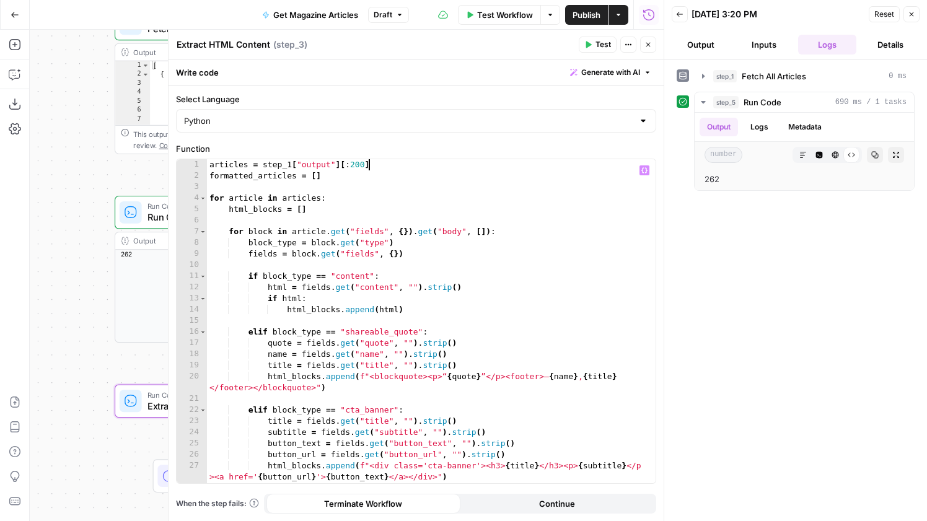
click at [367, 167] on div "articles = step_1 [ "output" ] [ : 200 ] formatted_articles = [ ] for article i…" at bounding box center [431, 332] width 449 height 346
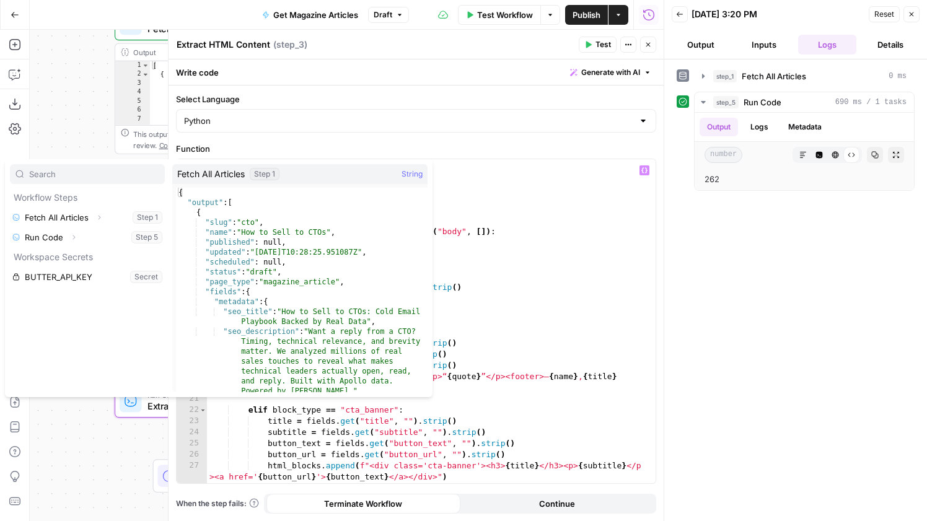
click at [489, 167] on div "articles = step_1 [ "output" ] [ : 200 ] / formatted_articles = [ ] for article…" at bounding box center [431, 332] width 449 height 346
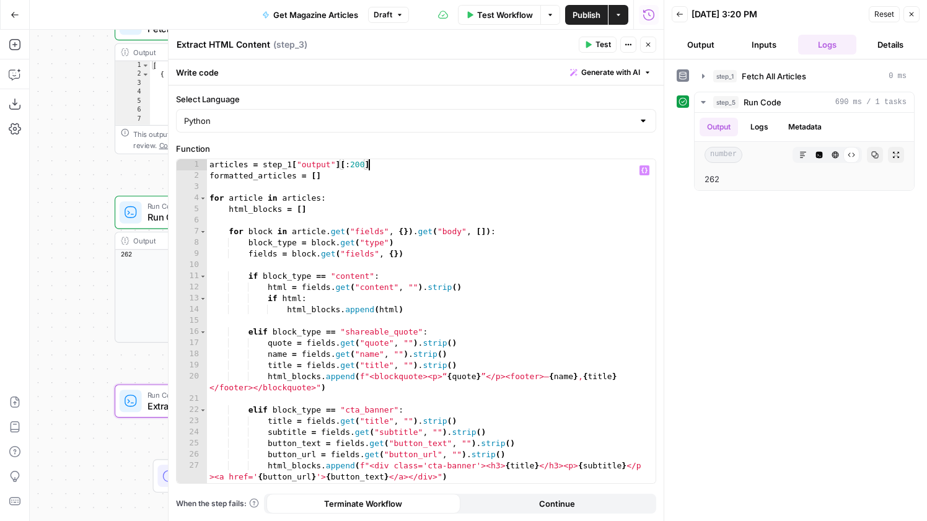
click at [371, 168] on div "articles = step_1 [ "output" ] [ : 200 ] formatted_articles = [ ] for article i…" at bounding box center [431, 332] width 449 height 346
click at [366, 168] on div "articles = step_1 [ "output" ] [ : 200 ] formatted_articles = [ ] for article i…" at bounding box center [431, 332] width 449 height 346
type textarea "**********"
click at [594, 40] on button "Test" at bounding box center [598, 45] width 38 height 16
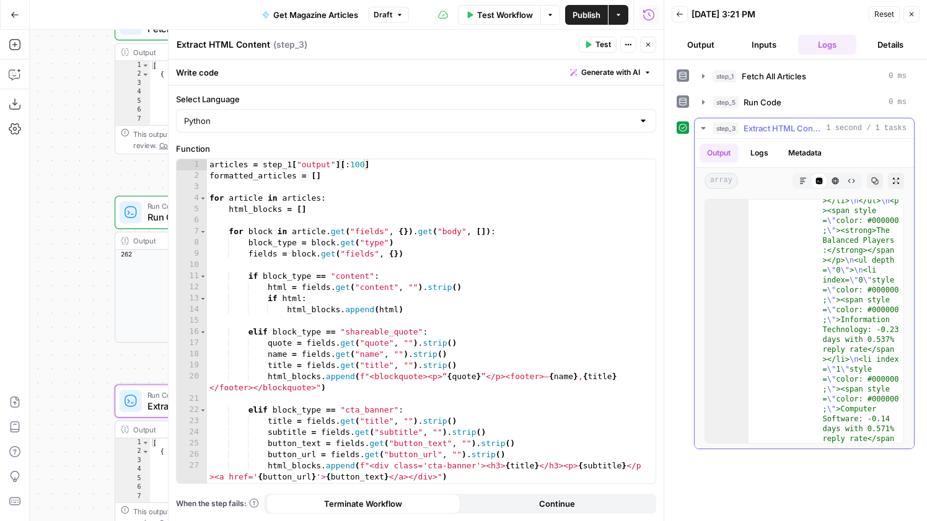
scroll to position [102, 0]
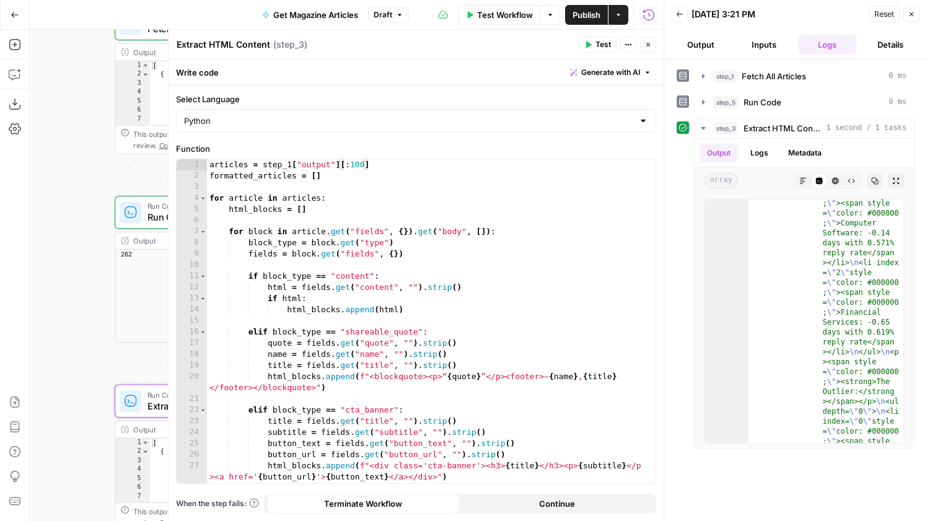
click at [9, 17] on button "Go Back" at bounding box center [15, 15] width 22 height 22
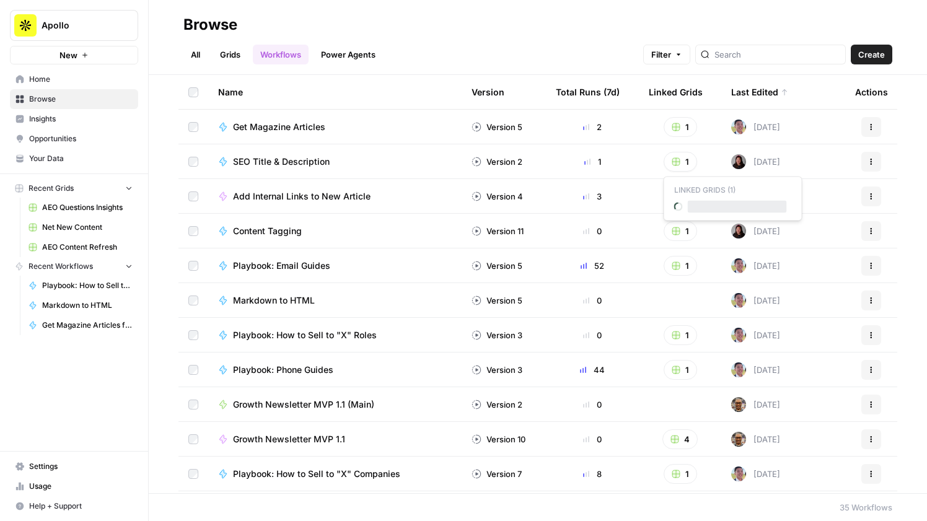
click at [679, 159] on rect "button" at bounding box center [675, 161] width 7 height 7
click at [781, 50] on input "search" at bounding box center [777, 54] width 126 height 12
click at [353, 193] on span "Add Internal Links to New Article" at bounding box center [302, 196] width 138 height 12
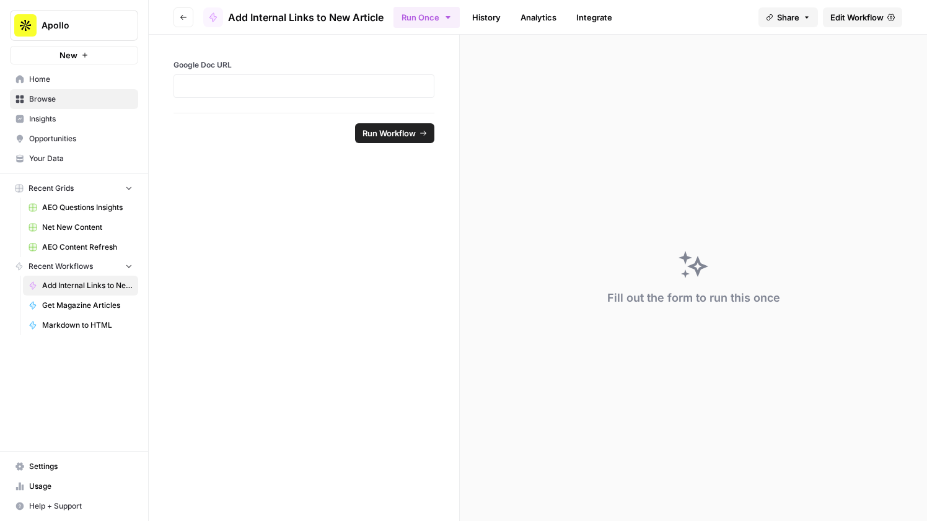
click at [460, 24] on ul "Run Once History Analytics Integrate" at bounding box center [506, 17] width 226 height 24
click at [475, 24] on link "History" at bounding box center [486, 17] width 43 height 20
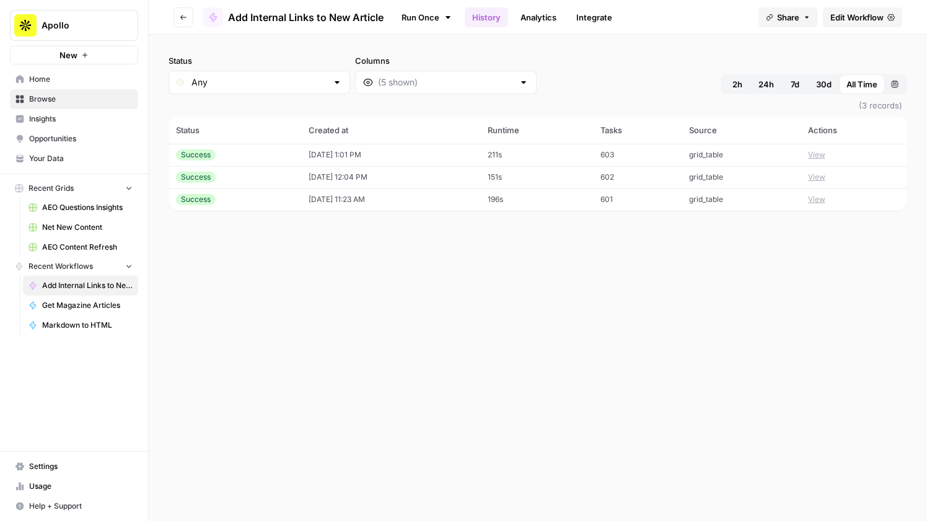
click at [536, 9] on link "Analytics" at bounding box center [538, 17] width 51 height 20
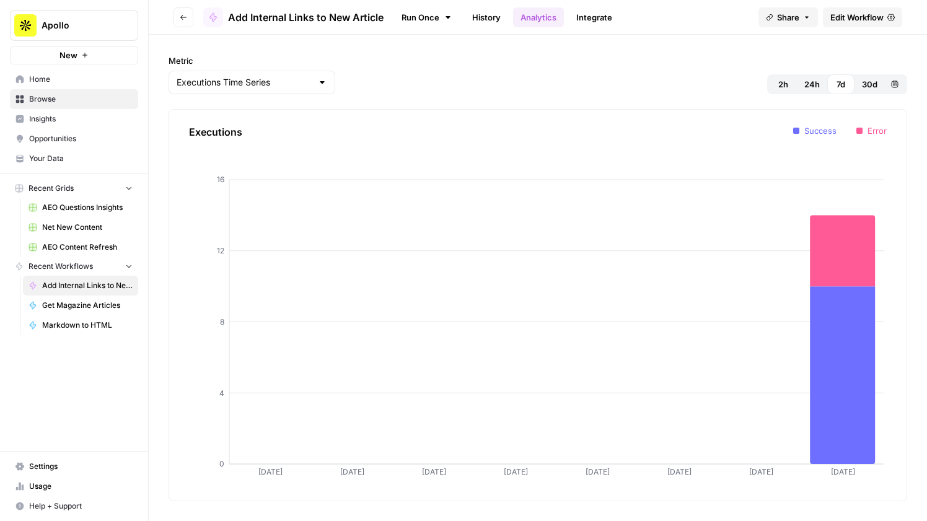
click at [609, 8] on link "Integrate" at bounding box center [594, 17] width 51 height 20
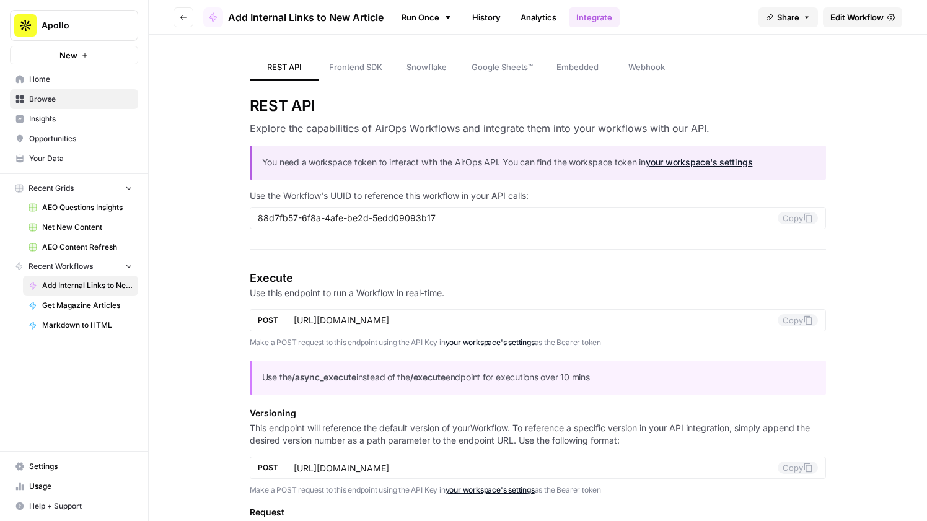
click at [179, 17] on div "Close sidebar" at bounding box center [196, 24] width 64 height 21
click at [185, 5] on header "Go back Add Internal Links to New Article Run Once History Analytics Integrate …" at bounding box center [538, 17] width 778 height 35
click at [185, 11] on button "Go back" at bounding box center [184, 17] width 20 height 20
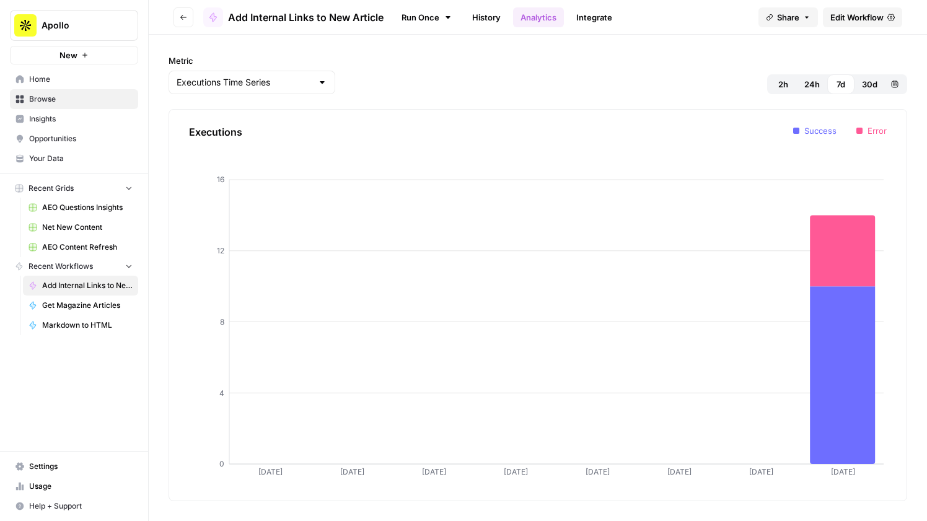
click at [185, 12] on button "Go back" at bounding box center [184, 17] width 20 height 20
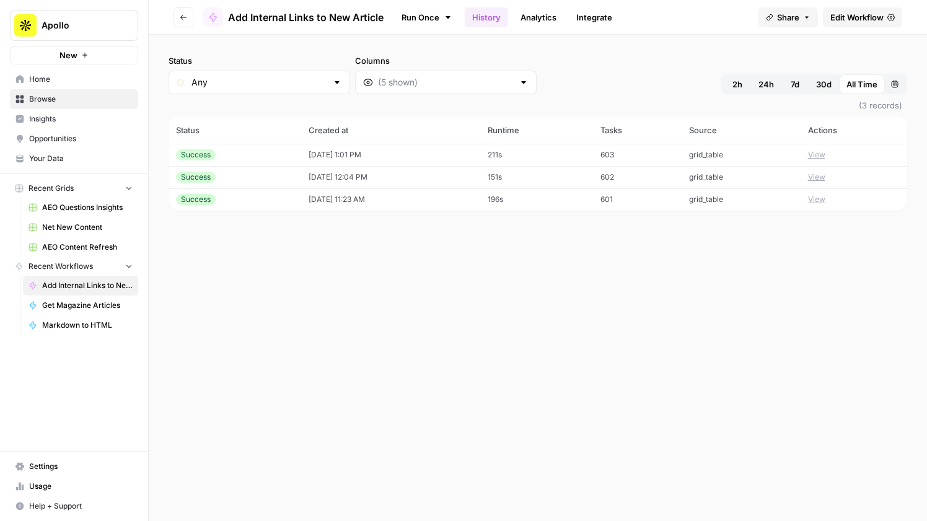
click at [180, 15] on icon "button" at bounding box center [183, 17] width 7 height 7
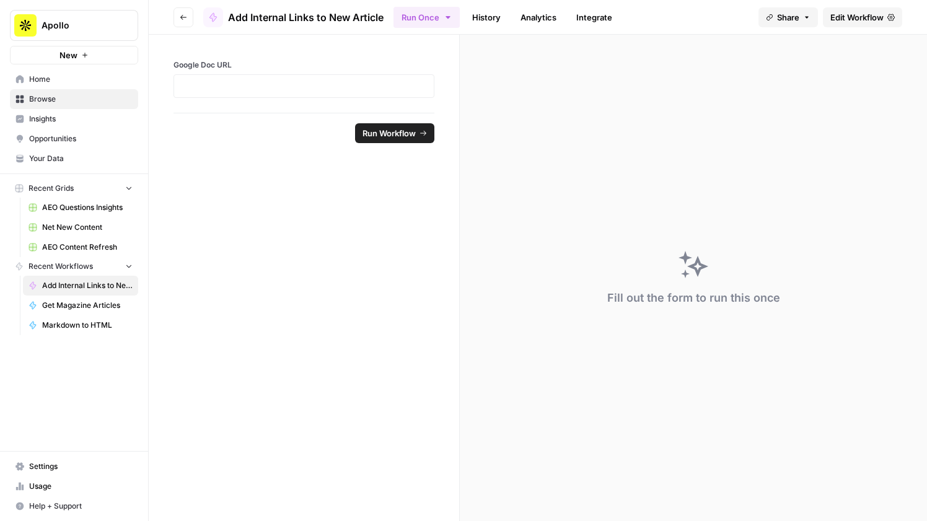
click at [180, 16] on icon "button" at bounding box center [183, 17] width 7 height 7
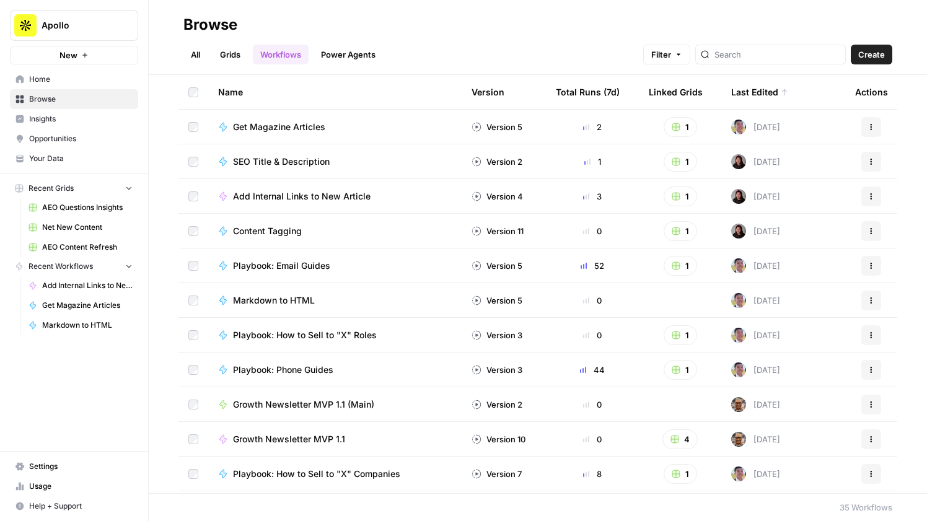
click at [304, 123] on span "Get Magazine Articles" at bounding box center [279, 127] width 92 height 12
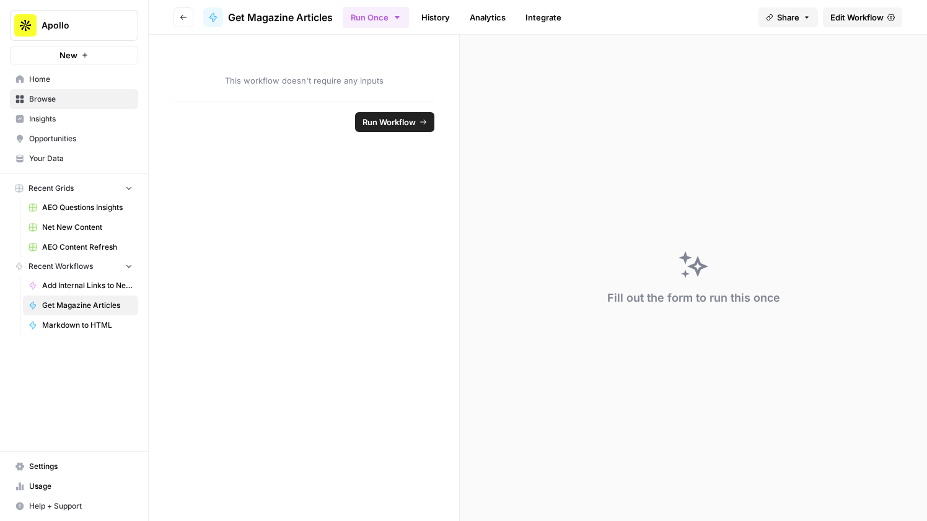
click at [441, 17] on link "History" at bounding box center [435, 17] width 43 height 20
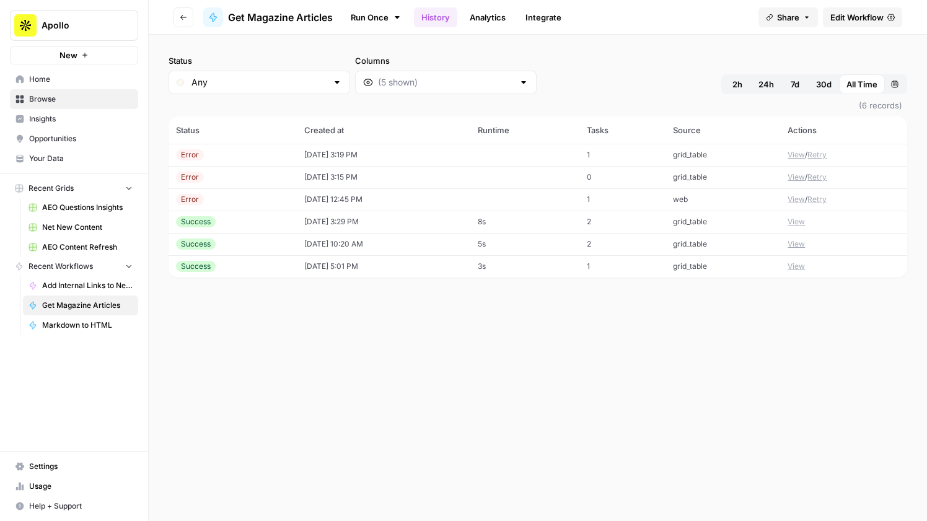
click at [185, 20] on icon "button" at bounding box center [183, 17] width 7 height 7
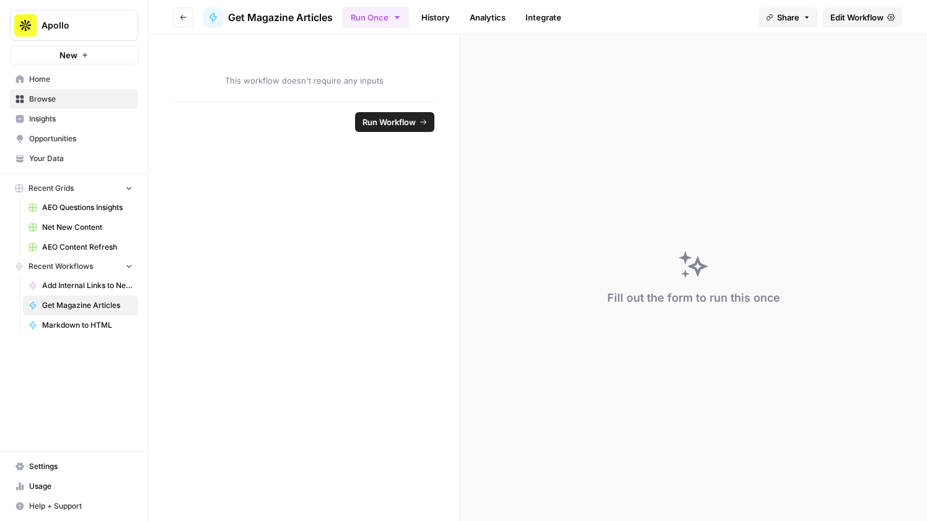
click at [187, 23] on button "Go back" at bounding box center [184, 17] width 20 height 20
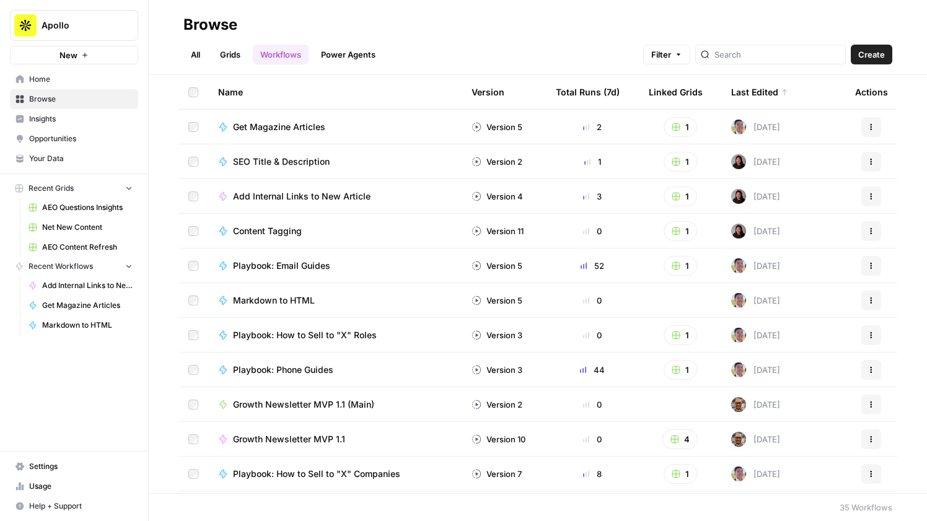
click at [747, 61] on div at bounding box center [770, 55] width 151 height 20
type input "magazine"
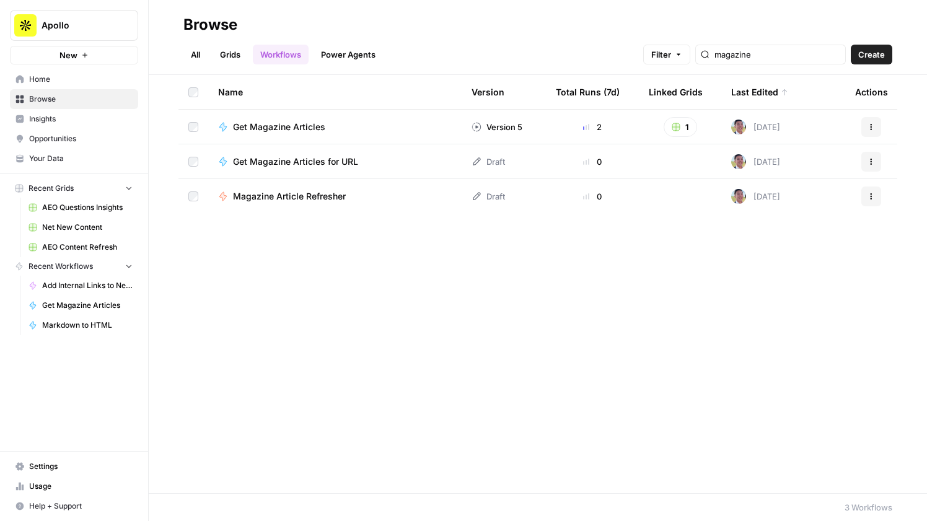
click at [309, 196] on span "Magazine Article Refresher" at bounding box center [289, 196] width 113 height 12
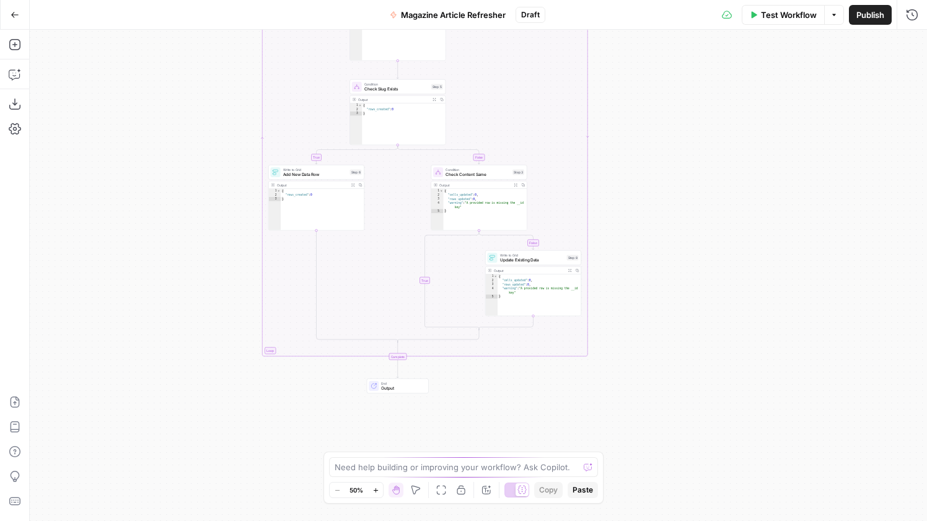
click at [19, 24] on button "Go Back" at bounding box center [15, 15] width 22 height 22
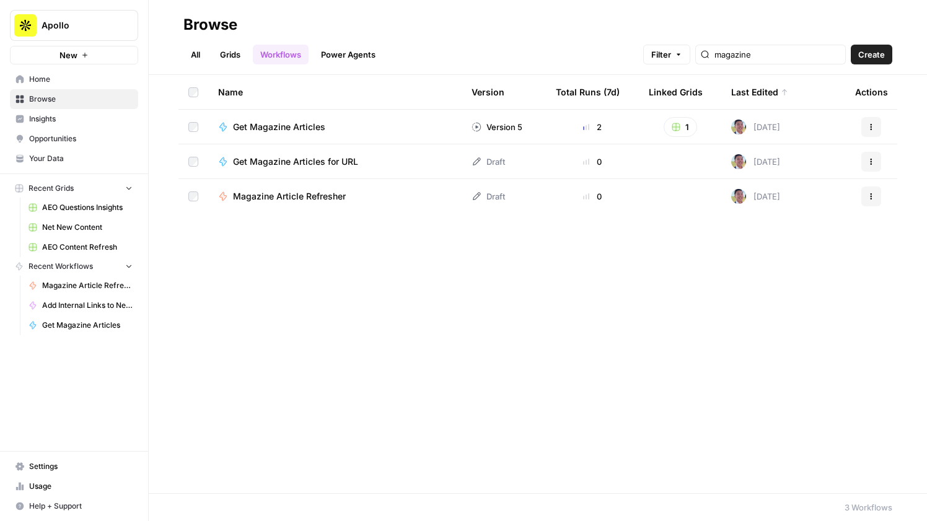
click at [323, 159] on span "Get Magazine Articles for URL" at bounding box center [295, 162] width 125 height 12
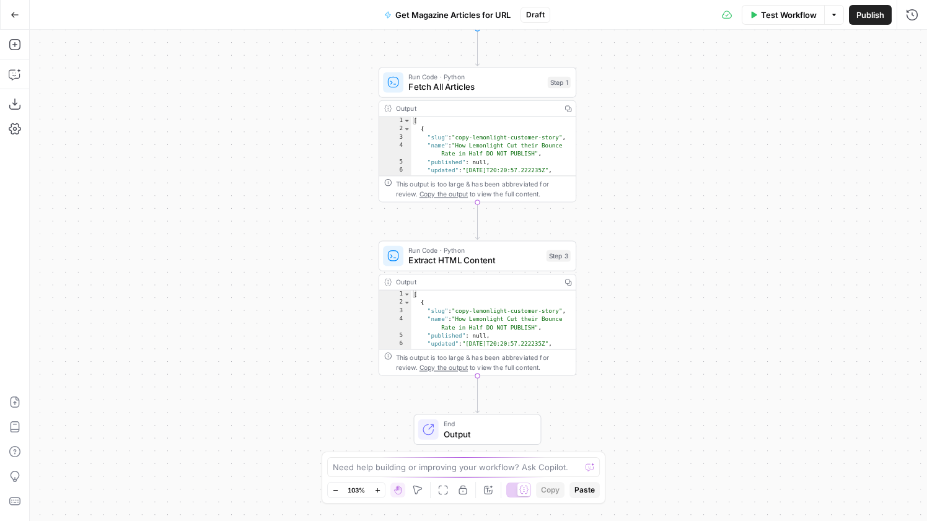
click at [526, 11] on div "Draft" at bounding box center [536, 15] width 30 height 16
click at [12, 14] on icon "button" at bounding box center [15, 15] width 9 height 9
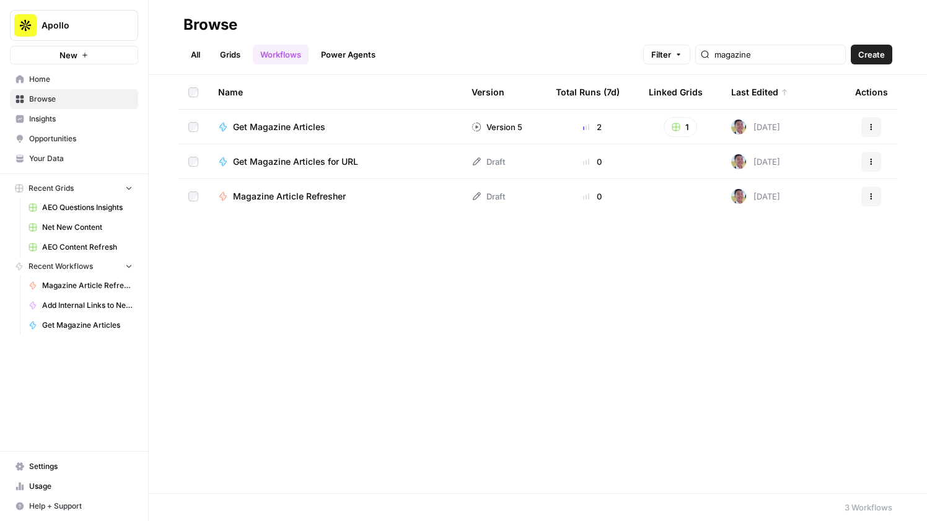
click at [288, 128] on span "Get Magazine Articles" at bounding box center [279, 127] width 92 height 12
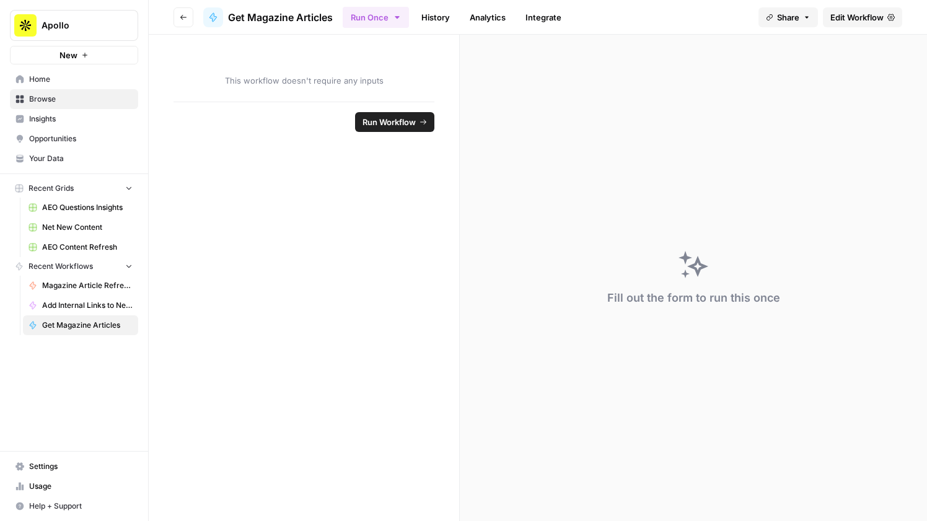
click at [861, 11] on span "Edit Workflow" at bounding box center [856, 17] width 53 height 12
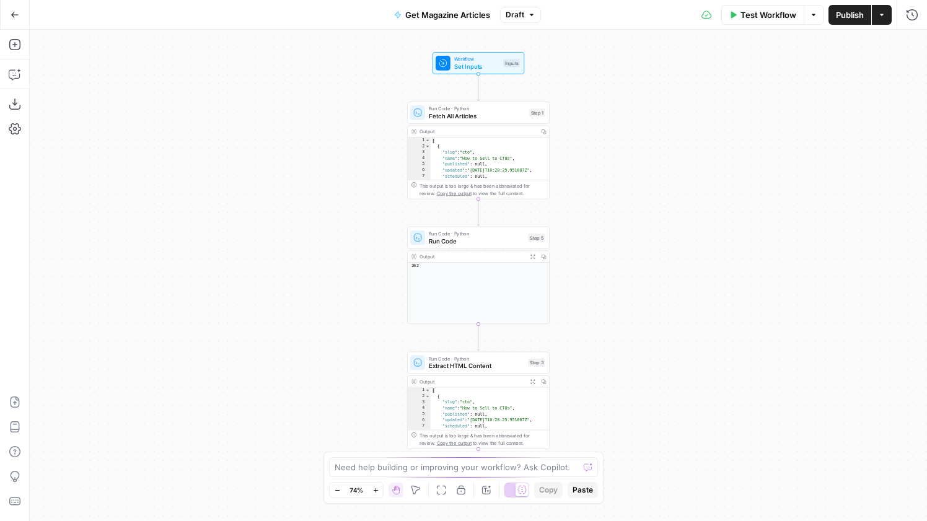
click at [910, 30] on div "Workflow Set Inputs Inputs Run Code · Python Fetch All Articles Step 1 Output C…" at bounding box center [478, 275] width 897 height 491
click at [912, 9] on icon "button" at bounding box center [912, 14] width 11 height 11
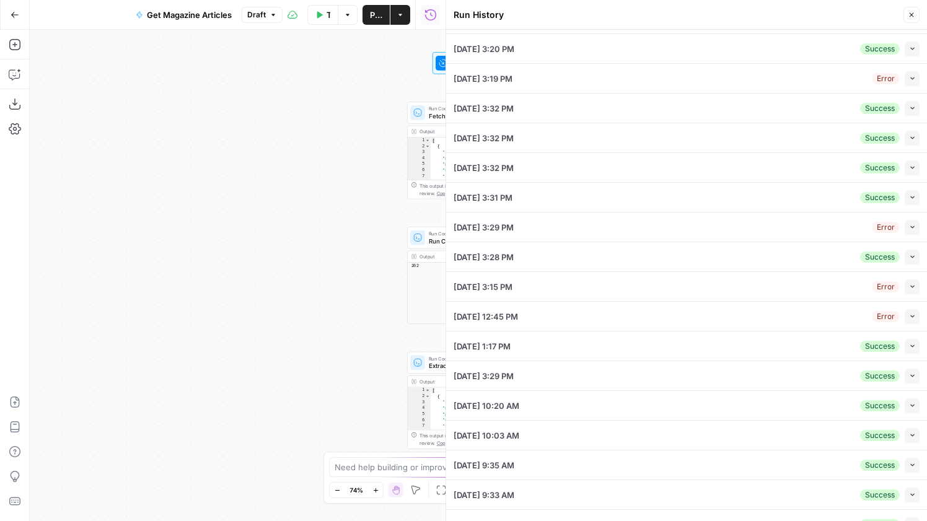
scroll to position [25, 0]
click at [906, 315] on button "Collapse" at bounding box center [912, 317] width 15 height 15
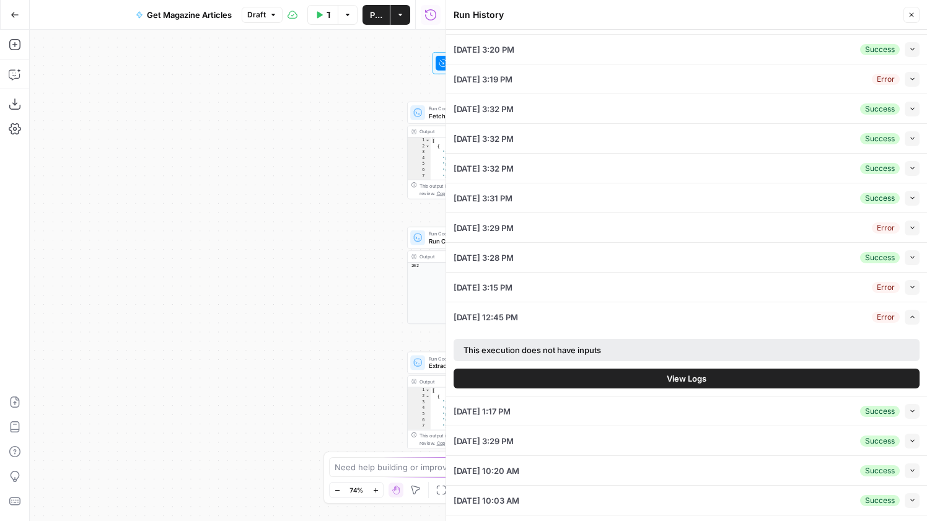
click at [724, 379] on button "View Logs" at bounding box center [687, 379] width 466 height 20
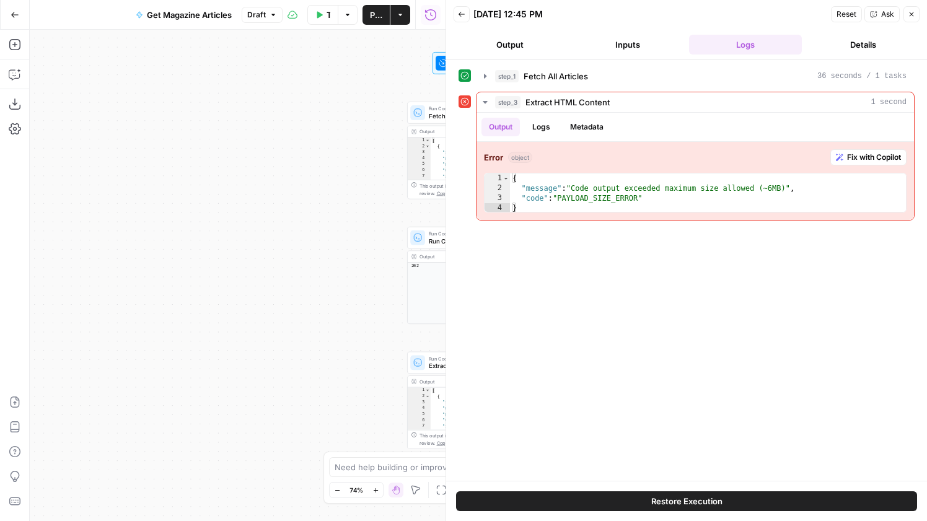
click at [457, 15] on button "Back" at bounding box center [462, 14] width 16 height 16
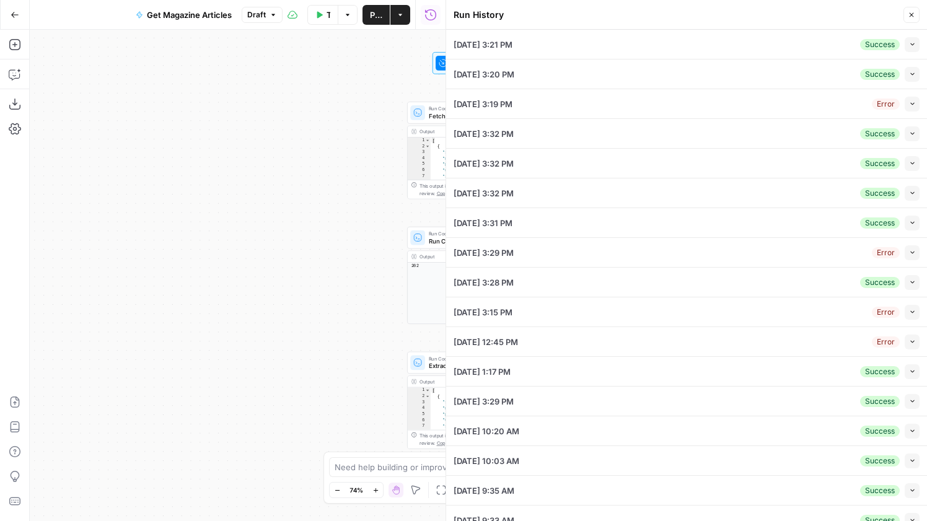
click at [905, 369] on button "Collapse" at bounding box center [912, 371] width 15 height 15
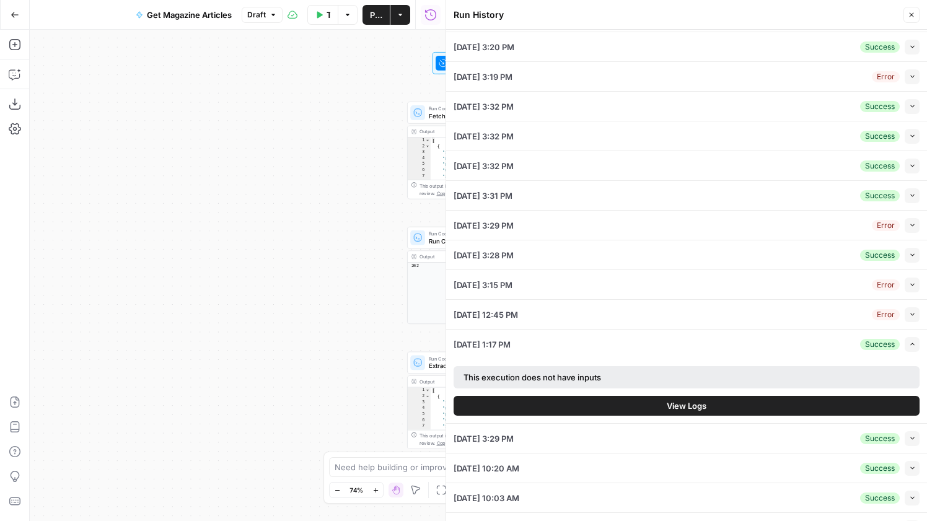
scroll to position [29, 0]
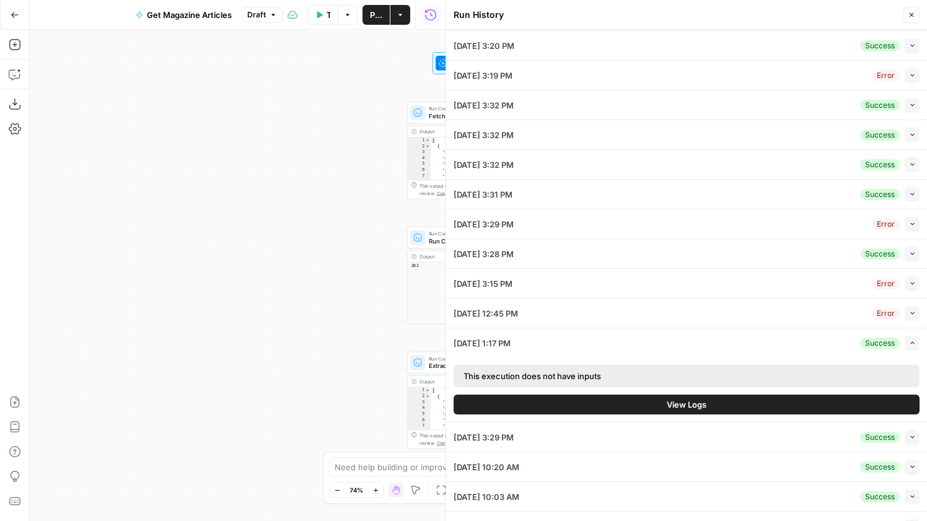
click at [662, 402] on button "View Logs" at bounding box center [687, 405] width 466 height 20
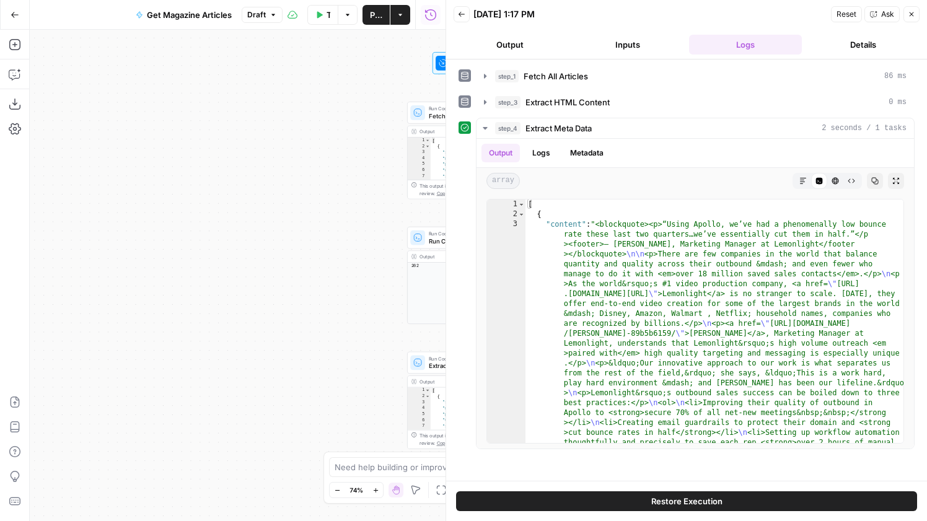
click at [319, 170] on div "Workflow Set Inputs Inputs Run Code · Python Fetch All Articles Step 1 Output C…" at bounding box center [238, 275] width 416 height 491
click at [908, 12] on icon "button" at bounding box center [911, 14] width 7 height 7
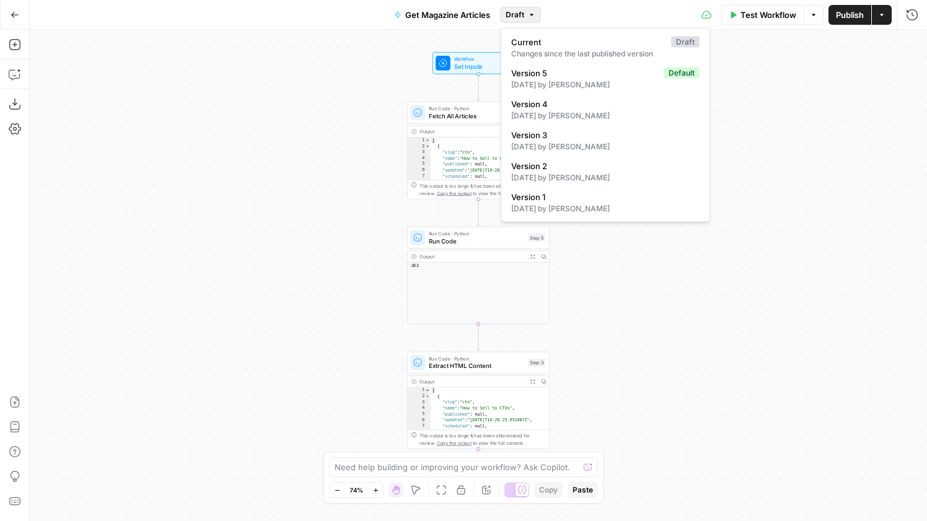
click at [525, 13] on button "Draft" at bounding box center [520, 15] width 41 height 16
click at [560, 85] on div "3 months ago by Nicholas Cabral" at bounding box center [605, 84] width 188 height 11
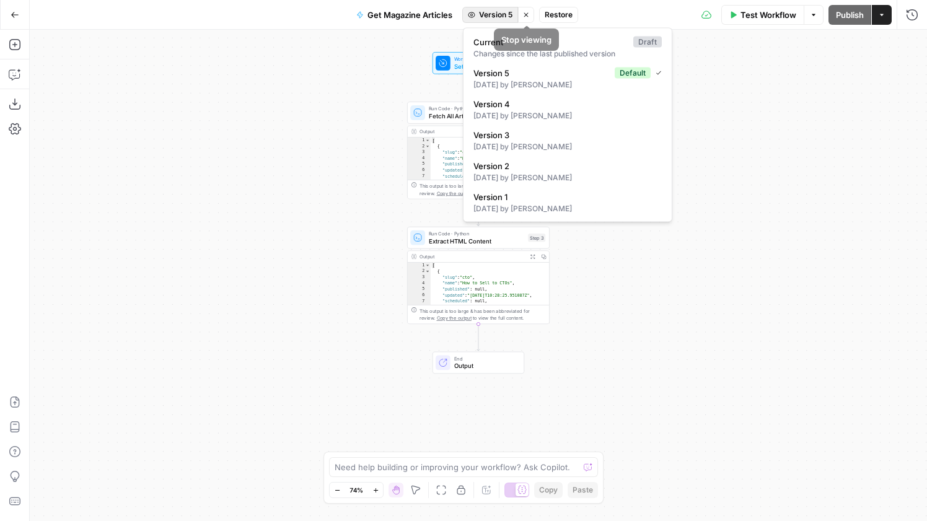
click at [504, 15] on span "Version 5" at bounding box center [495, 14] width 33 height 11
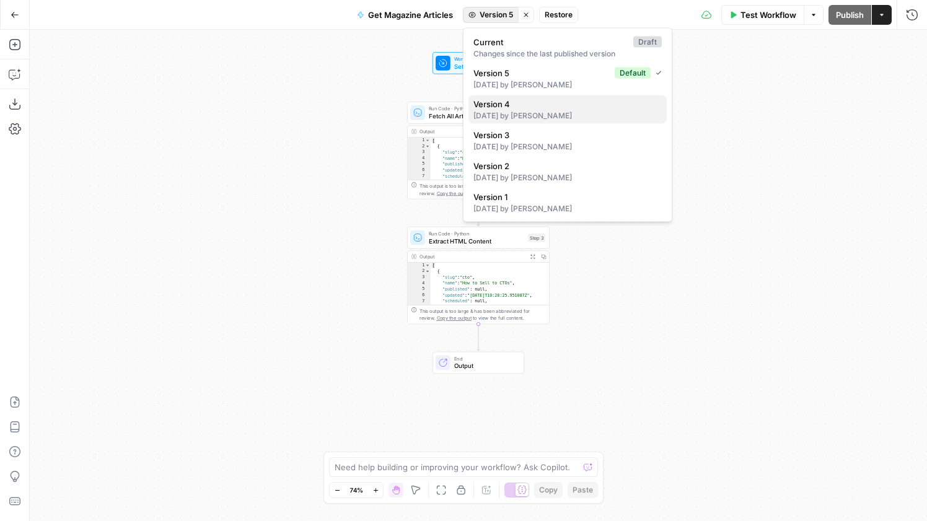
click at [542, 109] on span "Version 4" at bounding box center [564, 104] width 183 height 12
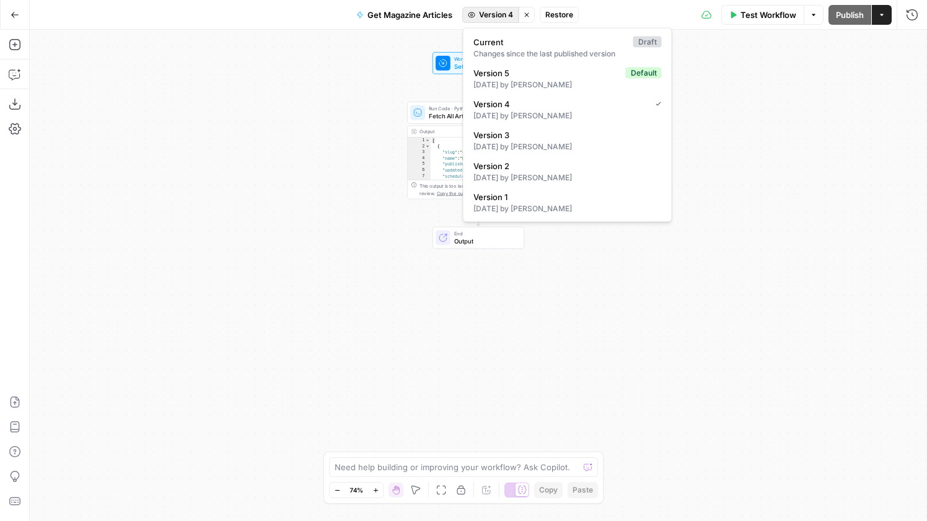
click at [494, 20] on button "Version 4" at bounding box center [490, 15] width 56 height 16
click at [547, 141] on div "3 months ago by Nicholas Cabral" at bounding box center [567, 146] width 188 height 11
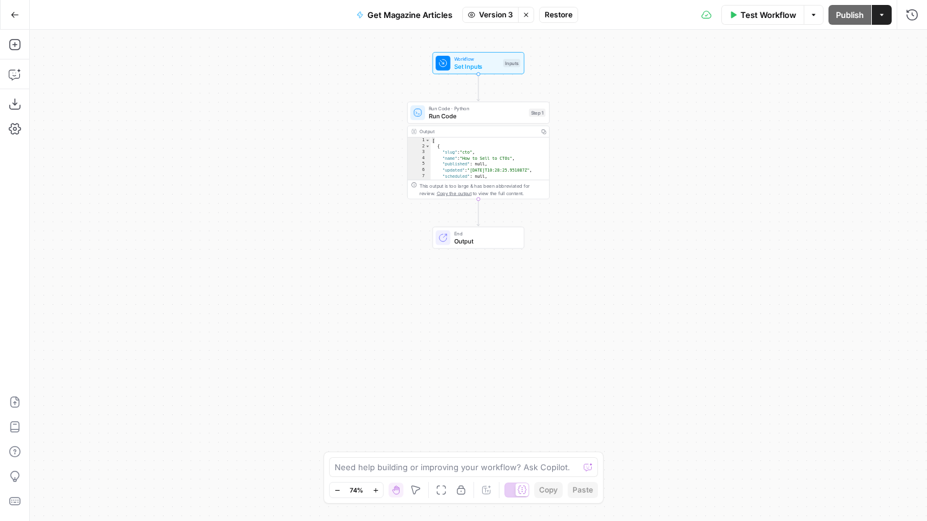
click at [485, 13] on span "Version 3" at bounding box center [496, 14] width 34 height 11
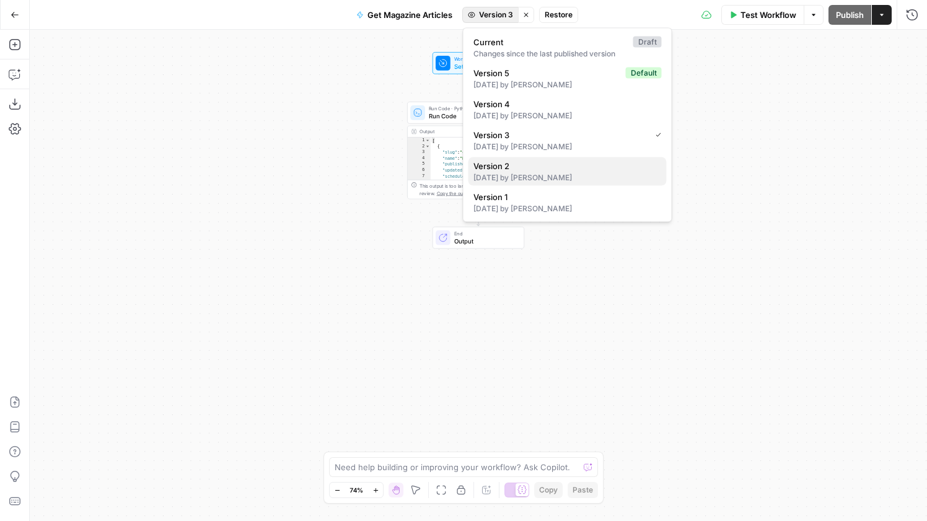
click at [530, 170] on span "Version 2" at bounding box center [564, 166] width 183 height 12
click at [493, 15] on span "Version 2" at bounding box center [495, 14] width 33 height 11
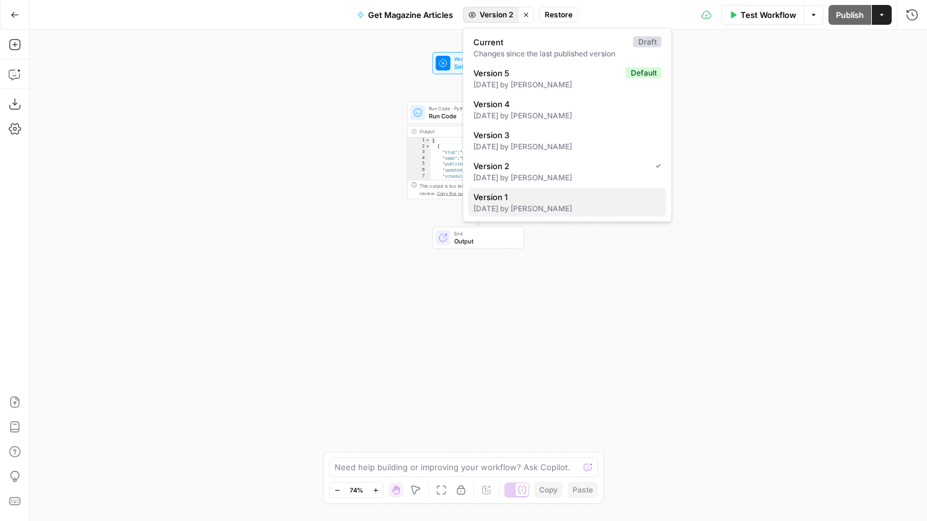
click at [512, 211] on div "3 months ago by Amr Shafik" at bounding box center [567, 208] width 188 height 11
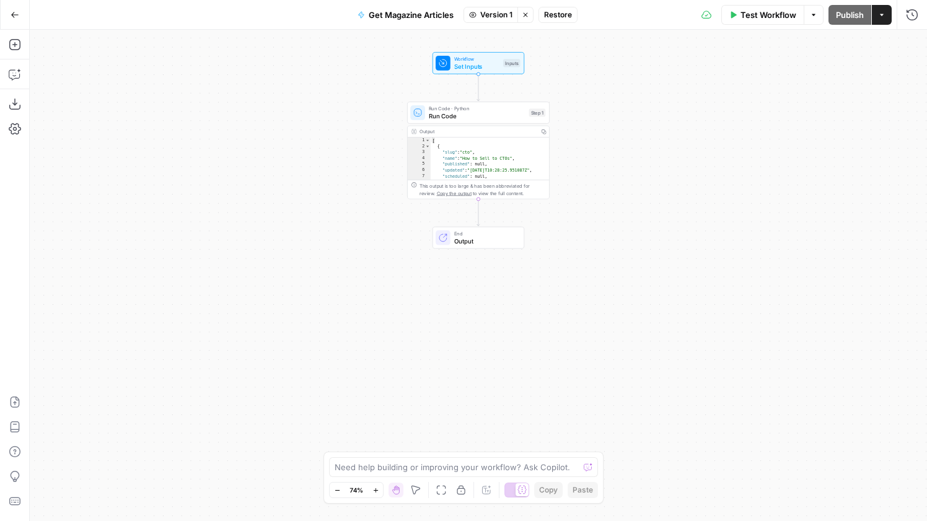
click at [491, 17] on span "Version 1" at bounding box center [496, 14] width 32 height 11
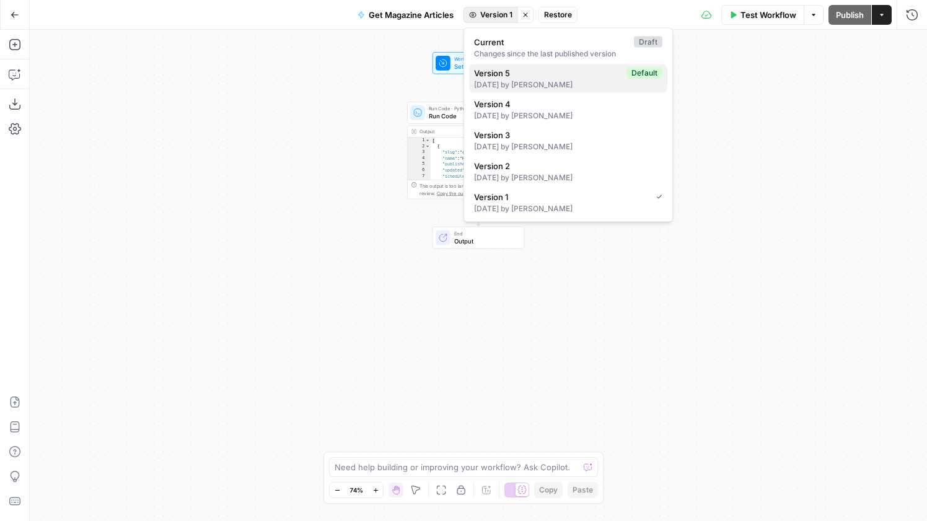
click at [526, 86] on div "3 months ago by Nicholas Cabral" at bounding box center [568, 84] width 188 height 11
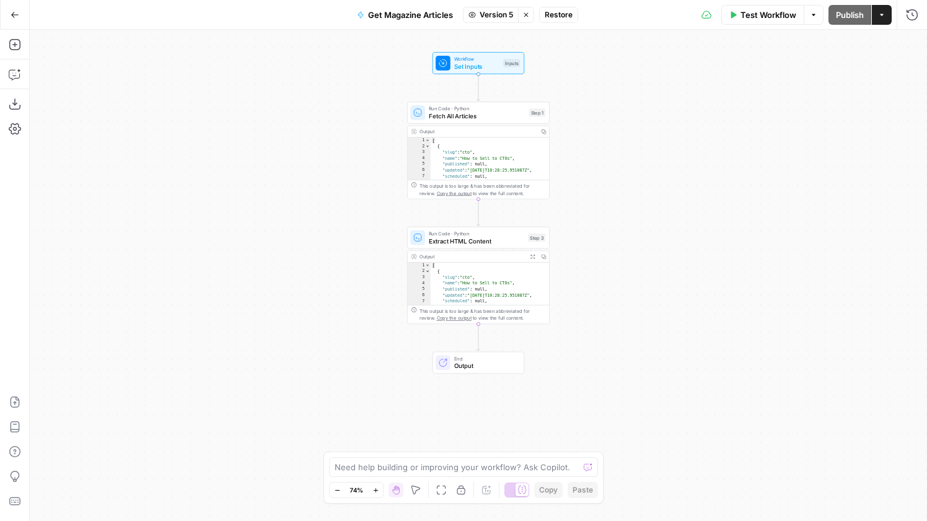
click at [528, 14] on icon "button" at bounding box center [525, 14] width 7 height 7
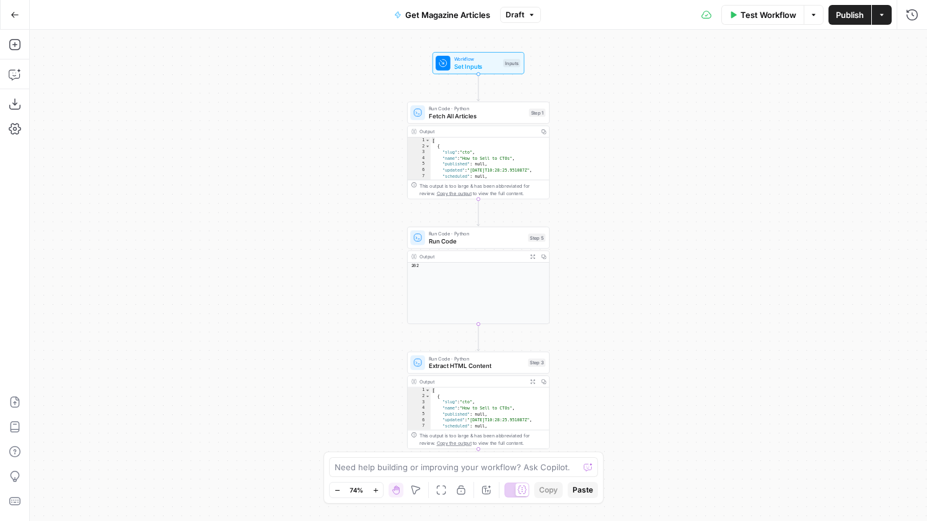
click at [513, 378] on div "Output" at bounding box center [472, 381] width 105 height 7
click at [514, 361] on span "Run Code · Python" at bounding box center [476, 358] width 95 height 7
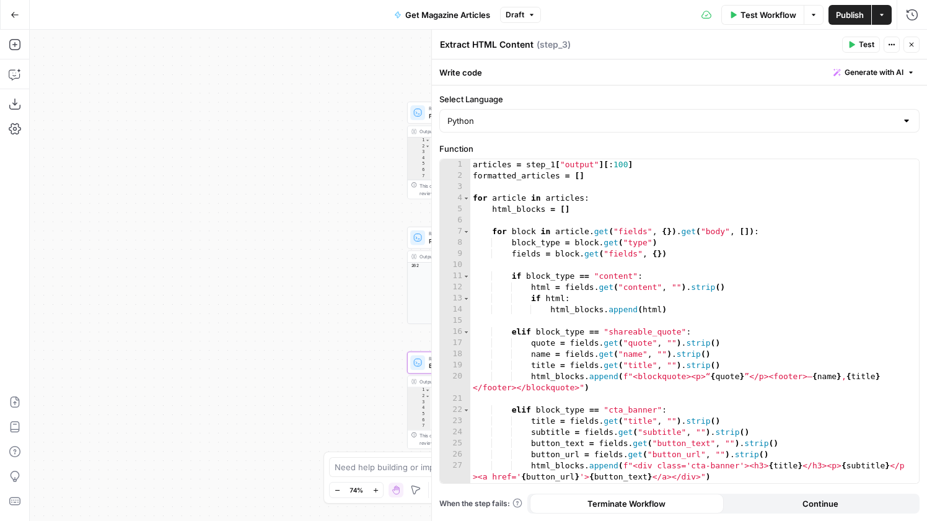
click at [862, 44] on span "Test" at bounding box center [866, 44] width 15 height 11
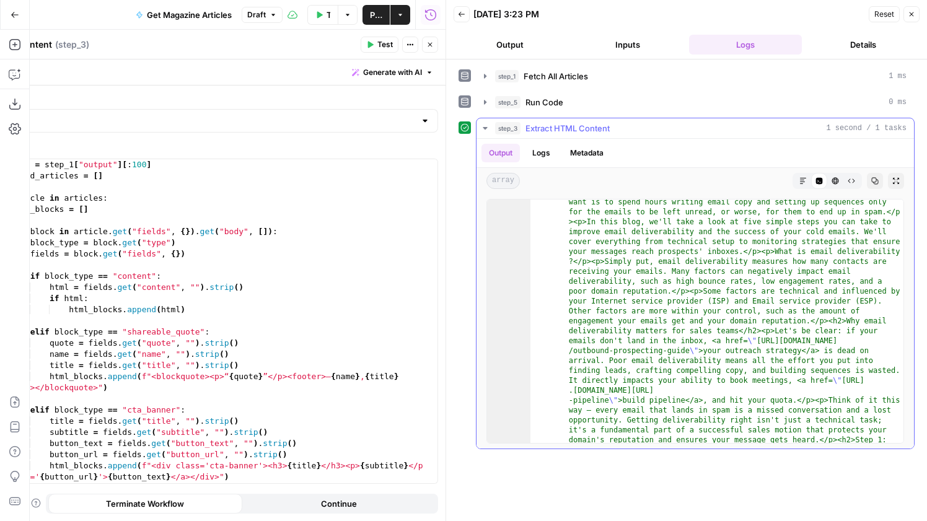
scroll to position [415, 0]
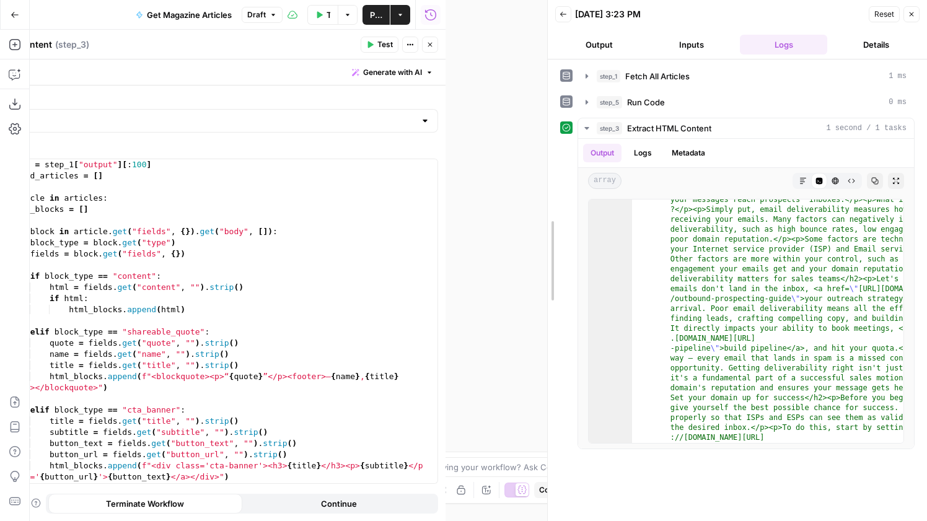
drag, startPoint x: 447, startPoint y: 258, endPoint x: 658, endPoint y: 278, distance: 211.7
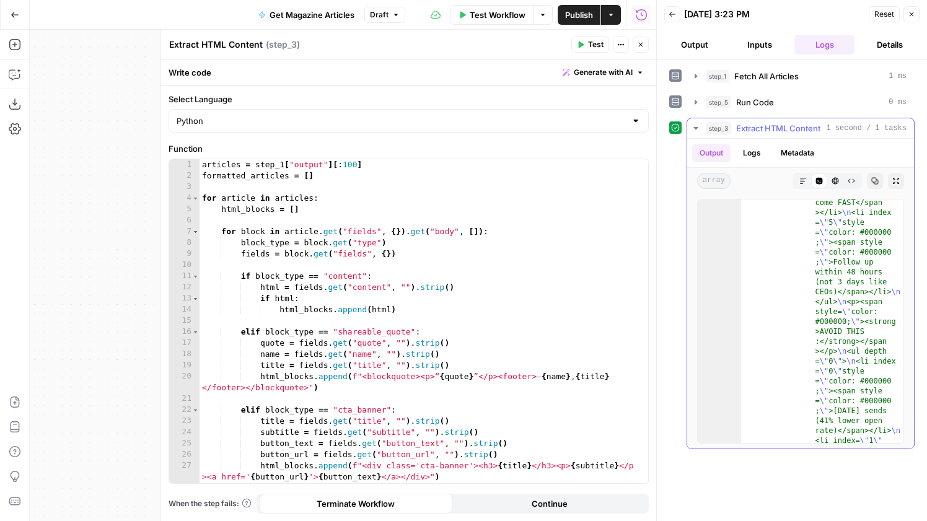
scroll to position [123, 0]
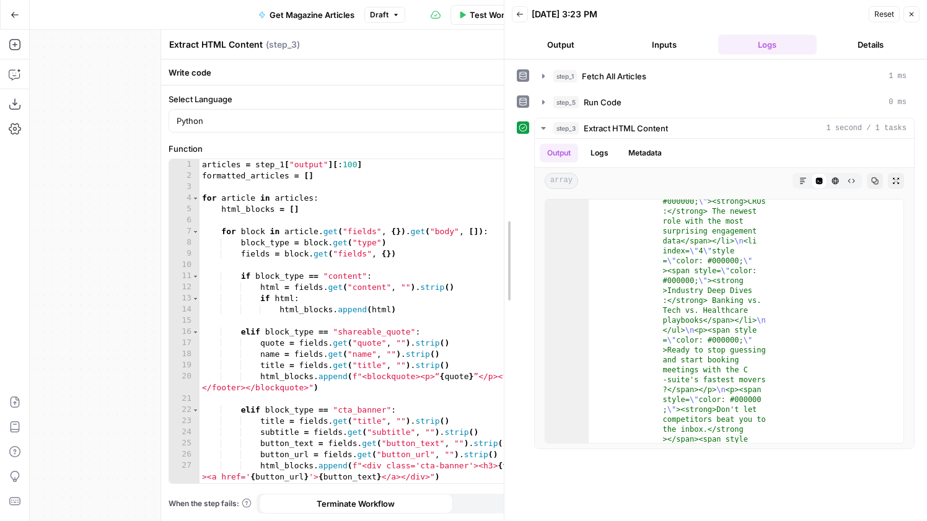
drag, startPoint x: 654, startPoint y: 268, endPoint x: 462, endPoint y: 253, distance: 192.7
click at [498, 253] on div at bounding box center [504, 260] width 12 height 521
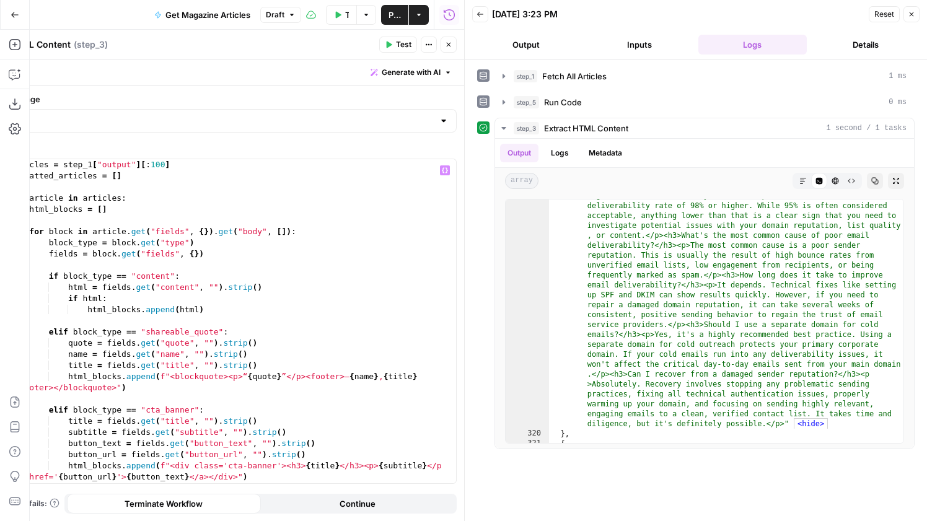
scroll to position [0, 0]
drag, startPoint x: 174, startPoint y: 165, endPoint x: 141, endPoint y: 168, distance: 33.0
click at [141, 168] on div "articles = step_1 [ "output" ] [ : 100 ] formatted_articles = [ ] for article i…" at bounding box center [231, 332] width 449 height 346
type textarea "**********"
click at [403, 46] on span "Test" at bounding box center [403, 44] width 15 height 11
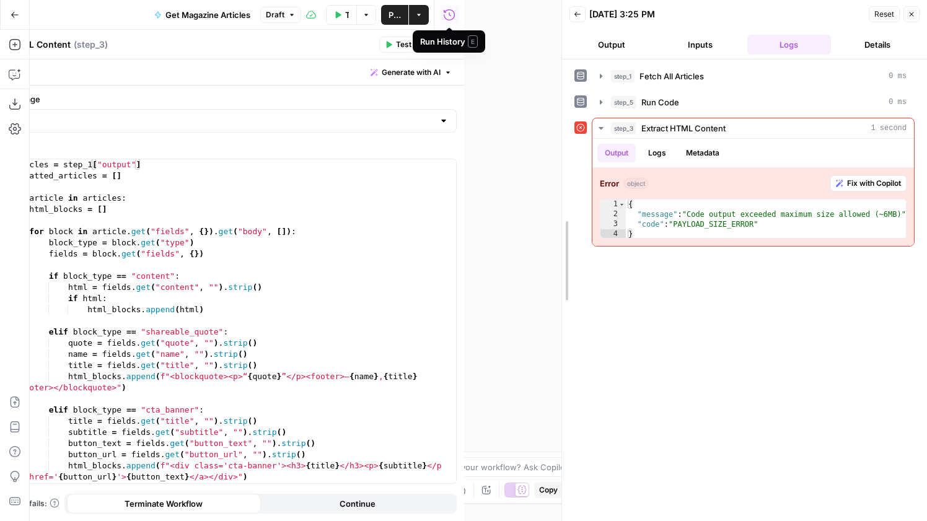
drag, startPoint x: 462, startPoint y: 233, endPoint x: 698, endPoint y: 275, distance: 240.3
click at [568, 275] on div at bounding box center [562, 260] width 12 height 521
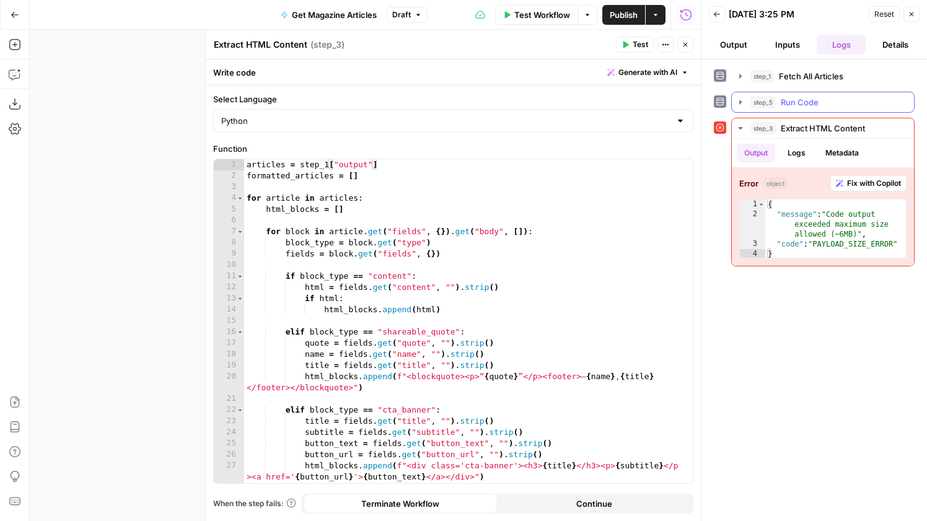
click at [812, 100] on span "Run Code" at bounding box center [800, 102] width 38 height 12
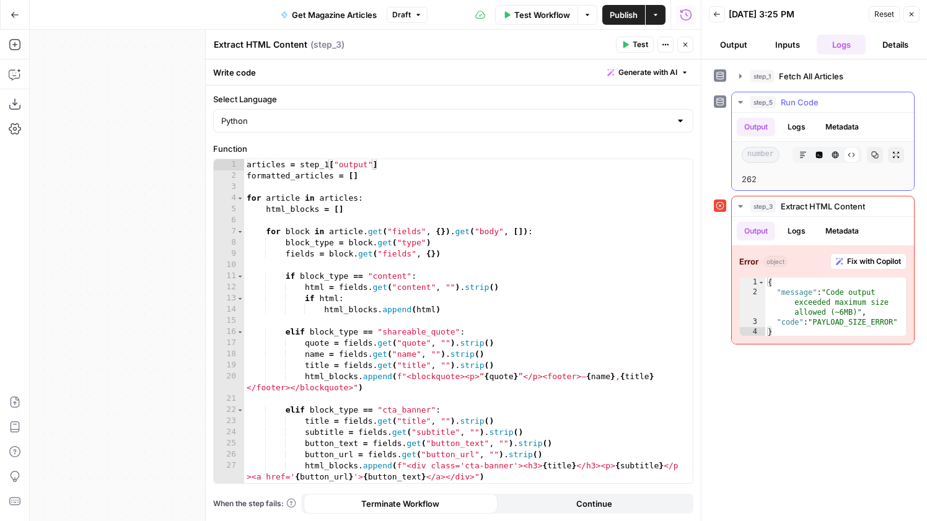
click at [811, 100] on span "Run Code" at bounding box center [800, 102] width 38 height 12
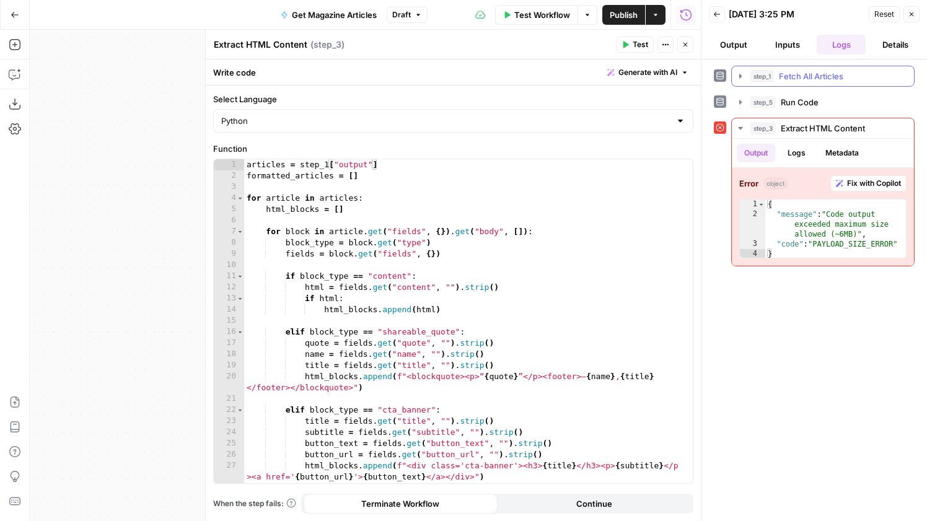
click at [808, 86] on button "step_1 Fetch All Articles 0 ms" at bounding box center [823, 76] width 182 height 20
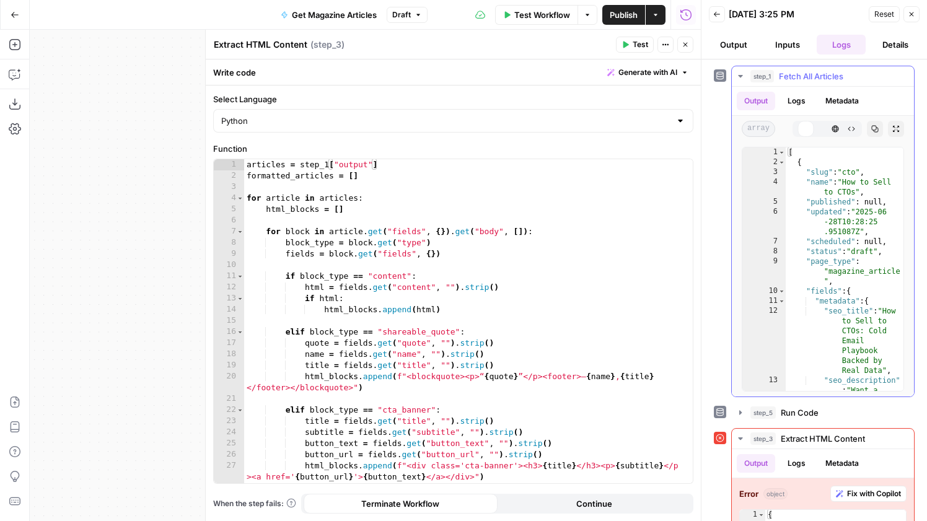
click at [808, 86] on button "step_1 Fetch All Articles 0 ms" at bounding box center [823, 76] width 182 height 20
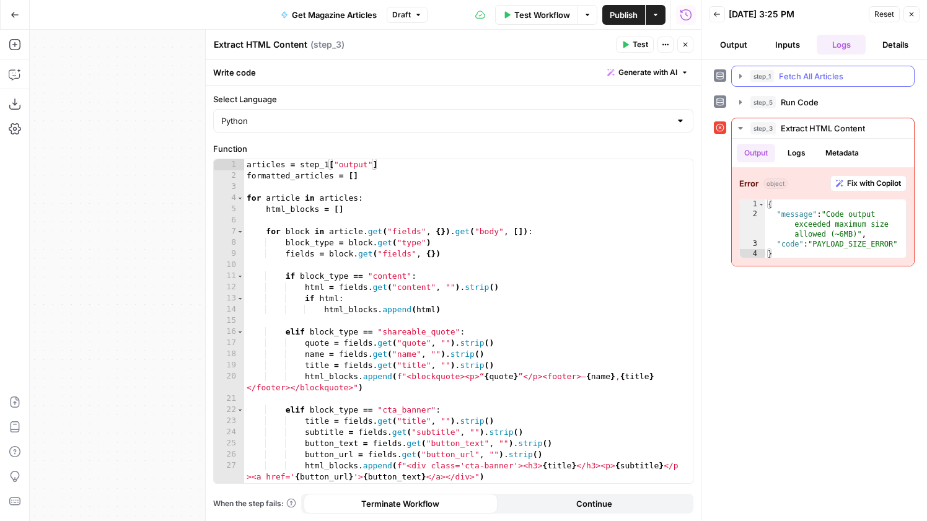
click at [808, 86] on button "step_1 Fetch All Articles 0 ms" at bounding box center [823, 76] width 182 height 20
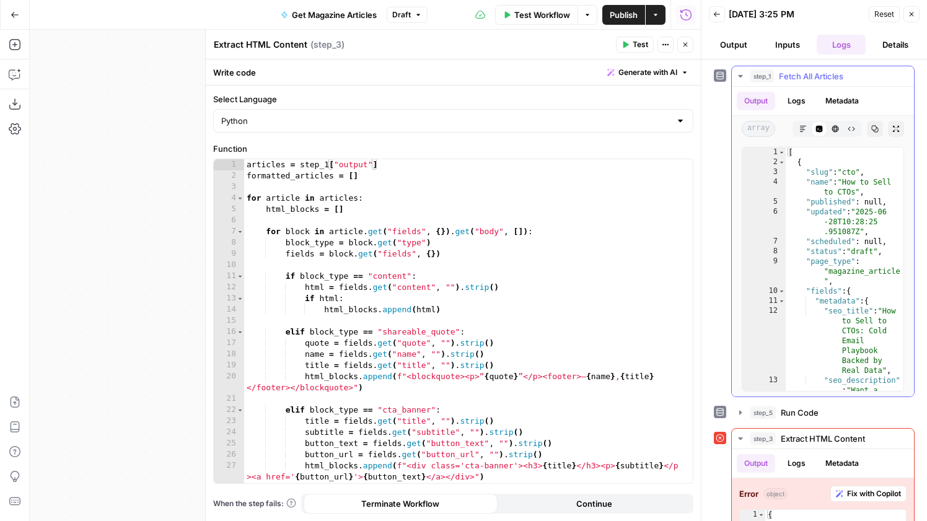
click at [808, 86] on button "step_1 Fetch All Articles 0 ms" at bounding box center [823, 76] width 182 height 20
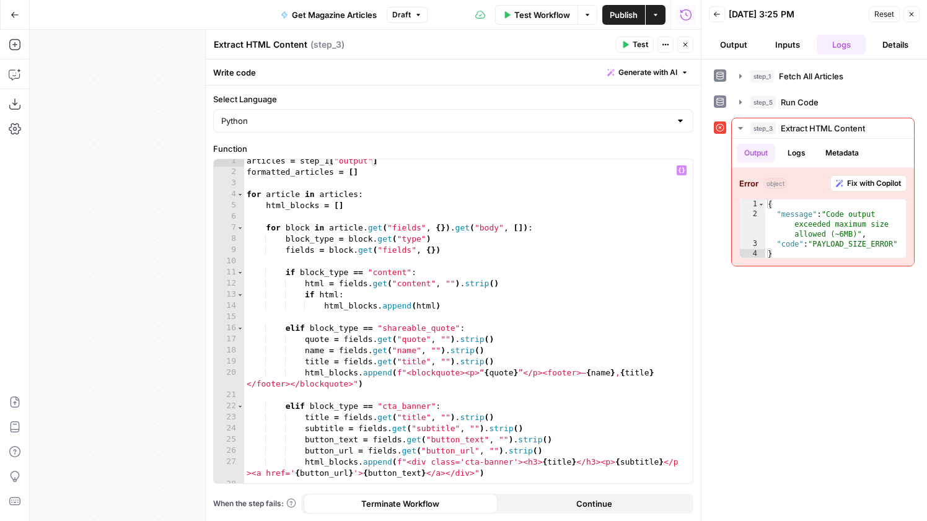
scroll to position [200, 0]
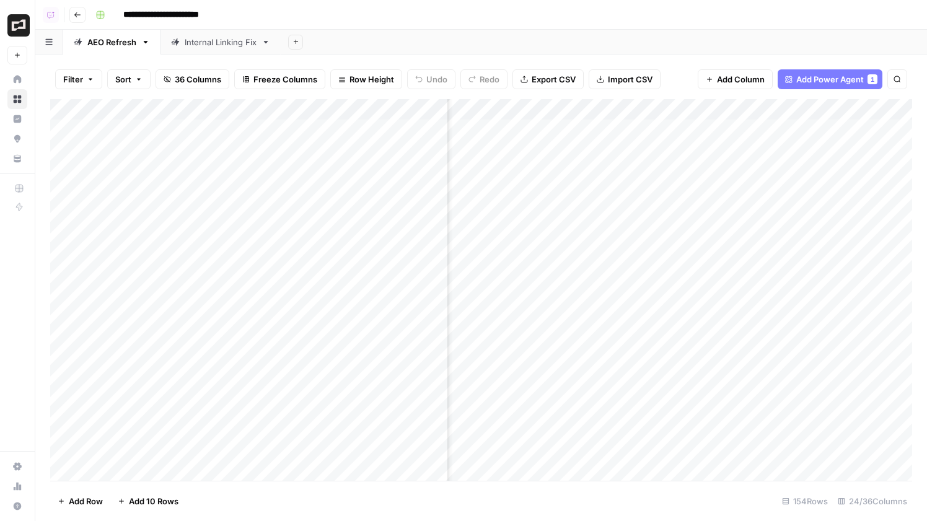
scroll to position [0, 690]
click at [775, 133] on div "Add Column" at bounding box center [481, 290] width 862 height 382
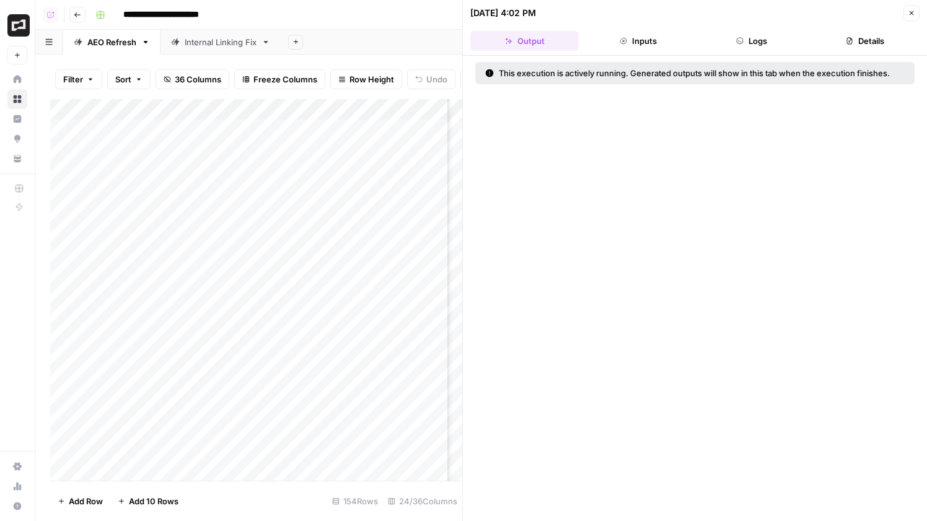
click at [765, 29] on header "[DATE] 4:02 PM Close Output Inputs Logs Details" at bounding box center [695, 28] width 464 height 56
click at [765, 37] on button "Logs" at bounding box center [752, 41] width 108 height 20
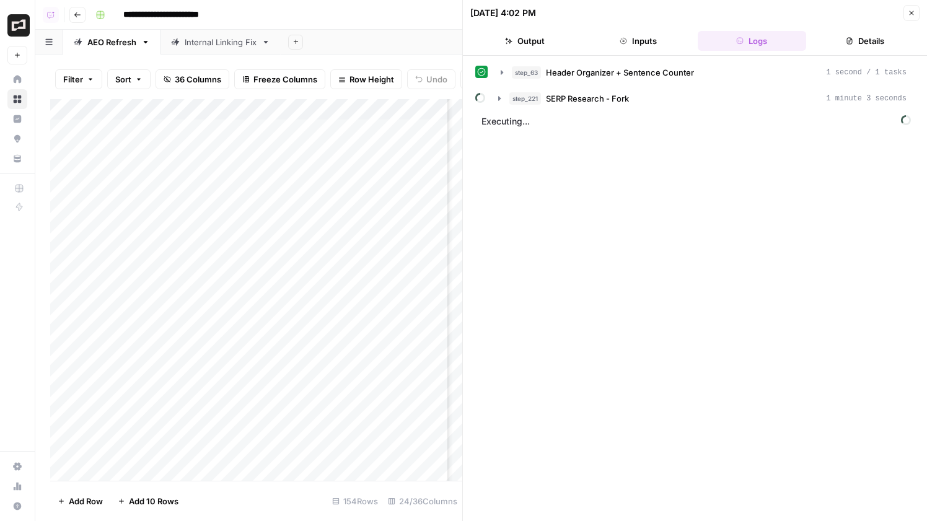
click at [666, 105] on button "step_221 SERP Research - Fork 1 minute 3 seconds" at bounding box center [702, 99] width 423 height 20
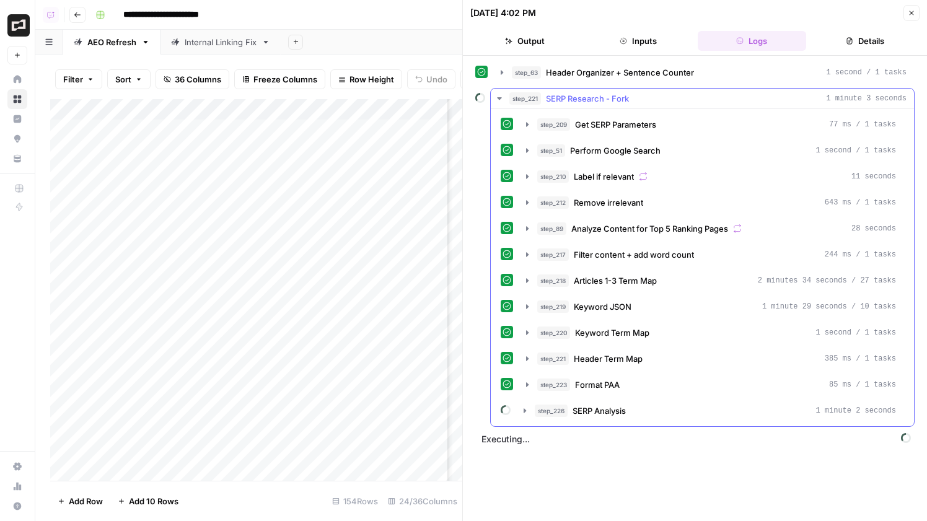
click at [697, 103] on div "step_221 SERP Research - Fork 1 minute 3 seconds" at bounding box center [707, 98] width 397 height 12
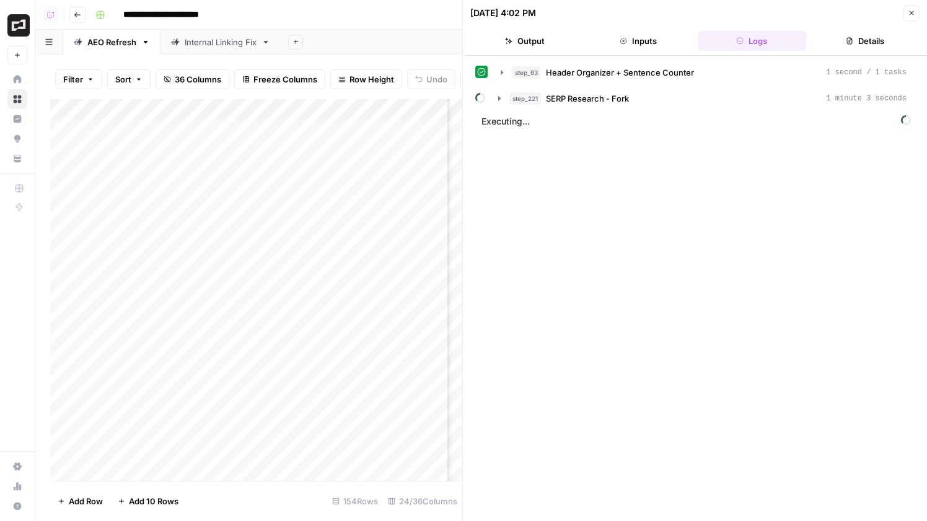
click at [916, 11] on button "Close" at bounding box center [911, 13] width 16 height 16
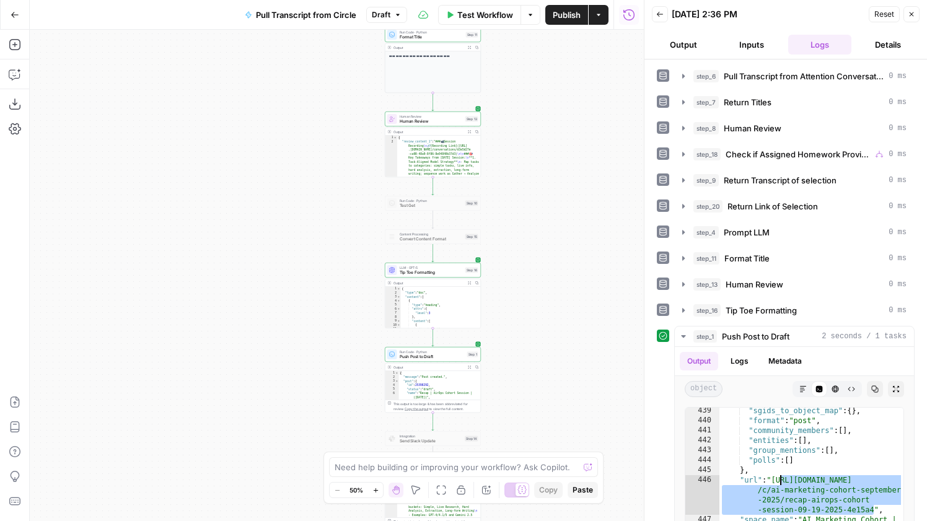
scroll to position [6922, 0]
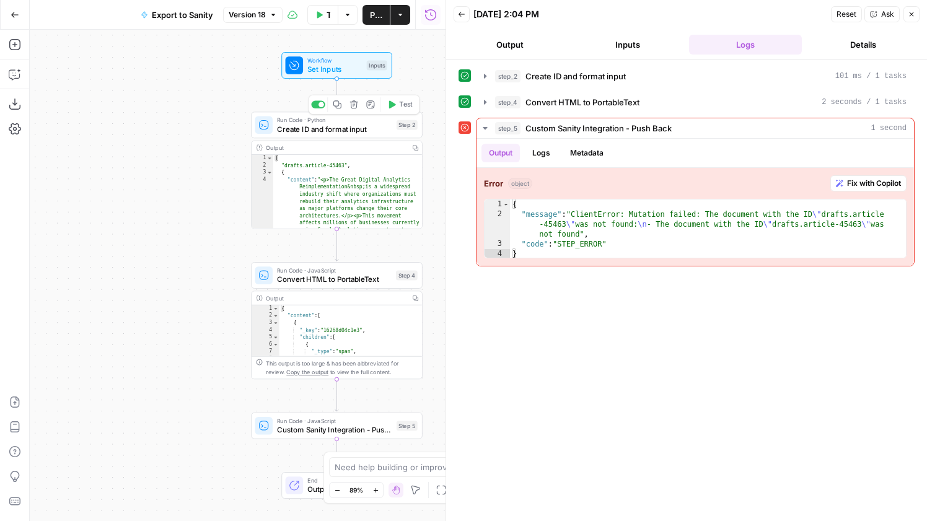
click at [344, 121] on span "Run Code · Python" at bounding box center [334, 120] width 115 height 9
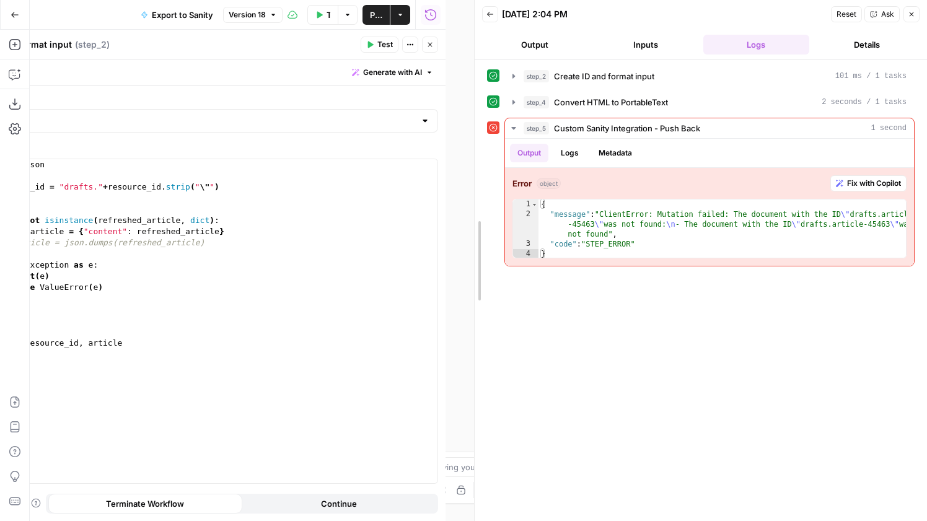
drag, startPoint x: 448, startPoint y: 262, endPoint x: 719, endPoint y: 288, distance: 272.0
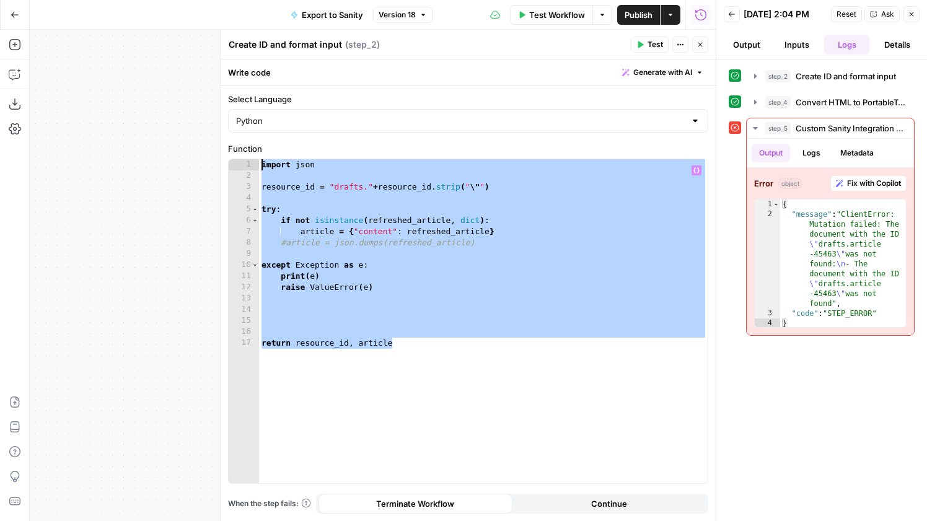
drag, startPoint x: 410, startPoint y: 343, endPoint x: 231, endPoint y: 141, distance: 270.4
click at [231, 141] on div "**********" at bounding box center [468, 304] width 495 height 436
type textarea "**********"
click at [817, 82] on span "Create ID and format input" at bounding box center [846, 76] width 100 height 12
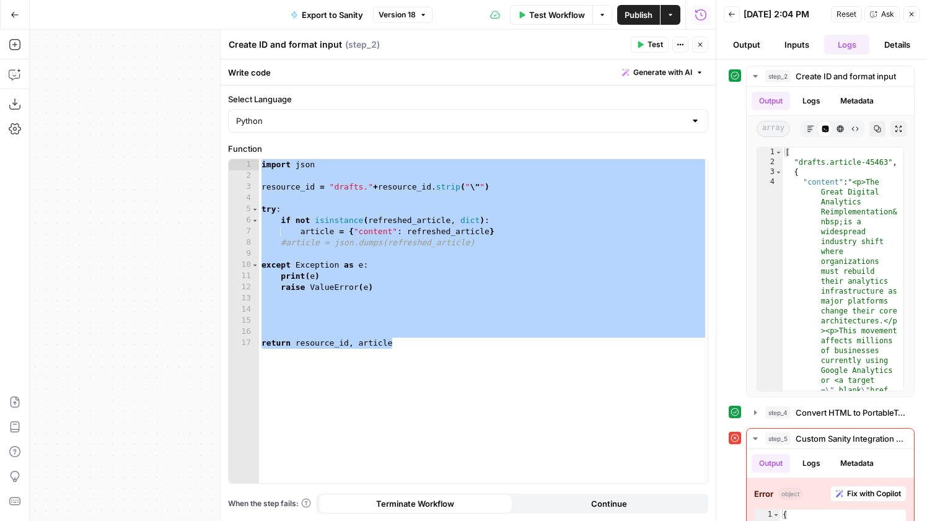
click at [700, 43] on icon "button" at bounding box center [700, 44] width 7 height 7
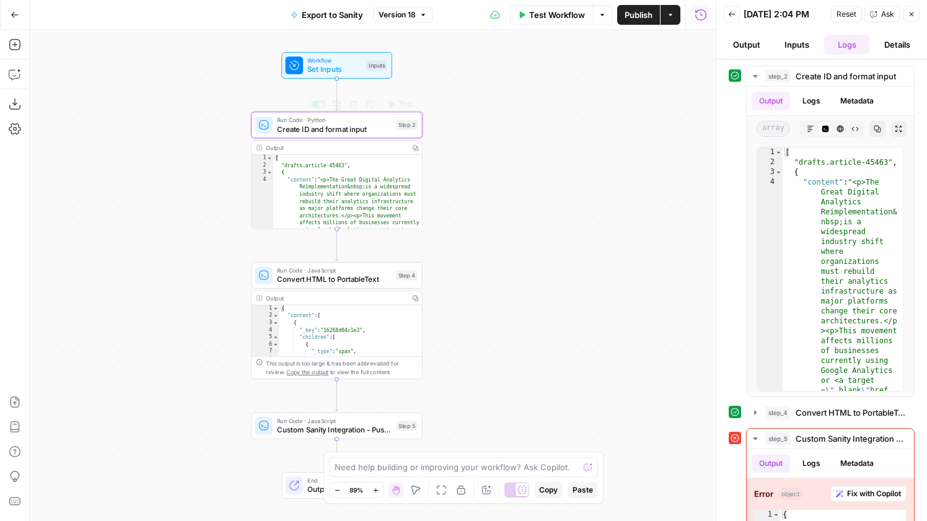
click at [325, 83] on div "Workflow Set Inputs Inputs Run Code · Python Create ID and format input Step 2 …" at bounding box center [373, 275] width 686 height 491
click at [324, 68] on span "Set Inputs" at bounding box center [334, 69] width 55 height 11
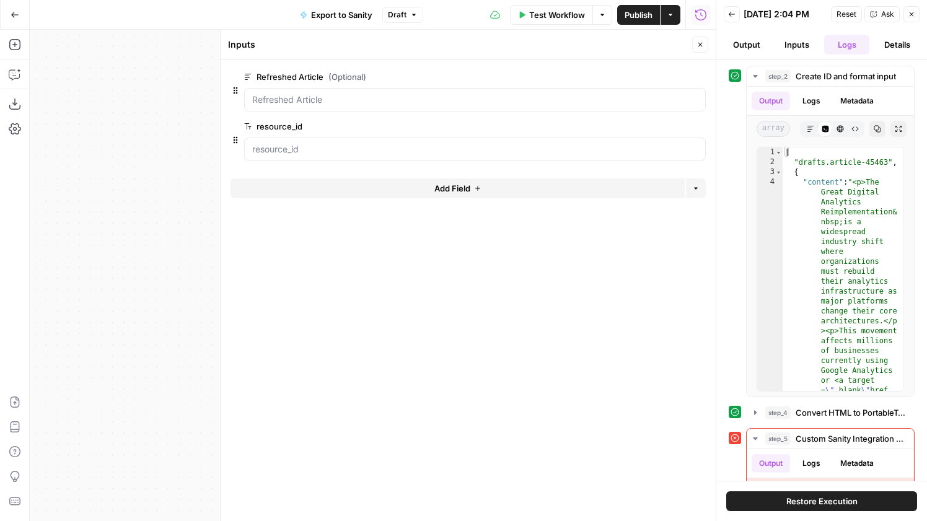
click at [697, 45] on icon "button" at bounding box center [700, 44] width 7 height 7
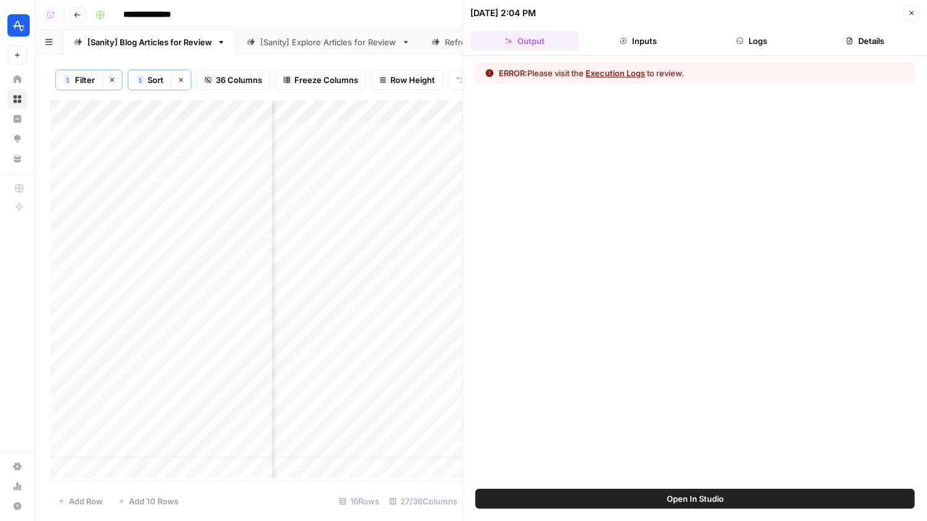
scroll to position [0, 3297]
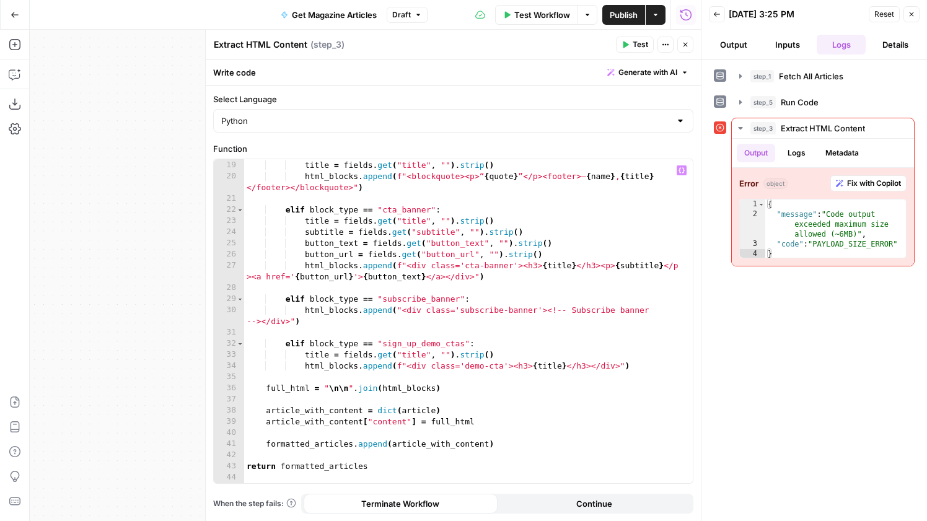
scroll to position [200, 0]
click at [812, 79] on span "Fetch All Articles" at bounding box center [811, 76] width 64 height 12
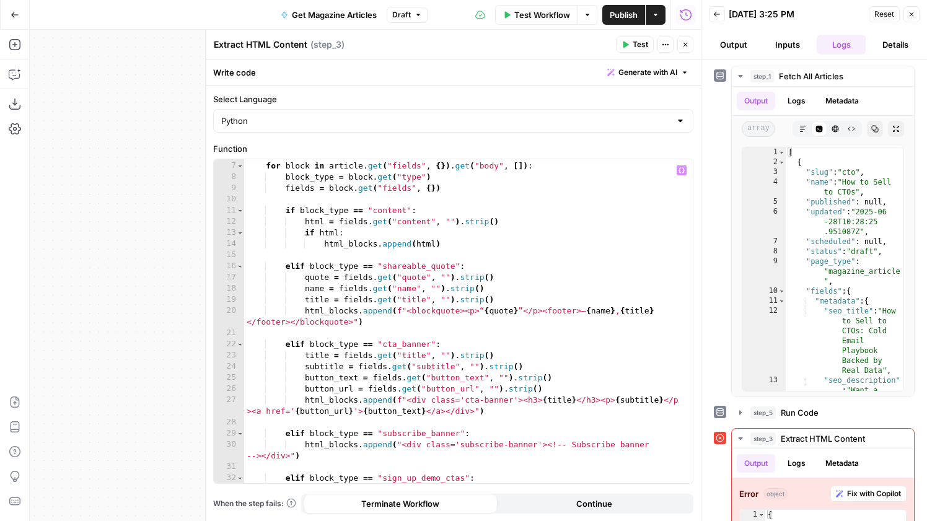
scroll to position [0, 0]
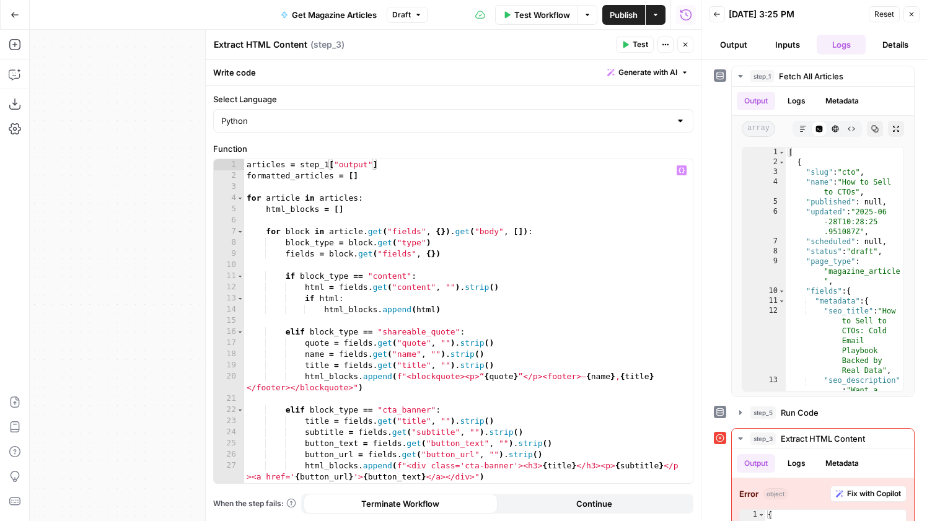
click at [441, 219] on div "articles = step_1 [ "output" ] formatted_articles = [ ] for article in articles…" at bounding box center [468, 332] width 449 height 346
click at [684, 50] on button "Close" at bounding box center [685, 45] width 16 height 16
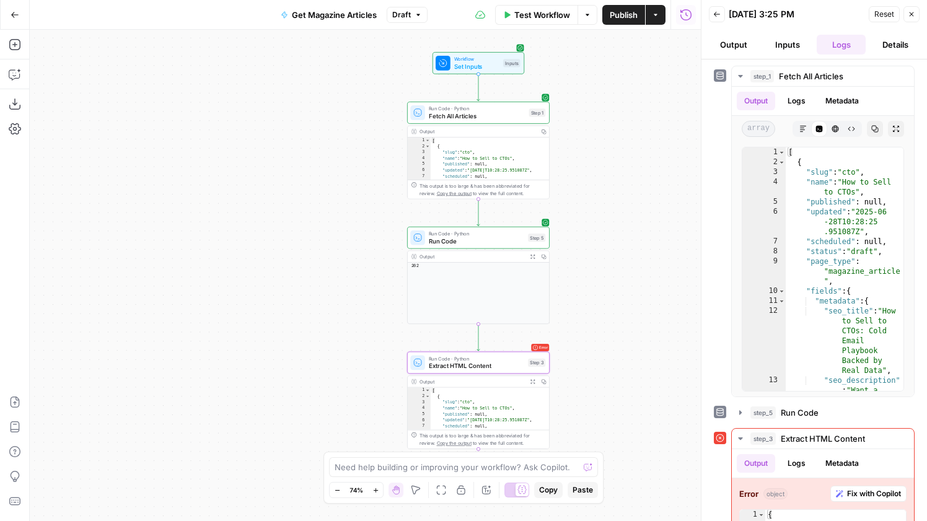
click at [483, 113] on span "Fetch All Articles" at bounding box center [477, 116] width 97 height 9
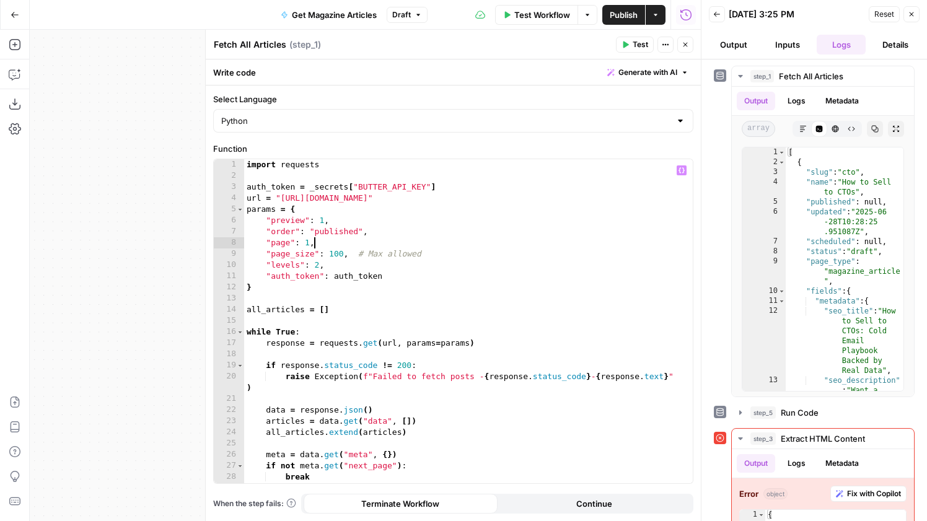
click at [488, 245] on div "import requests auth_token = _secrets [ "BUTTER_API_KEY" ] url = "https://api.b…" at bounding box center [468, 332] width 449 height 346
type textarea "**********"
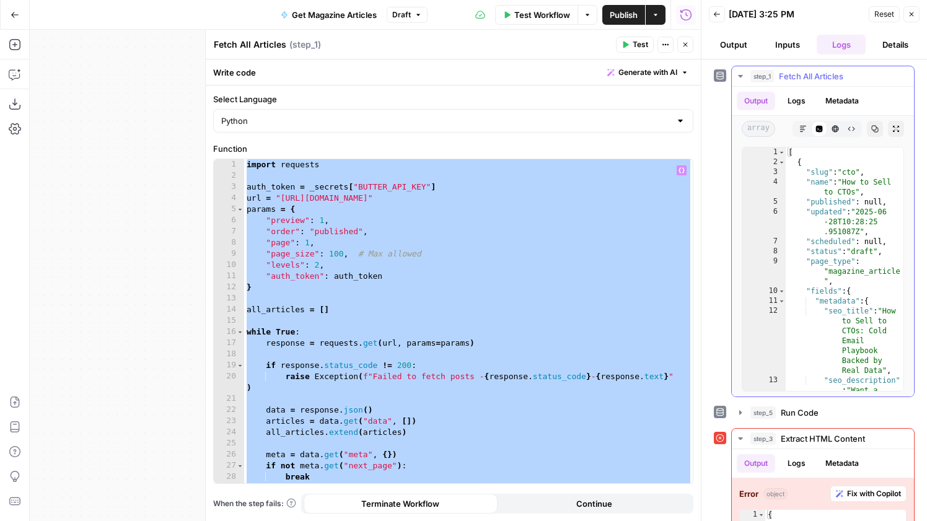
type textarea "**********"
click at [826, 336] on div "[ { "slug" : "cto" , "name" : "How to Sell to CTOs" , "published" : null , "upd…" at bounding box center [845, 383] width 118 height 472
click at [869, 131] on button "Copy" at bounding box center [875, 129] width 16 height 16
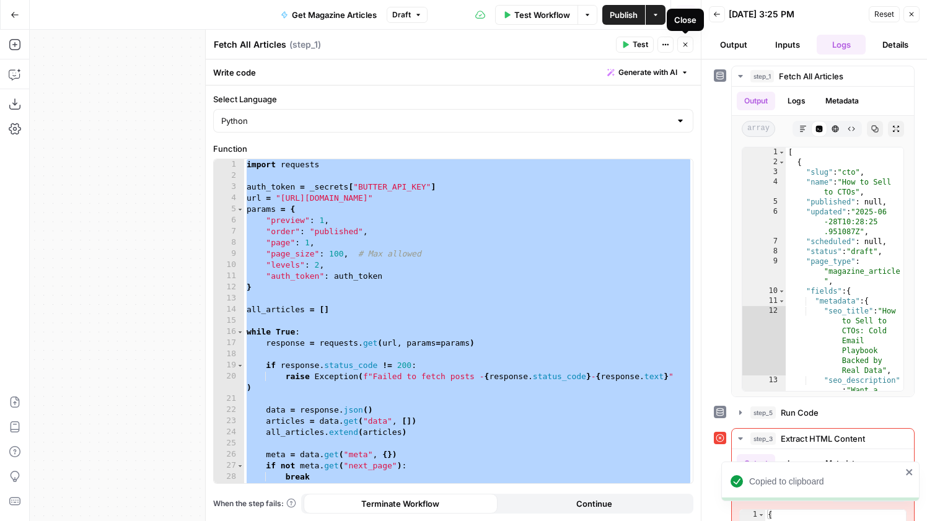
click at [684, 50] on button "Close" at bounding box center [685, 45] width 16 height 16
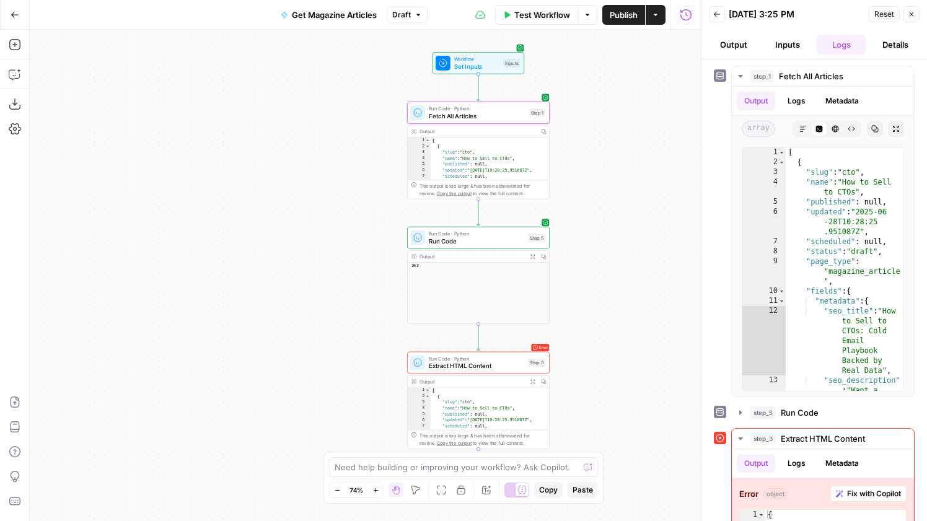
click at [489, 368] on span "Extract HTML Content" at bounding box center [476, 365] width 95 height 9
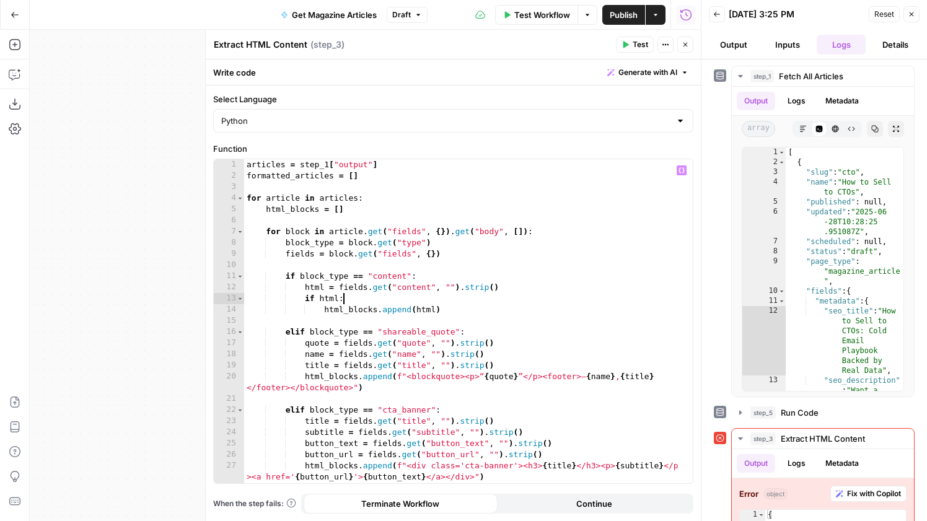
click at [395, 297] on div "articles = step_1 [ "output" ] formatted_articles = [ ] for article in articles…" at bounding box center [468, 332] width 449 height 346
type textarea "**********"
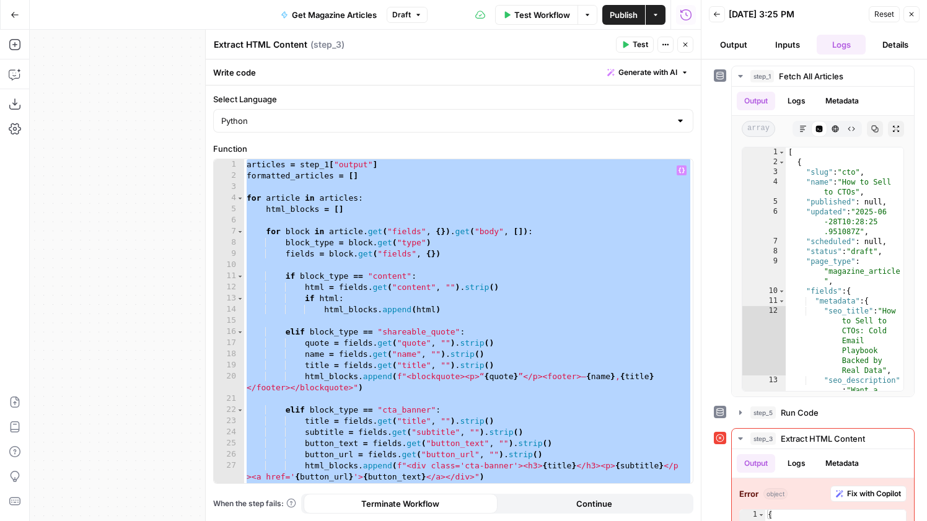
click at [691, 45] on button "Close" at bounding box center [685, 45] width 16 height 16
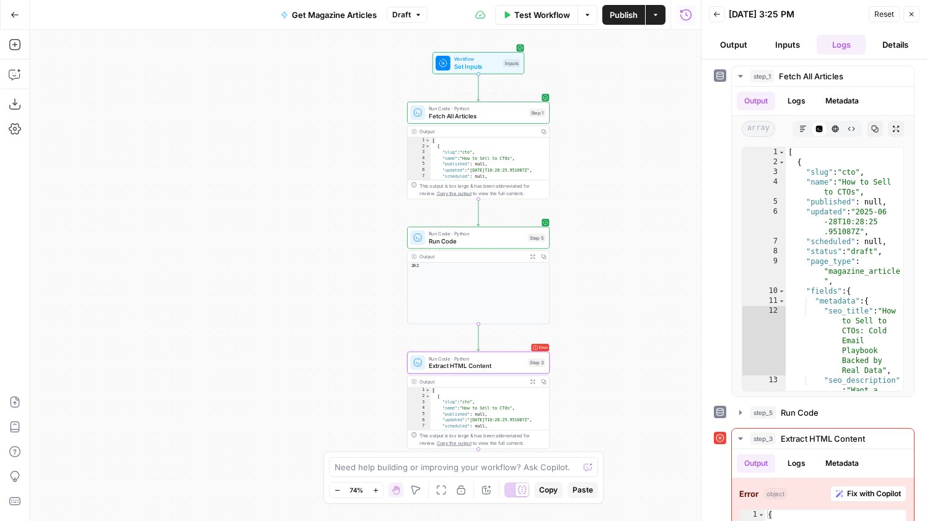
click at [505, 115] on span "Fetch All Articles" at bounding box center [477, 116] width 97 height 9
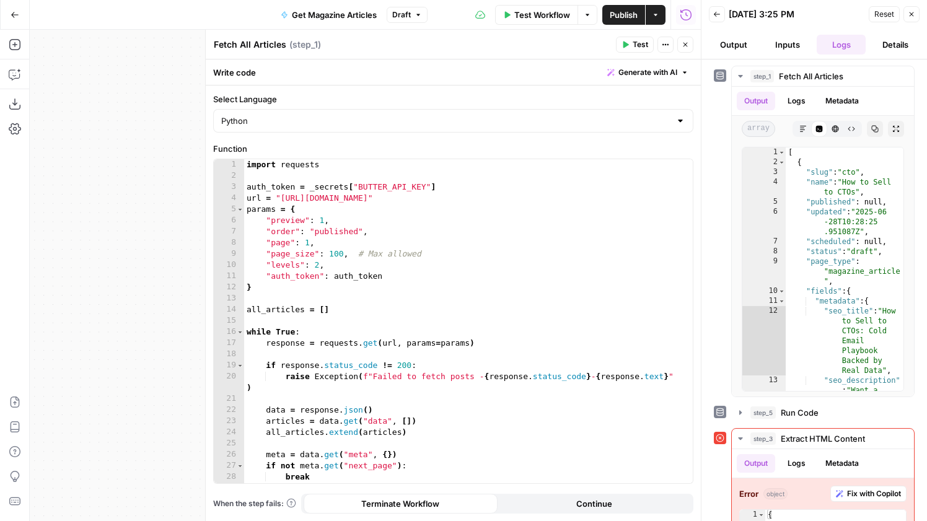
click at [684, 55] on header "Fetch All Articles Fetch All Articles ( step_1 ) Test Actions Close" at bounding box center [453, 45] width 495 height 30
click at [684, 48] on button "Close" at bounding box center [685, 45] width 16 height 16
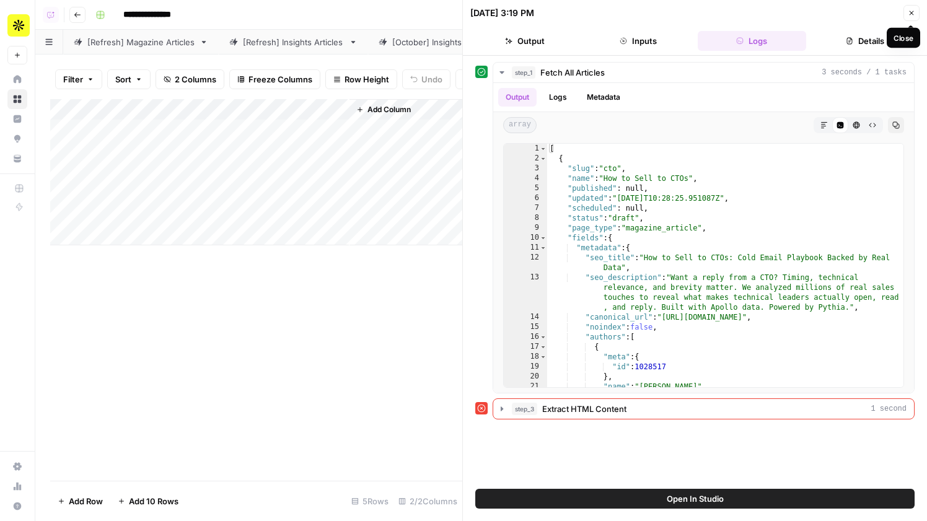
click at [910, 14] on icon "button" at bounding box center [912, 13] width 4 height 4
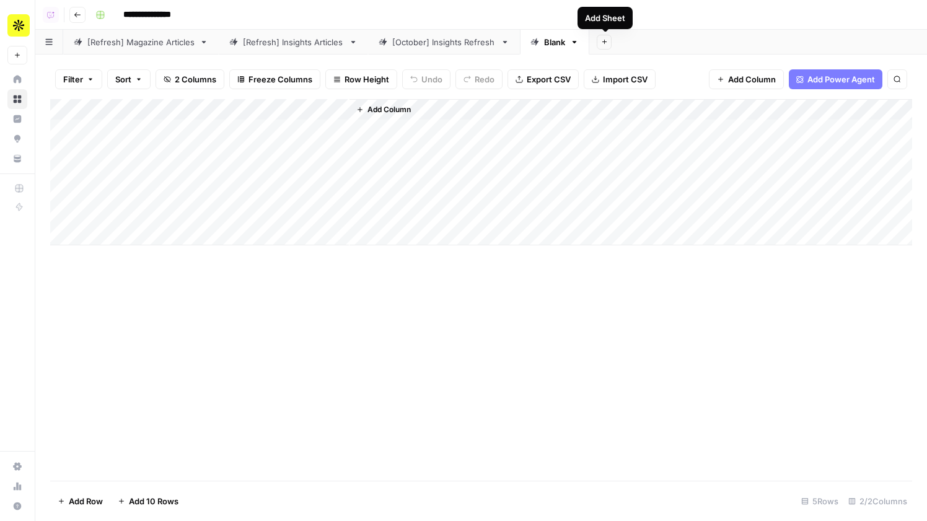
click at [604, 41] on icon "button" at bounding box center [604, 41] width 7 height 7
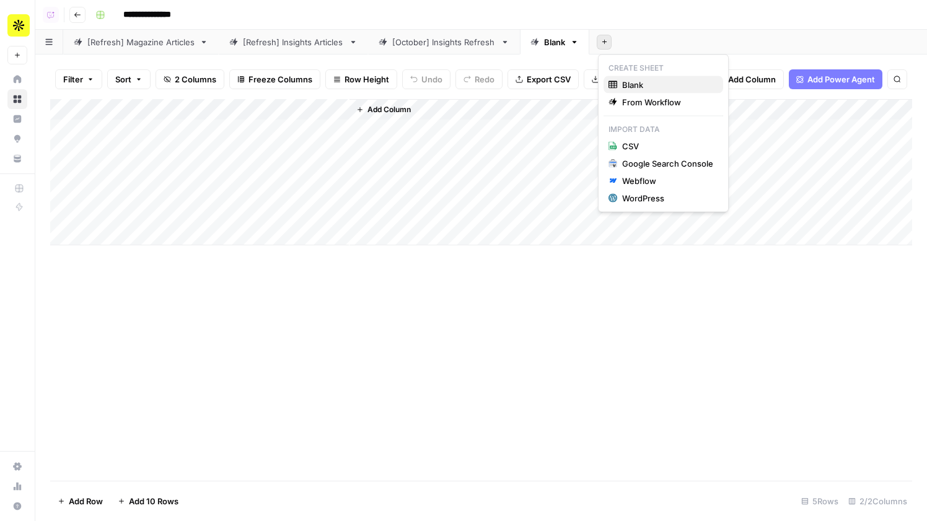
click at [616, 81] on icon "button" at bounding box center [613, 84] width 9 height 7
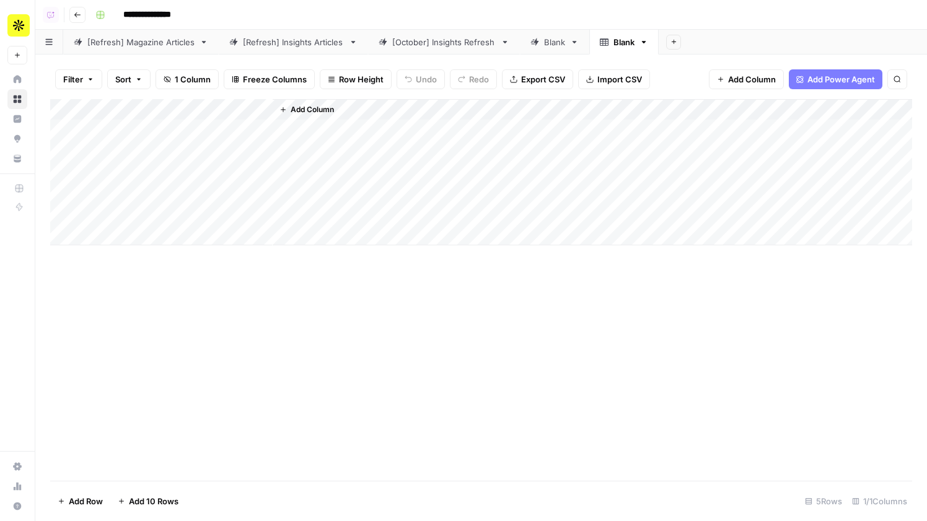
click at [605, 83] on span "Import CSV" at bounding box center [619, 79] width 45 height 12
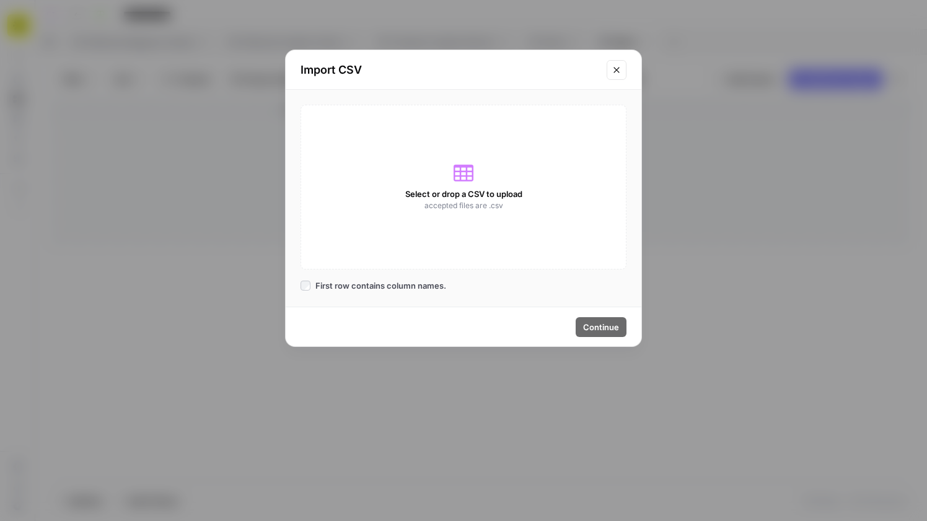
click at [473, 209] on span "accepted files are .csv" at bounding box center [463, 205] width 79 height 11
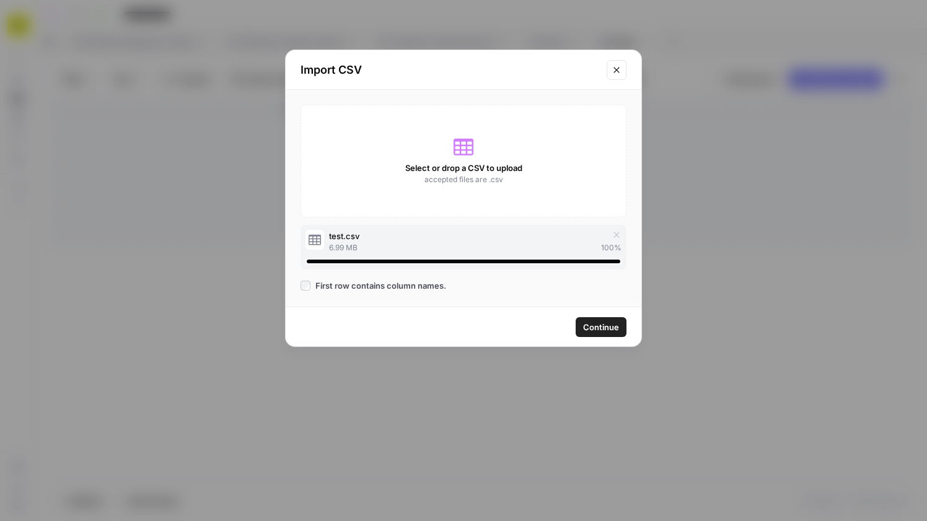
click at [608, 322] on span "Continue" at bounding box center [601, 327] width 36 height 12
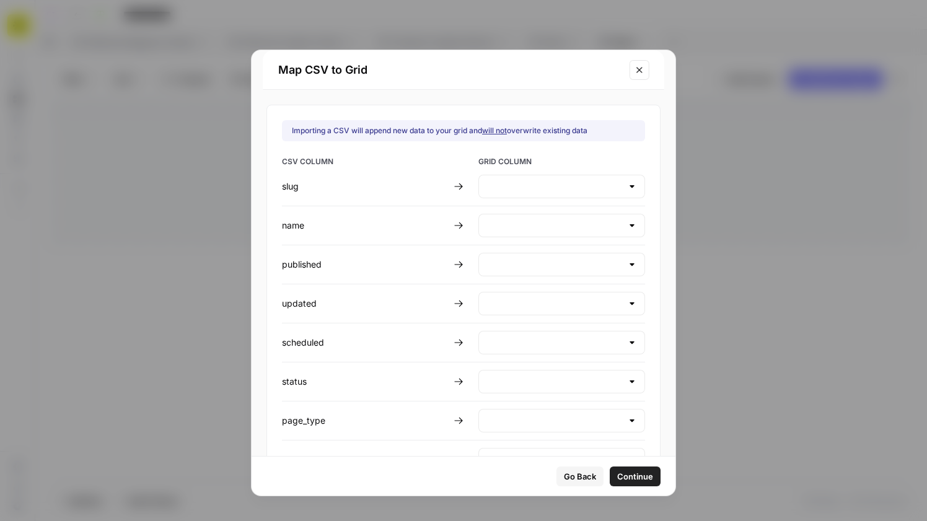
type input "Create new column"
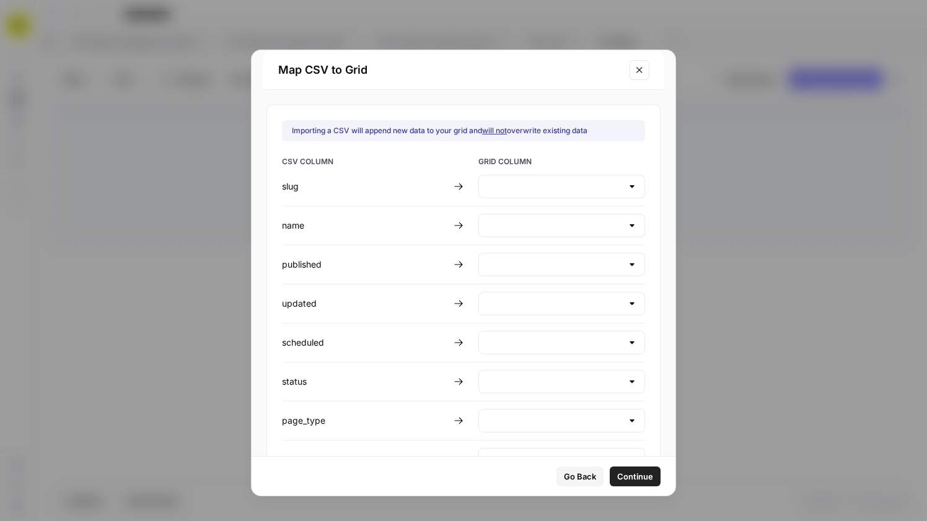
type input "Create new column"
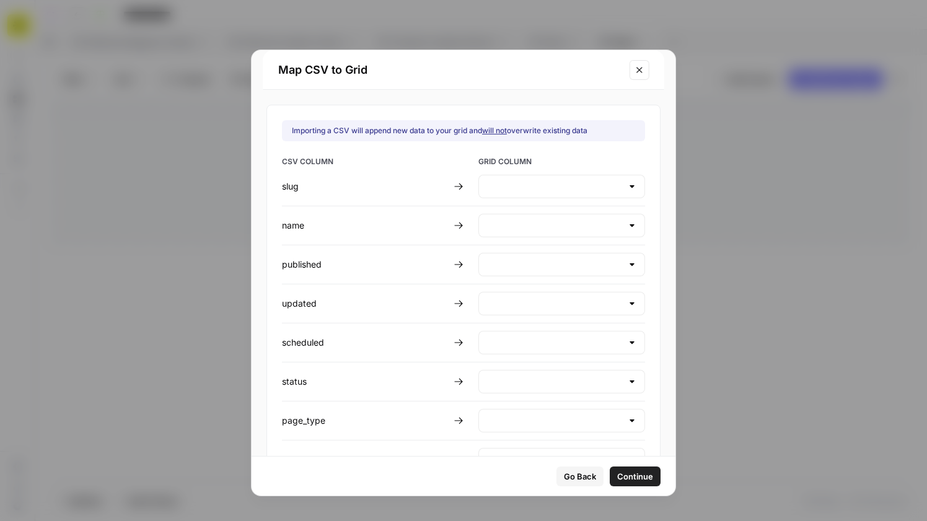
type input "Create new column"
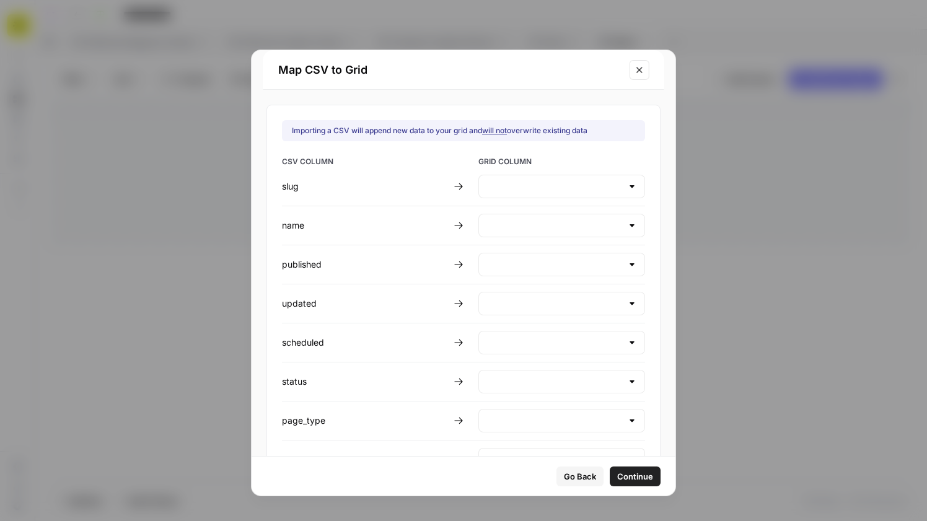
type input "Create new column"
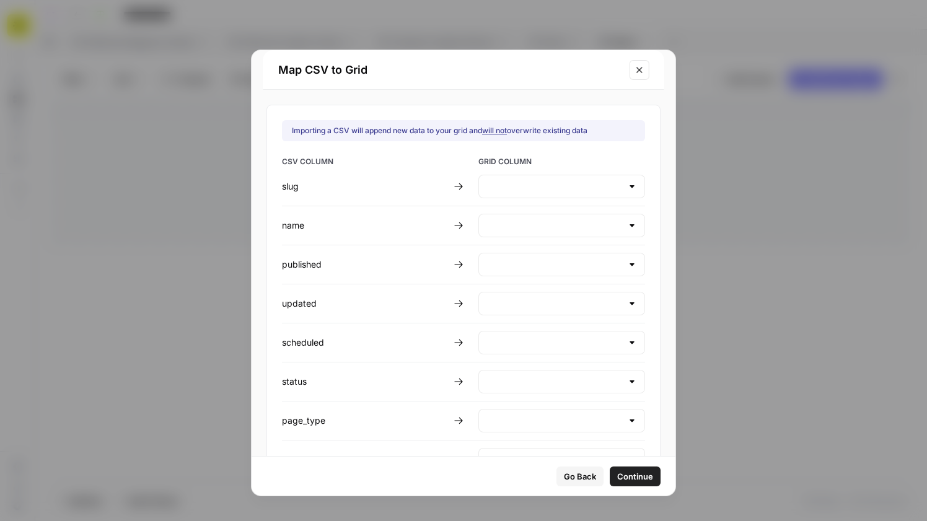
type input "Create new column"
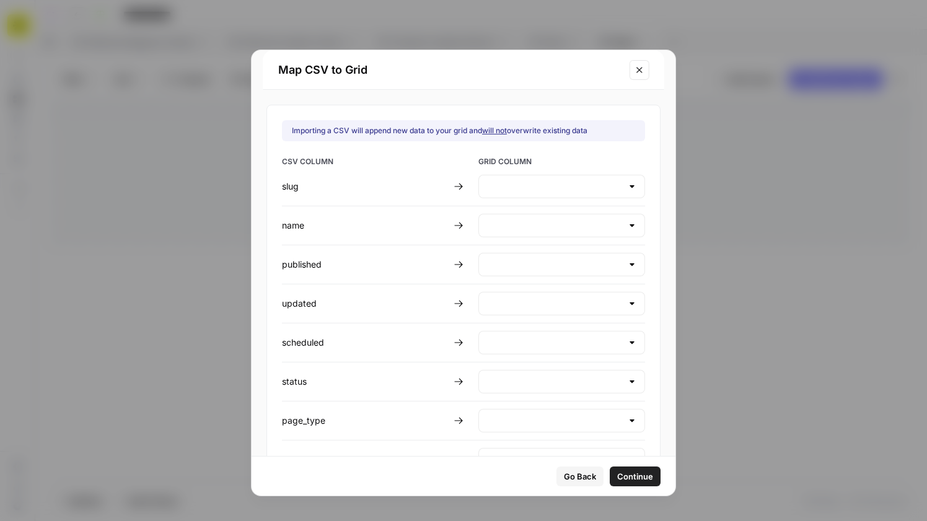
type input "Create new column"
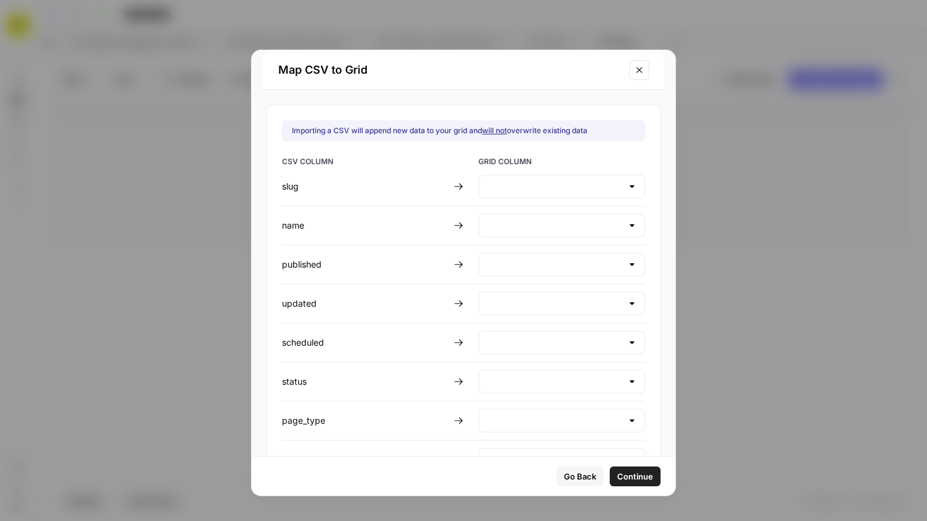
type input "Create new column"
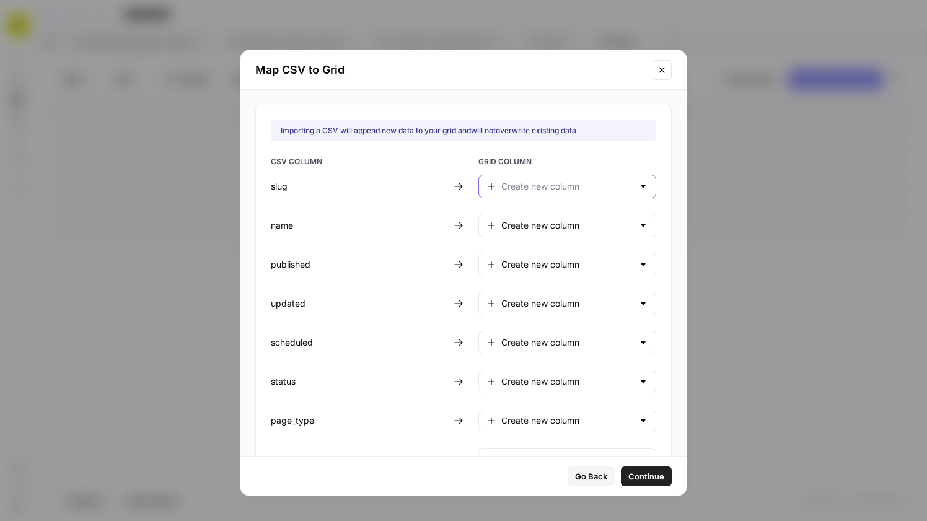
click at [518, 184] on input "text" at bounding box center [567, 186] width 132 height 12
type input "Create new column"
click at [554, 161] on span "GRID COLUMN" at bounding box center [567, 163] width 178 height 14
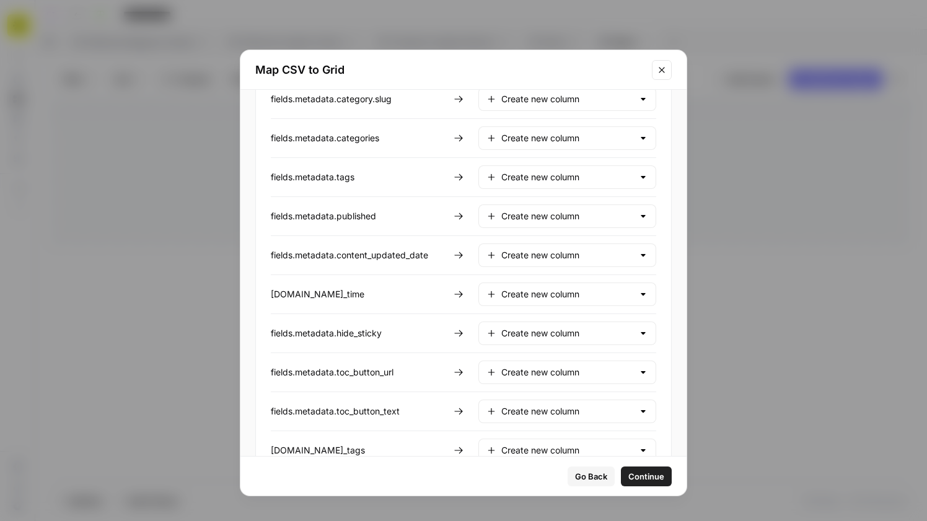
scroll to position [1019, 0]
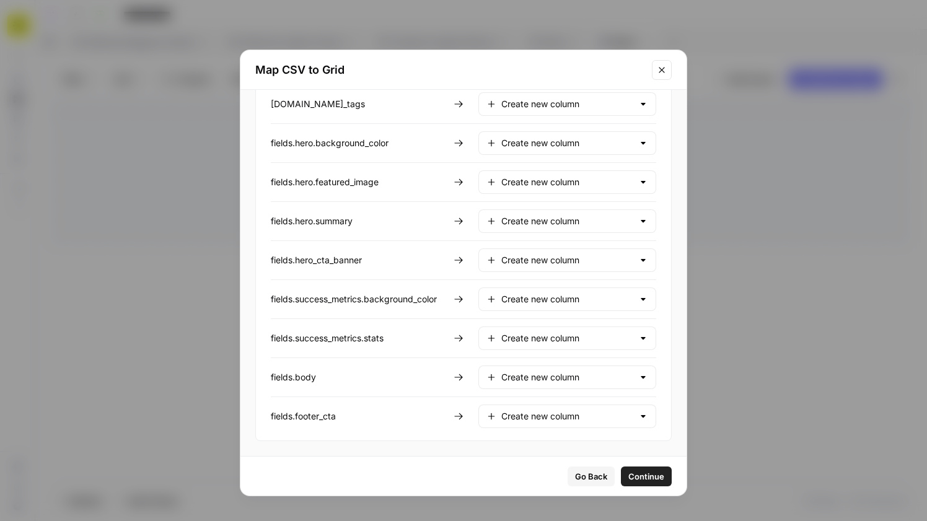
click at [636, 471] on span "Continue" at bounding box center [646, 476] width 36 height 12
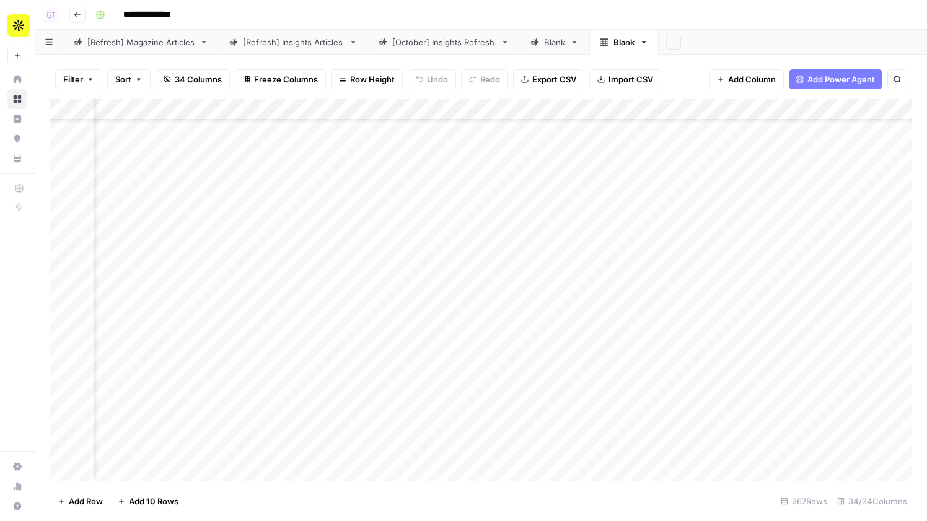
scroll to position [48, 2759]
